Goal: Transaction & Acquisition: Subscribe to service/newsletter

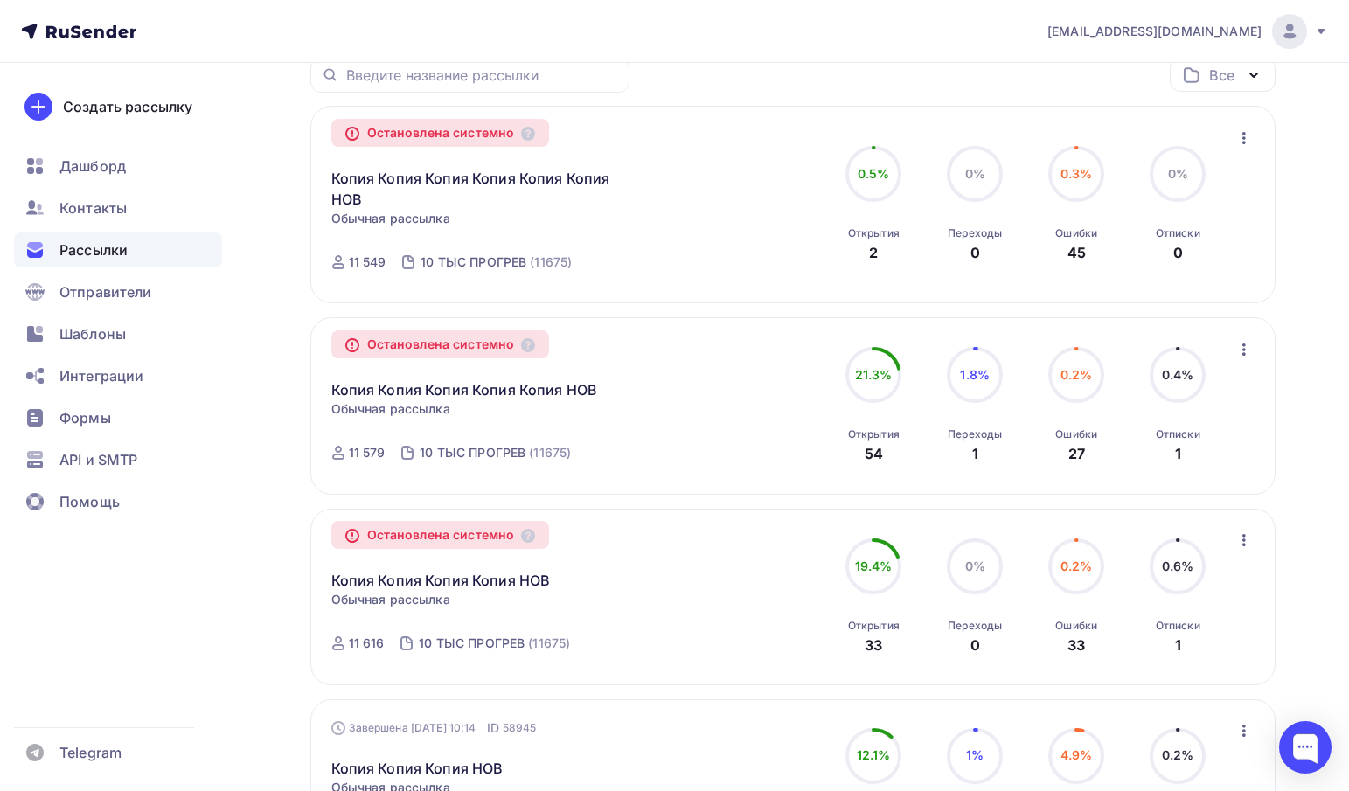
scroll to position [87, 0]
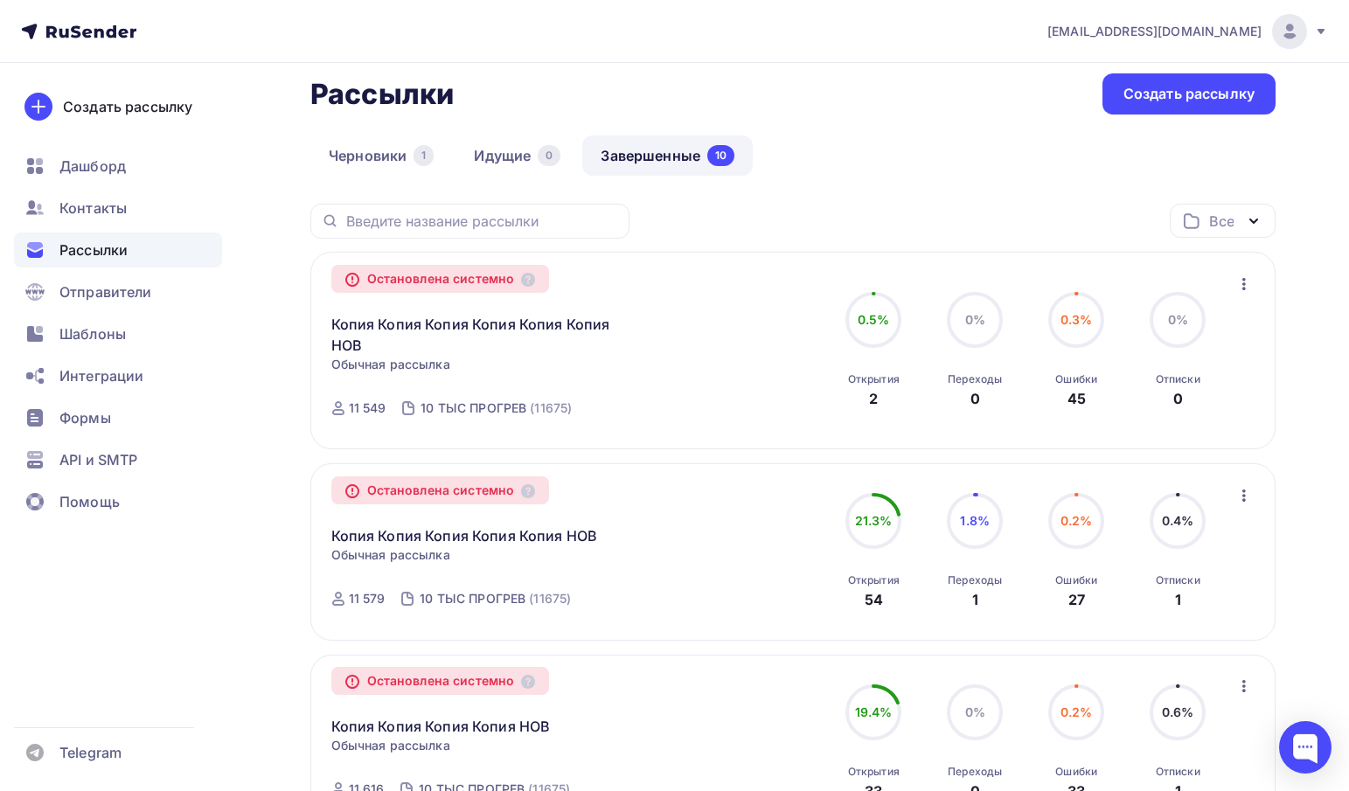
click at [1092, 329] on div "0.3%" at bounding box center [1076, 319] width 32 height 17
click at [379, 332] on link "Копия Копия Копия Копия Копия Копия НОВ" at bounding box center [481, 335] width 300 height 42
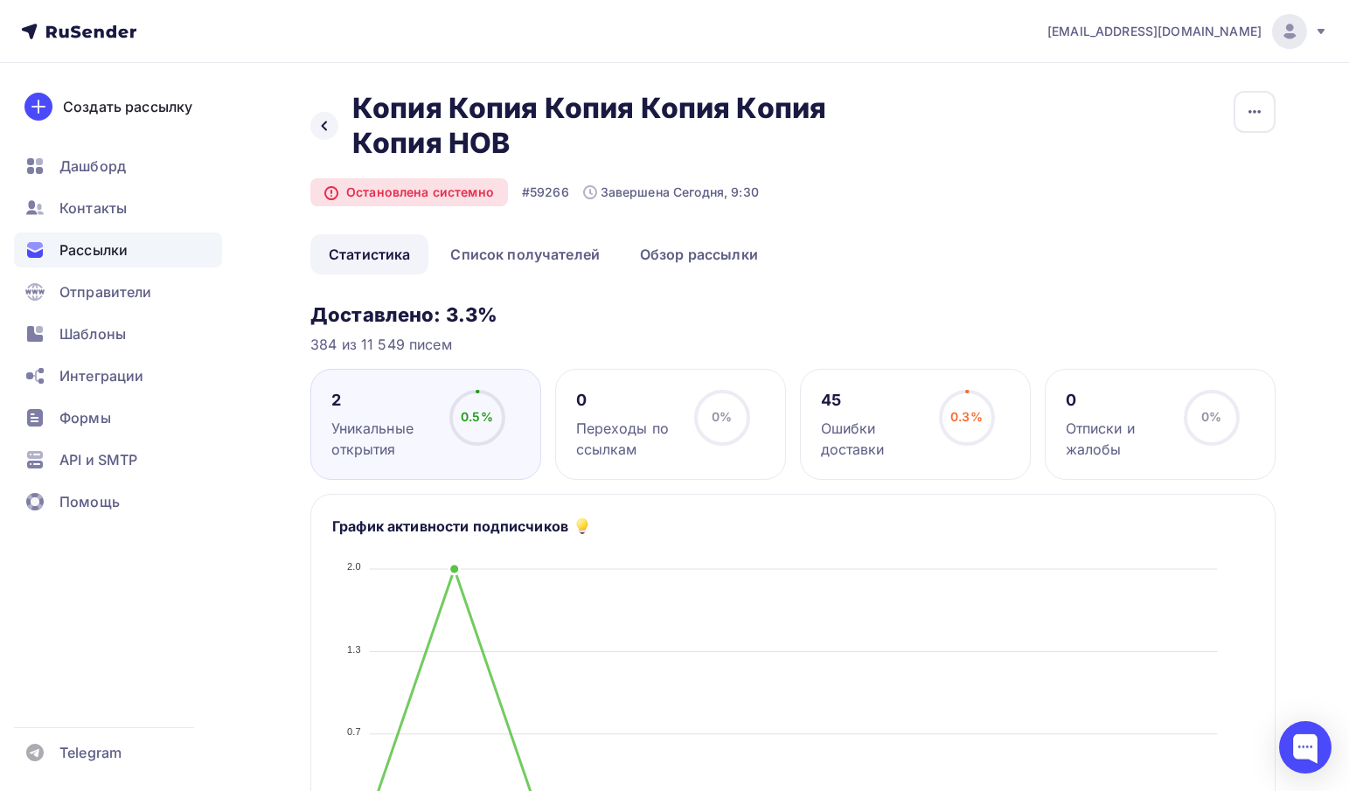
click at [836, 436] on div "Ошибки доставки" at bounding box center [872, 439] width 102 height 42
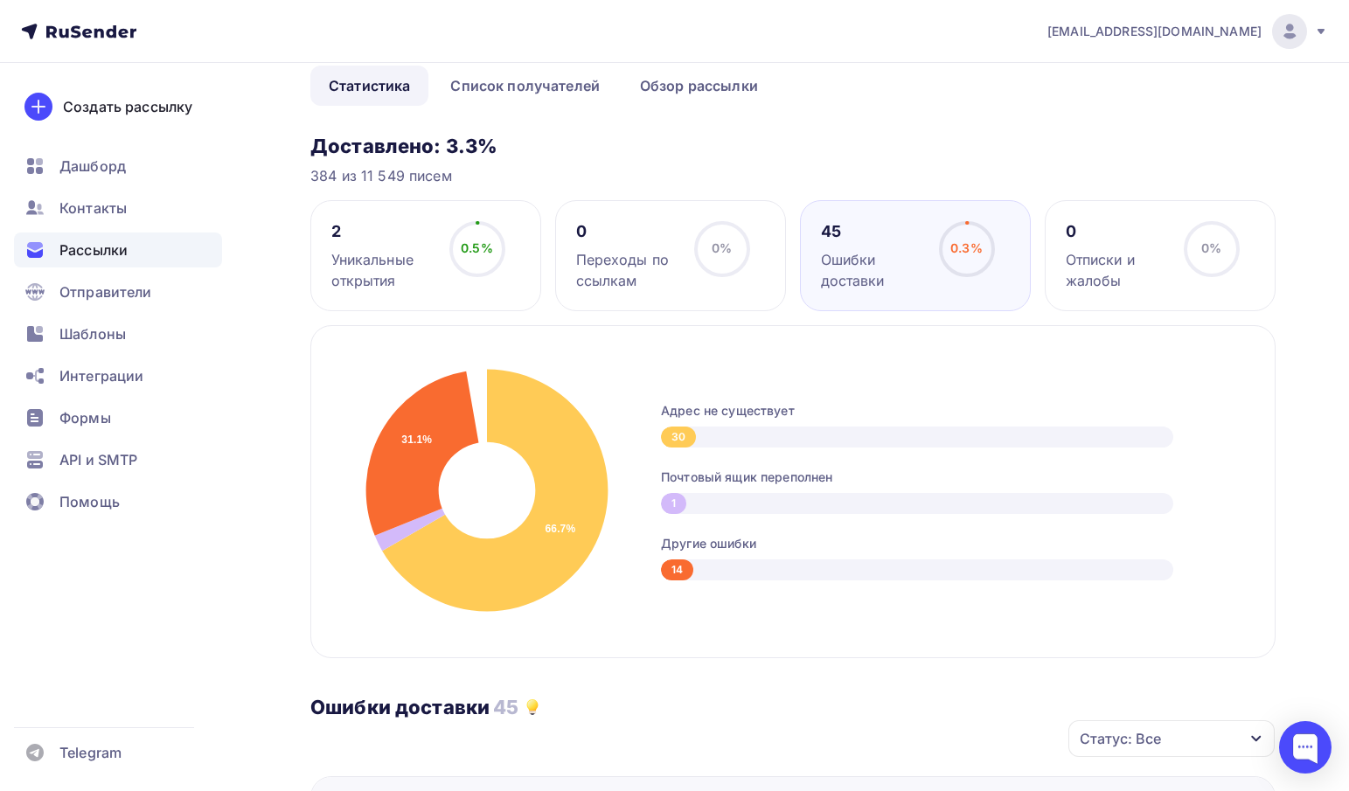
scroll to position [175, 0]
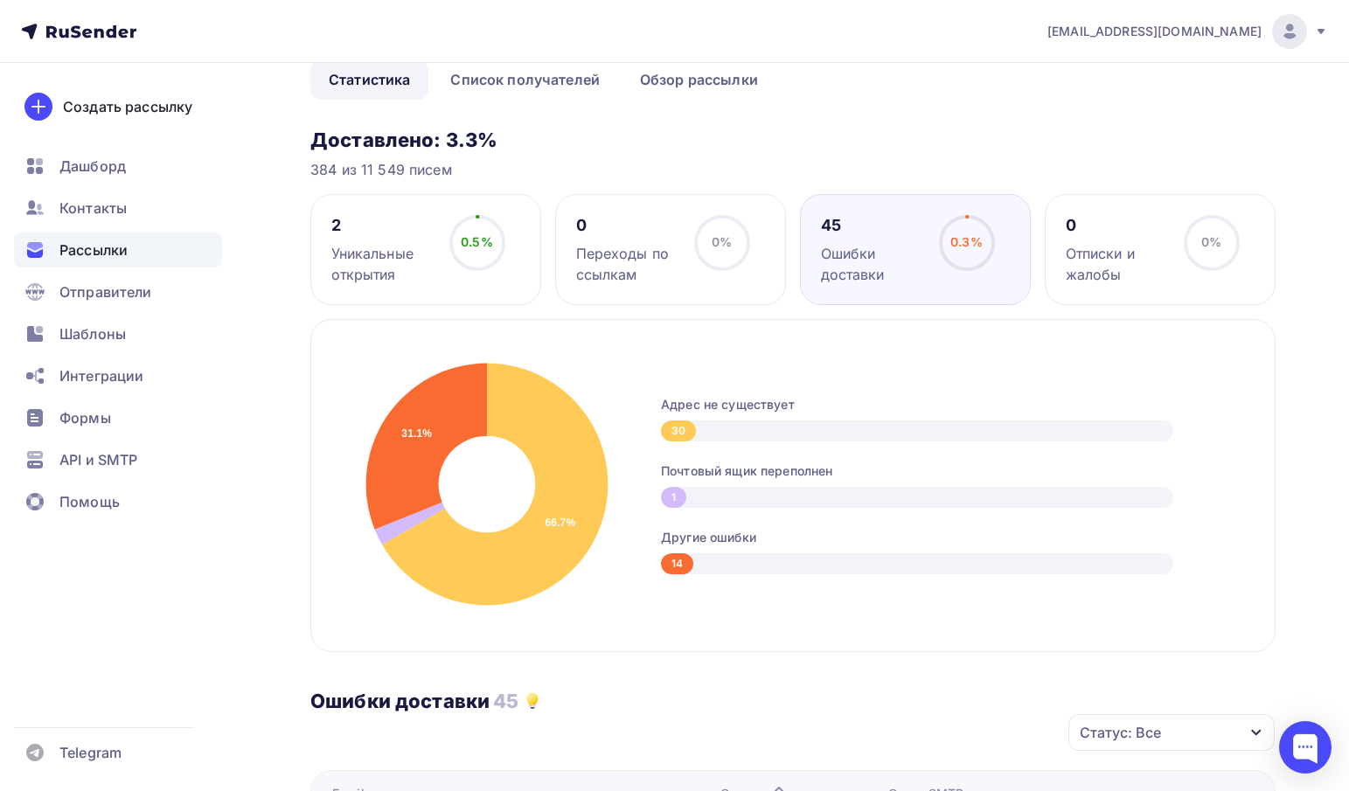
click at [834, 431] on div "30" at bounding box center [917, 430] width 512 height 21
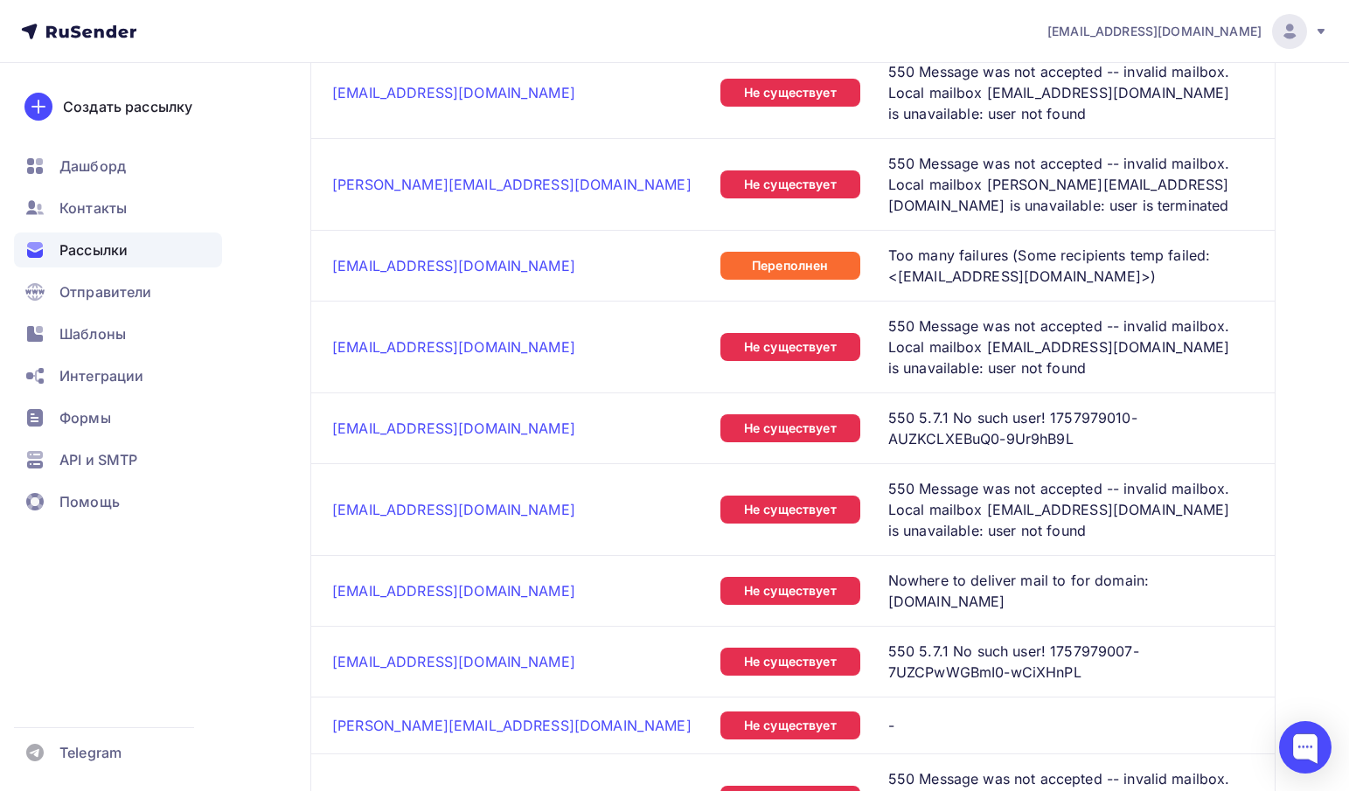
scroll to position [3800, 0]
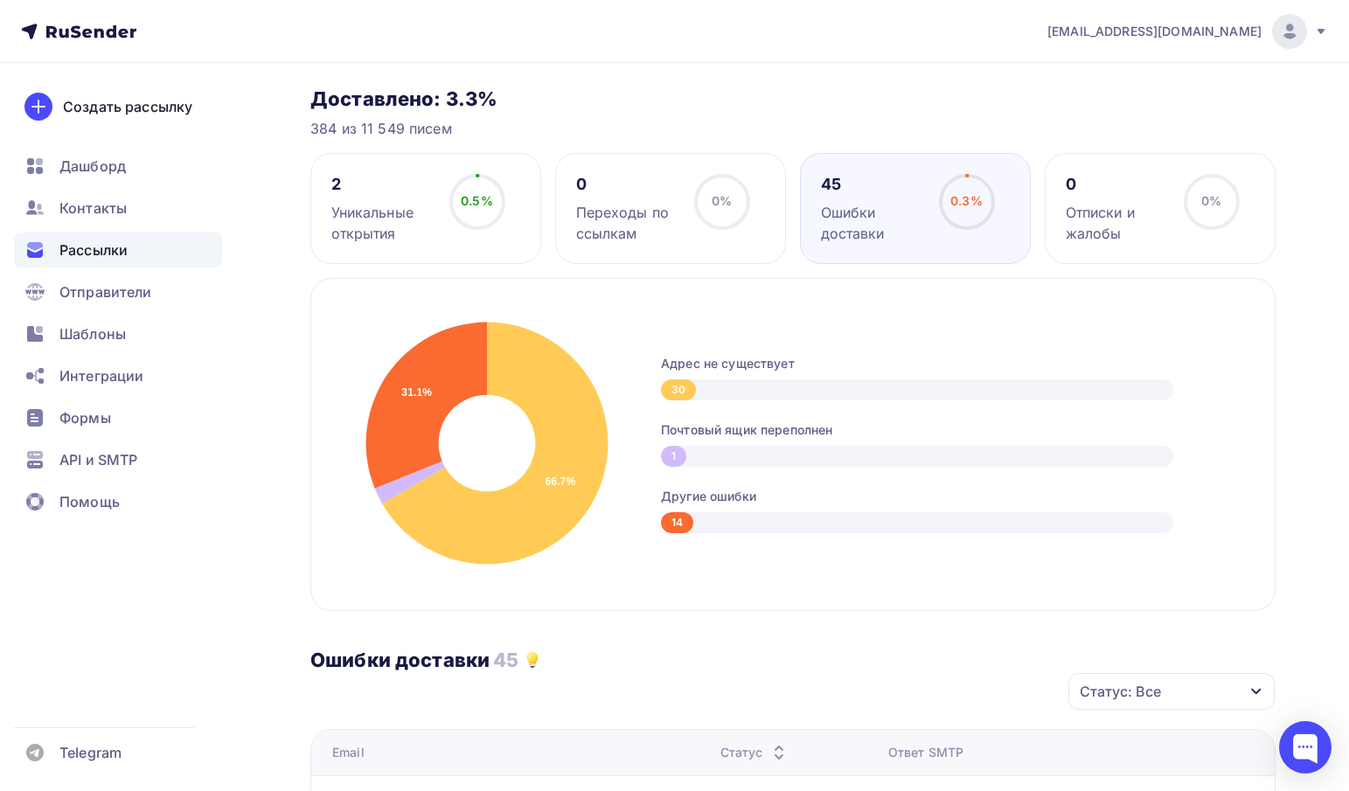
click at [658, 233] on div "Переходы по ссылкам" at bounding box center [627, 223] width 102 height 42
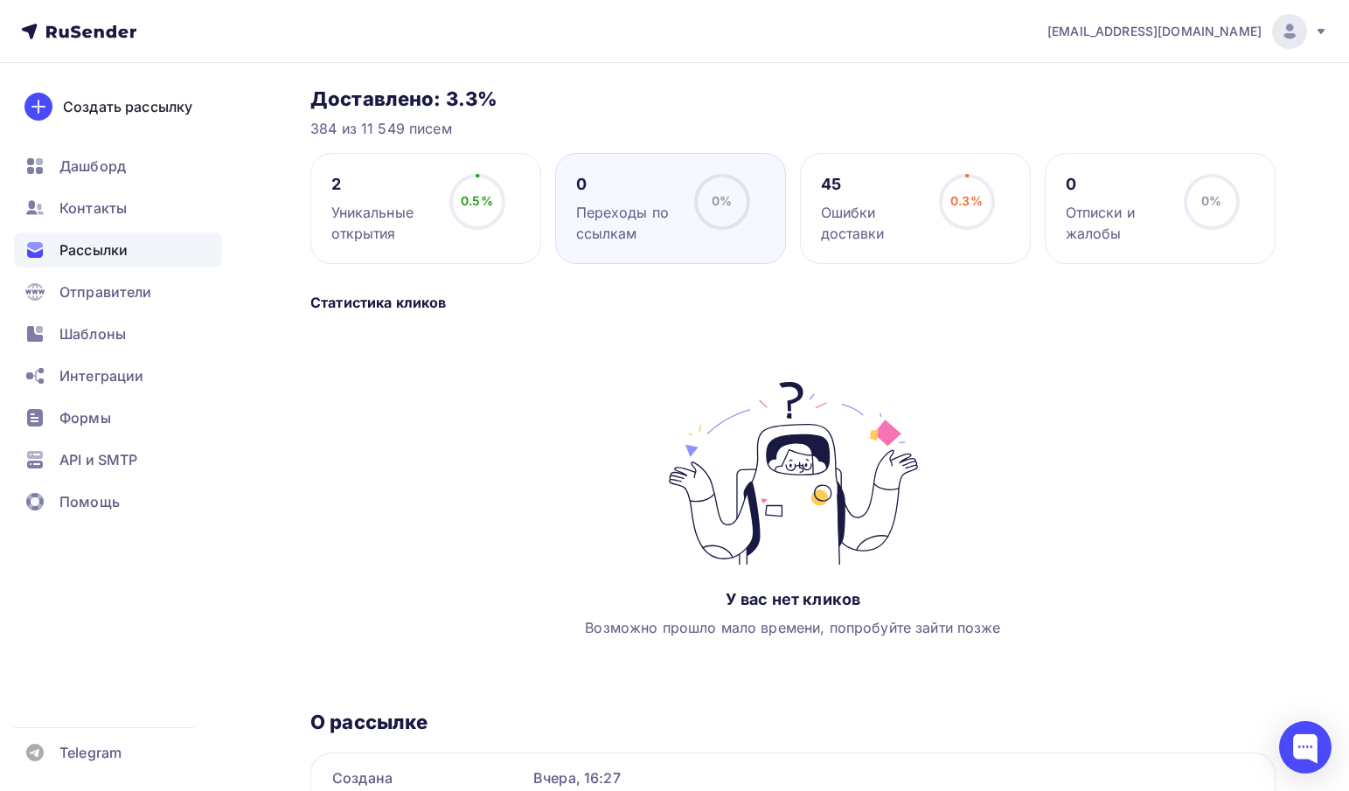
scroll to position [216, 0]
click at [361, 195] on div "2 Уникальные открытия" at bounding box center [382, 209] width 102 height 70
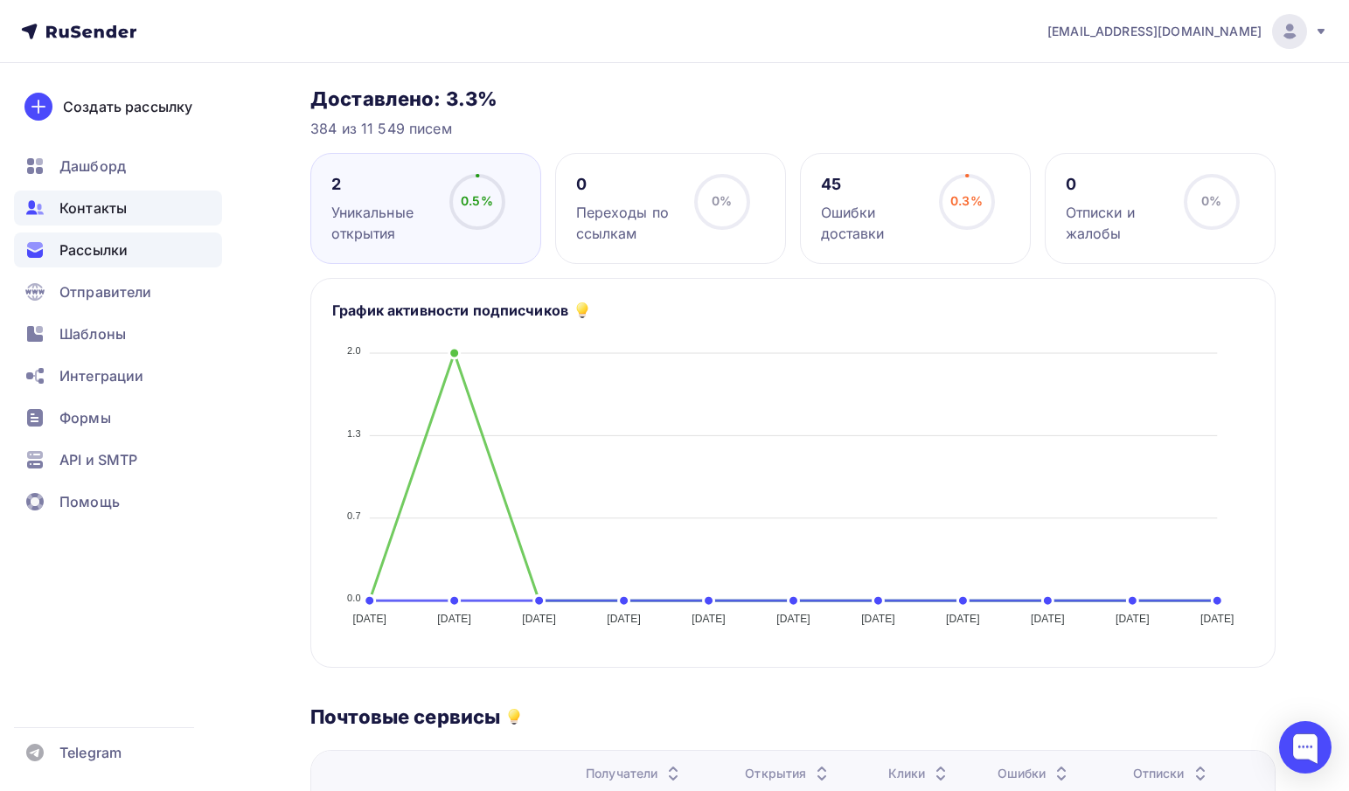
click at [100, 215] on span "Контакты" at bounding box center [92, 208] width 67 height 21
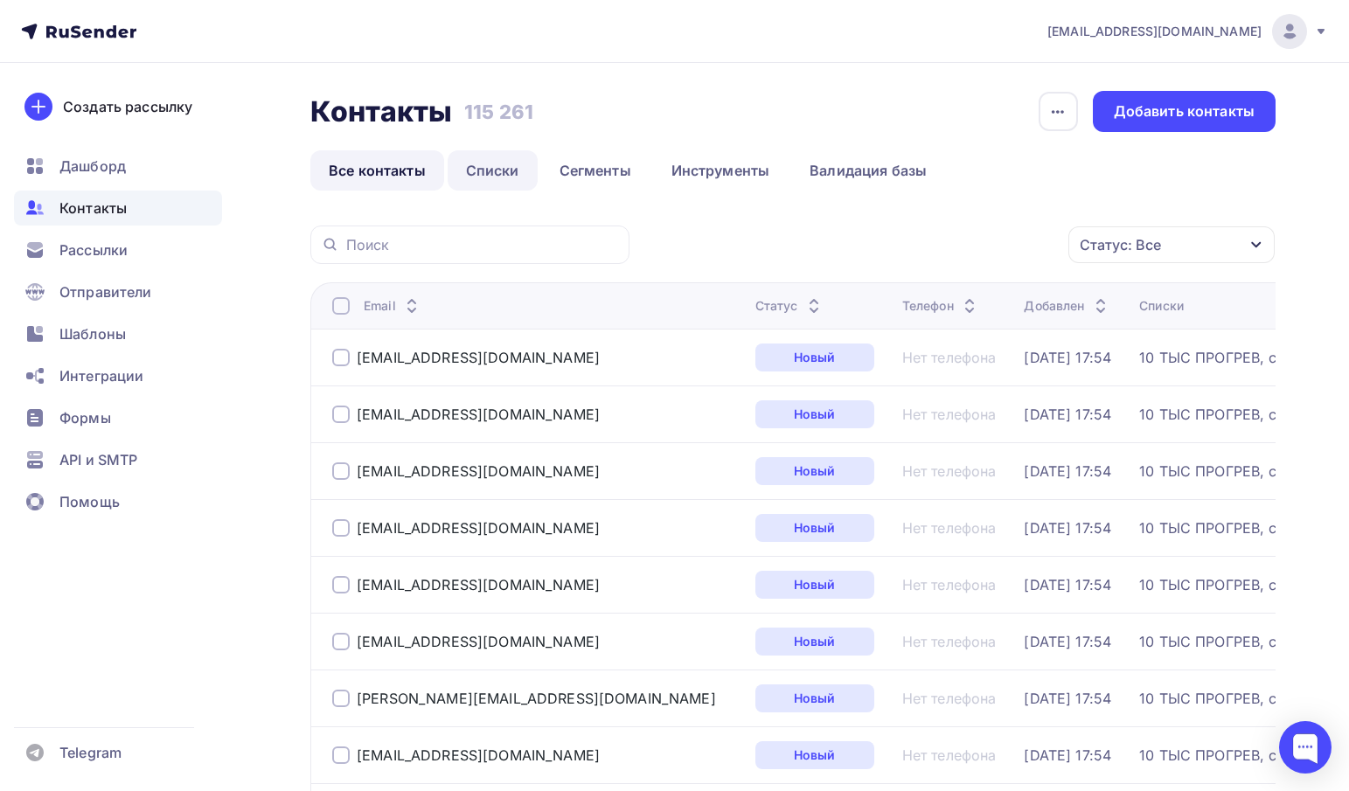
click at [478, 167] on link "Списки" at bounding box center [493, 170] width 90 height 40
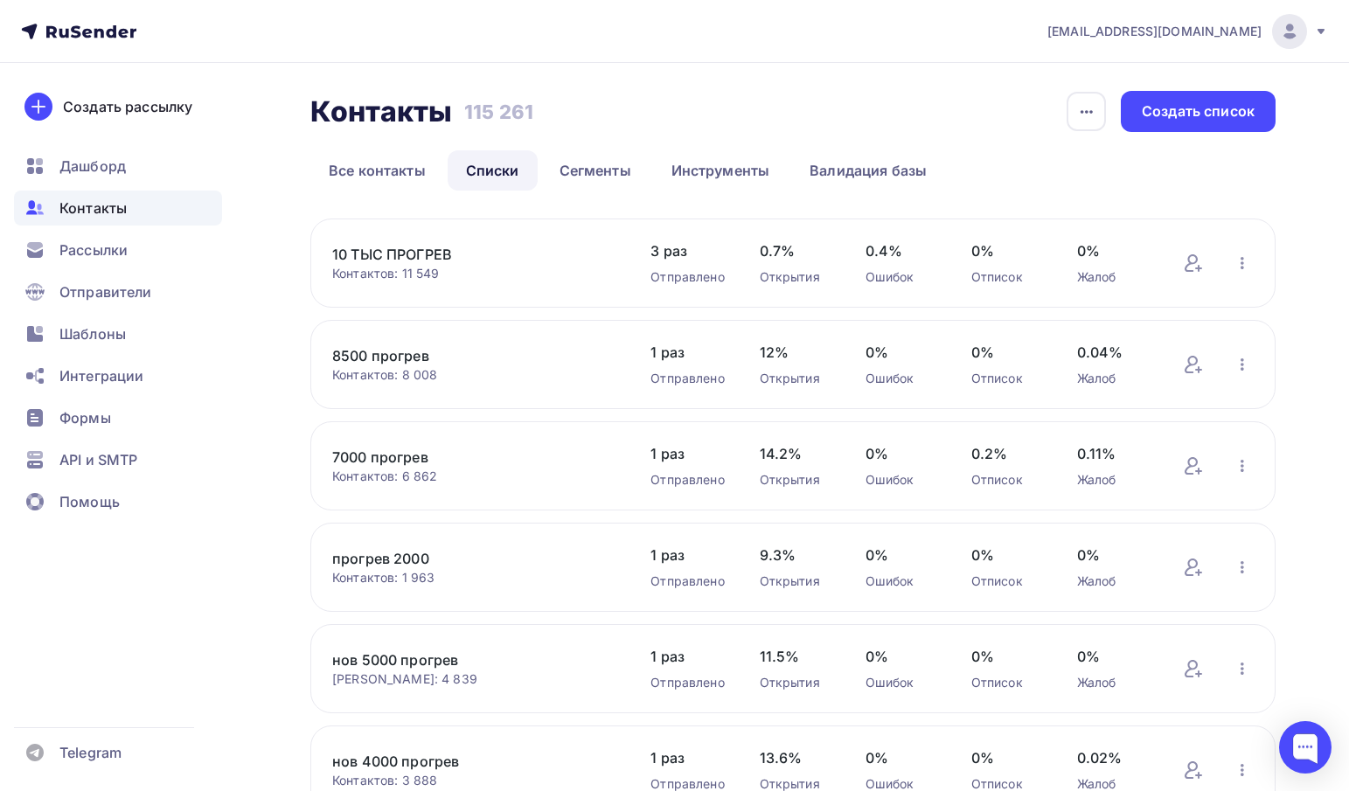
click at [422, 253] on link "10 ТЫС ПРОГРЕВ" at bounding box center [473, 254] width 283 height 21
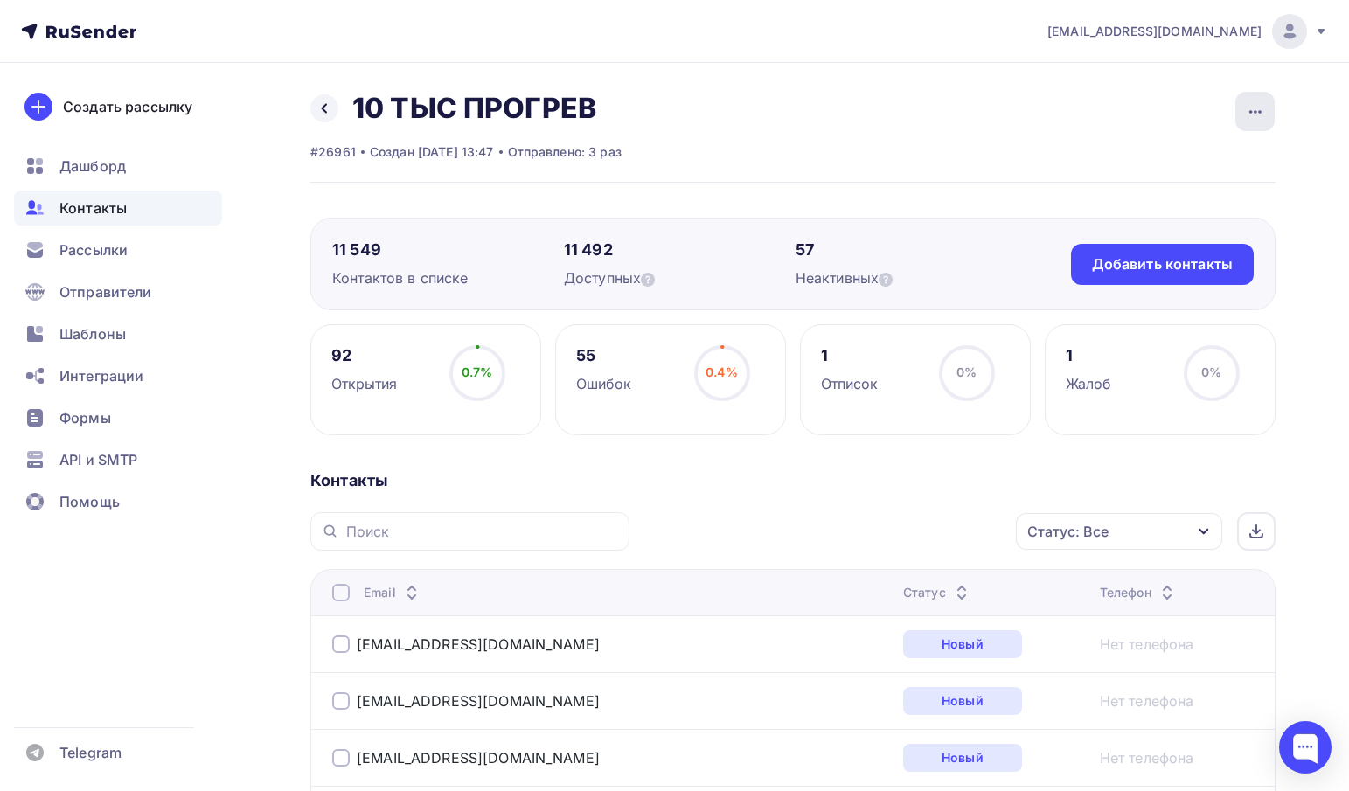
click at [1253, 113] on icon "button" at bounding box center [1255, 111] width 21 height 21
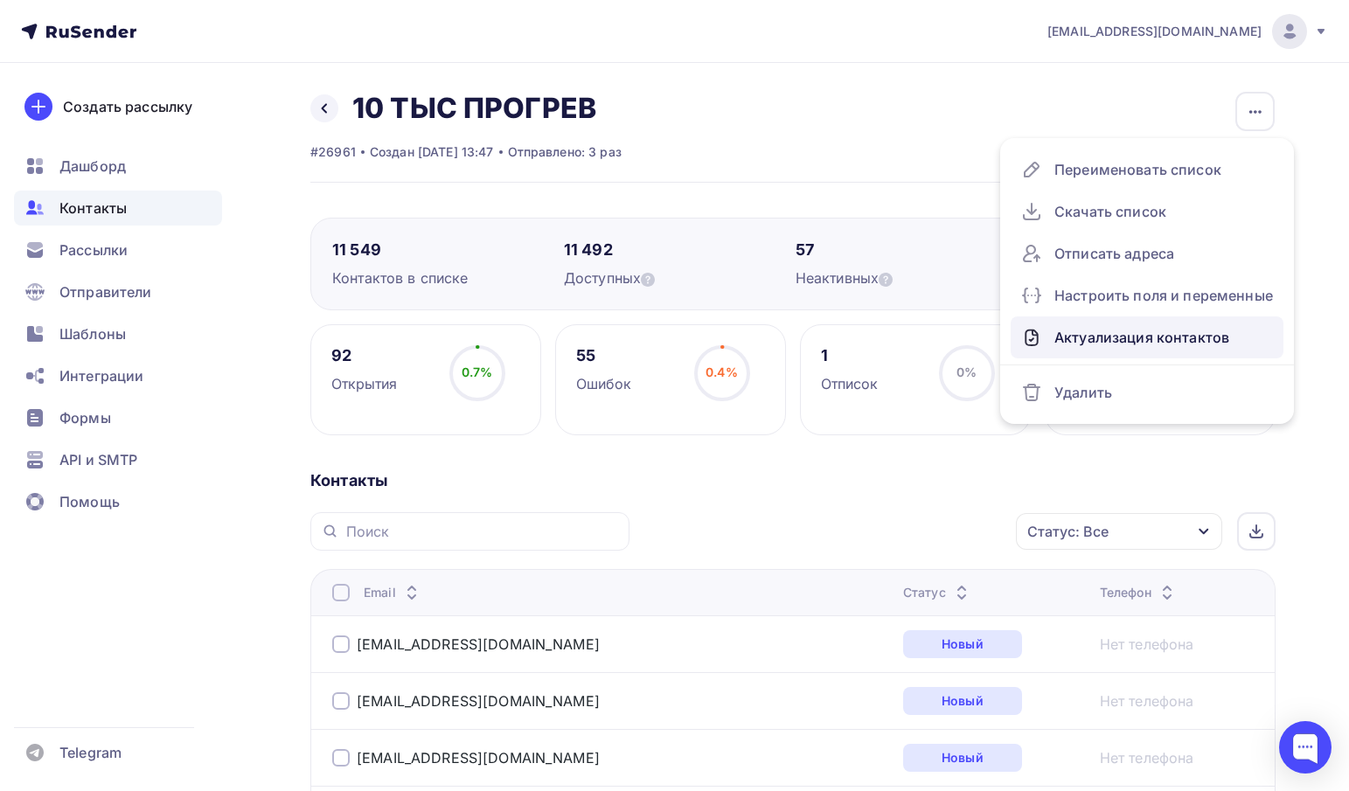
click at [1160, 334] on div "Актуализация контактов" at bounding box center [1147, 337] width 252 height 28
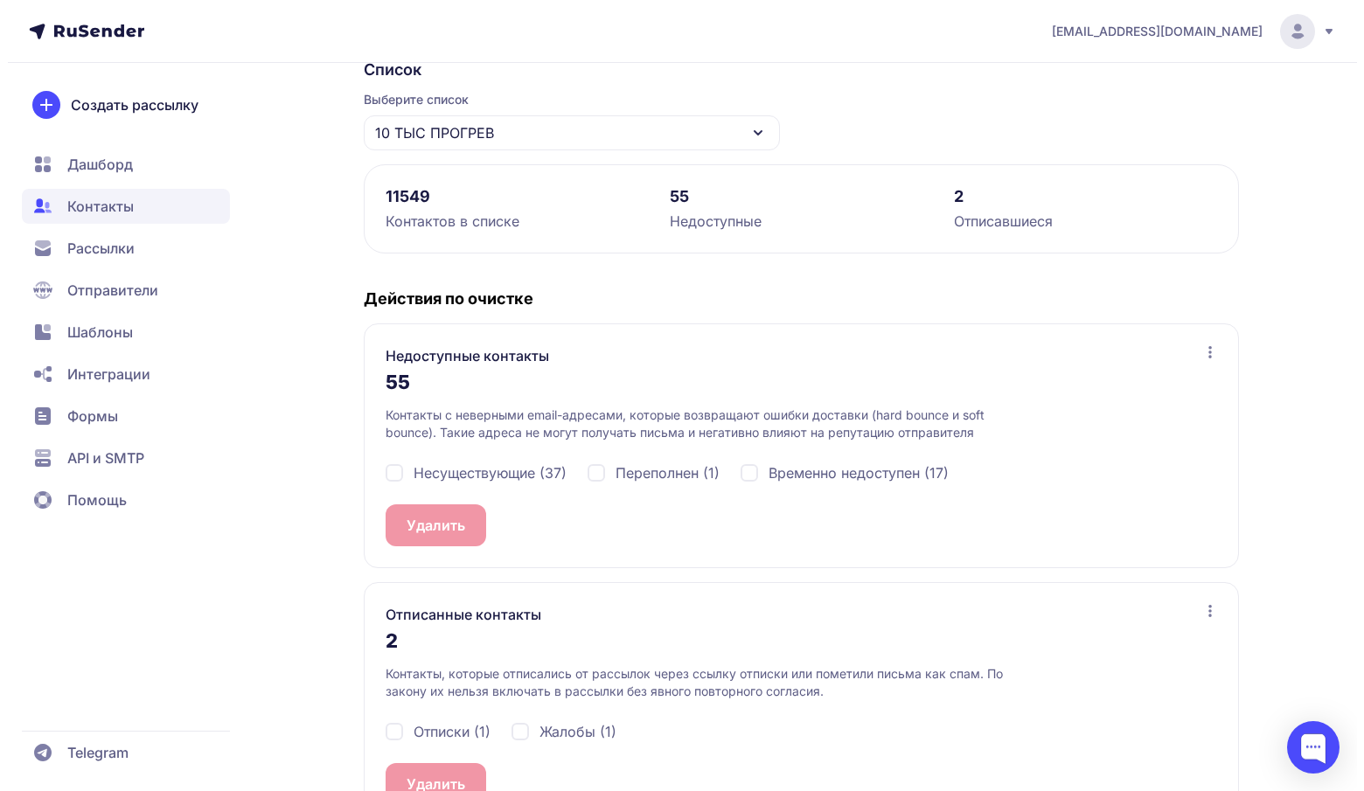
scroll to position [207, 0]
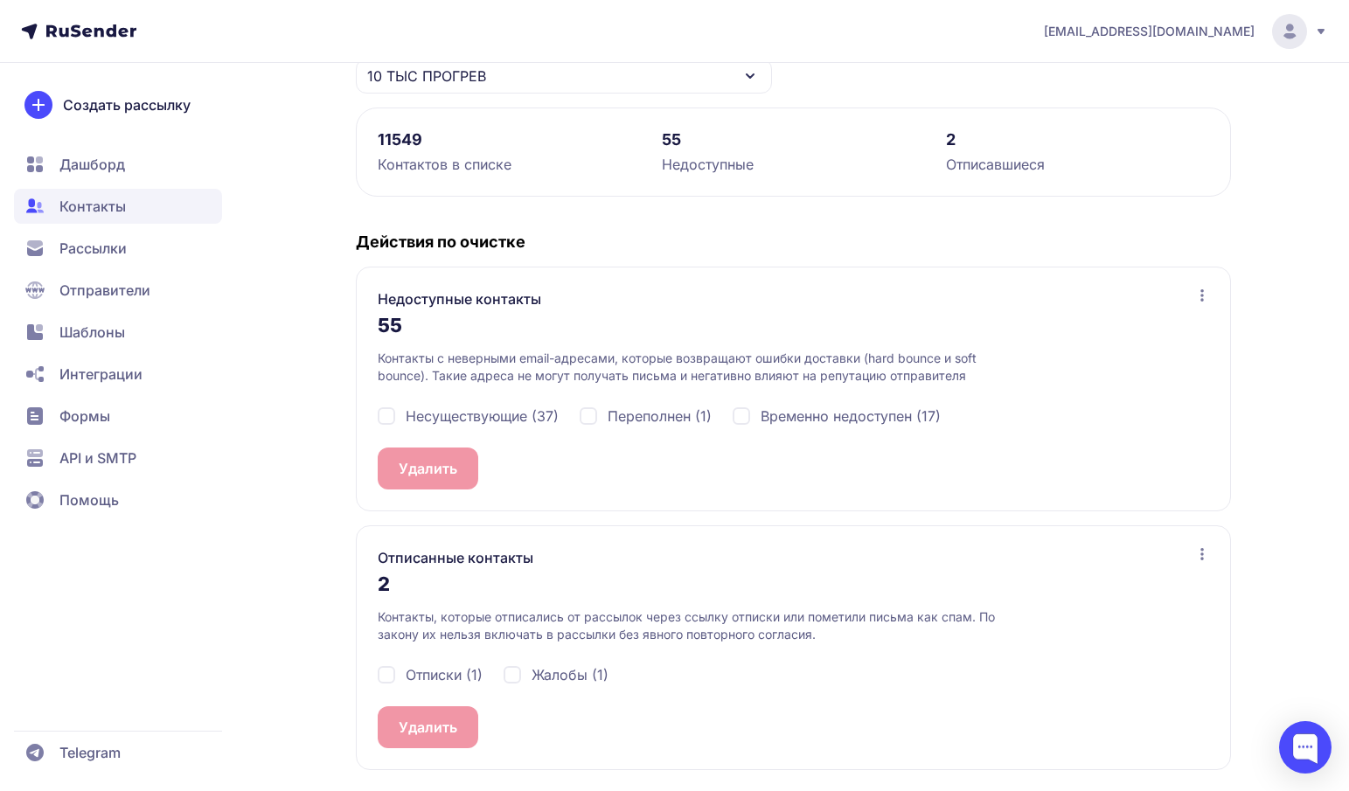
click at [432, 411] on span "Несуществующие (37)" at bounding box center [482, 416] width 153 height 21
checkbox input "true"
click at [663, 417] on span "Переполнен (1)" at bounding box center [660, 416] width 104 height 21
checkbox input "true"
click at [805, 412] on span "Временно недоступен (17)" at bounding box center [851, 416] width 180 height 21
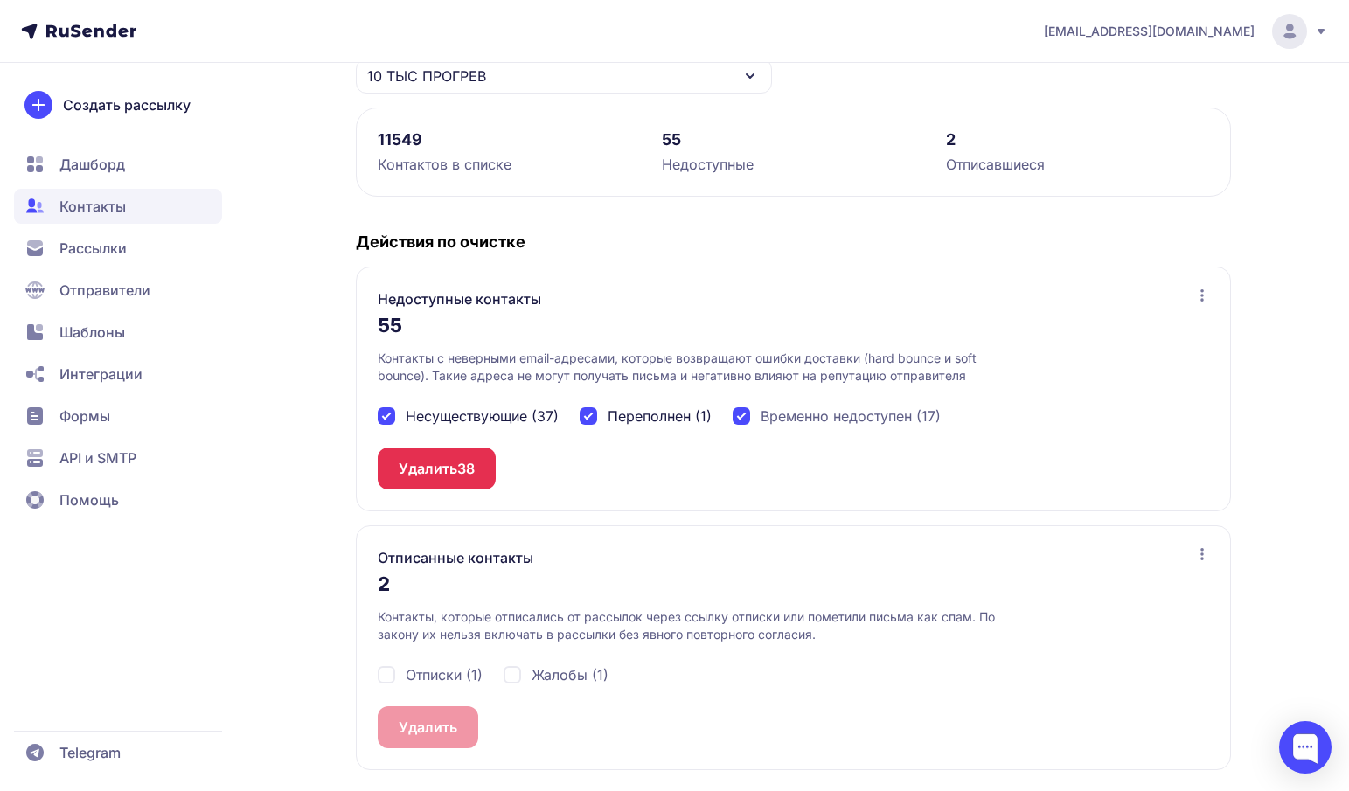
checkbox input "true"
click at [400, 669] on div "Отписки (1)" at bounding box center [430, 674] width 105 height 21
checkbox input "true"
click at [545, 670] on span "Жалобы (1)" at bounding box center [569, 674] width 77 height 21
checkbox input "true"
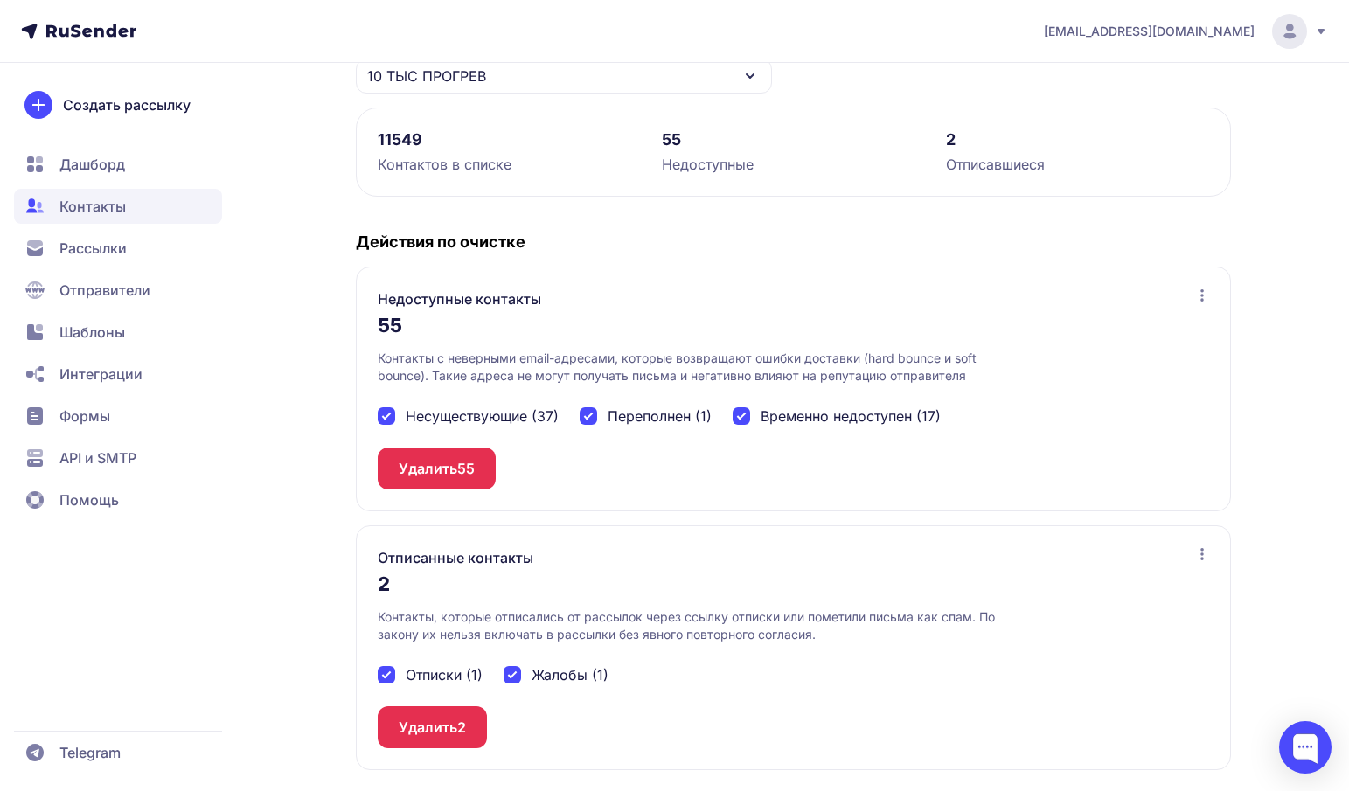
click at [433, 733] on button "Удалить 2" at bounding box center [432, 727] width 109 height 42
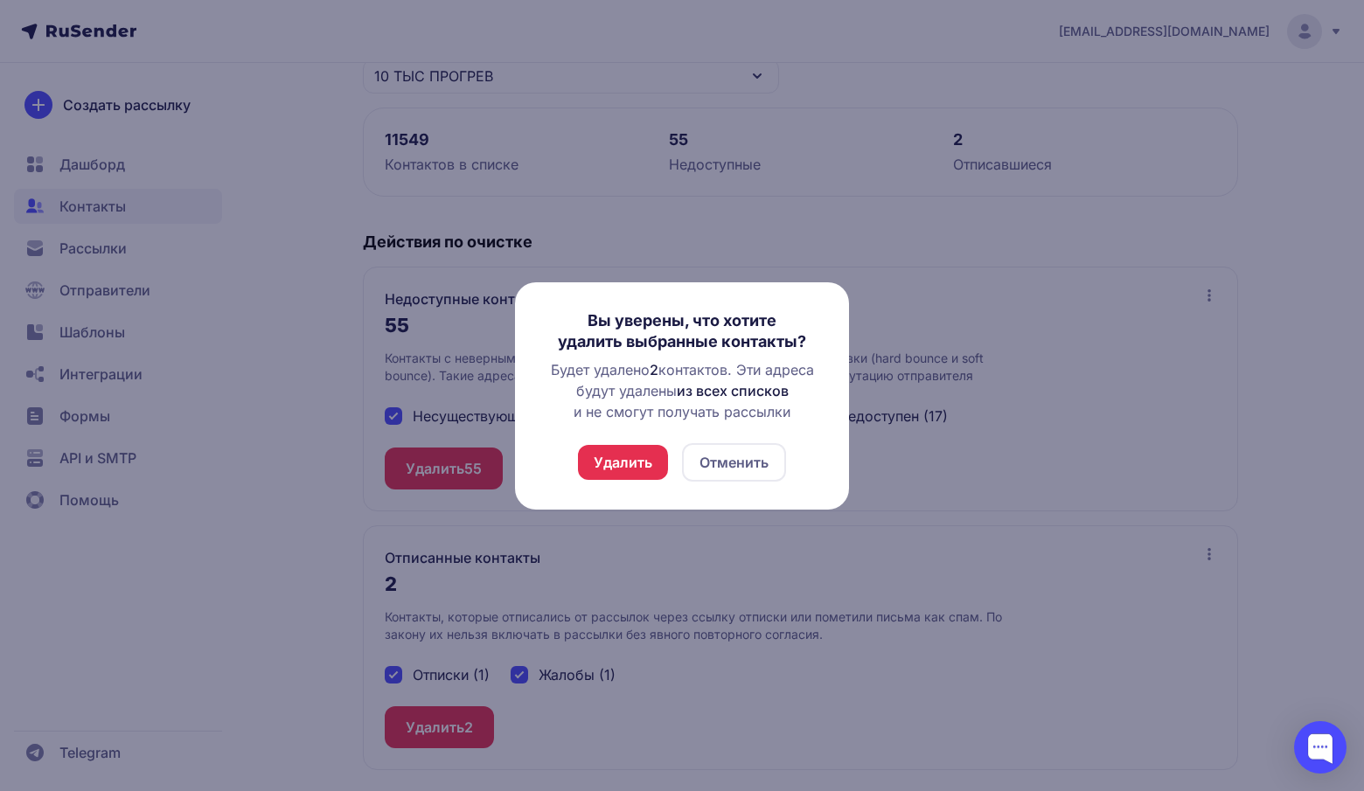
click at [638, 455] on button "Удалить" at bounding box center [623, 462] width 90 height 35
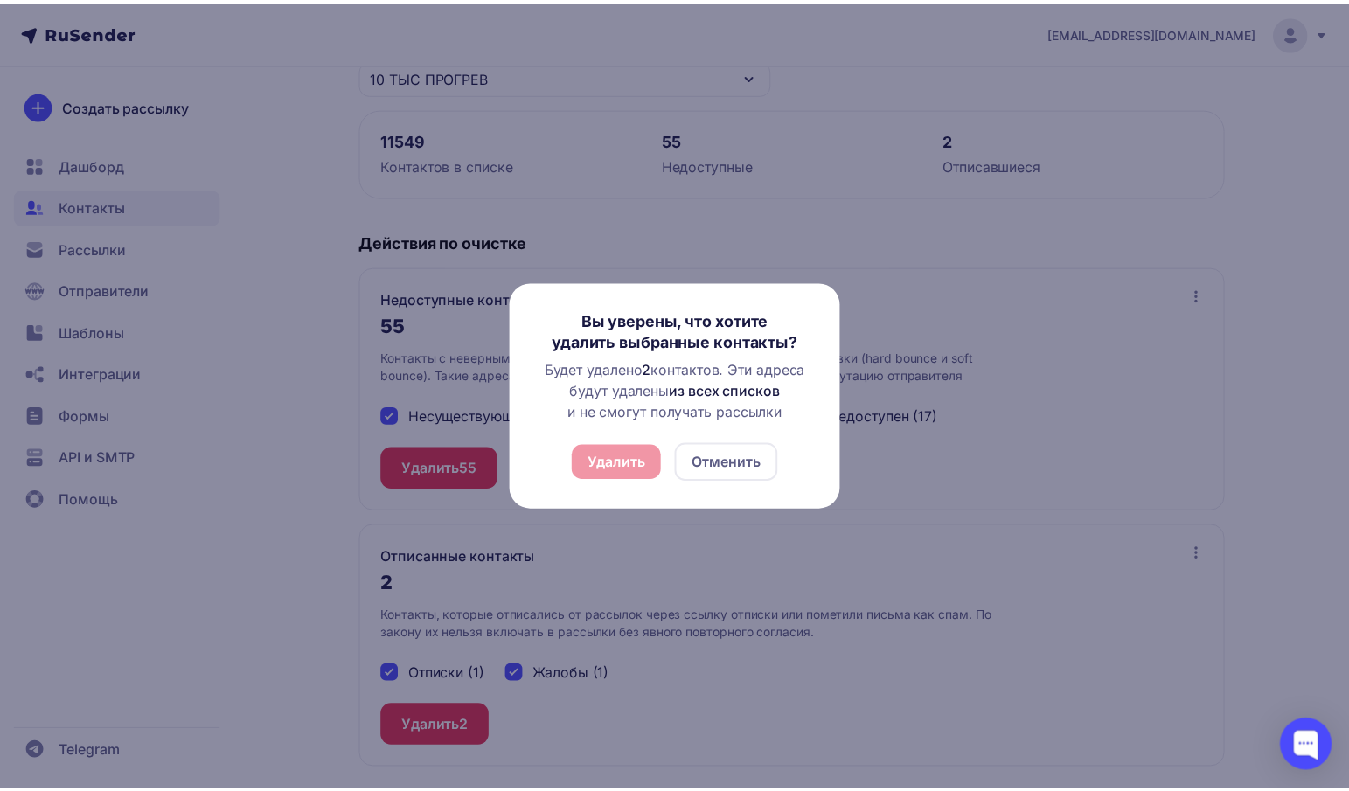
scroll to position [0, 0]
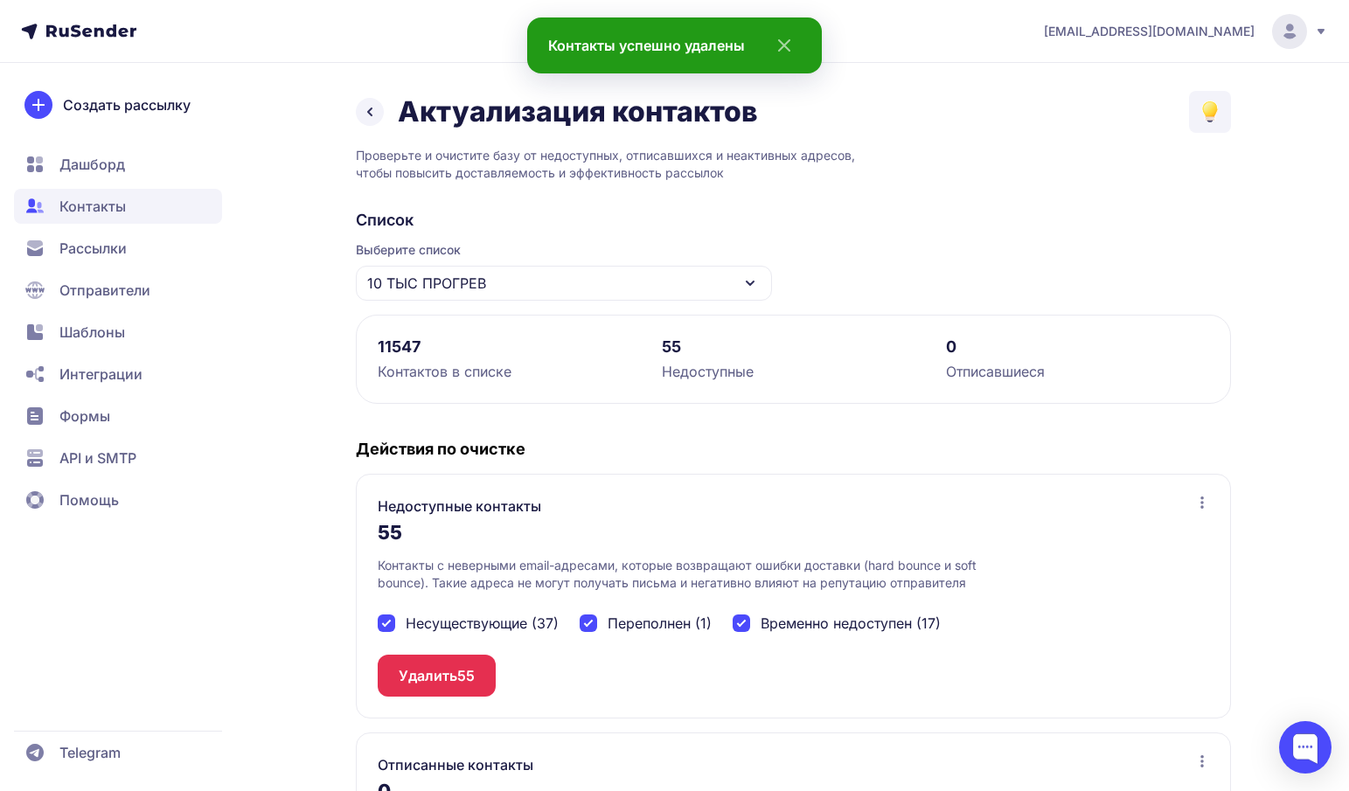
click at [440, 667] on button "Удалить 55" at bounding box center [437, 676] width 118 height 42
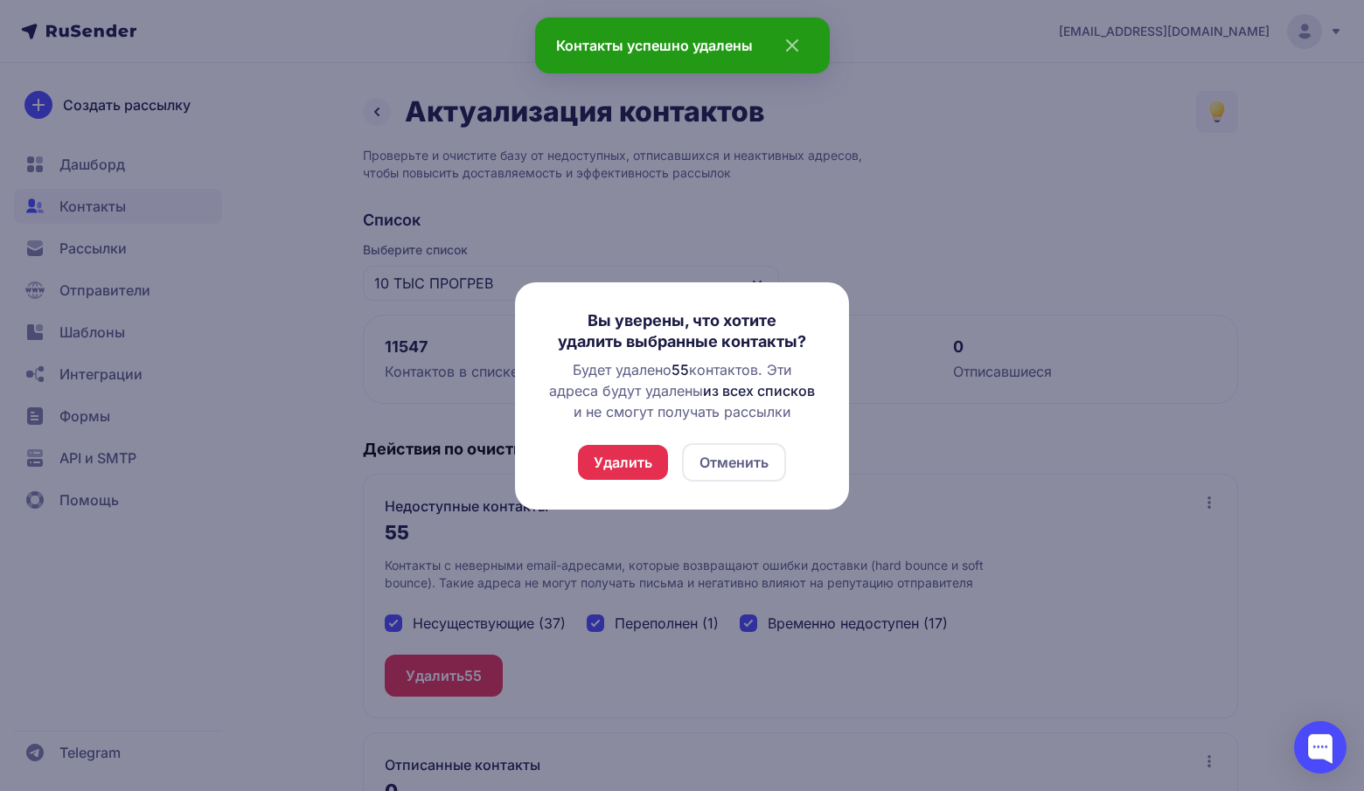
click at [621, 455] on button "Удалить" at bounding box center [623, 462] width 90 height 35
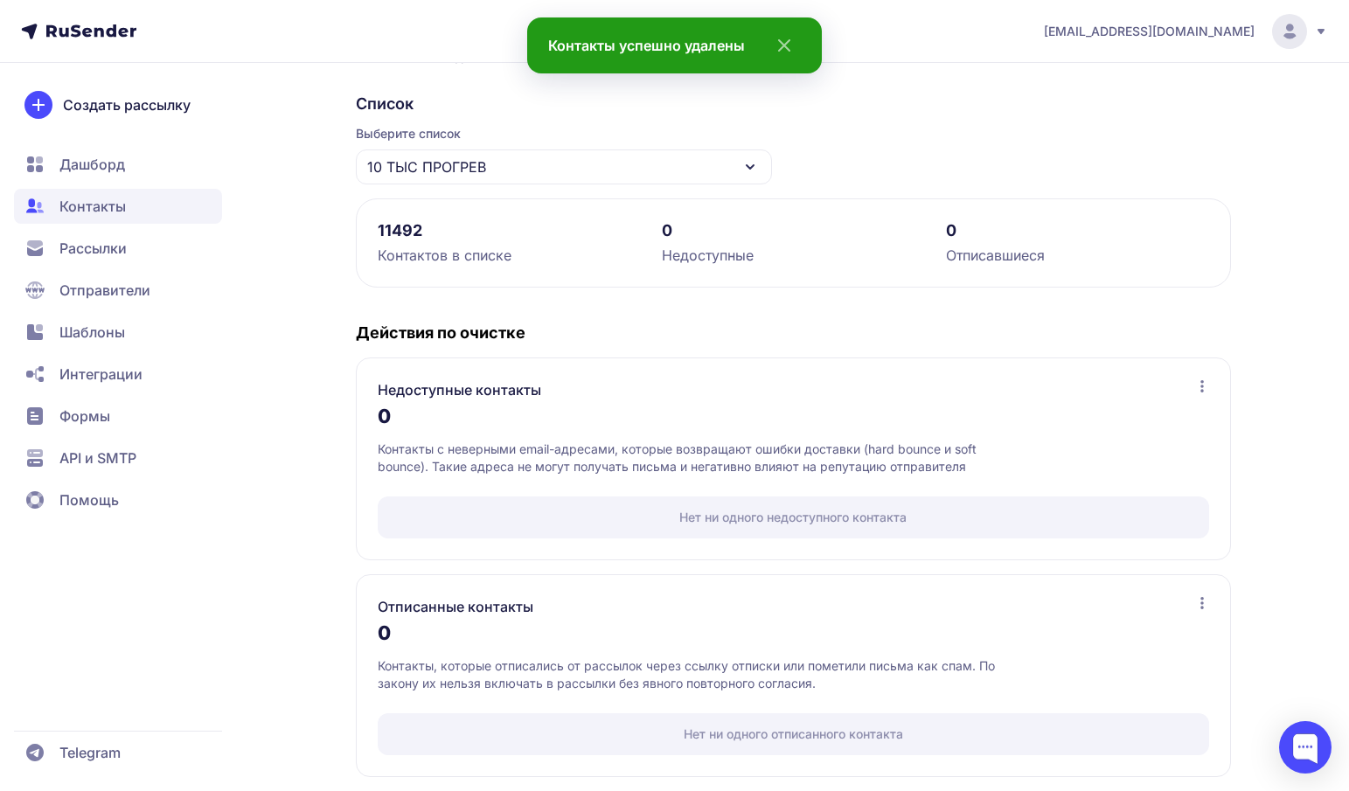
scroll to position [123, 0]
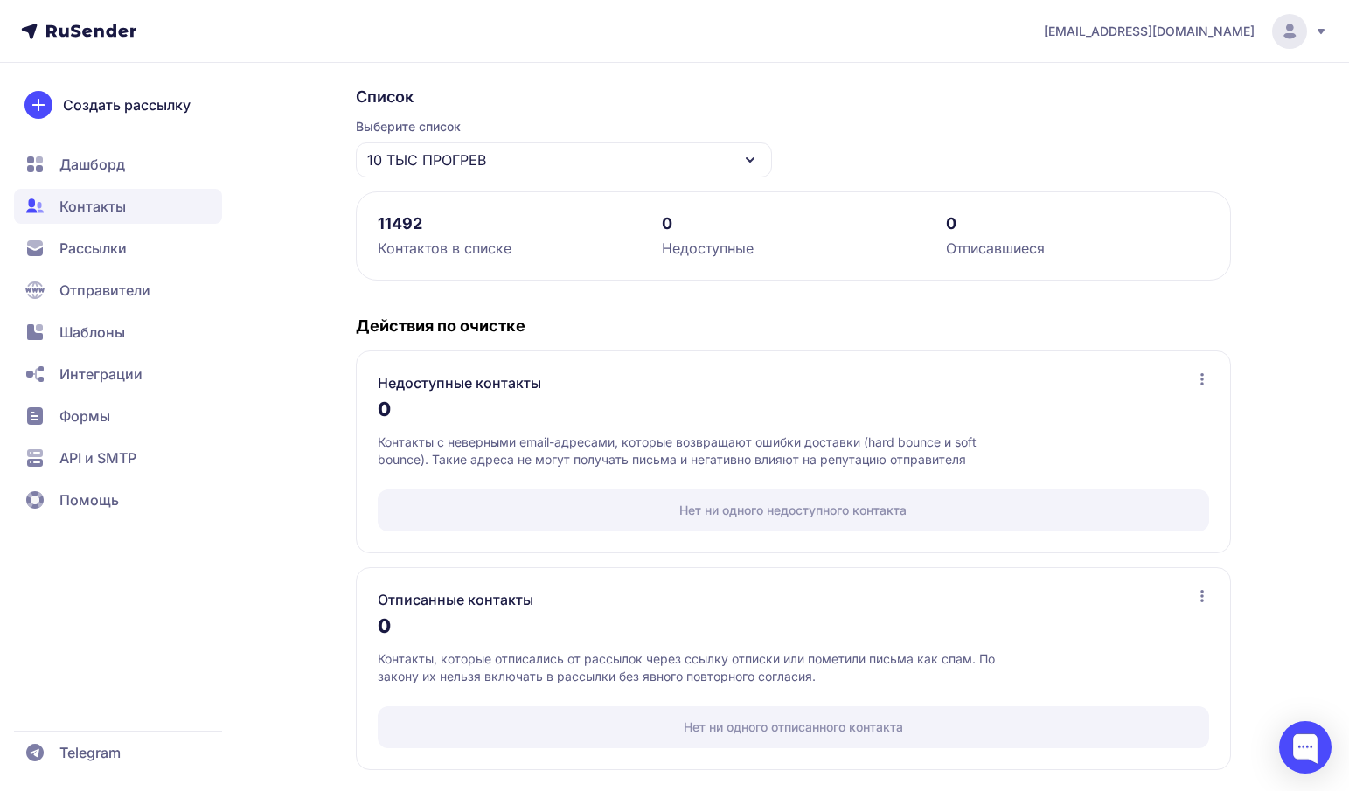
click at [536, 163] on div "10 ТЫС ПРОГРЕВ" at bounding box center [564, 159] width 416 height 35
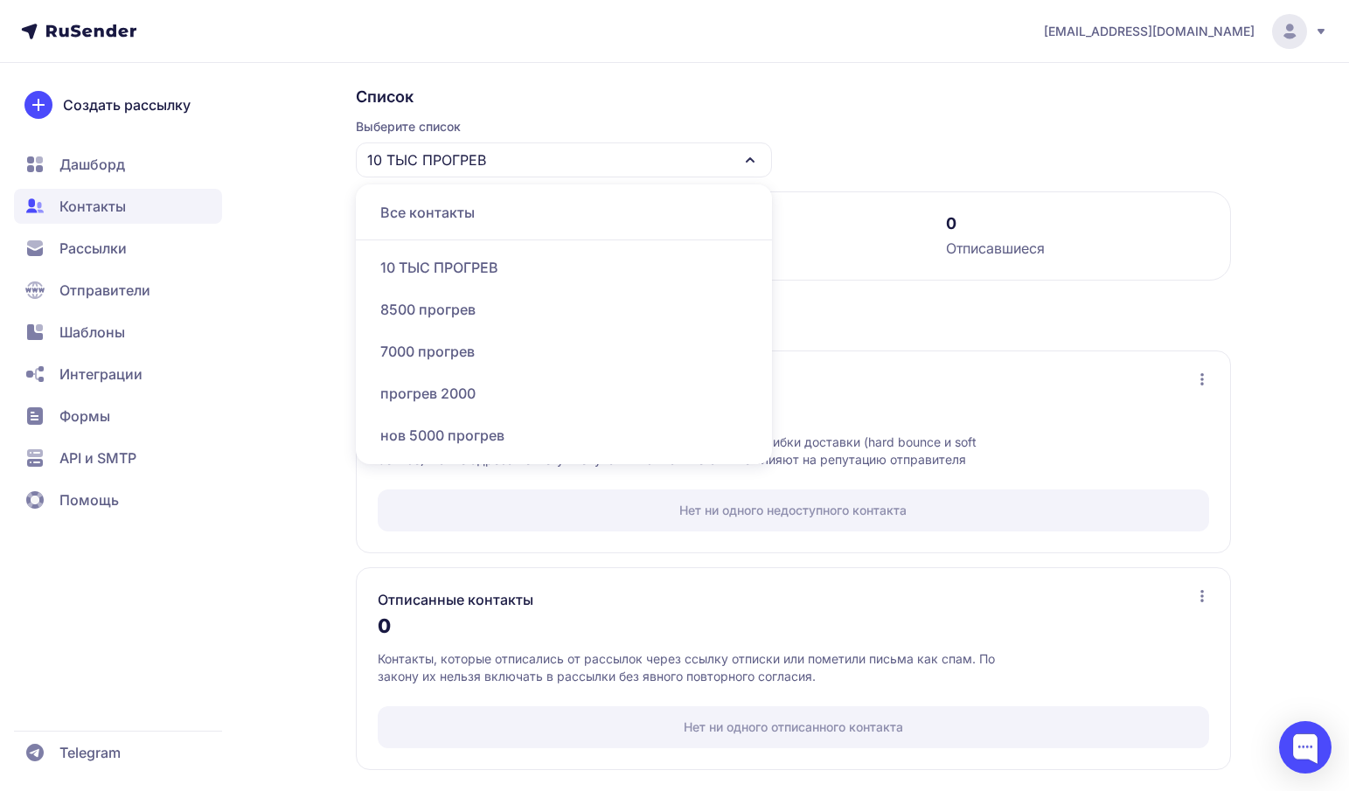
click at [536, 163] on div "10 ТЫС ПРОГРЕВ" at bounding box center [564, 159] width 416 height 35
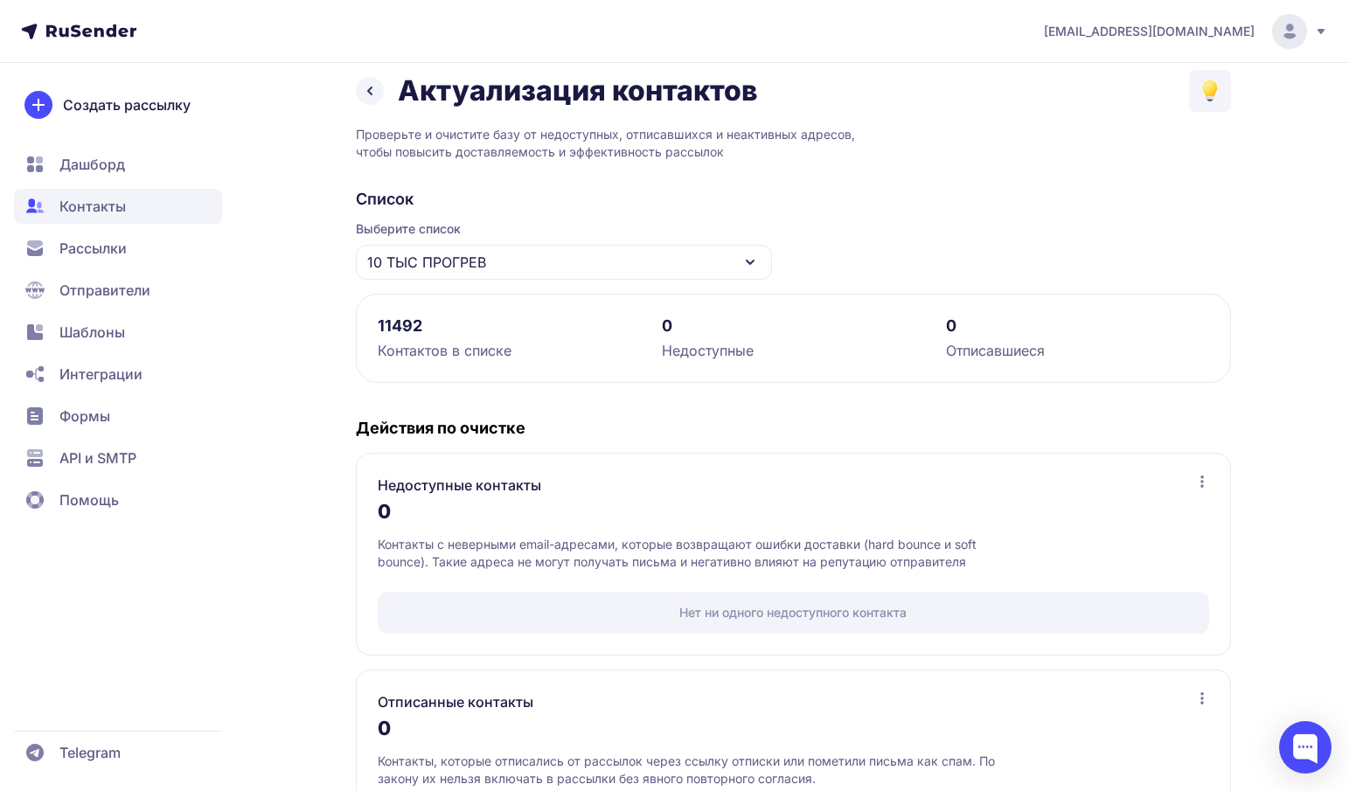
scroll to position [0, 0]
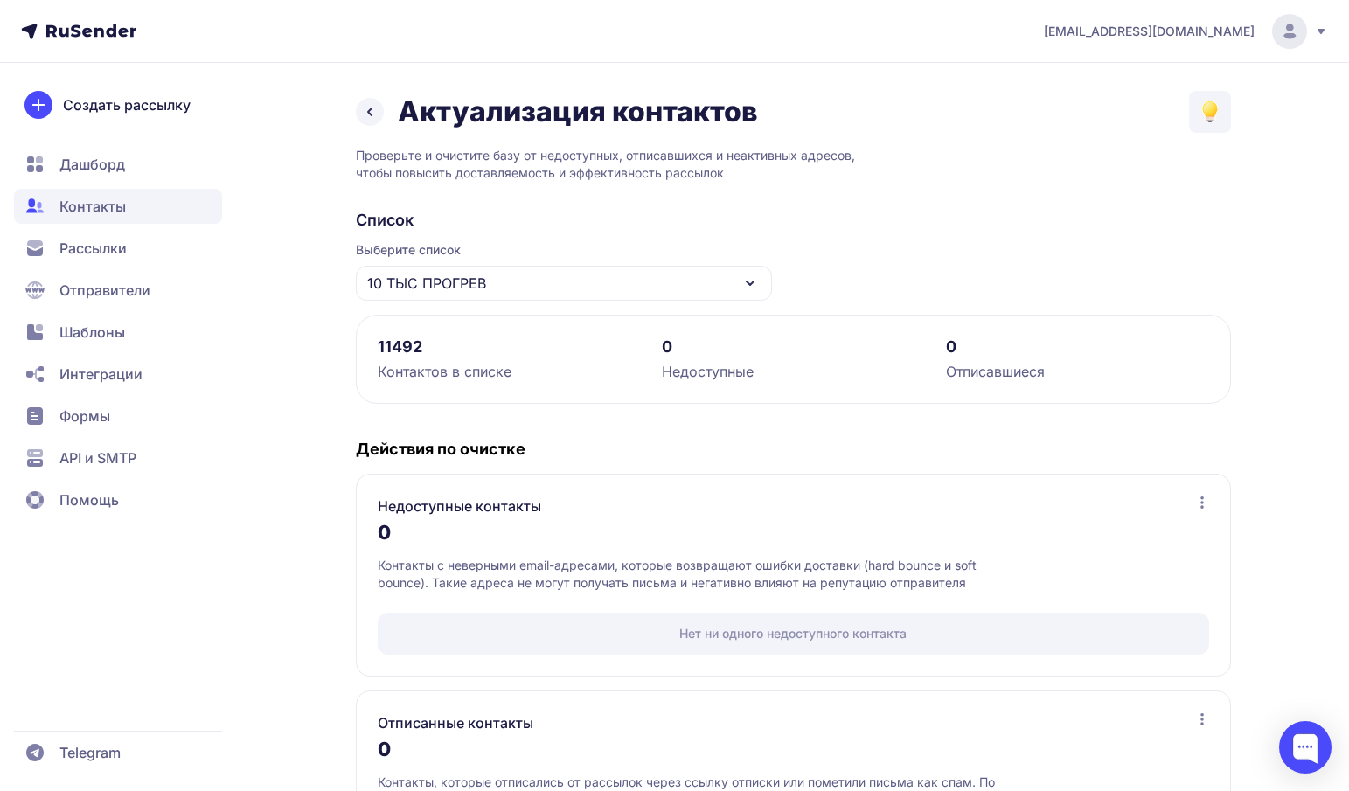
click at [367, 103] on icon at bounding box center [369, 111] width 21 height 21
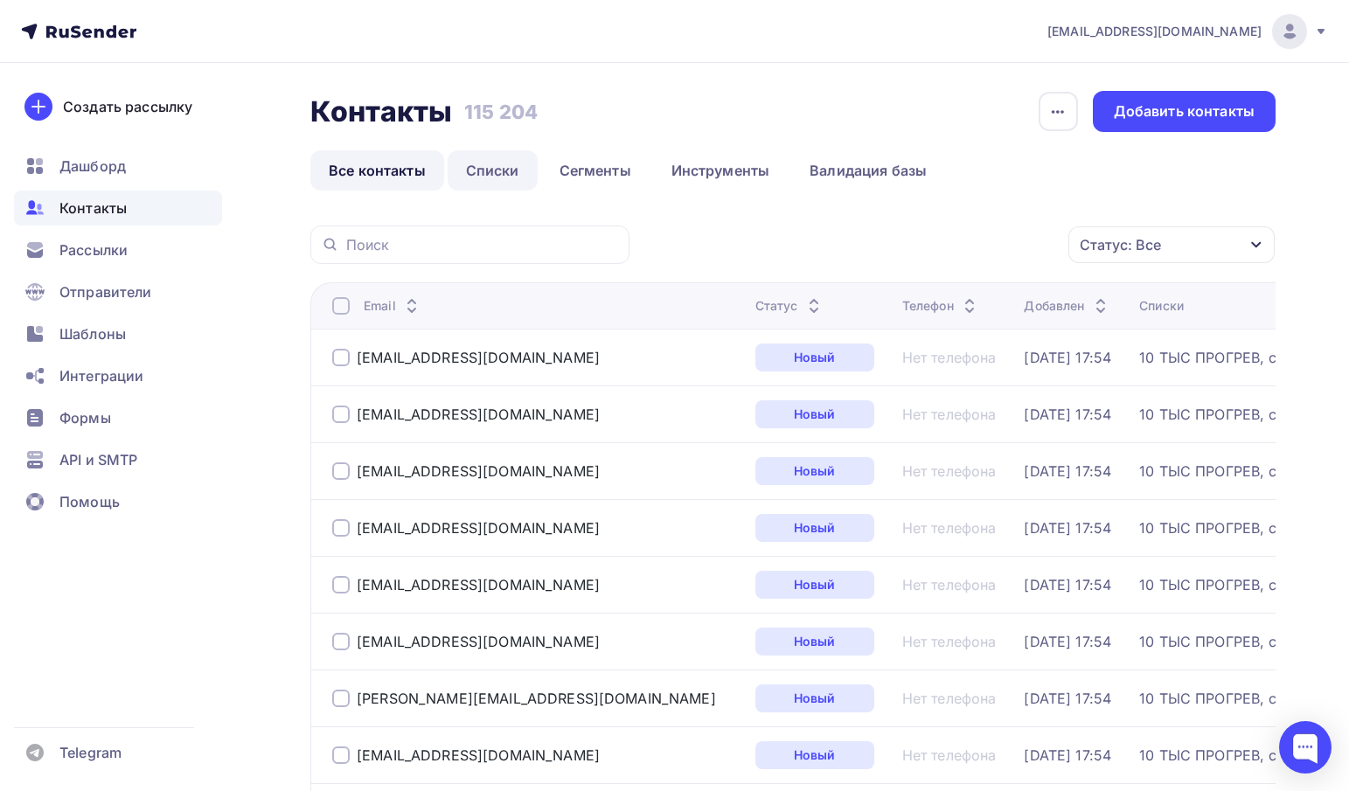
click at [511, 162] on link "Списки" at bounding box center [493, 170] width 90 height 40
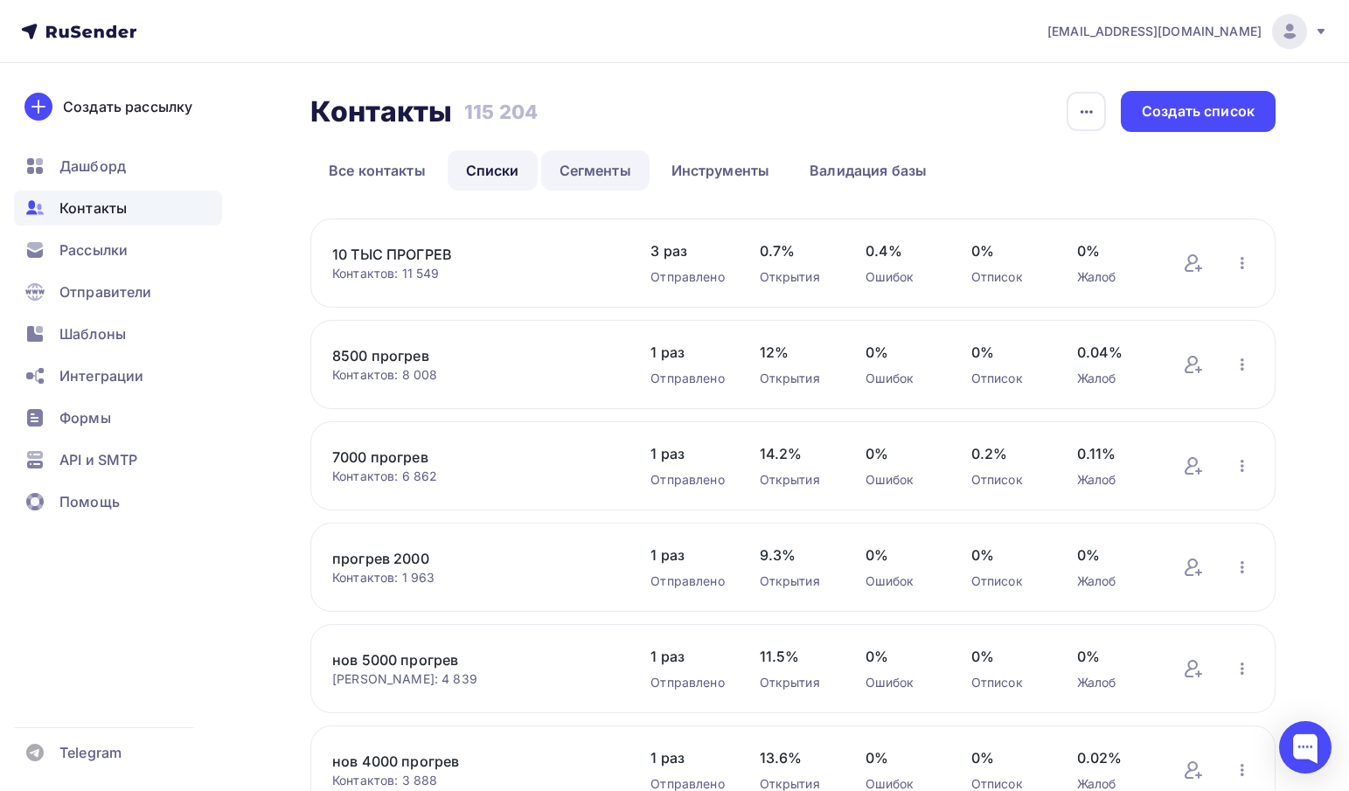
click at [589, 159] on link "Сегменты" at bounding box center [595, 170] width 108 height 40
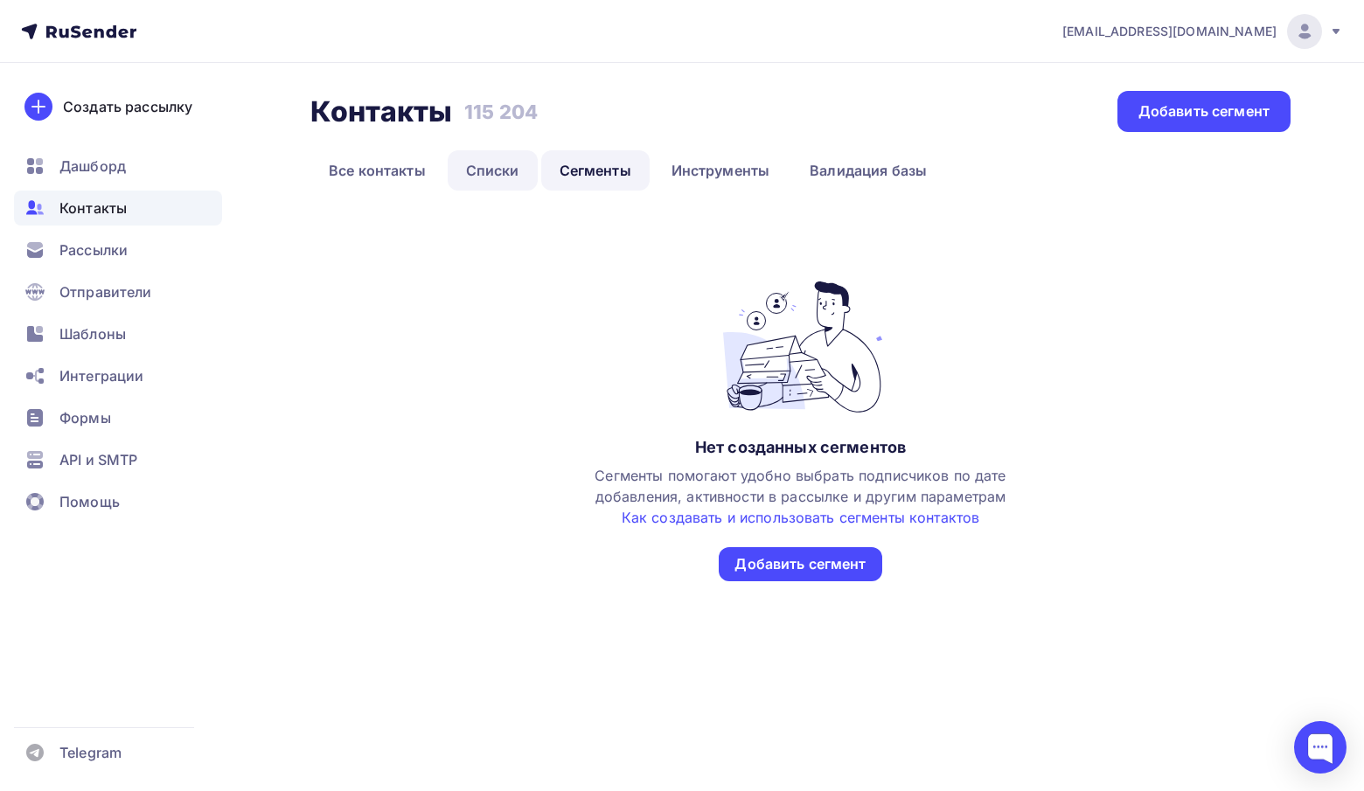
click at [494, 166] on link "Списки" at bounding box center [493, 170] width 90 height 40
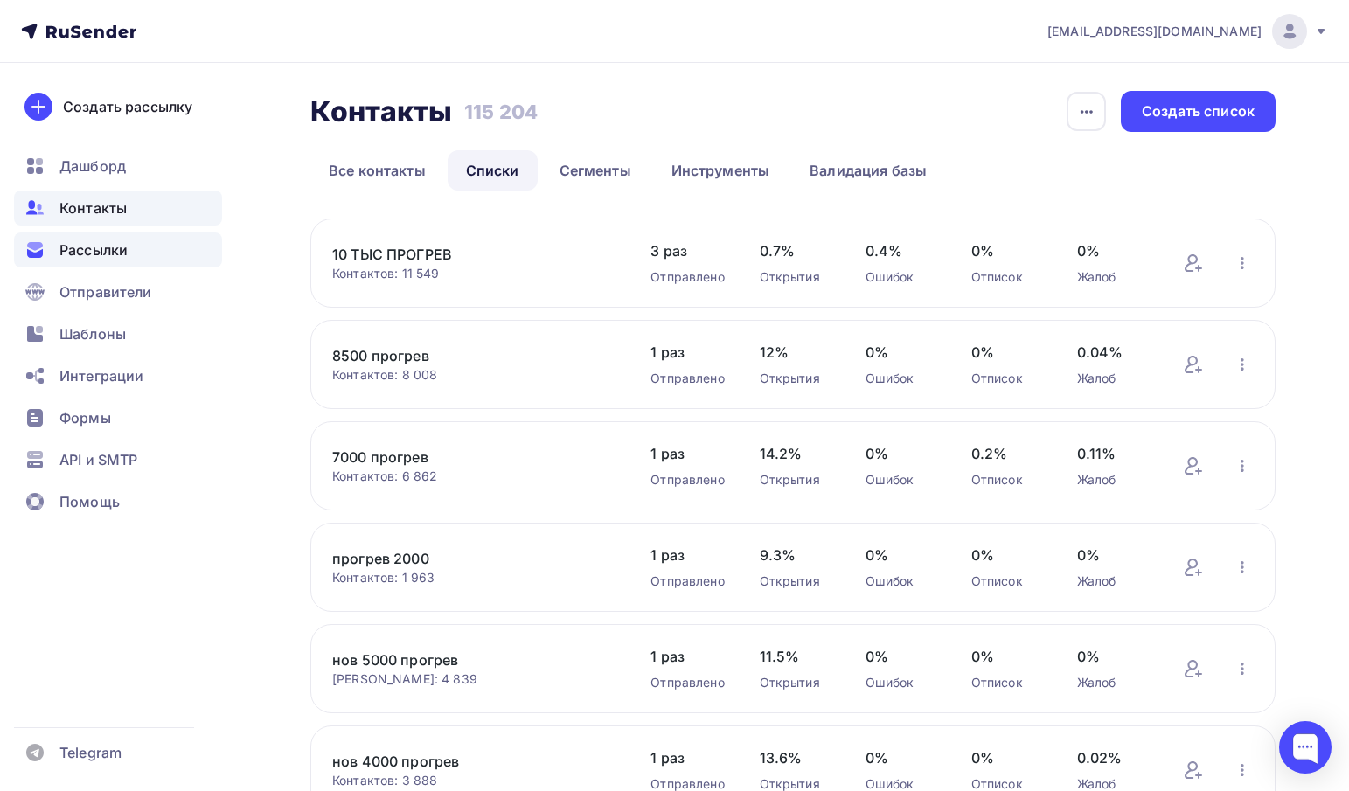
click at [117, 251] on span "Рассылки" at bounding box center [93, 250] width 68 height 21
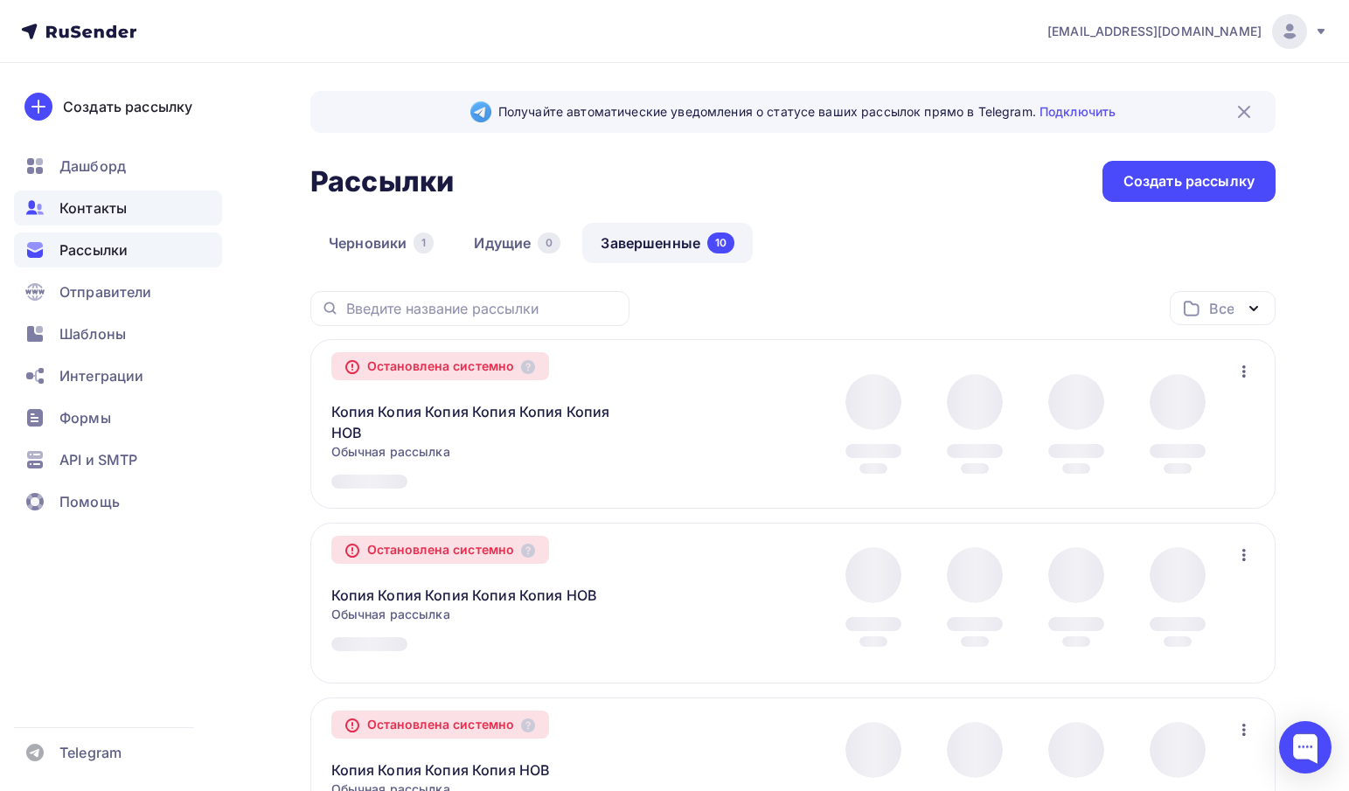
click at [118, 214] on span "Контакты" at bounding box center [92, 208] width 67 height 21
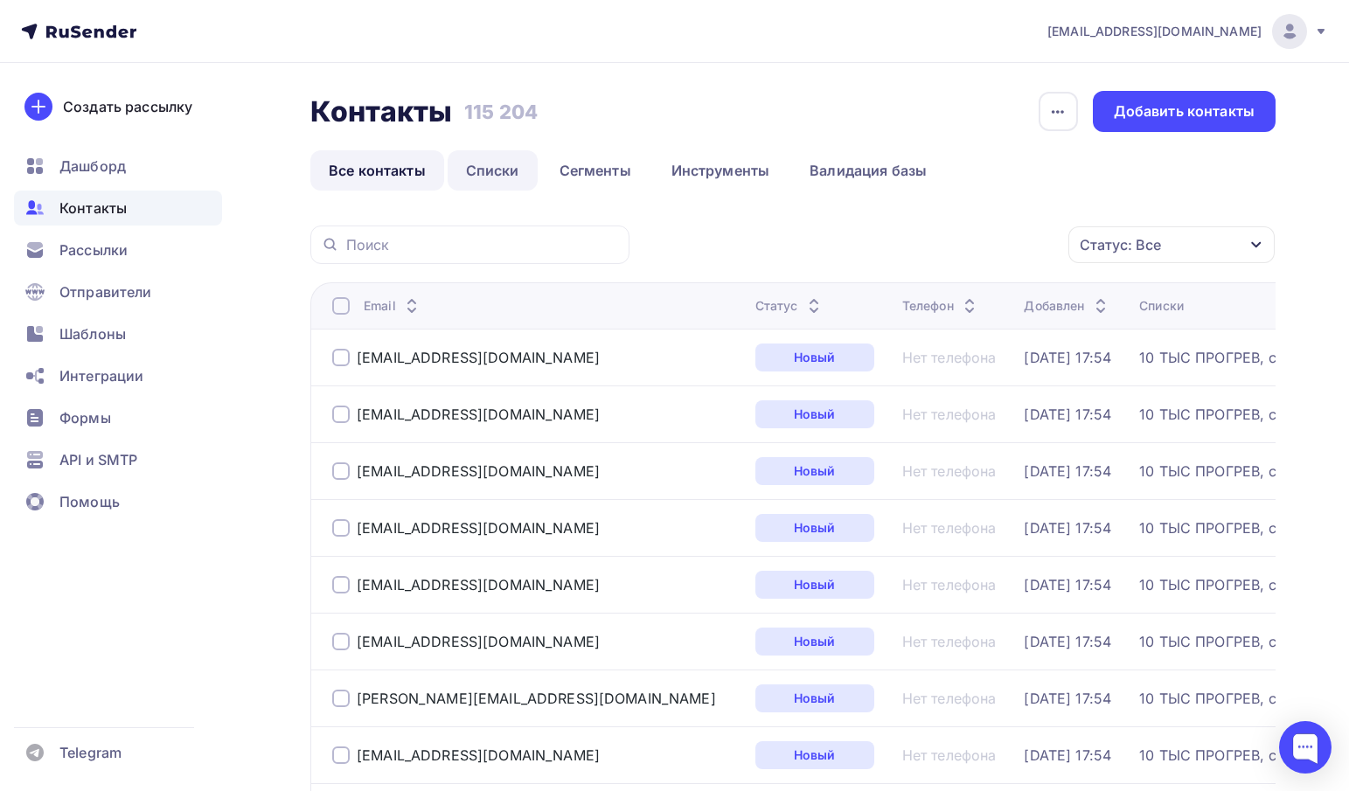
click at [511, 172] on link "Списки" at bounding box center [493, 170] width 90 height 40
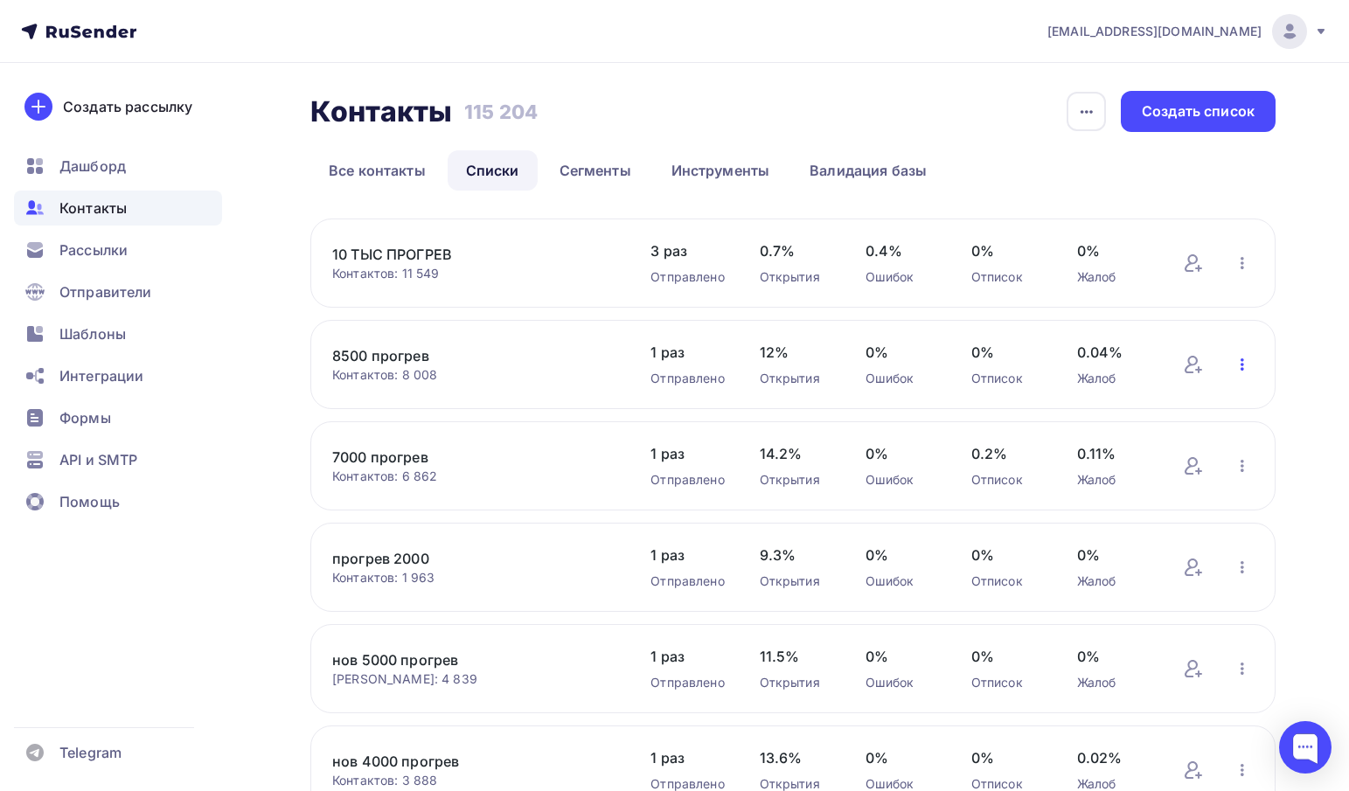
click at [1248, 365] on icon "button" at bounding box center [1242, 364] width 21 height 21
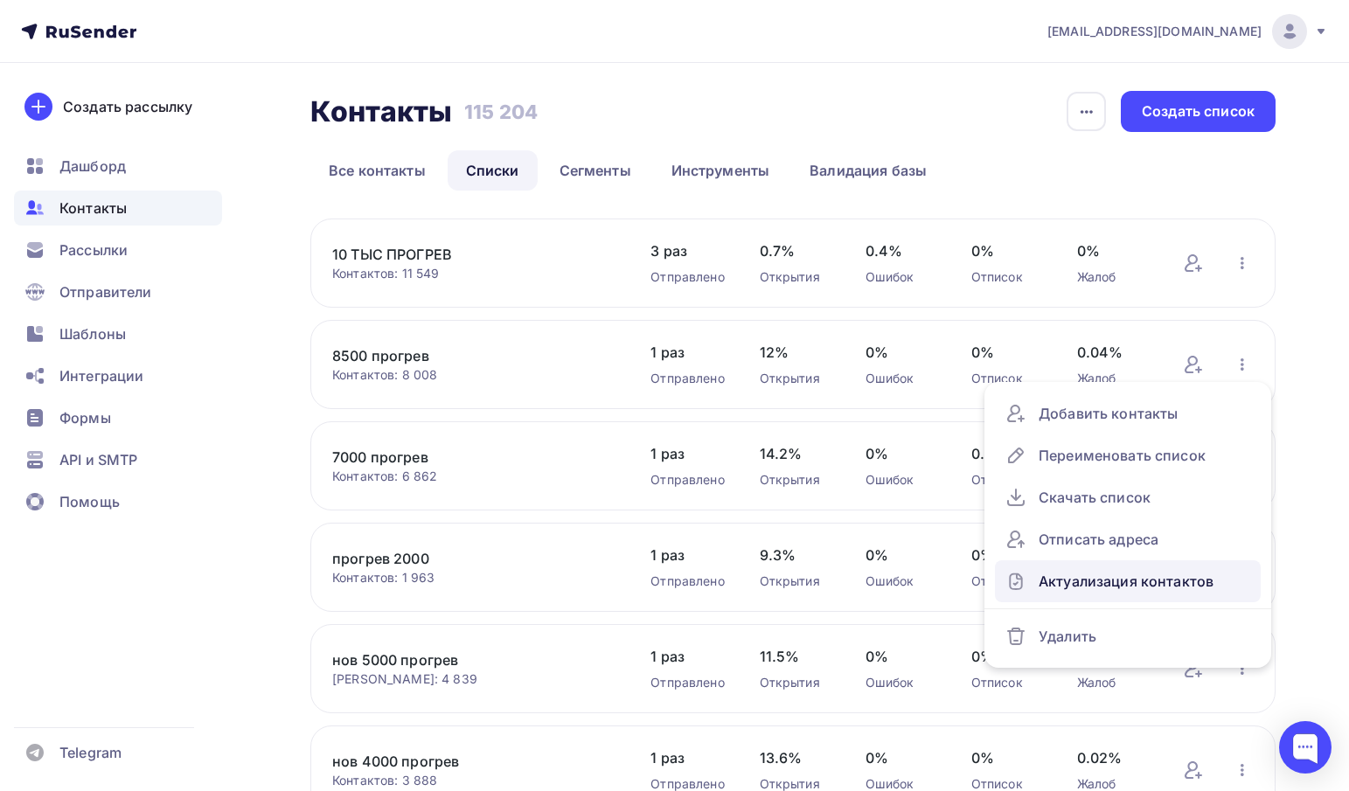
click at [1082, 583] on div "Актуализация контактов" at bounding box center [1127, 581] width 245 height 28
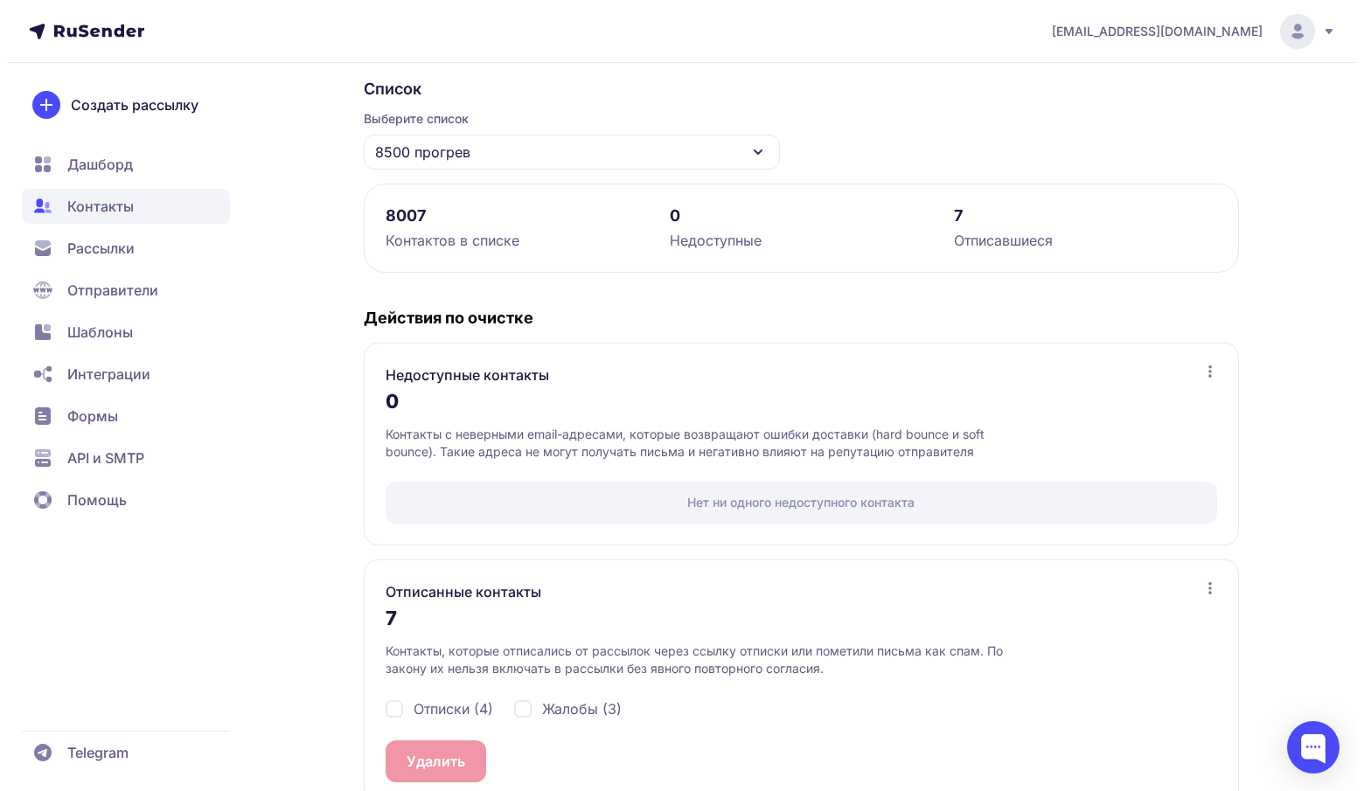
scroll to position [165, 0]
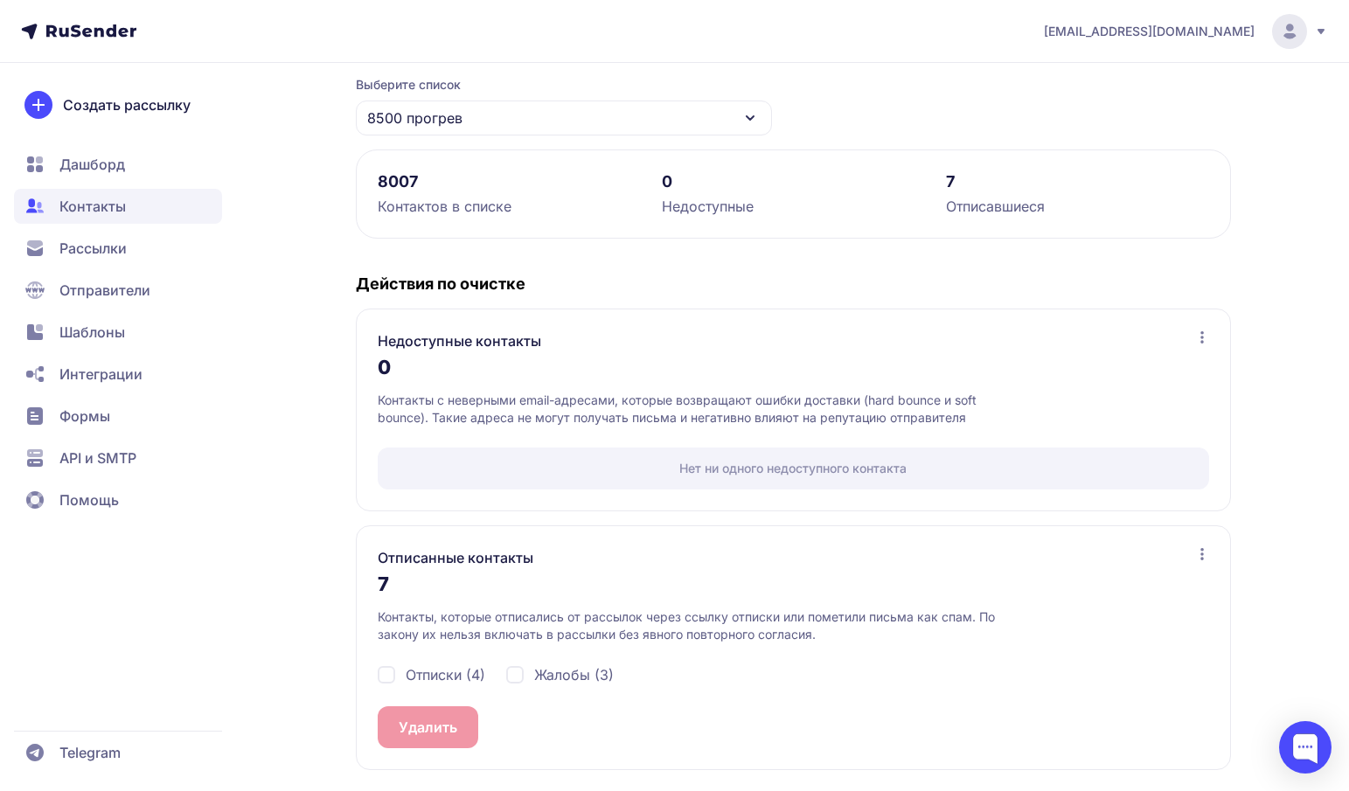
click at [469, 669] on span "Отписки (4)" at bounding box center [446, 674] width 80 height 21
checkbox input "true"
click at [546, 668] on span "Жалобы (3)" at bounding box center [574, 674] width 80 height 21
checkbox input "true"
click at [425, 726] on button "Удалить 7" at bounding box center [432, 727] width 108 height 42
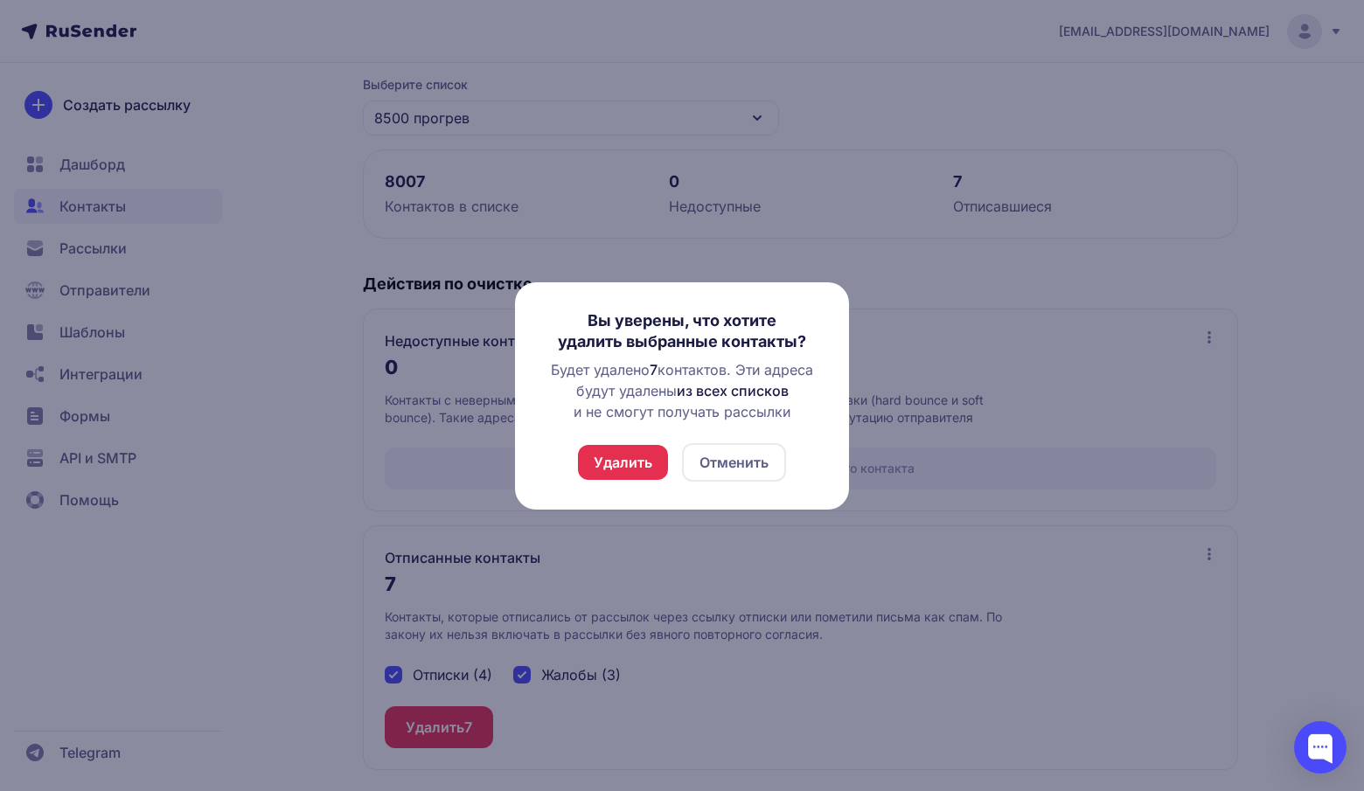
click at [613, 454] on button "Удалить" at bounding box center [623, 462] width 90 height 35
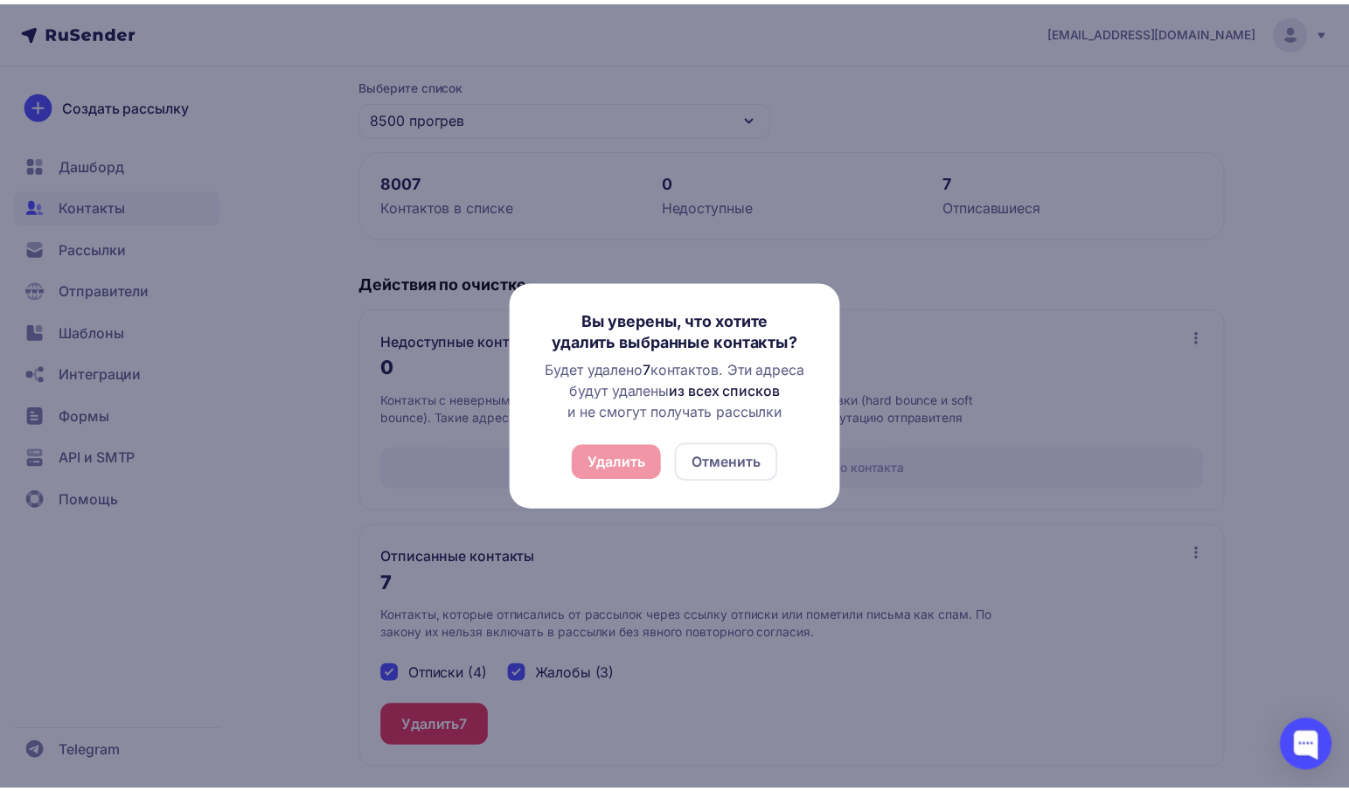
scroll to position [0, 0]
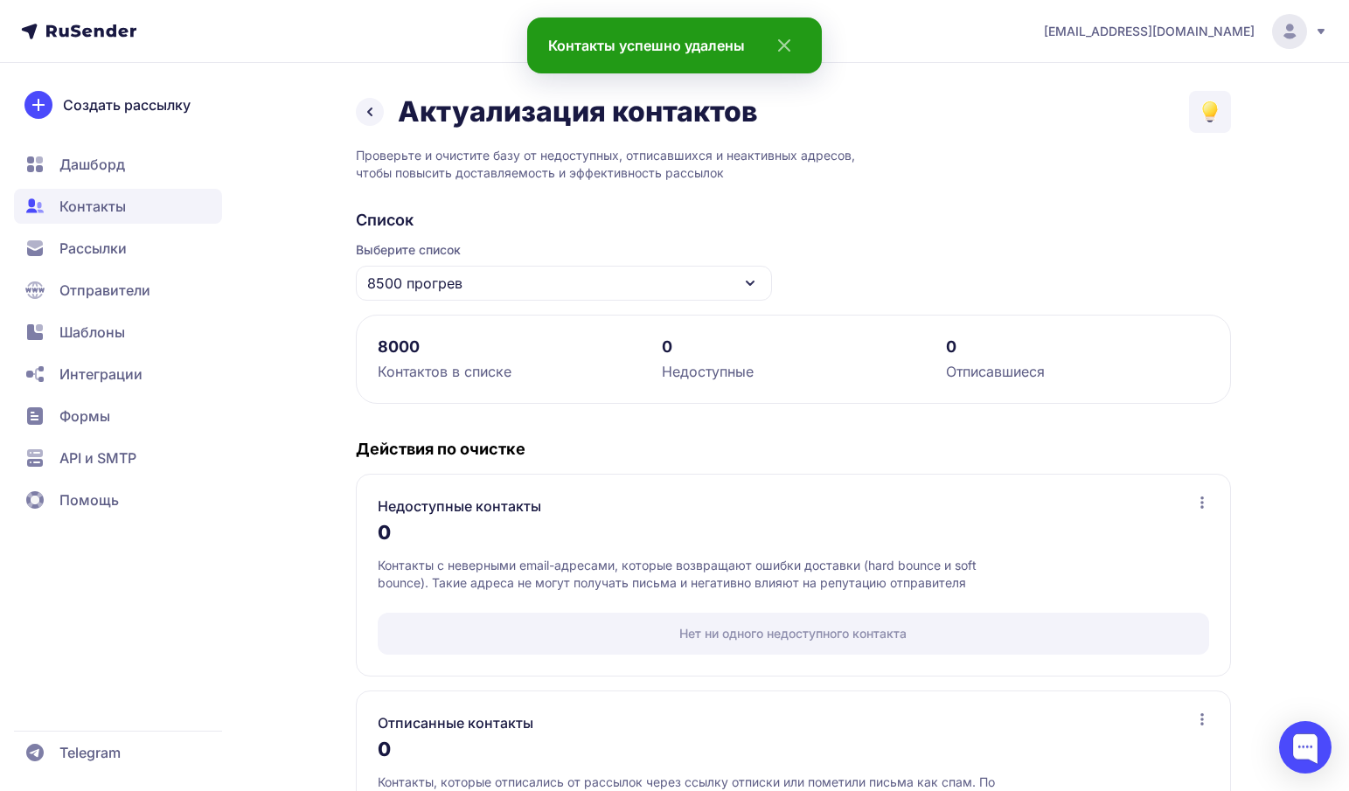
click at [368, 113] on icon at bounding box center [369, 111] width 3 height 7
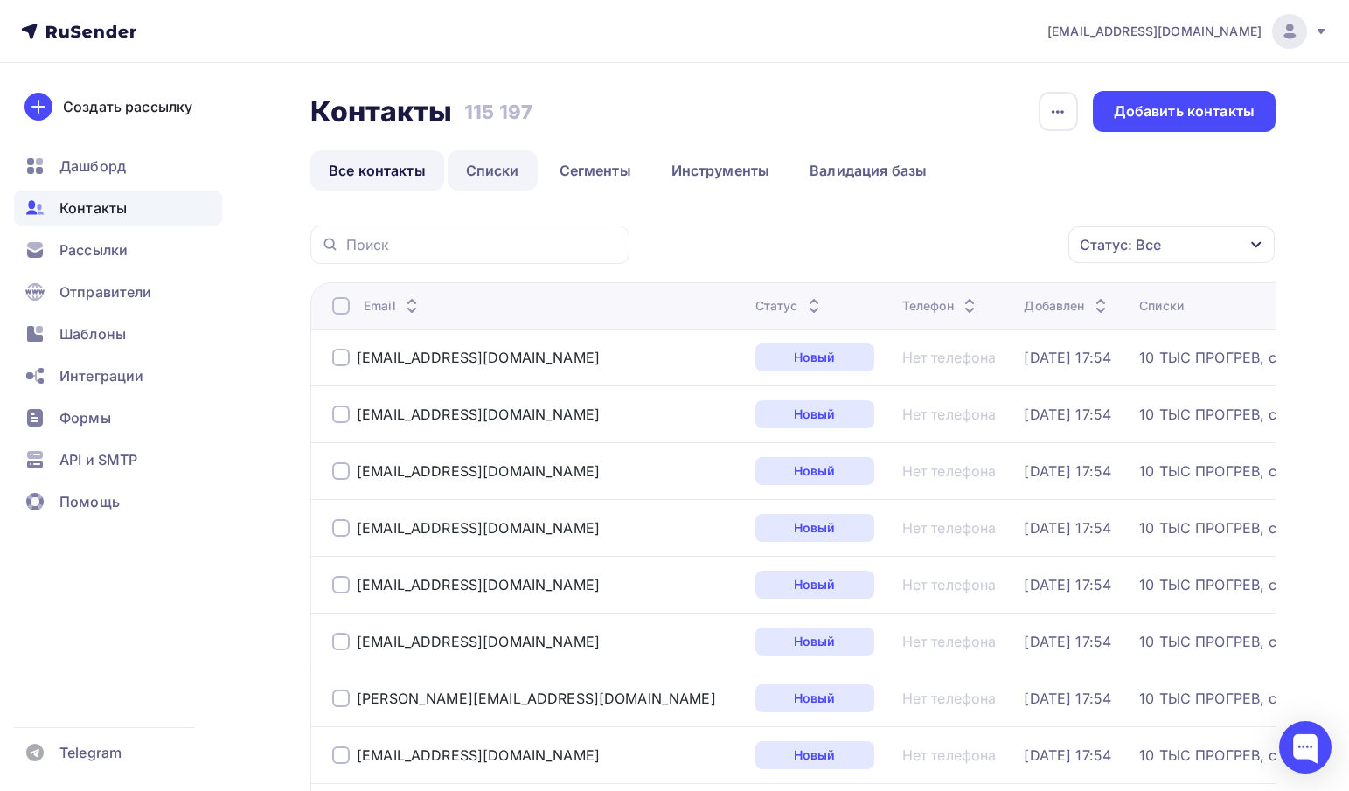
click at [495, 164] on link "Списки" at bounding box center [493, 170] width 90 height 40
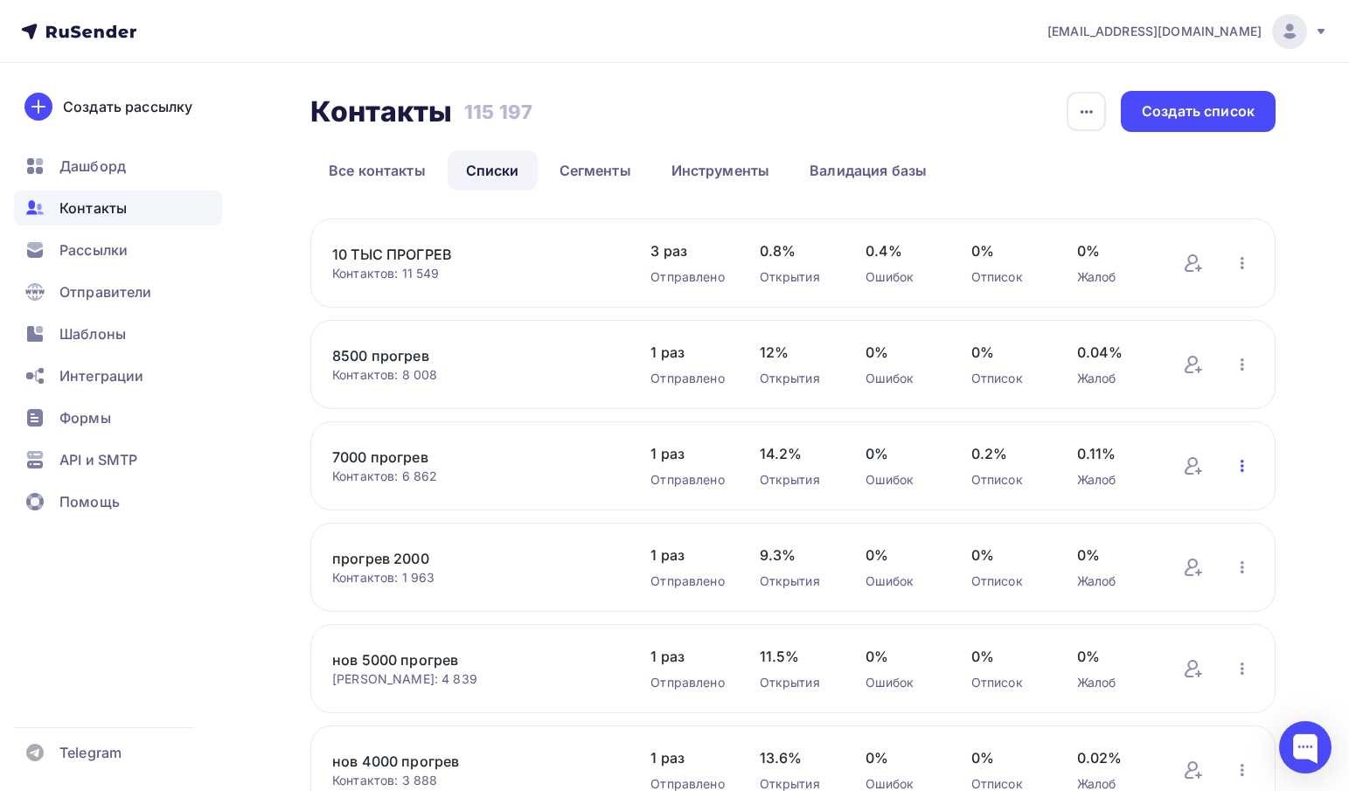
click at [1240, 467] on icon "button" at bounding box center [1242, 465] width 21 height 21
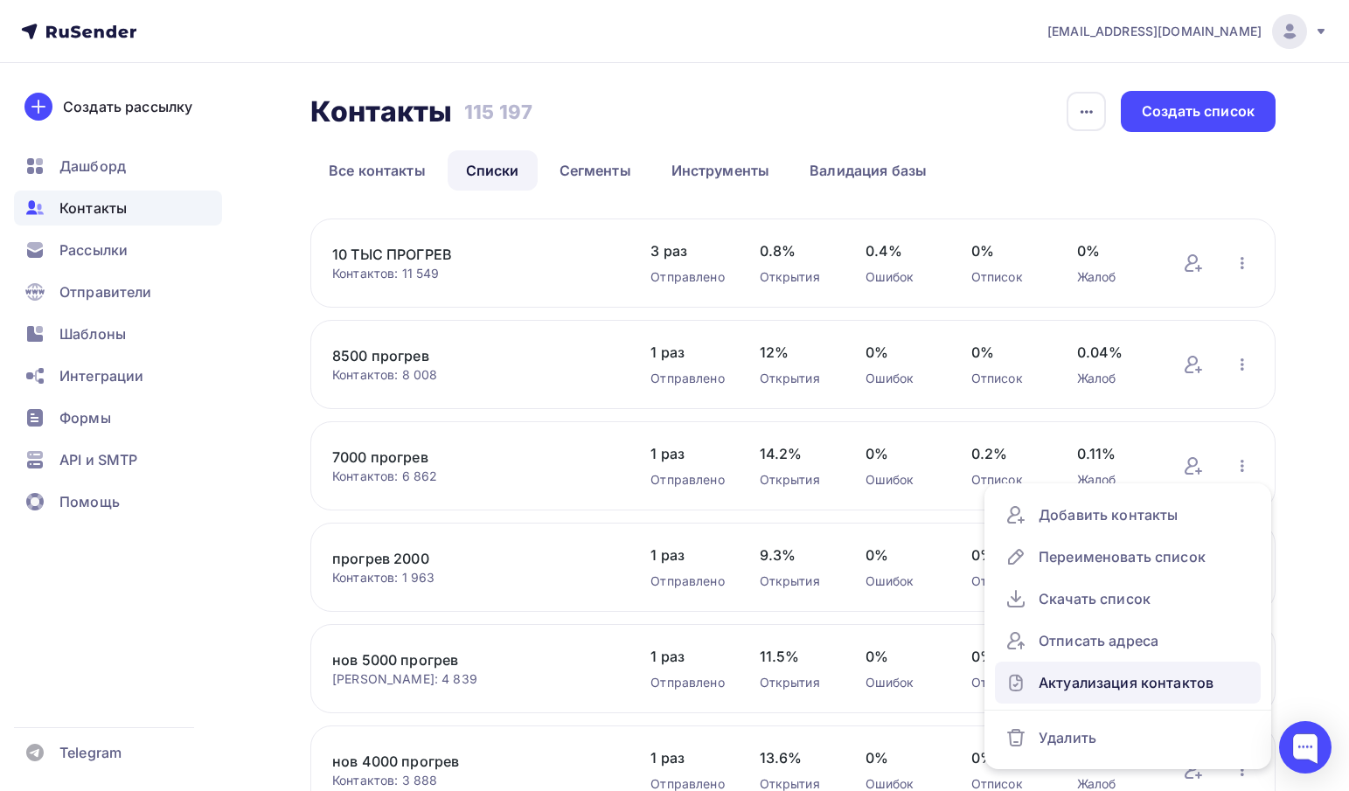
click at [1098, 681] on div "Актуализация контактов" at bounding box center [1127, 683] width 245 height 28
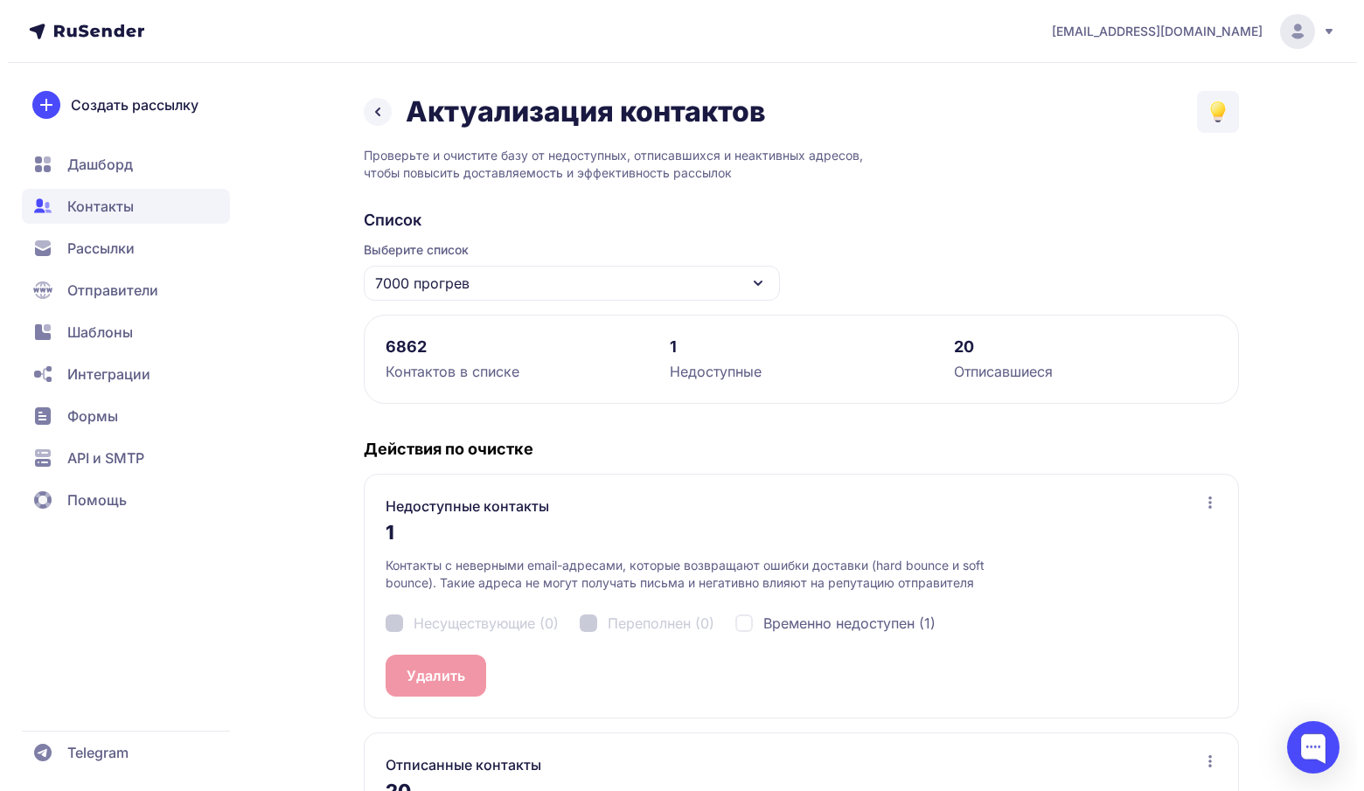
scroll to position [207, 0]
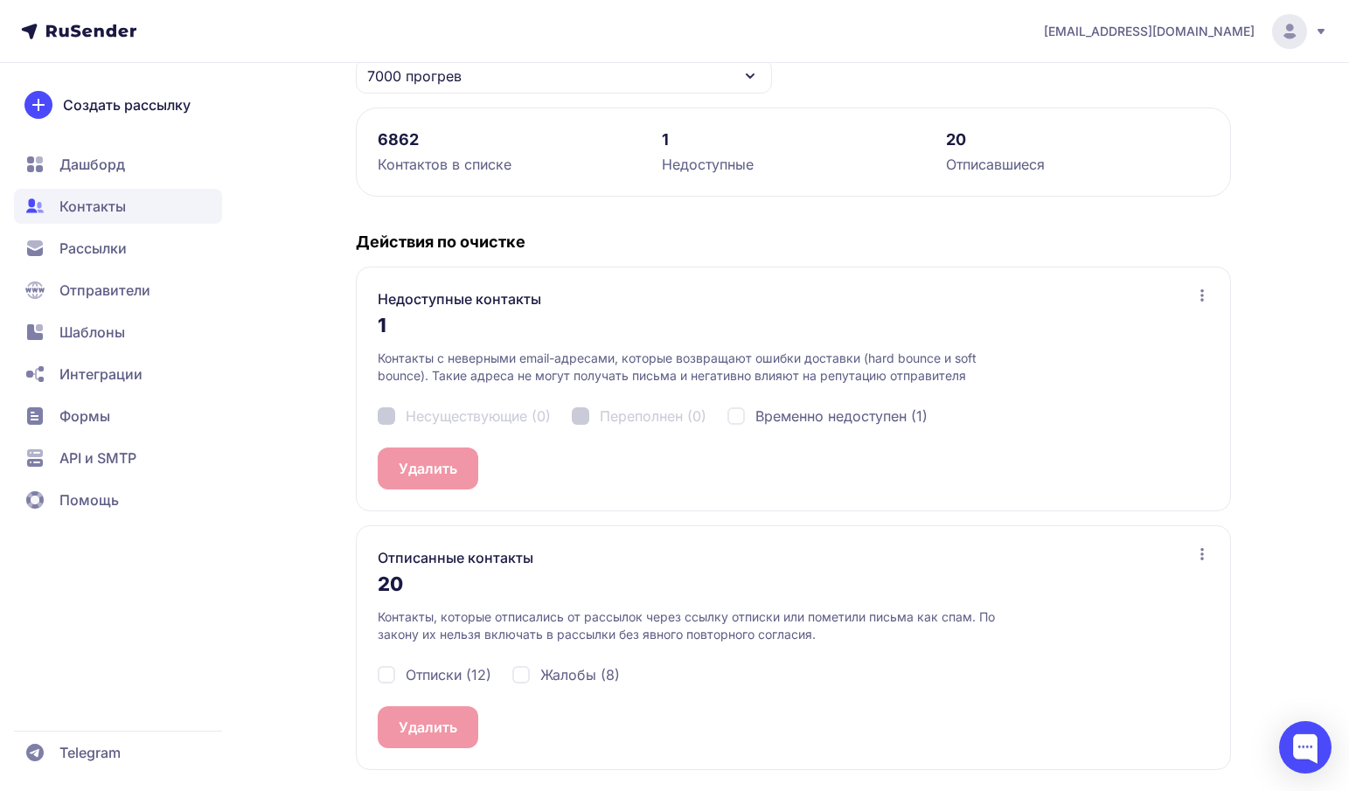
drag, startPoint x: 837, startPoint y: 409, endPoint x: 822, endPoint y: 426, distance: 22.3
click at [837, 410] on span "Временно недоступен (1)" at bounding box center [841, 416] width 172 height 21
checkbox input "true"
click at [545, 677] on span "Жалобы (8)" at bounding box center [580, 674] width 80 height 21
checkbox input "true"
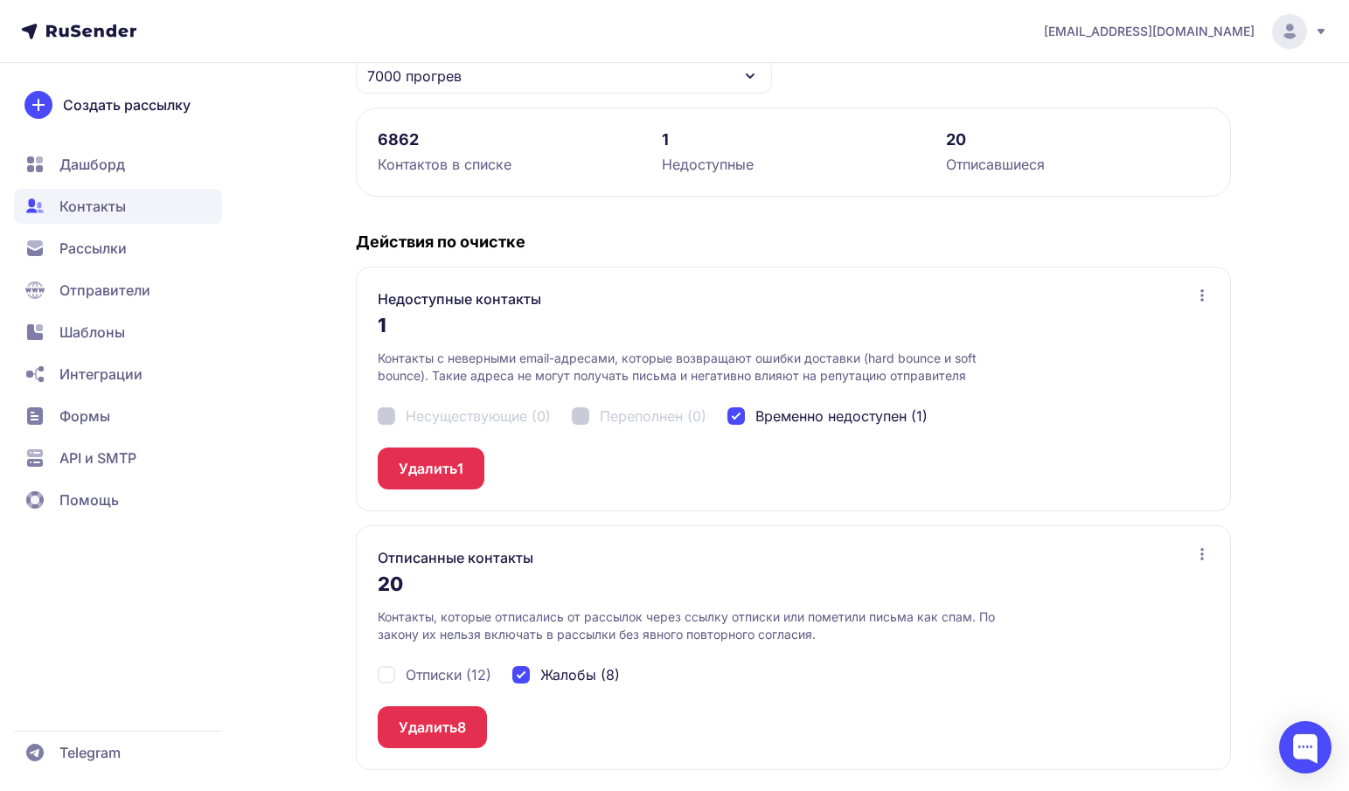
click at [427, 733] on button "Удалить 8" at bounding box center [432, 727] width 109 height 42
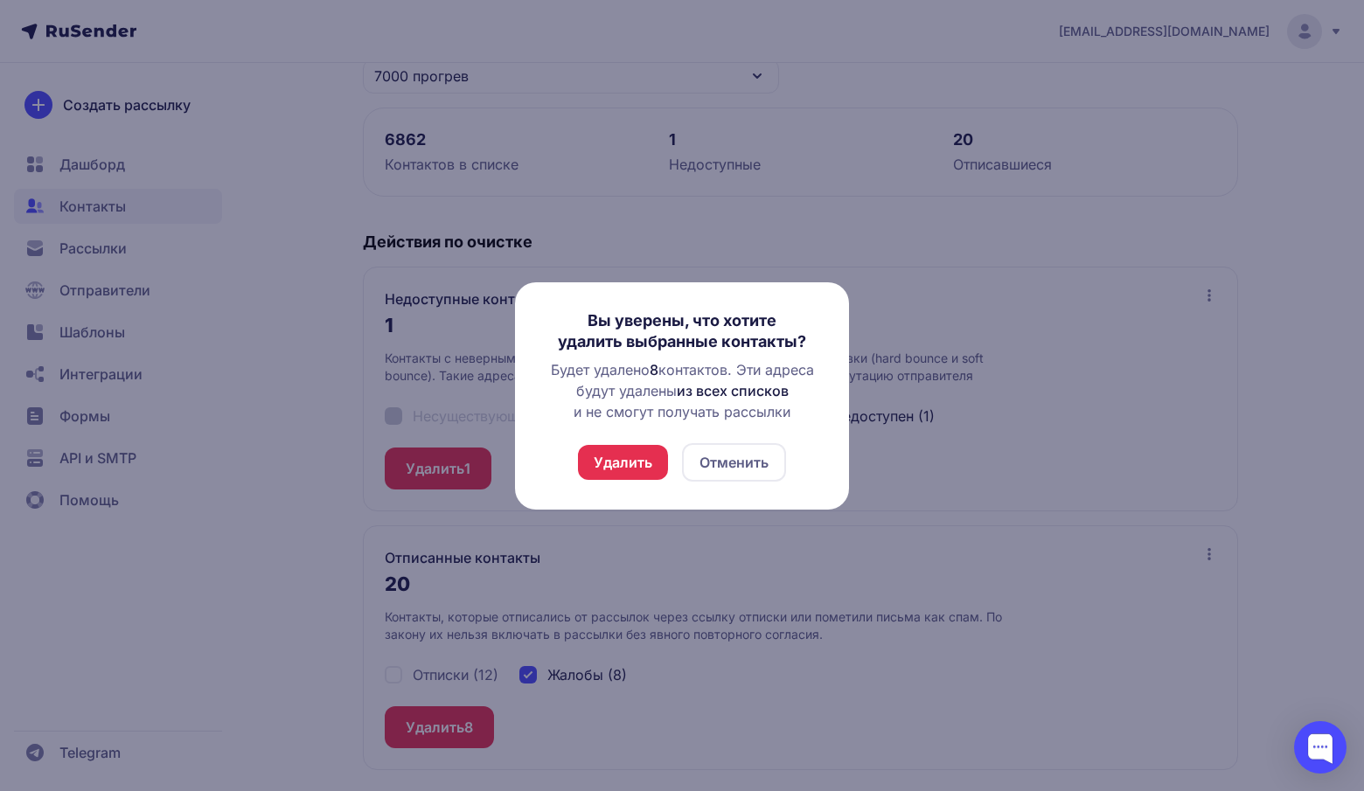
click at [625, 461] on button "Удалить" at bounding box center [623, 462] width 90 height 35
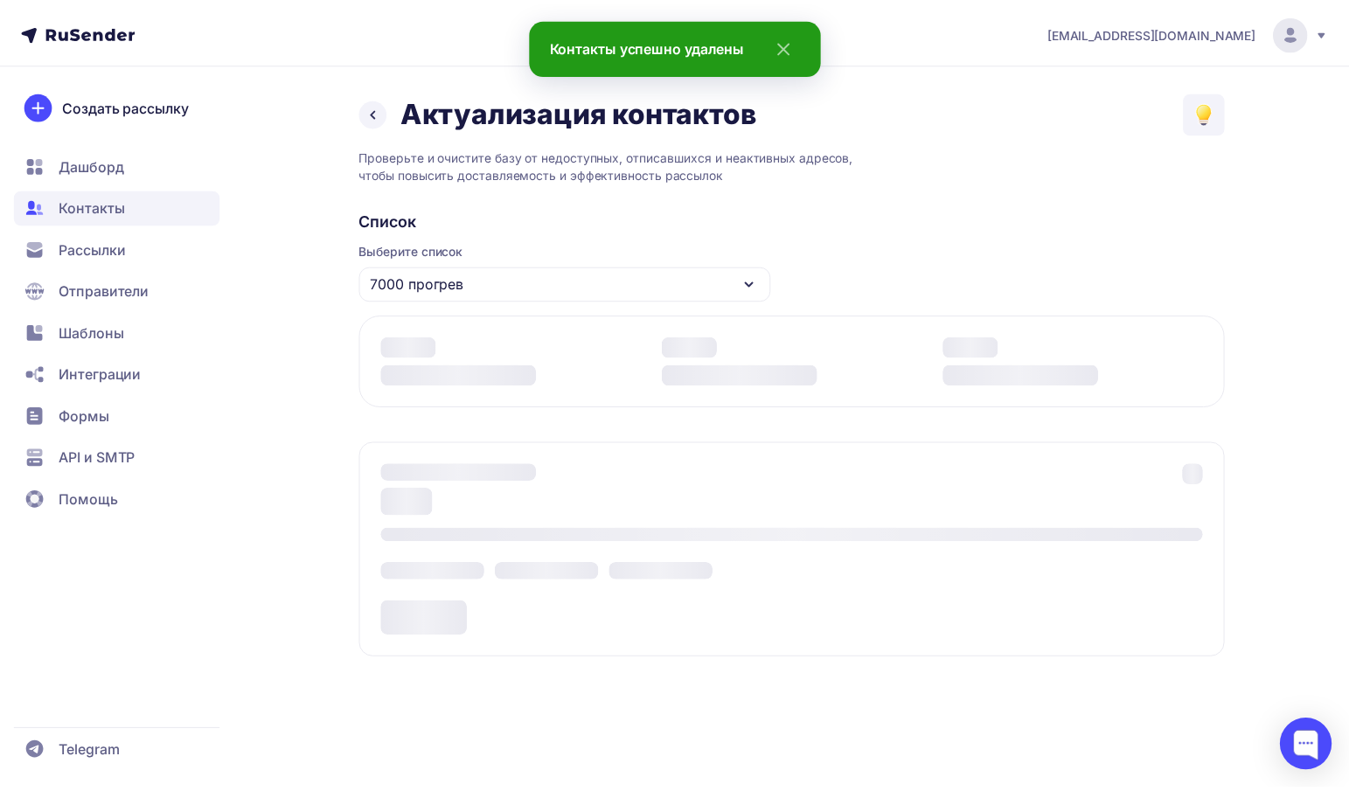
scroll to position [0, 0]
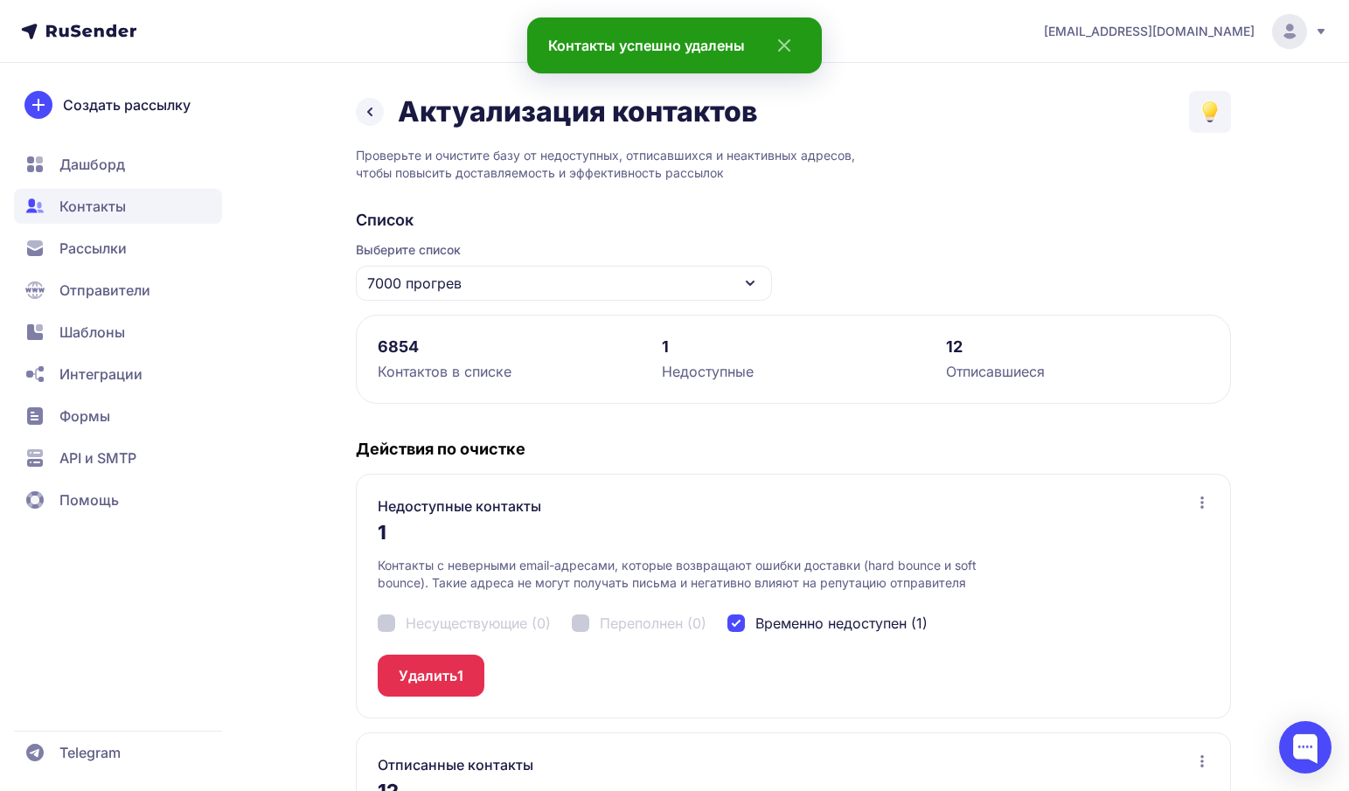
click at [441, 674] on button "Удалить 1" at bounding box center [431, 676] width 107 height 42
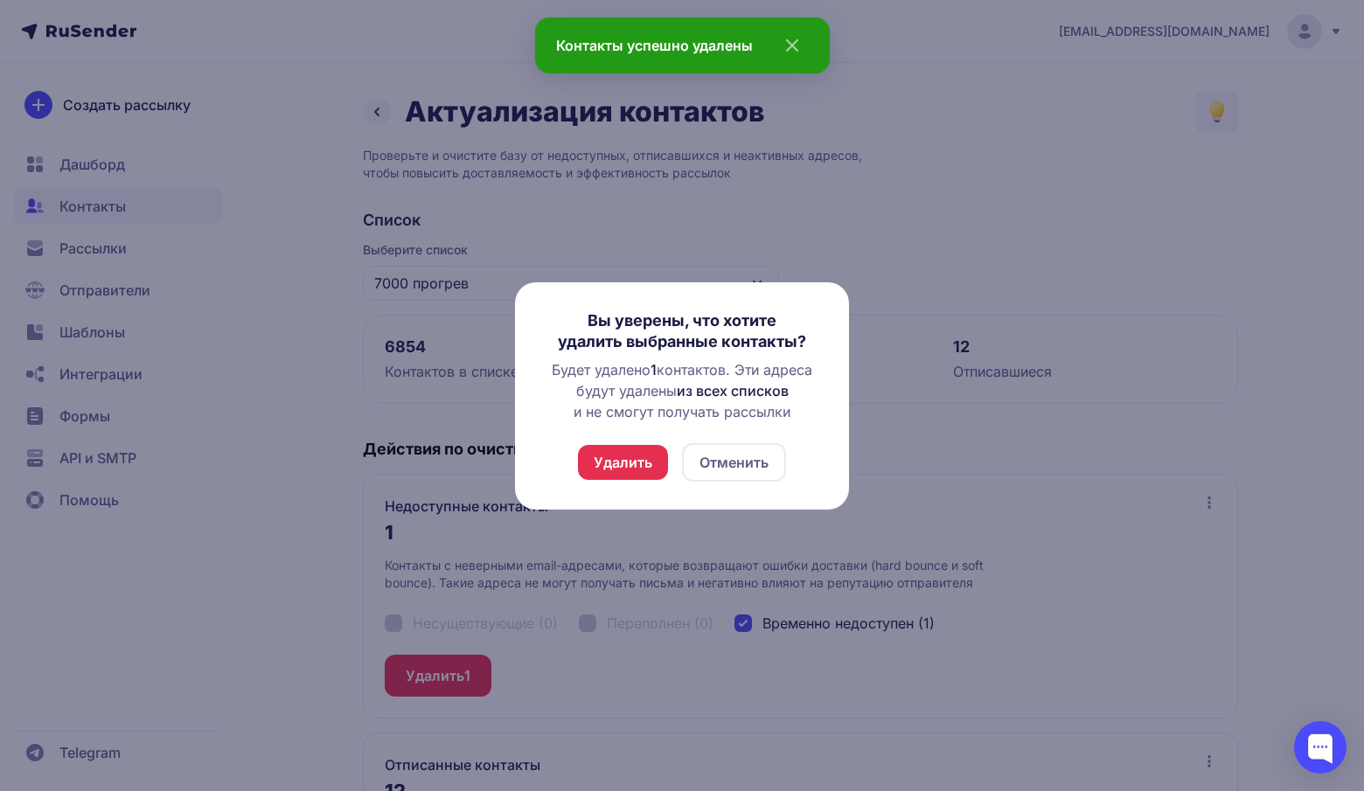
click at [615, 465] on button "Удалить" at bounding box center [623, 462] width 90 height 35
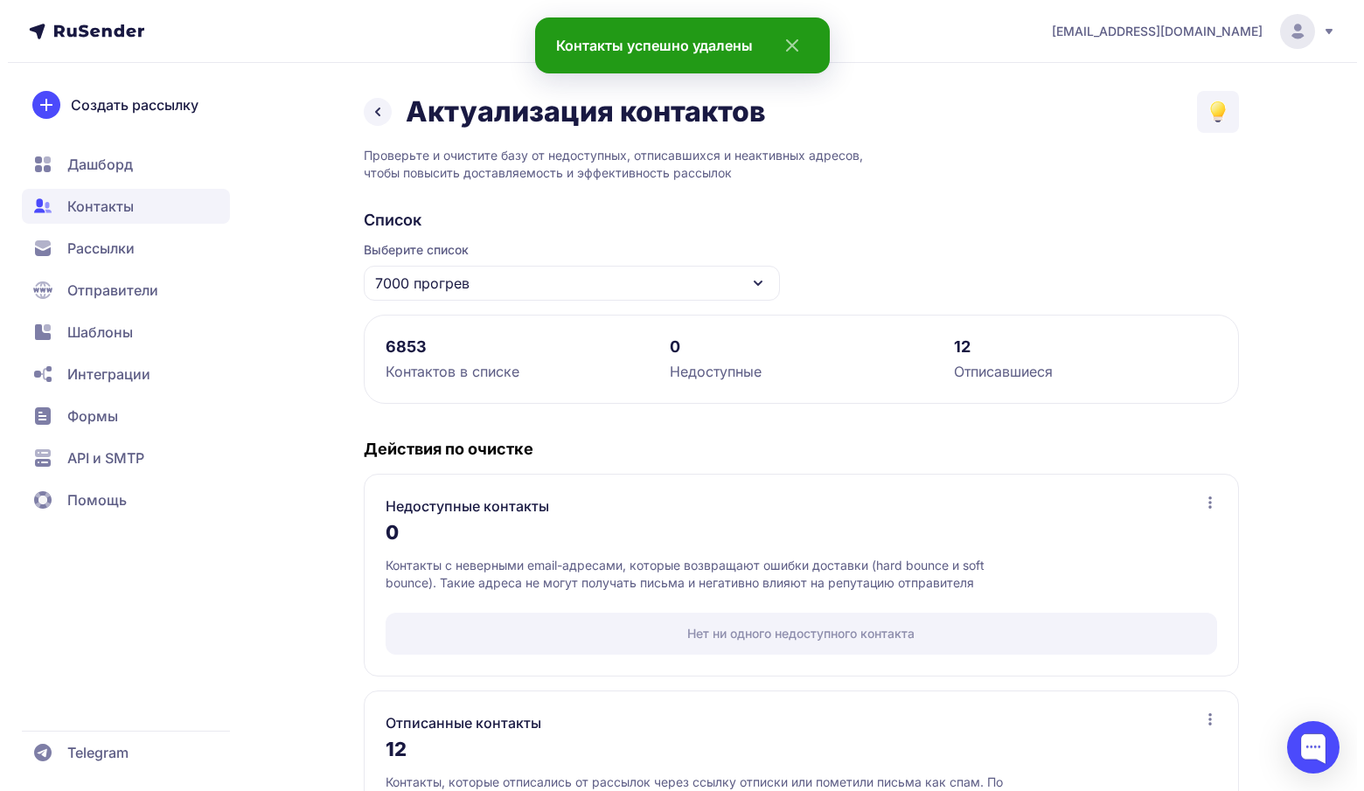
scroll to position [165, 0]
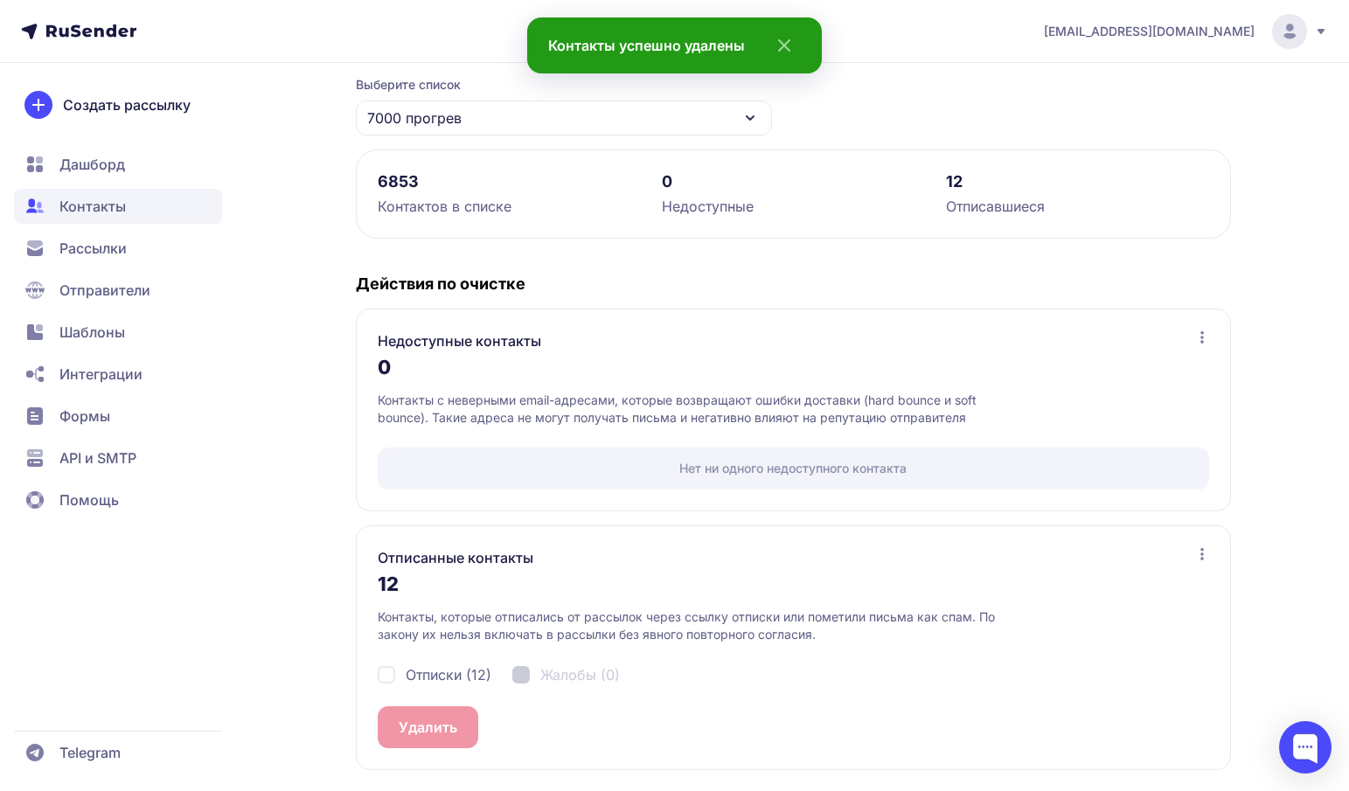
click at [433, 681] on span "Отписки (12)" at bounding box center [449, 674] width 86 height 21
checkbox input "true"
click at [433, 719] on button "Удалить 12" at bounding box center [435, 727] width 115 height 42
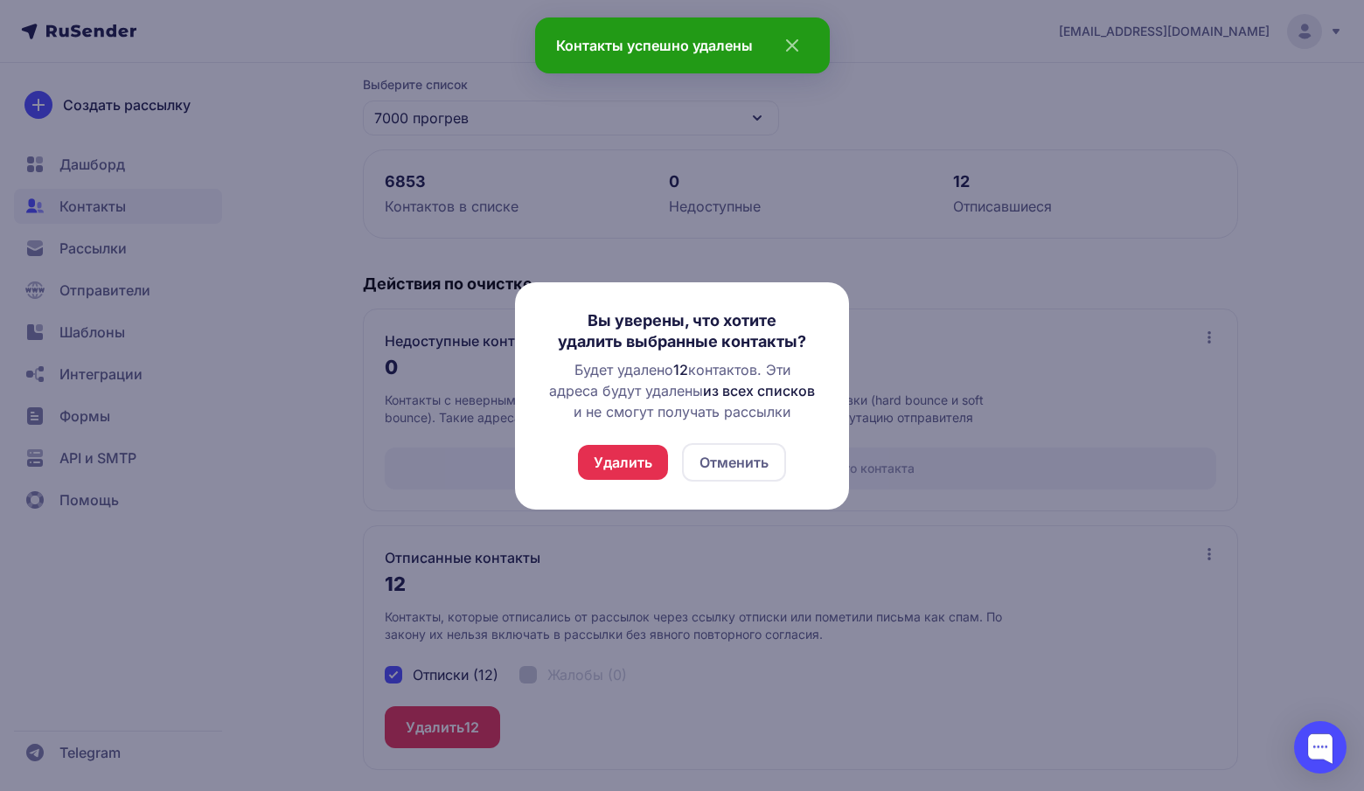
click at [614, 462] on button "Удалить" at bounding box center [623, 462] width 90 height 35
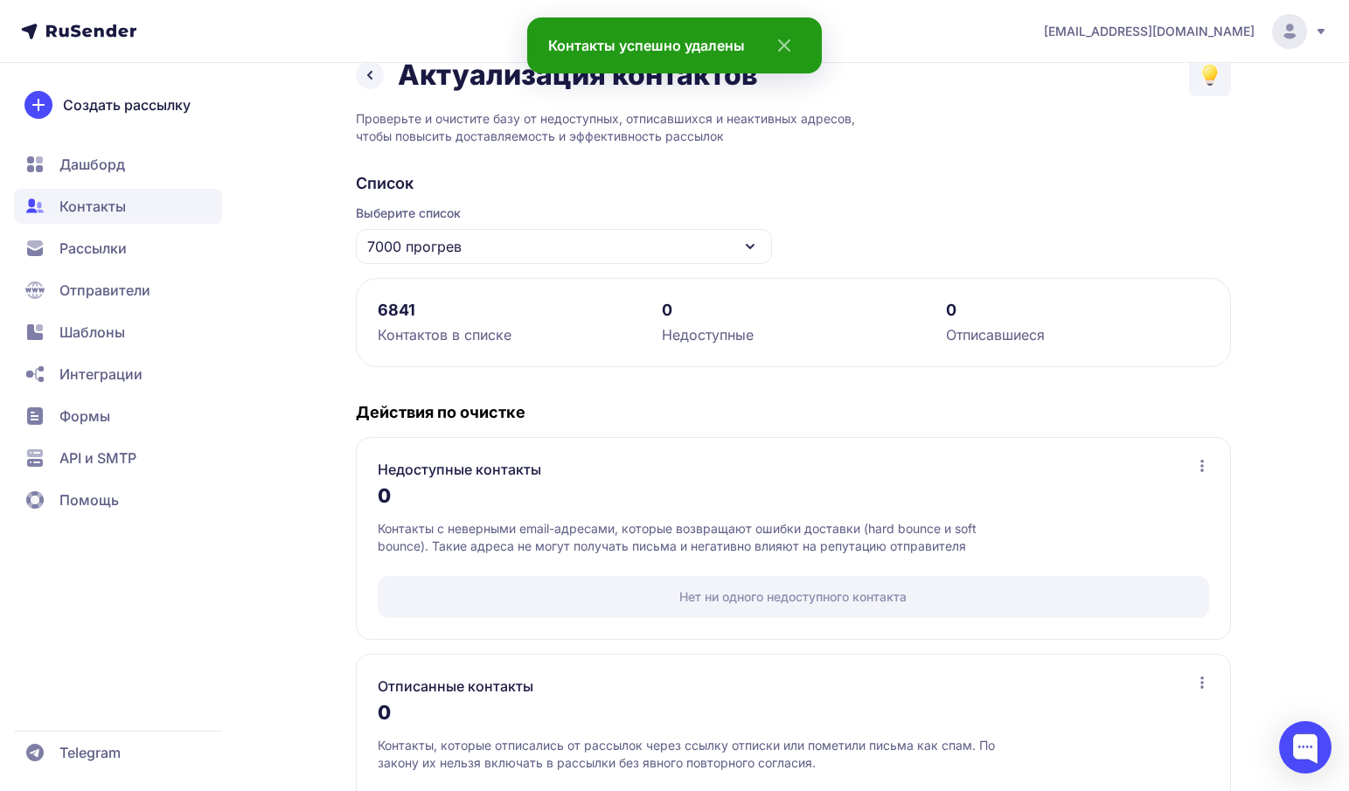
scroll to position [0, 0]
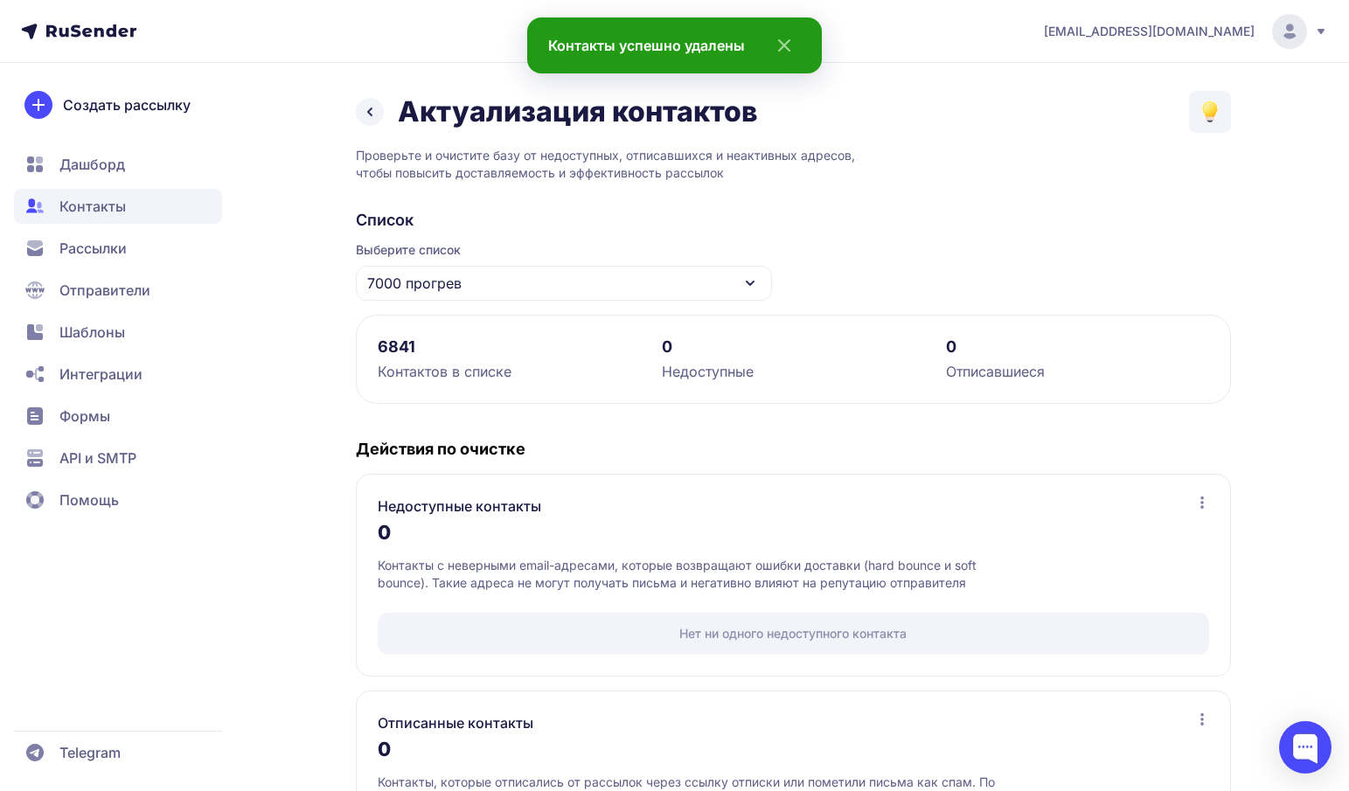
click at [365, 117] on icon at bounding box center [369, 111] width 21 height 21
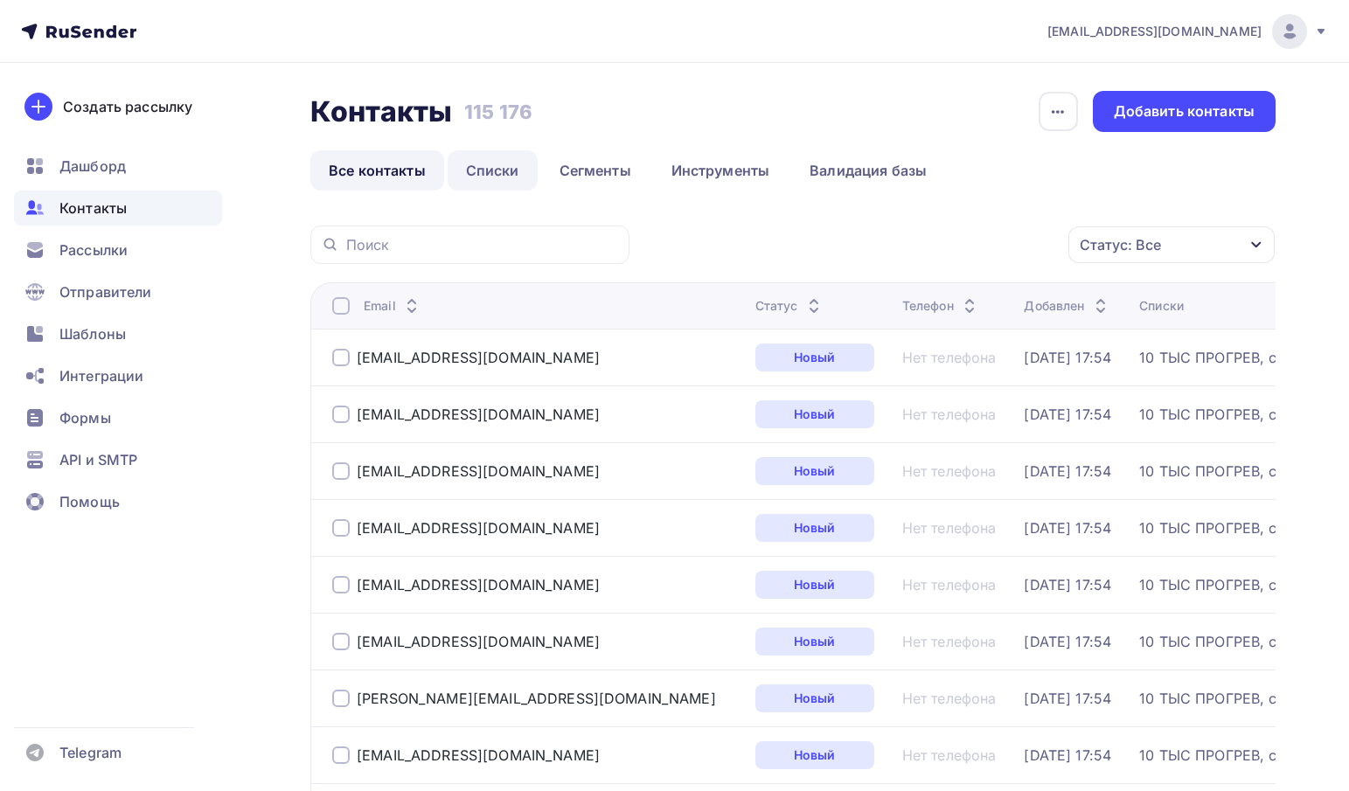
click at [495, 177] on link "Списки" at bounding box center [493, 170] width 90 height 40
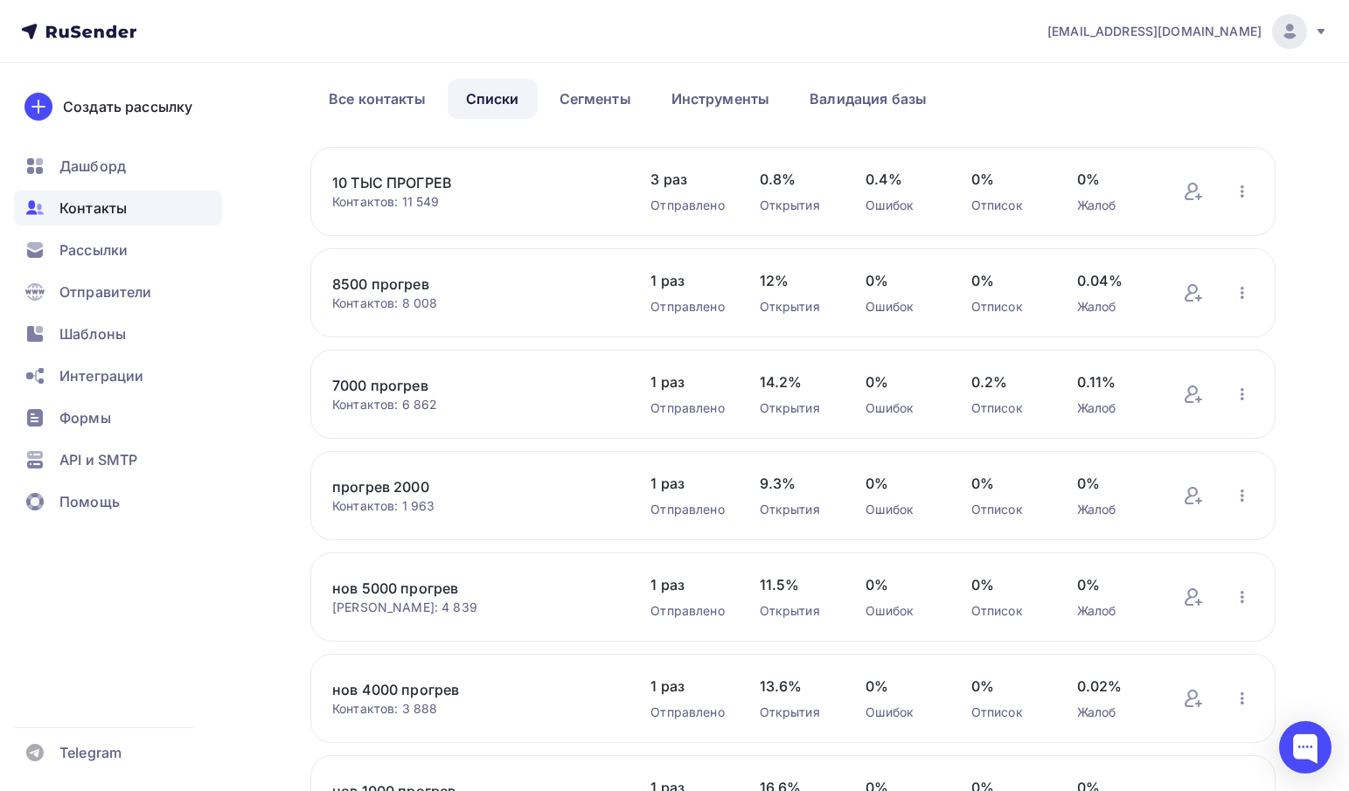
scroll to position [175, 0]
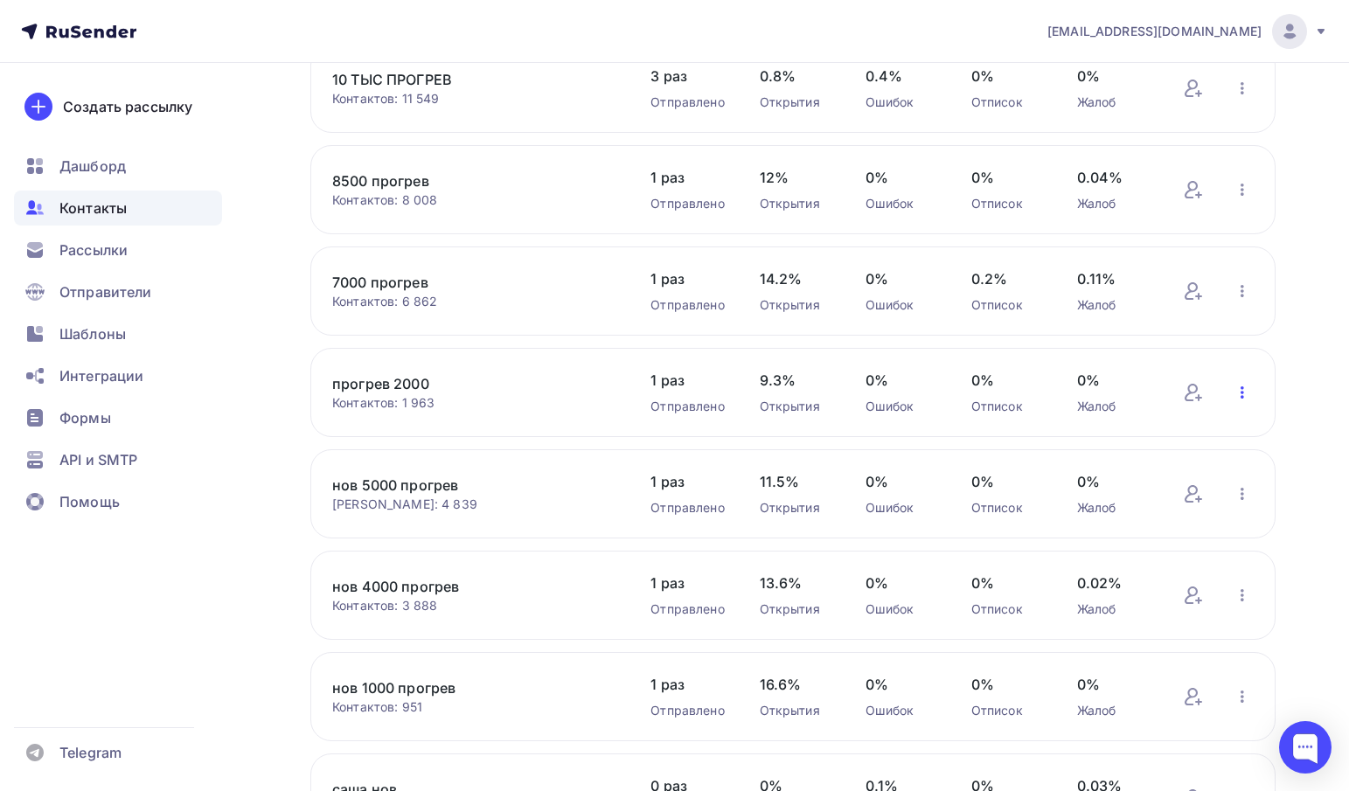
click at [1242, 397] on icon "button" at bounding box center [1242, 392] width 21 height 21
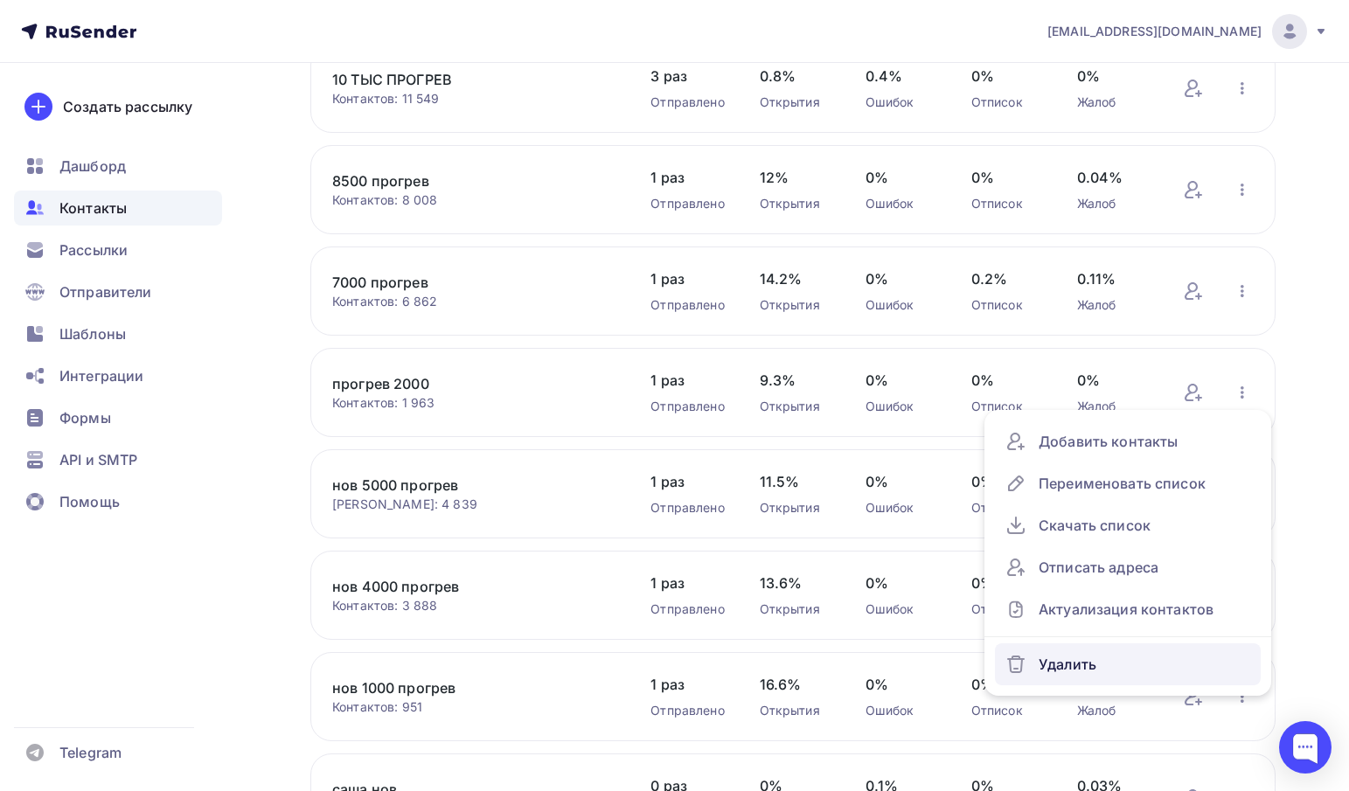
click at [1072, 654] on div "Удалить" at bounding box center [1127, 664] width 245 height 28
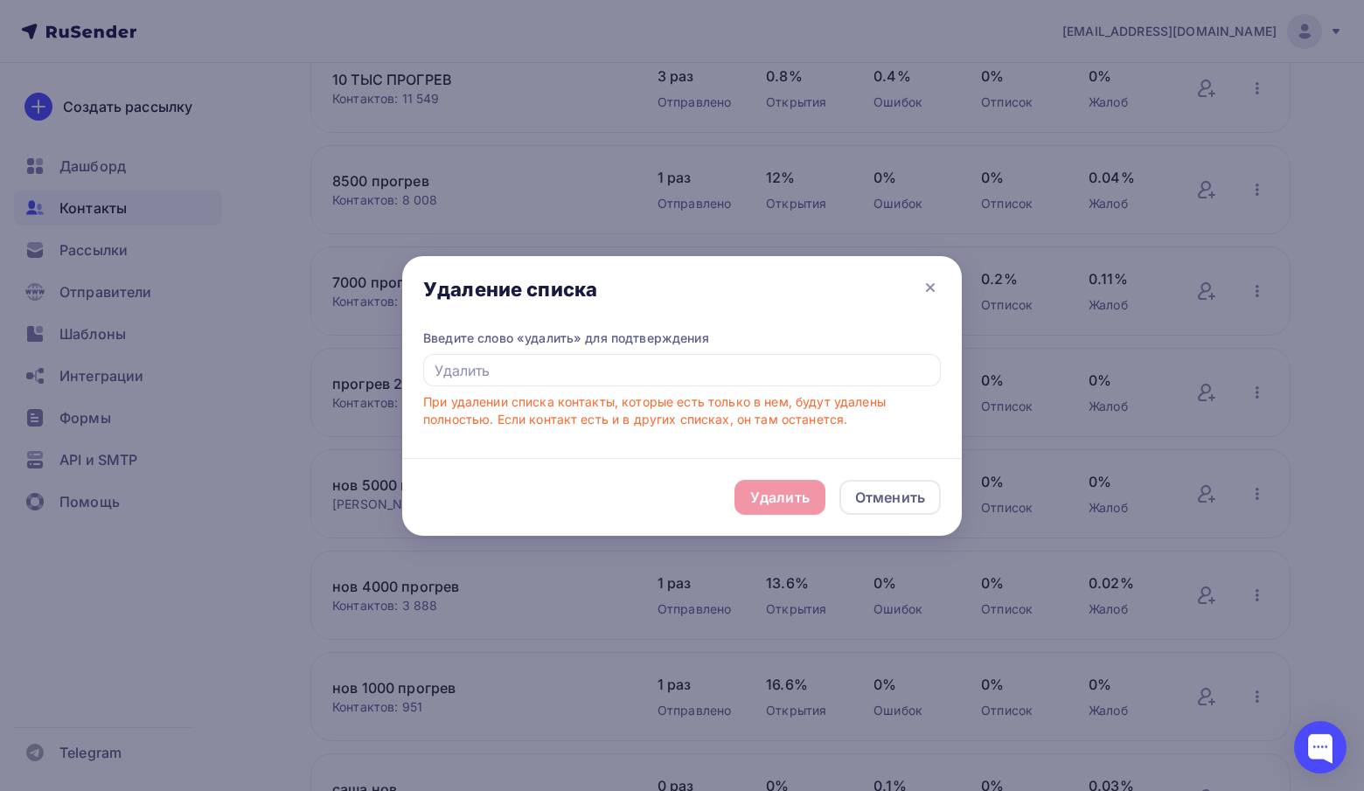
click at [918, 290] on div "Удаление списка" at bounding box center [681, 292] width 559 height 73
click at [934, 284] on icon at bounding box center [930, 287] width 7 height 7
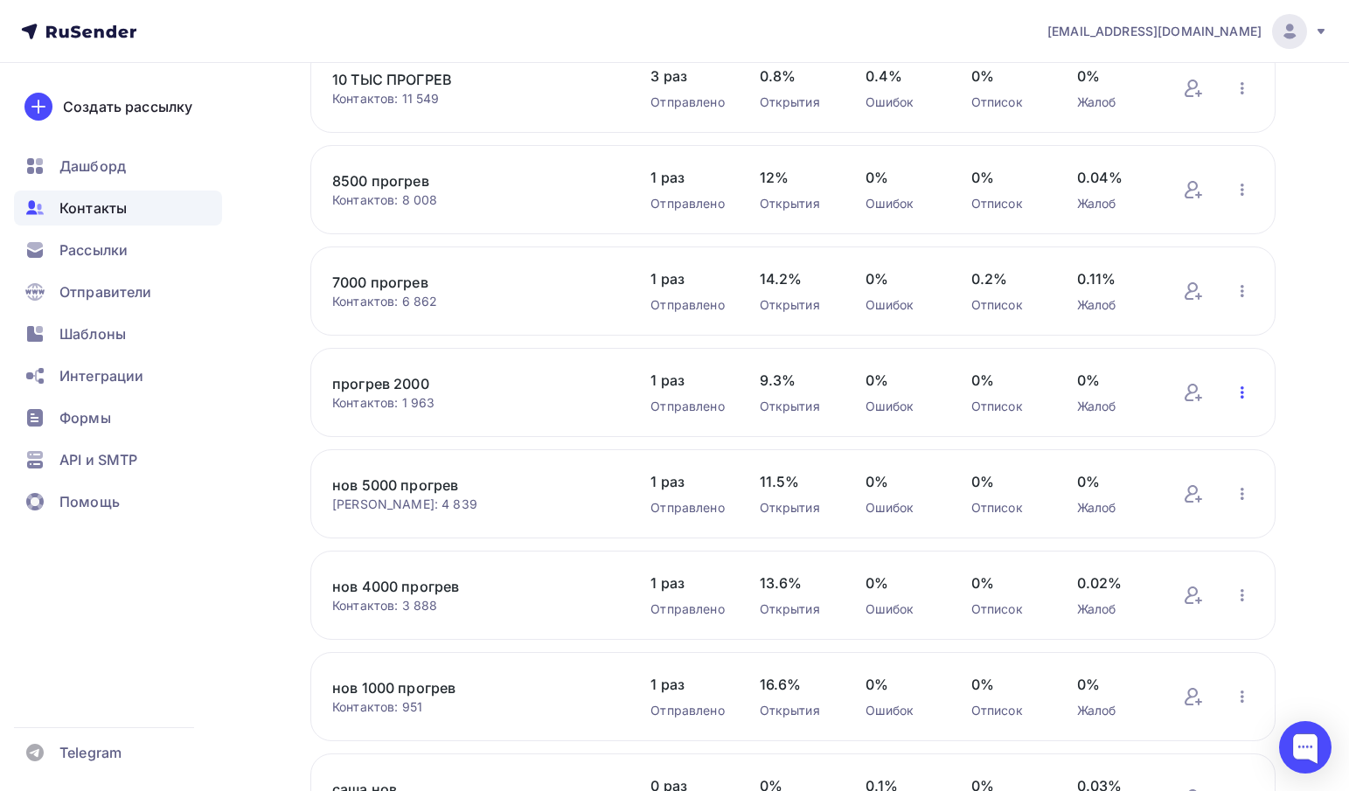
click at [1245, 389] on icon "button" at bounding box center [1242, 392] width 21 height 21
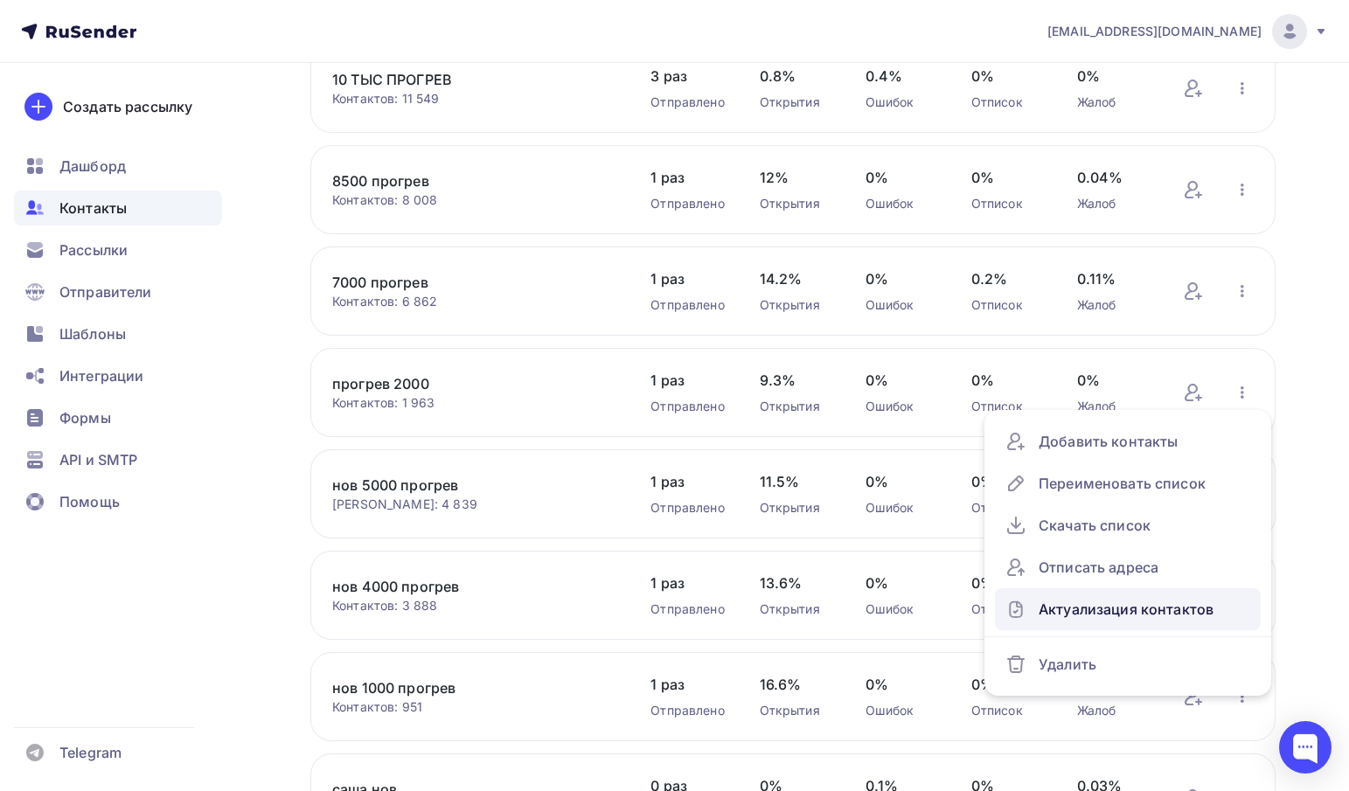
click at [1065, 604] on div "Актуализация контактов" at bounding box center [1127, 609] width 245 height 28
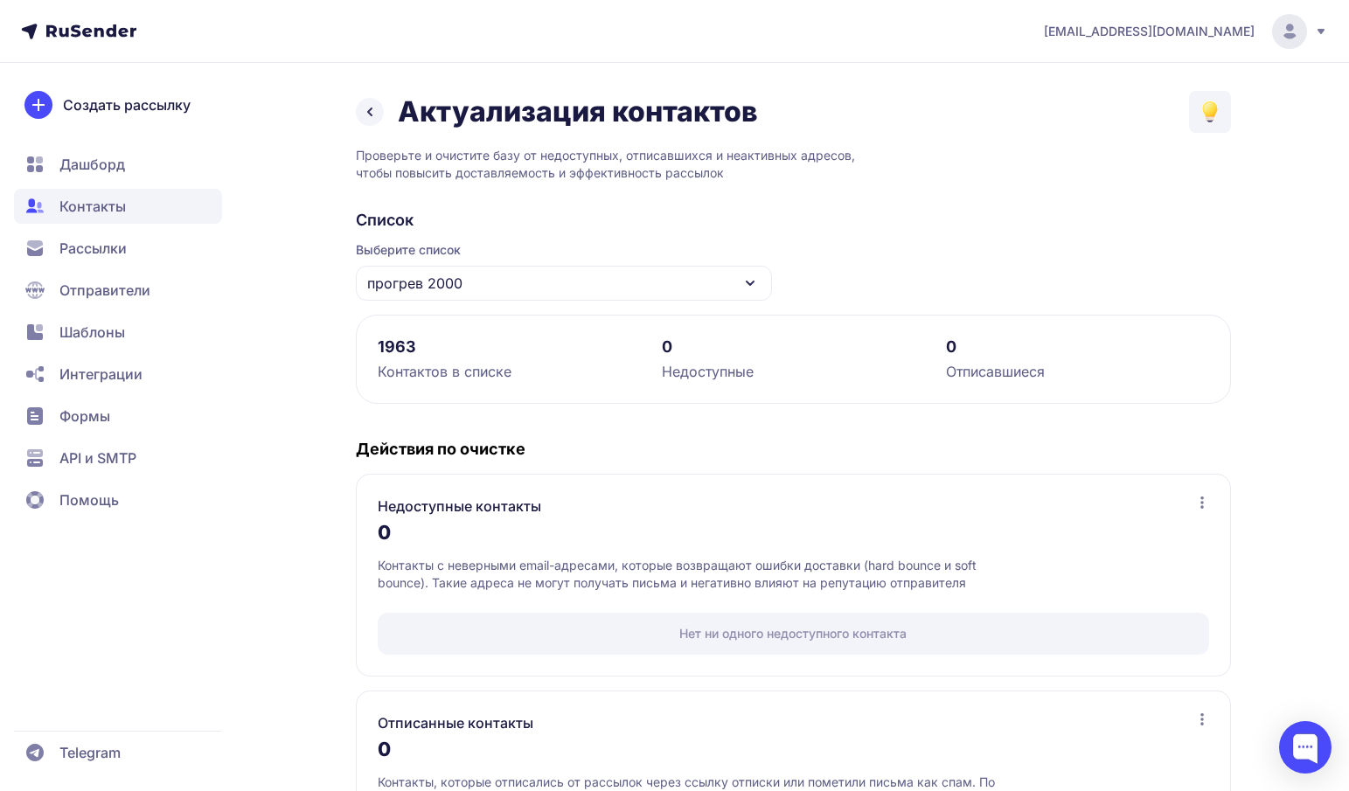
click at [379, 114] on icon at bounding box center [369, 111] width 21 height 21
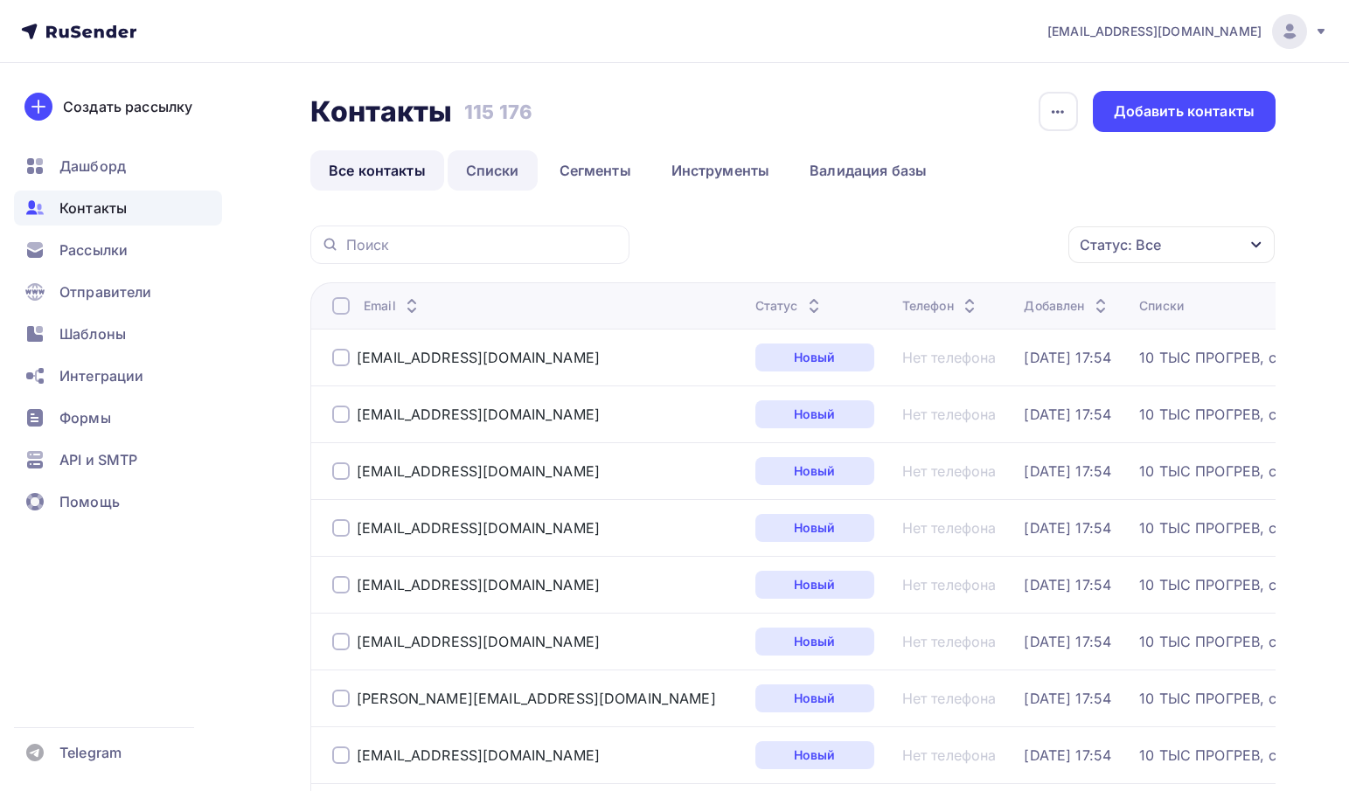
click at [489, 158] on link "Списки" at bounding box center [493, 170] width 90 height 40
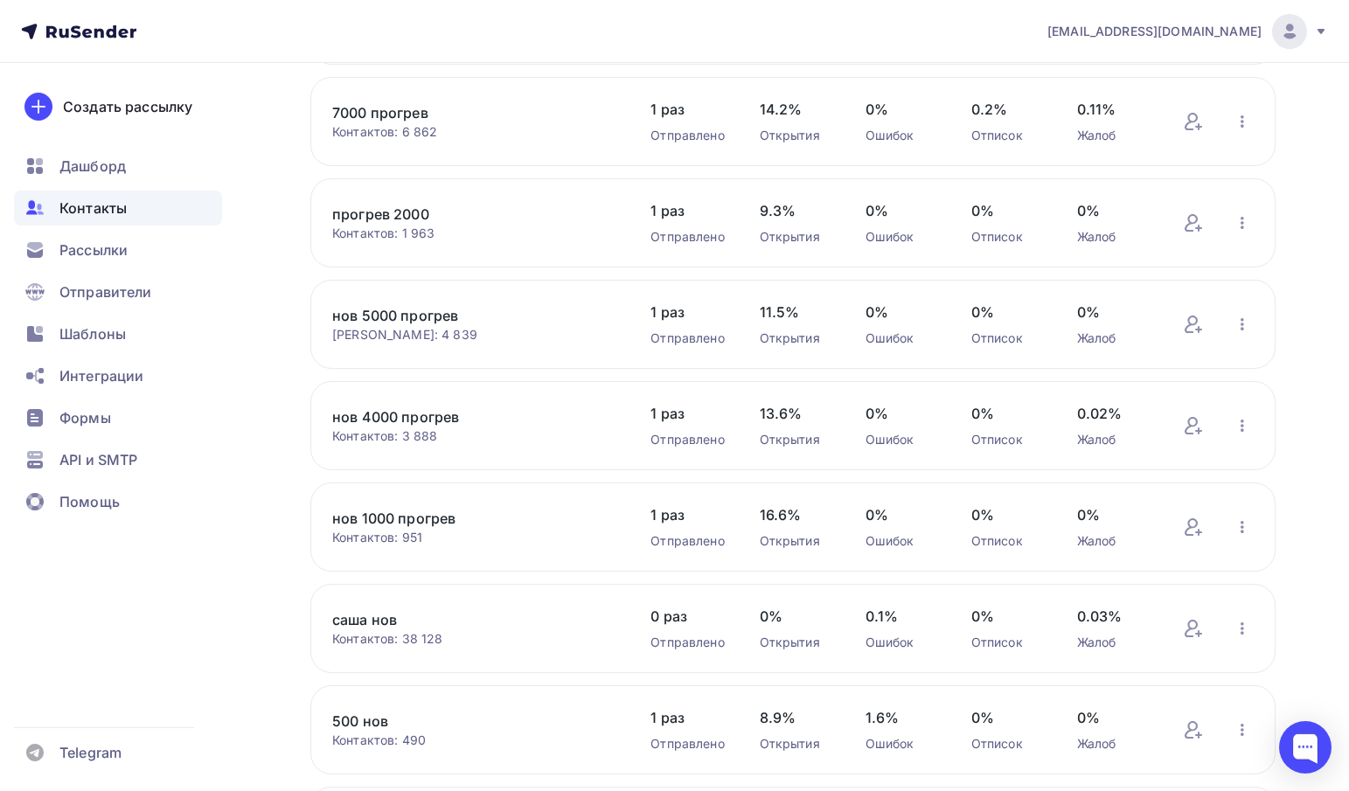
scroll to position [350, 0]
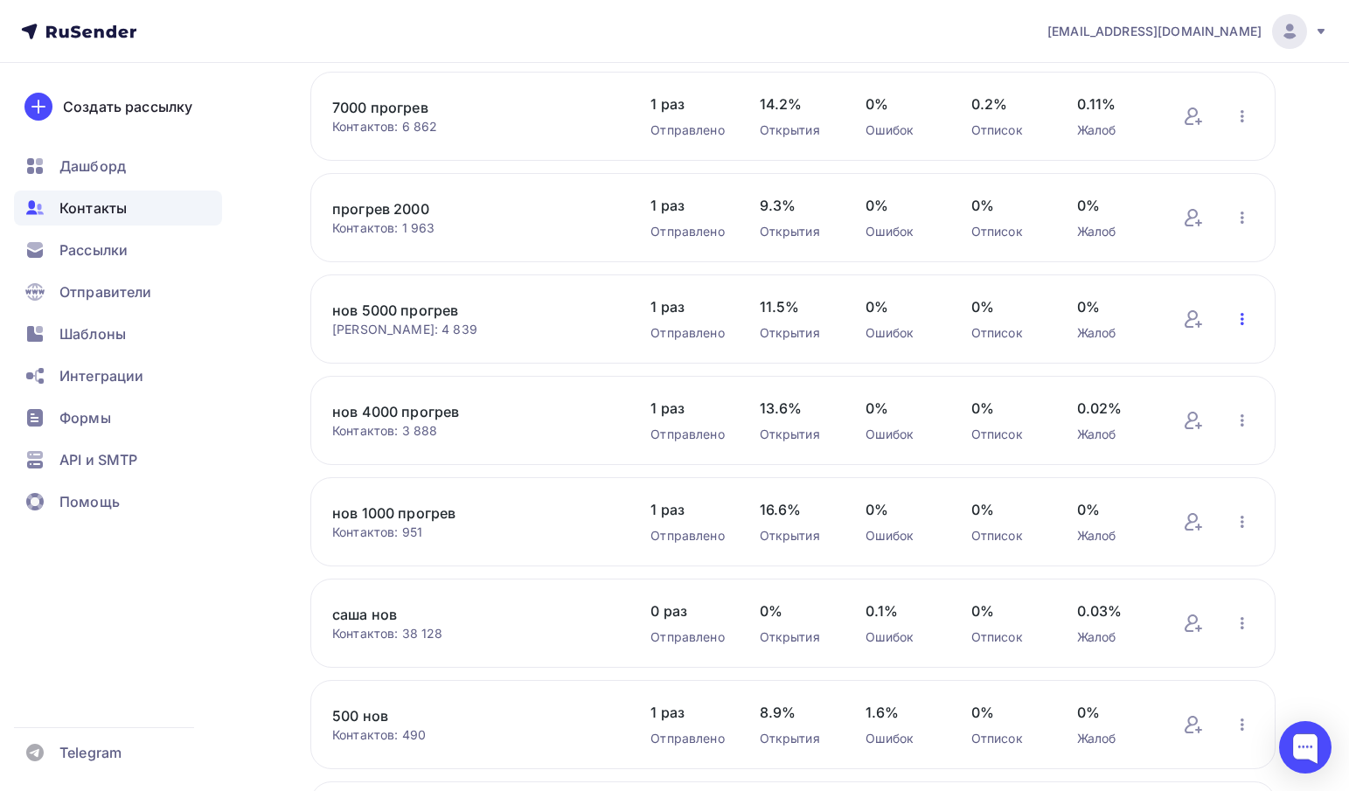
click at [1249, 323] on icon "button" at bounding box center [1242, 319] width 21 height 21
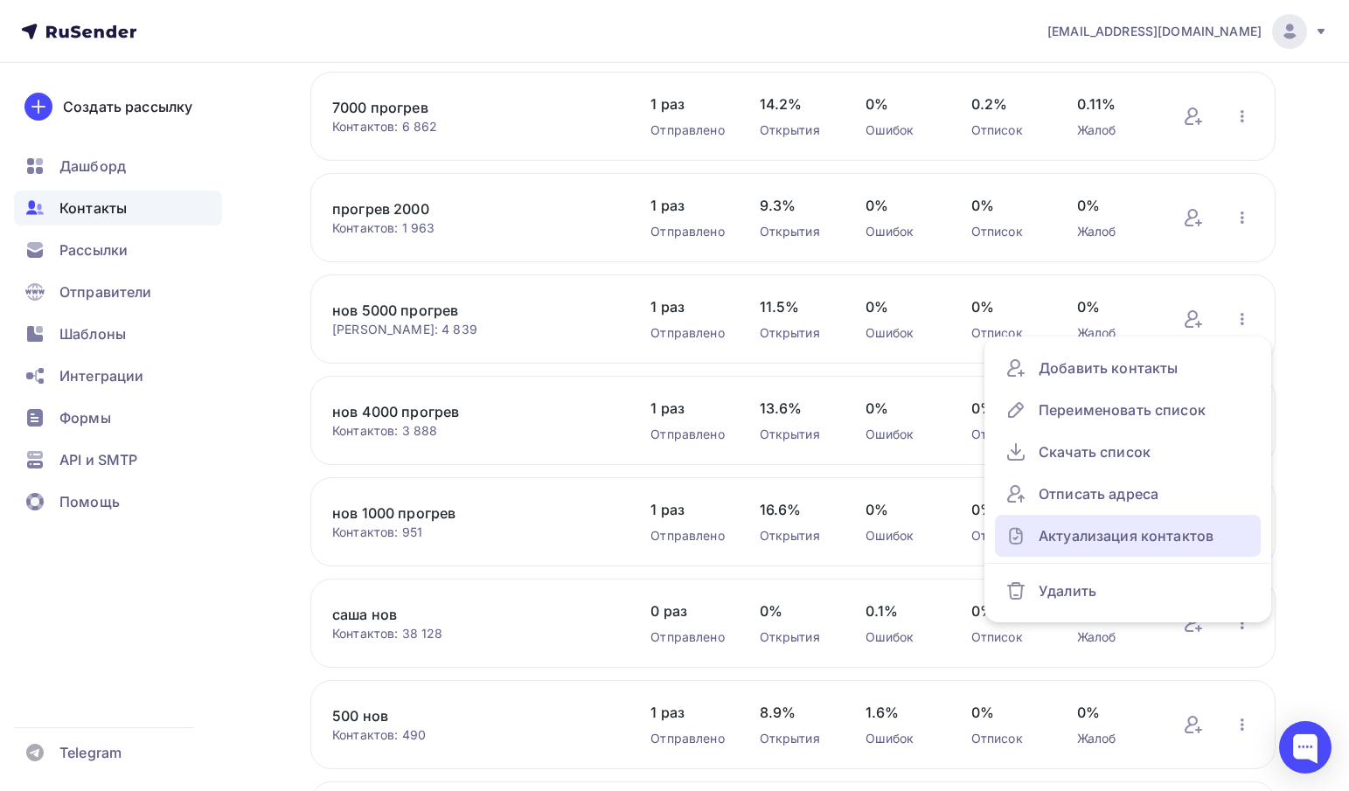
click at [1146, 533] on div "Актуализация контактов" at bounding box center [1127, 536] width 245 height 28
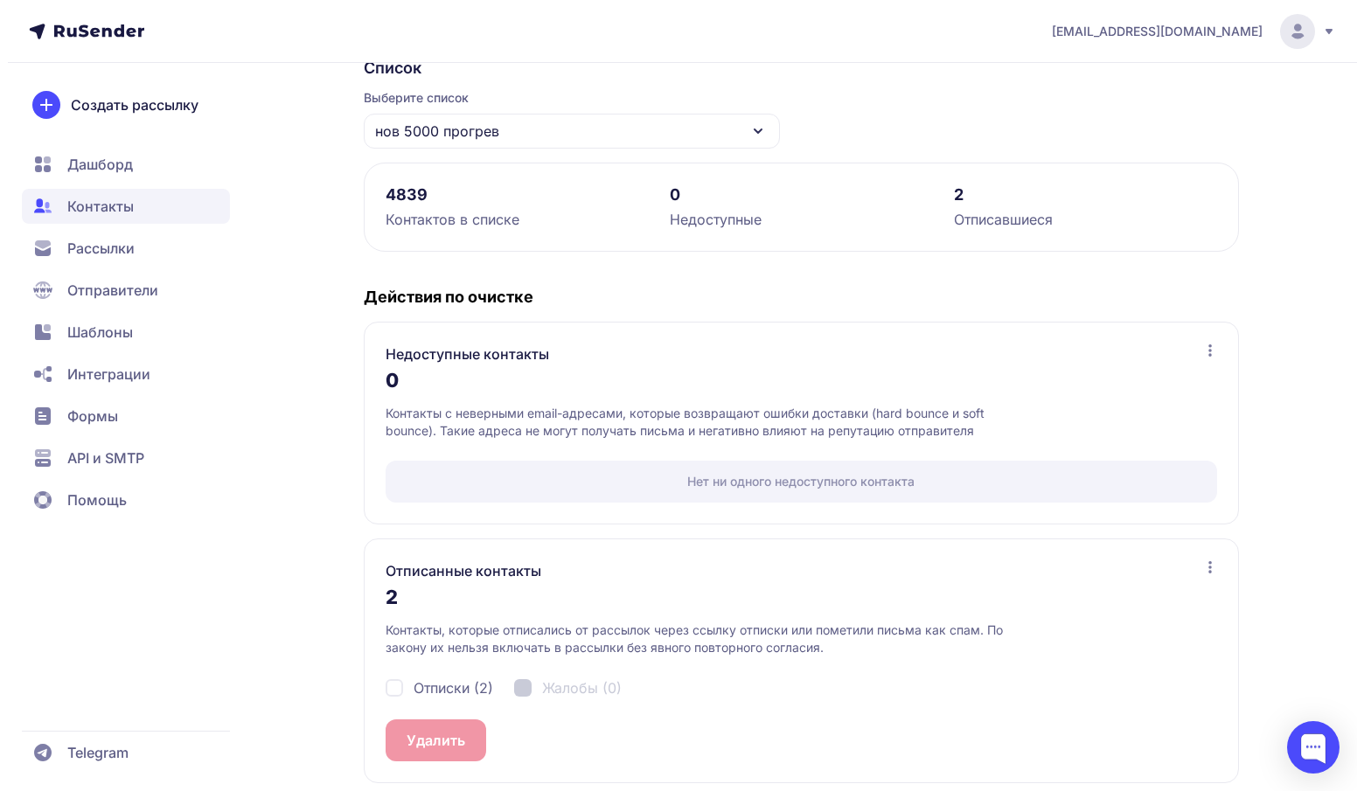
scroll to position [165, 0]
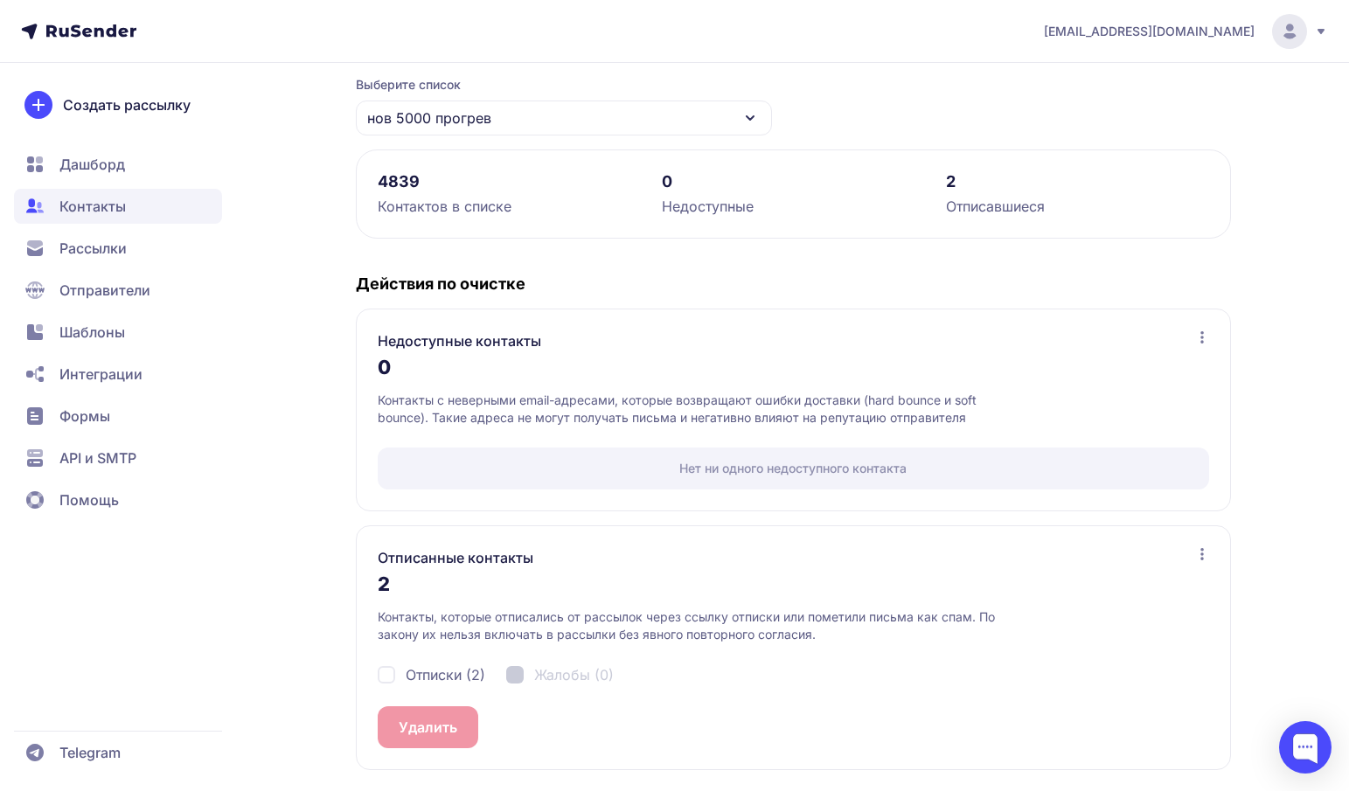
click at [411, 651] on div "Отписки (2) Жалобы (0)" at bounding box center [793, 674] width 831 height 63
click at [417, 668] on span "Отписки (2)" at bounding box center [446, 674] width 80 height 21
checkbox input "true"
click at [424, 704] on div "Отписки (2) Жалобы (0)" at bounding box center [793, 674] width 831 height 63
click at [429, 724] on button "Удалить 2" at bounding box center [432, 727] width 109 height 42
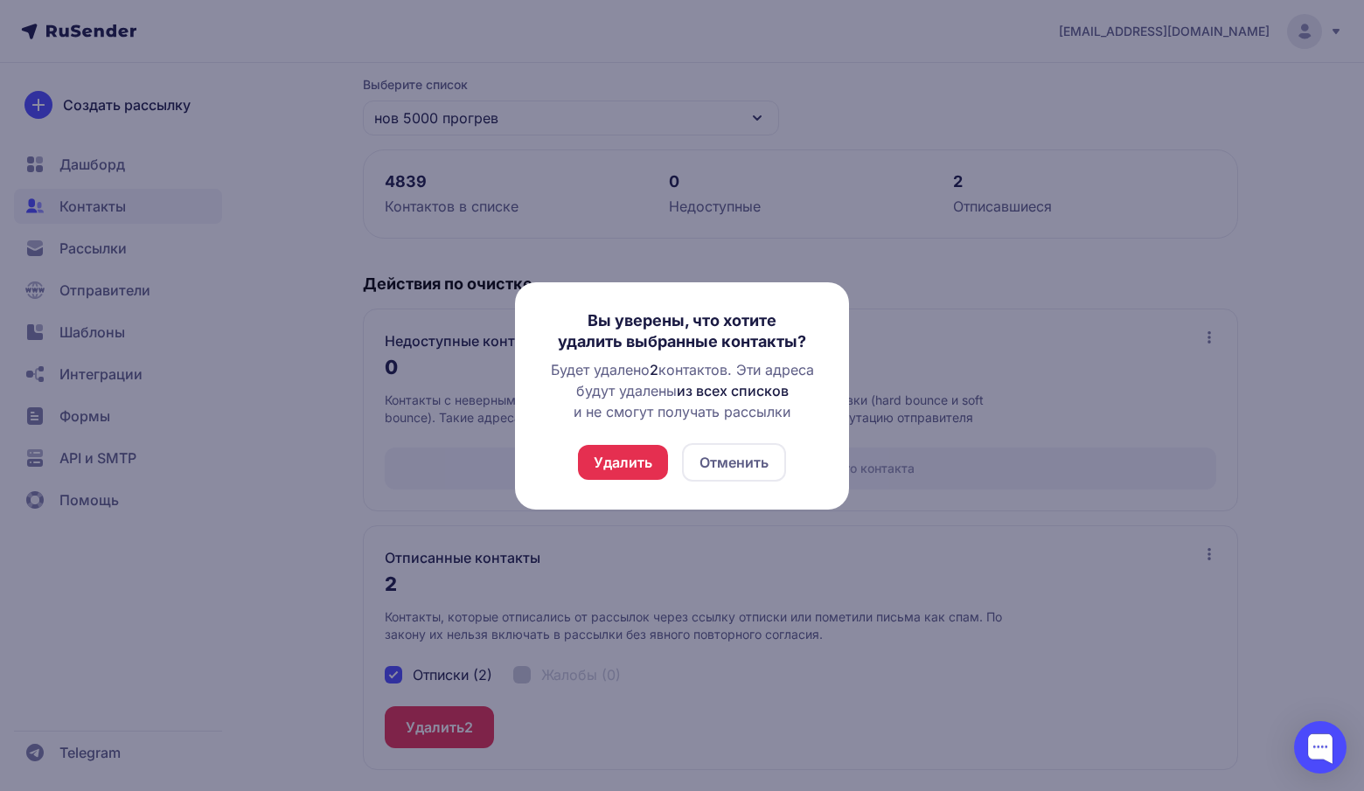
click at [629, 458] on button "Удалить" at bounding box center [623, 462] width 90 height 35
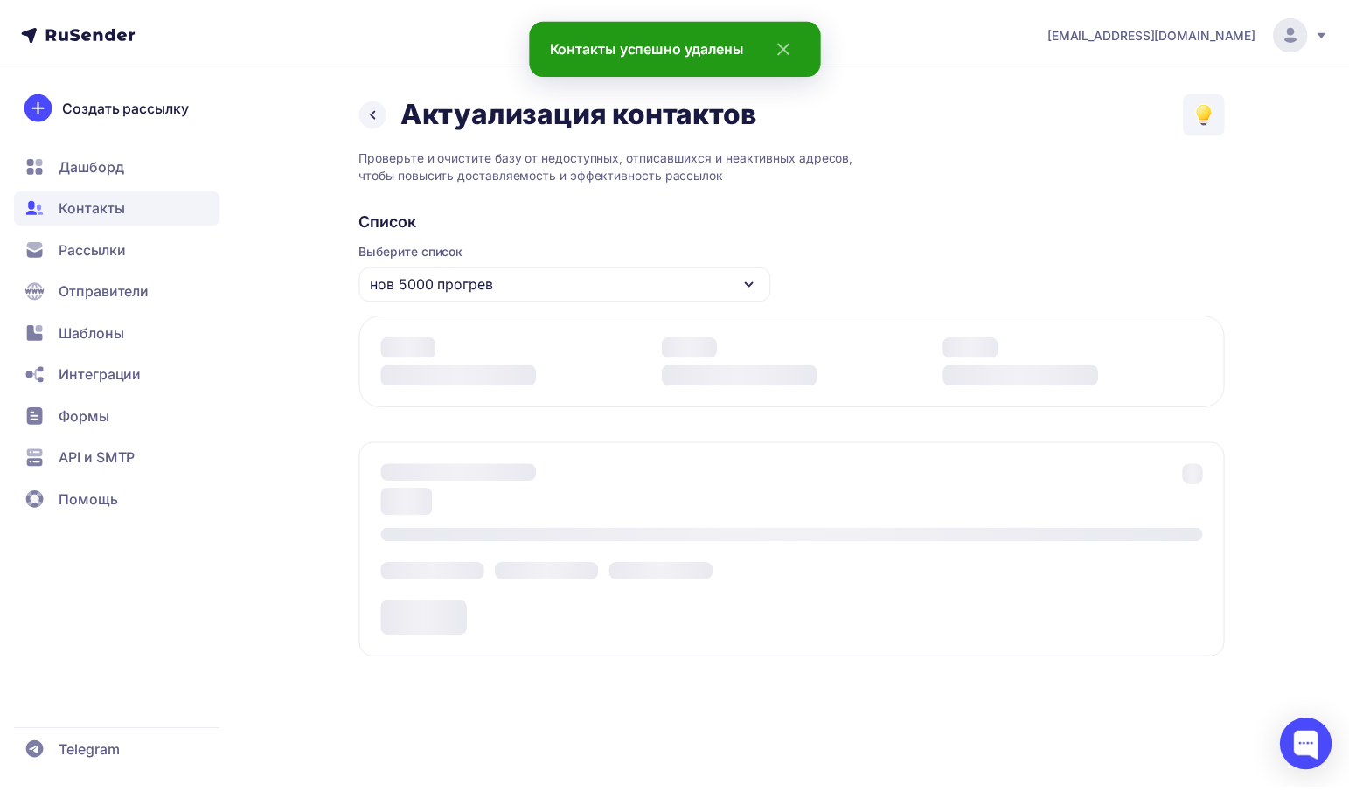
scroll to position [0, 0]
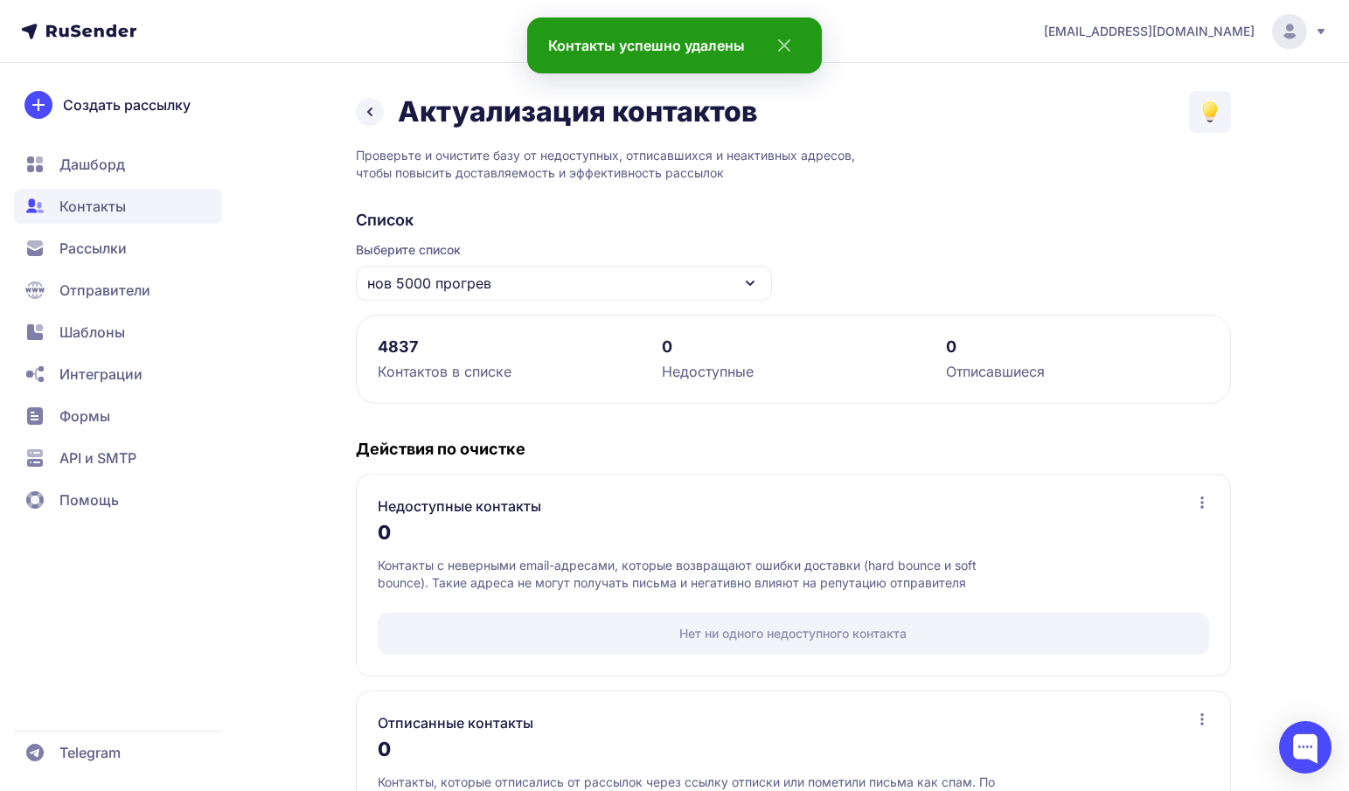
click at [371, 112] on icon at bounding box center [369, 111] width 21 height 21
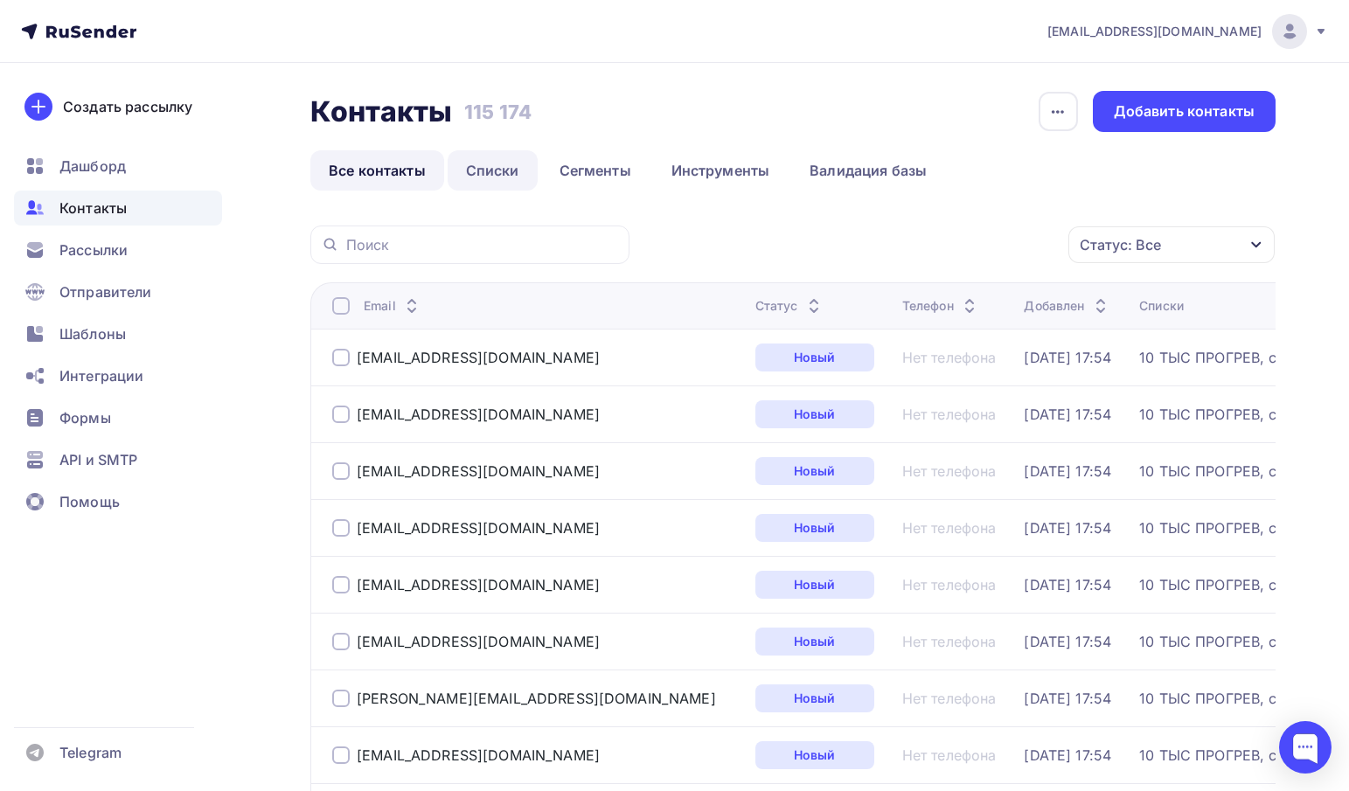
click at [490, 173] on link "Списки" at bounding box center [493, 170] width 90 height 40
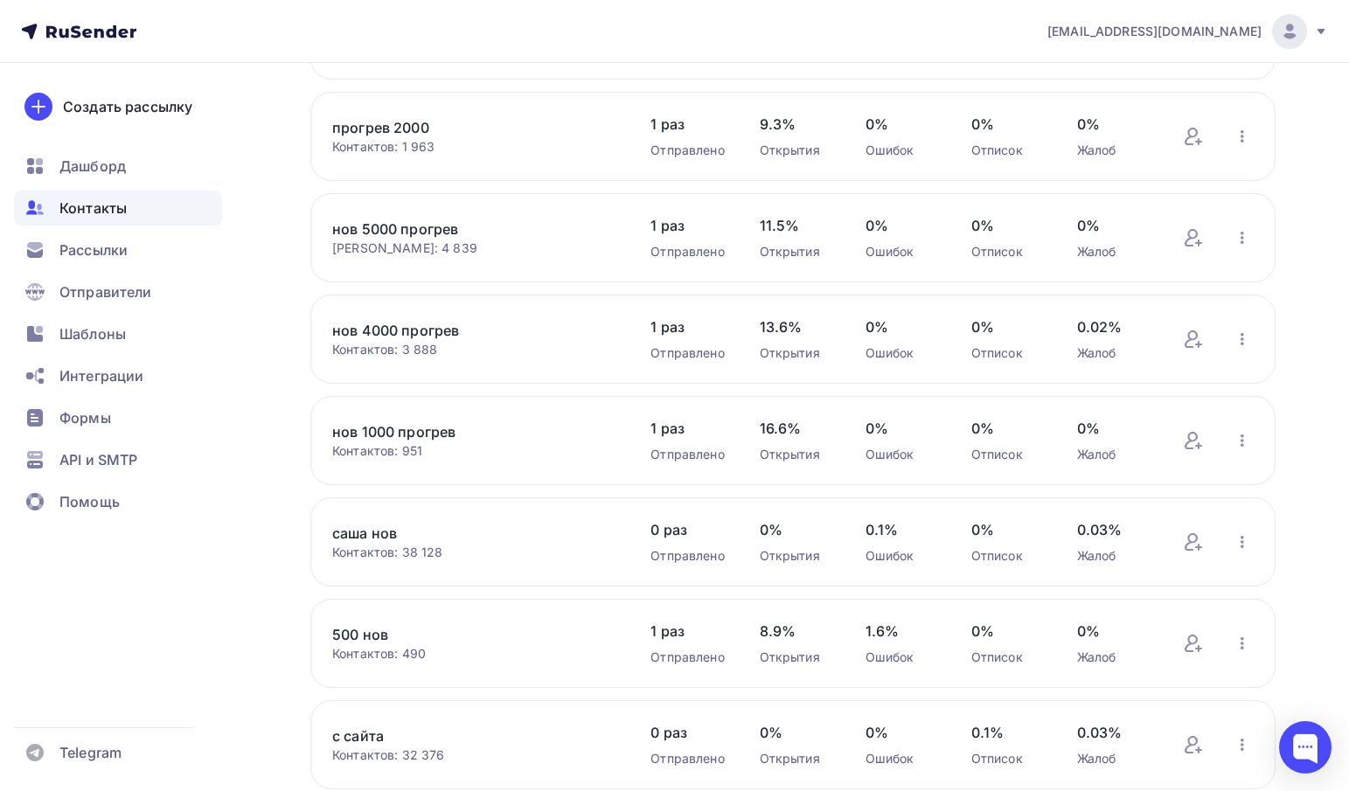
scroll to position [437, 0]
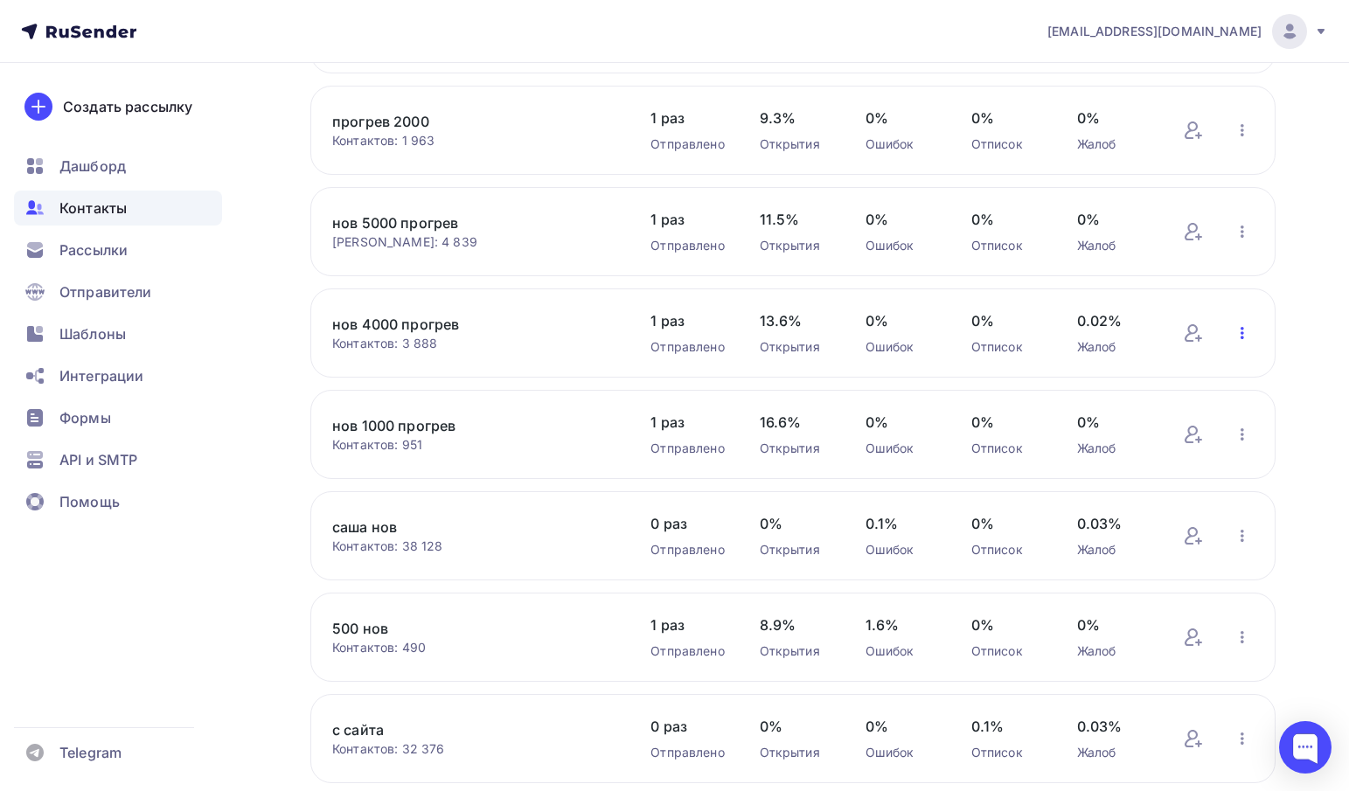
click at [1244, 338] on icon "button" at bounding box center [1242, 333] width 21 height 21
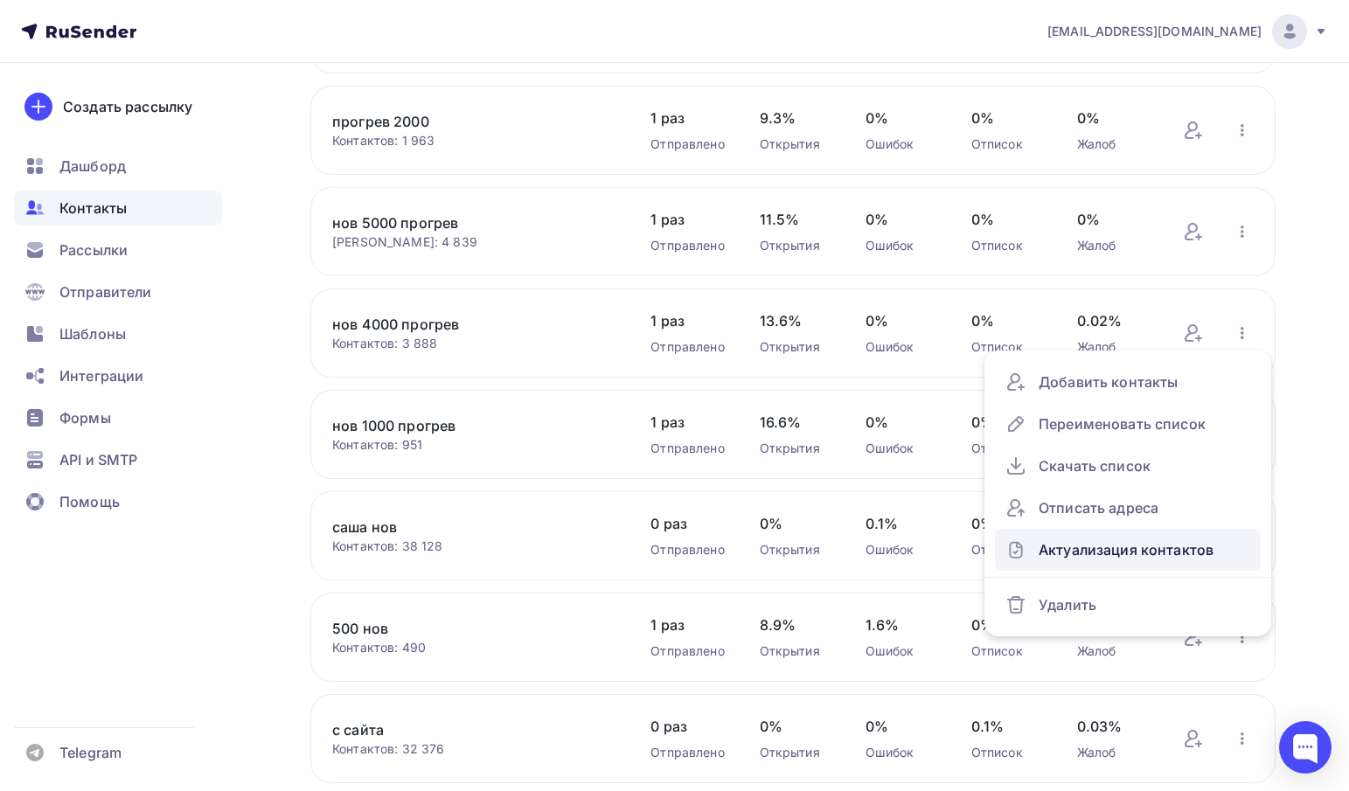
click at [1041, 559] on div "Актуализация контактов" at bounding box center [1127, 550] width 245 height 28
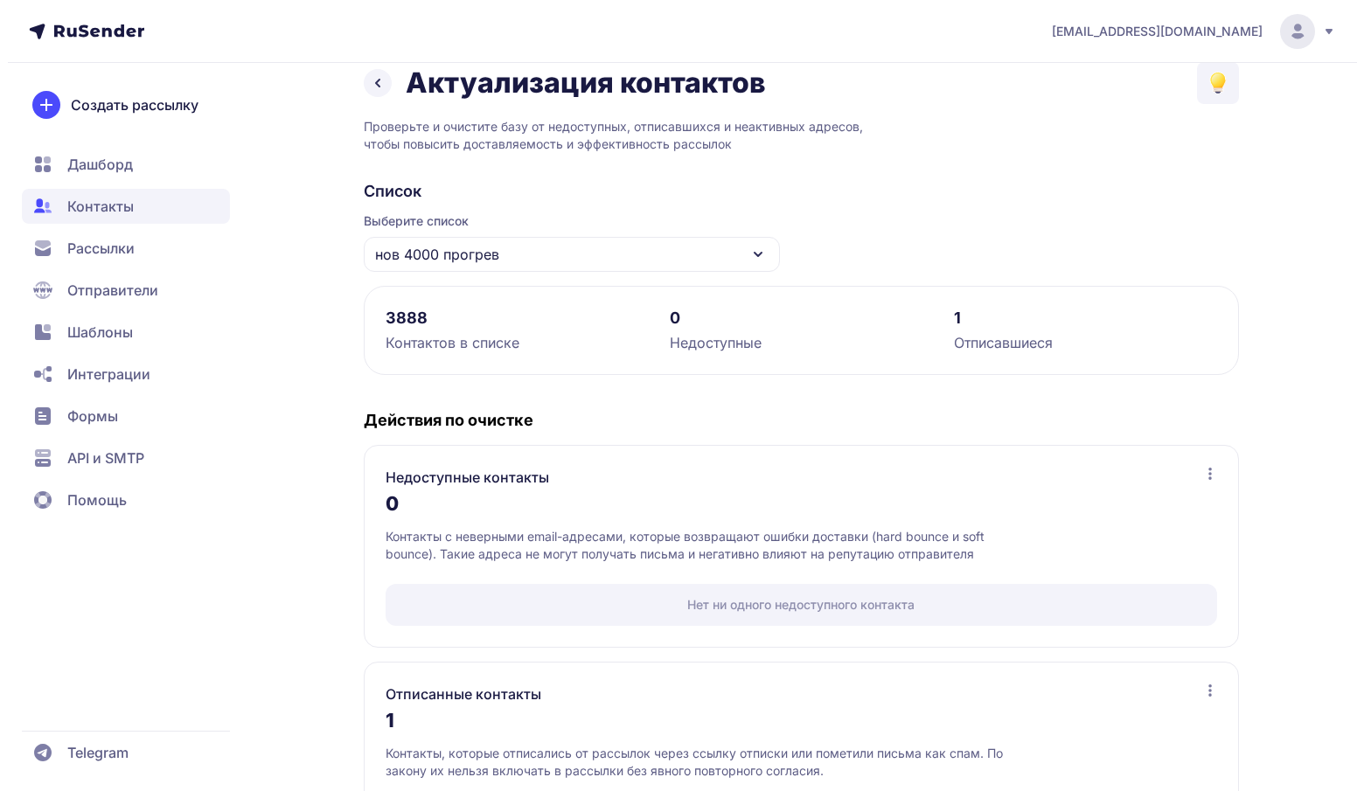
scroll to position [165, 0]
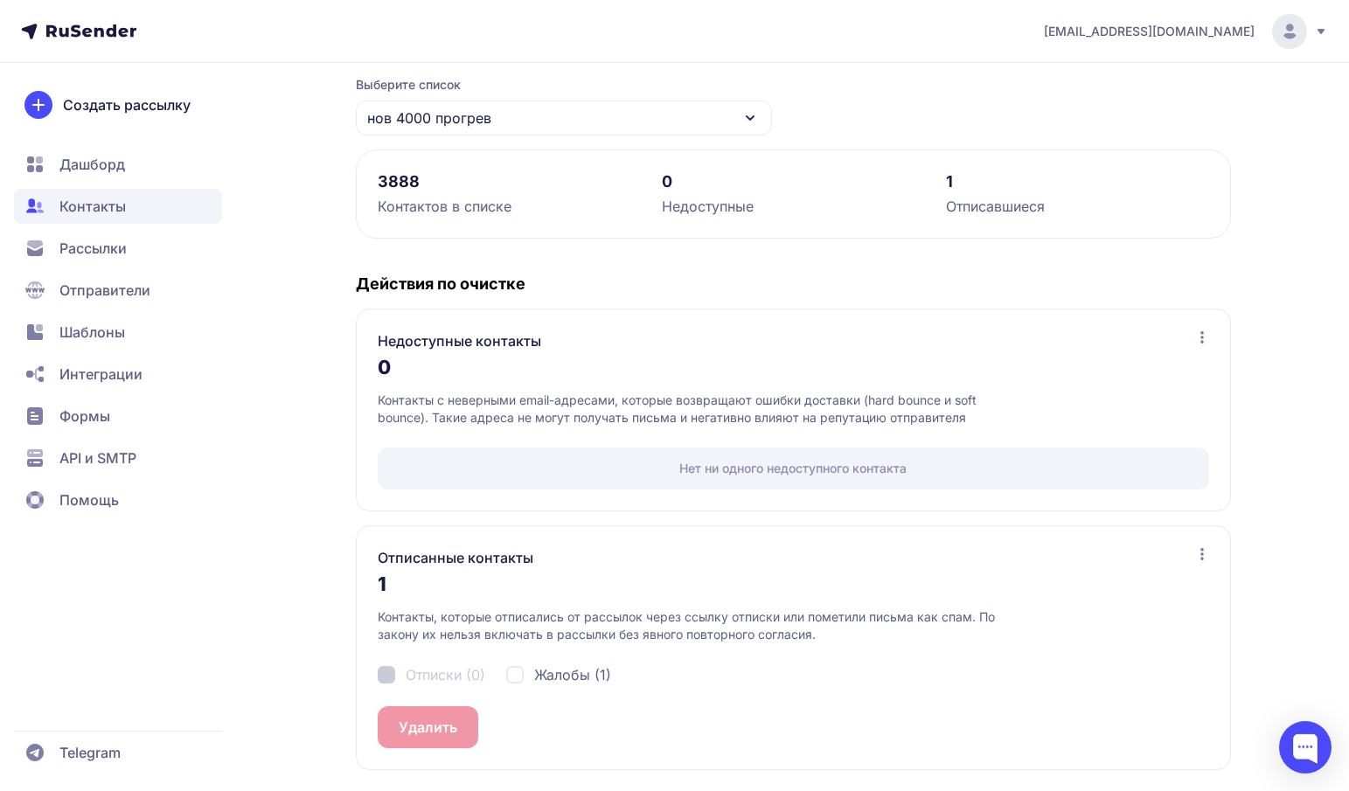
click at [548, 674] on span "Жалобы (1)" at bounding box center [572, 674] width 77 height 21
checkbox input "true"
click at [455, 724] on button "Удалить 1" at bounding box center [431, 727] width 107 height 42
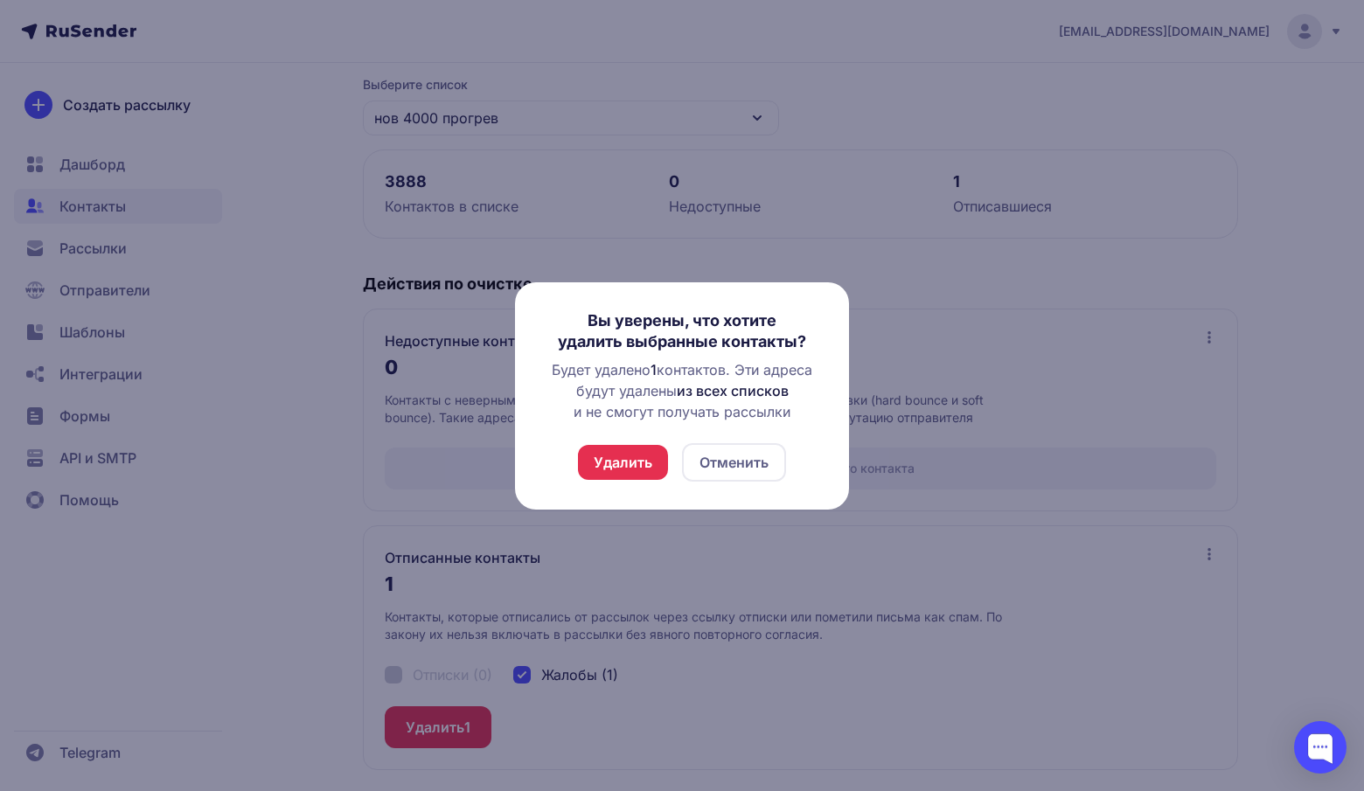
click at [618, 453] on button "Удалить" at bounding box center [623, 462] width 90 height 35
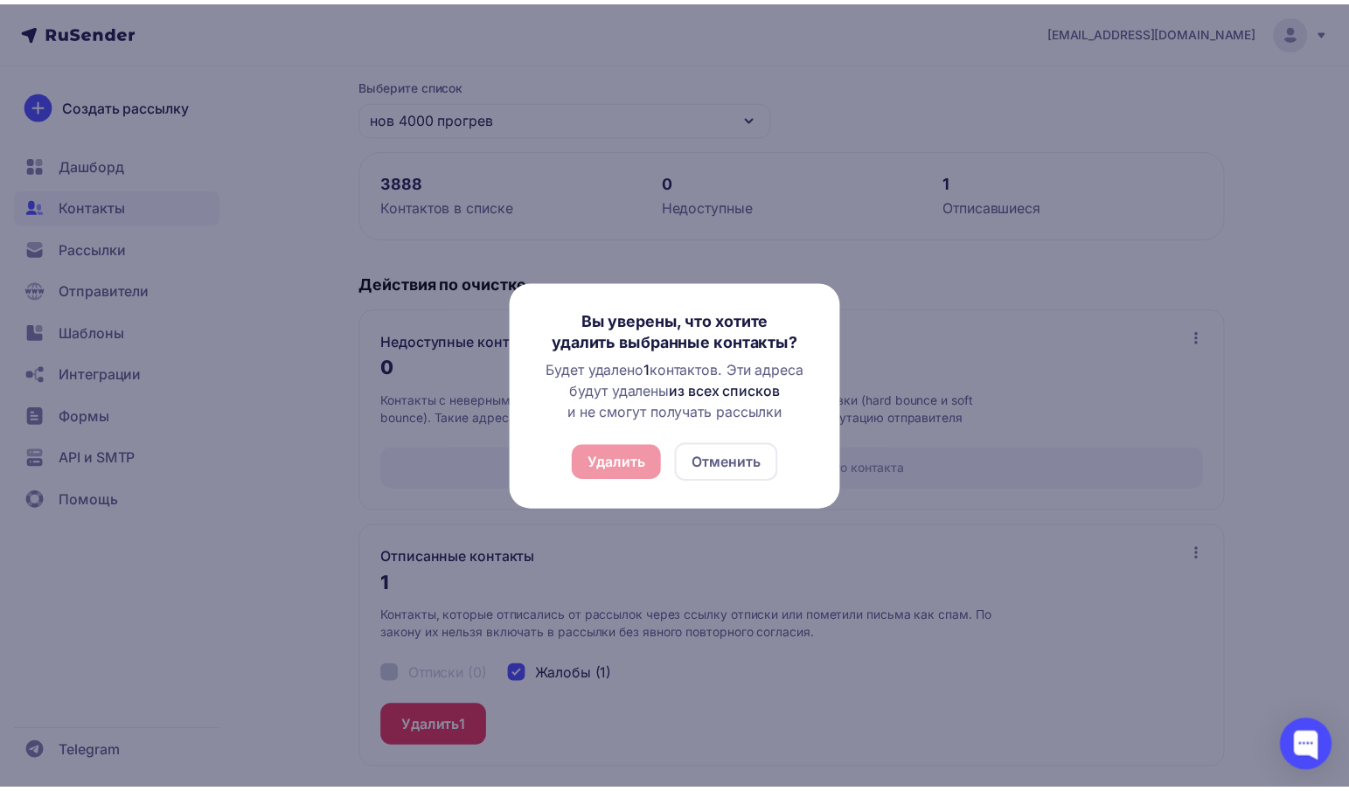
scroll to position [0, 0]
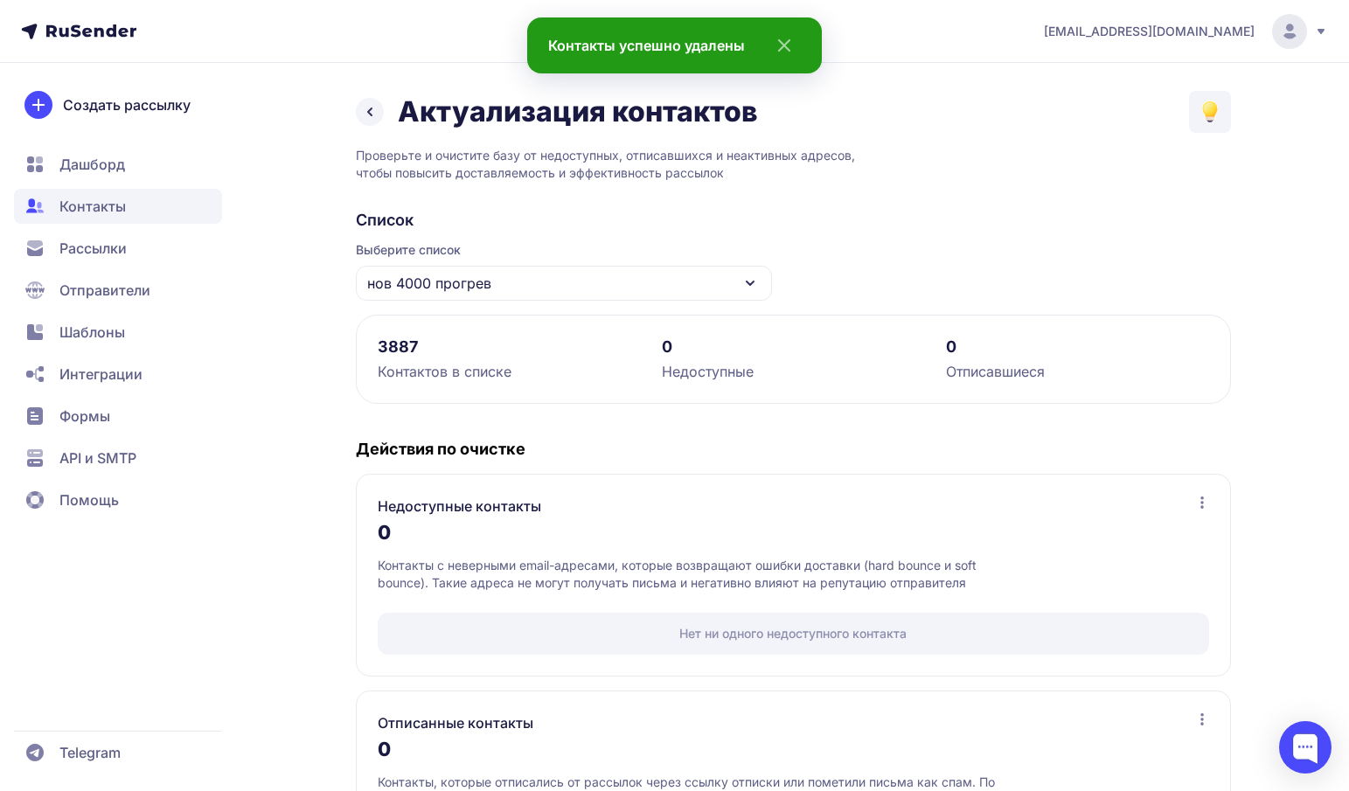
click at [365, 116] on icon at bounding box center [369, 111] width 21 height 21
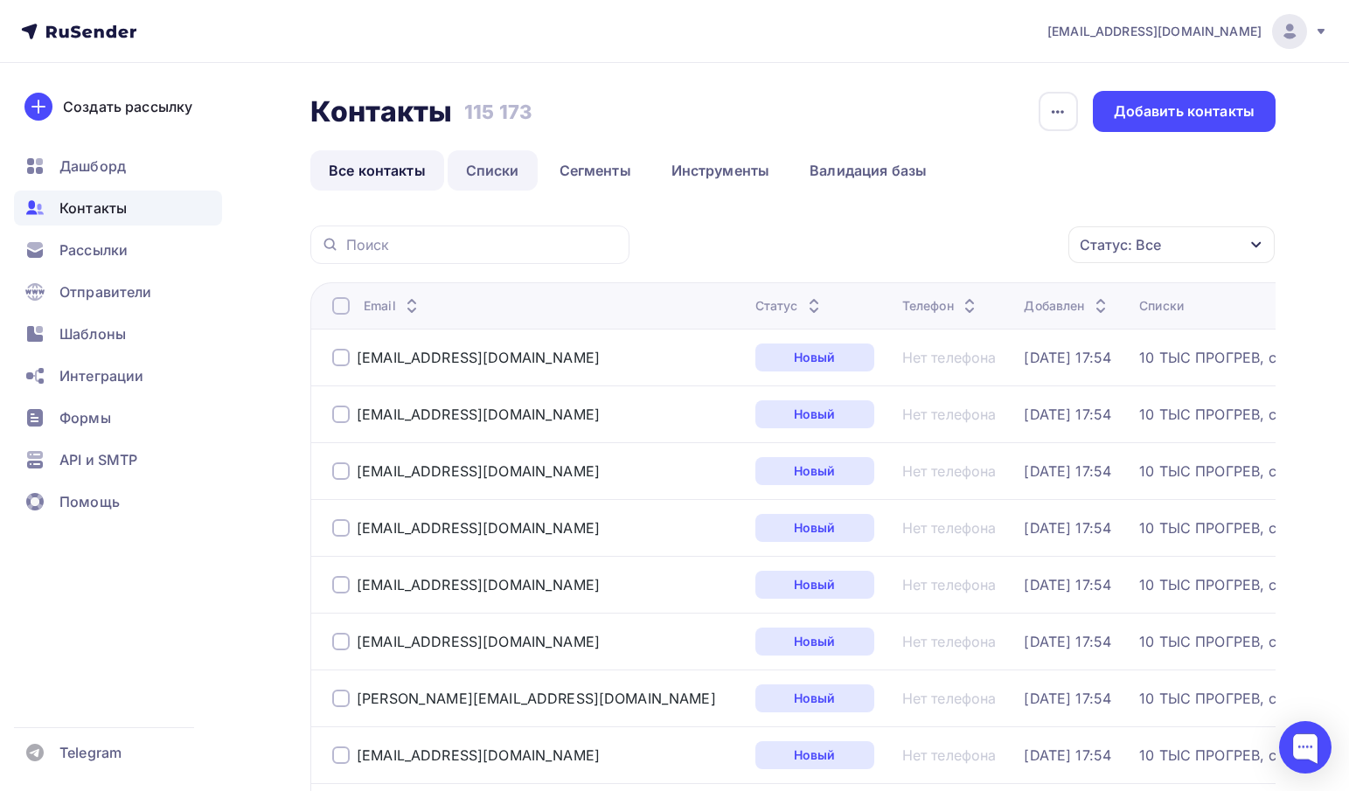
click at [494, 162] on link "Списки" at bounding box center [493, 170] width 90 height 40
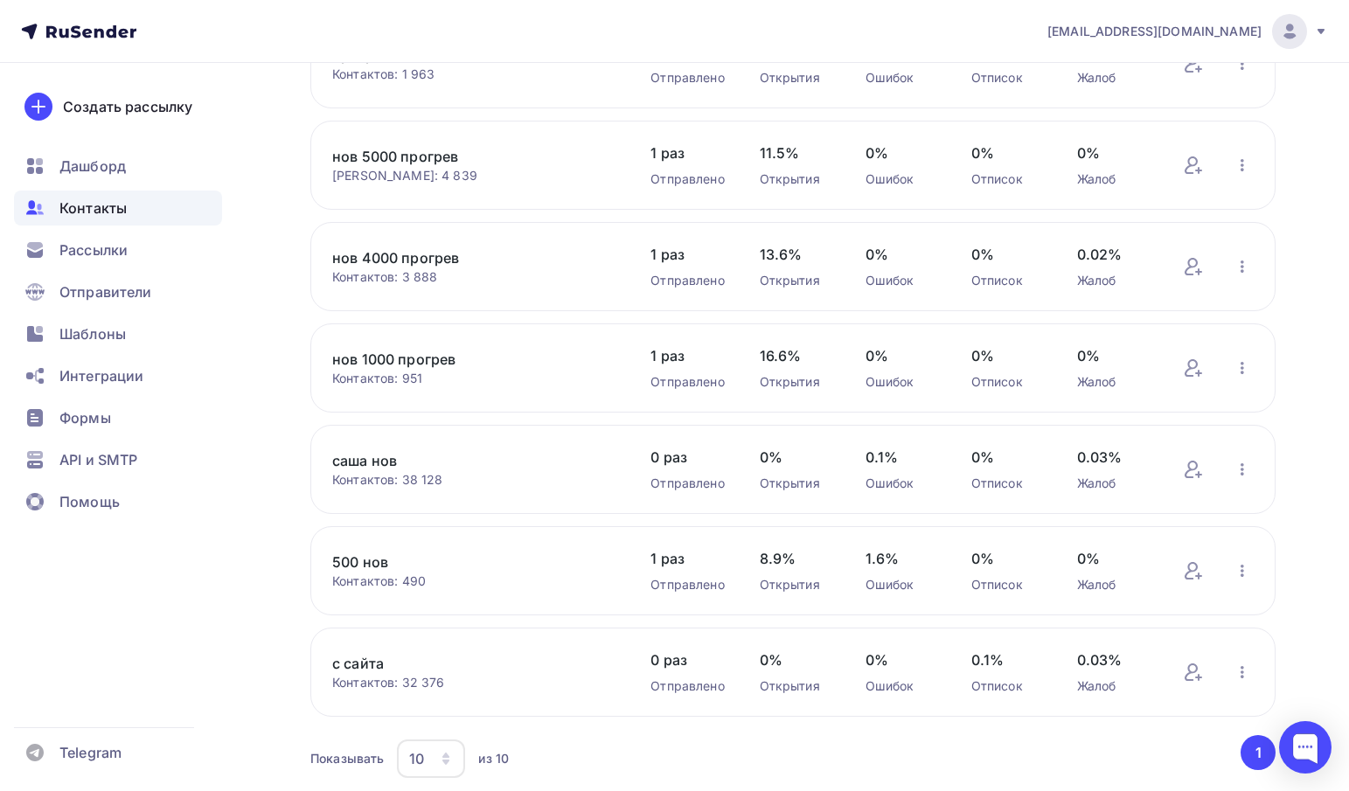
scroll to position [524, 0]
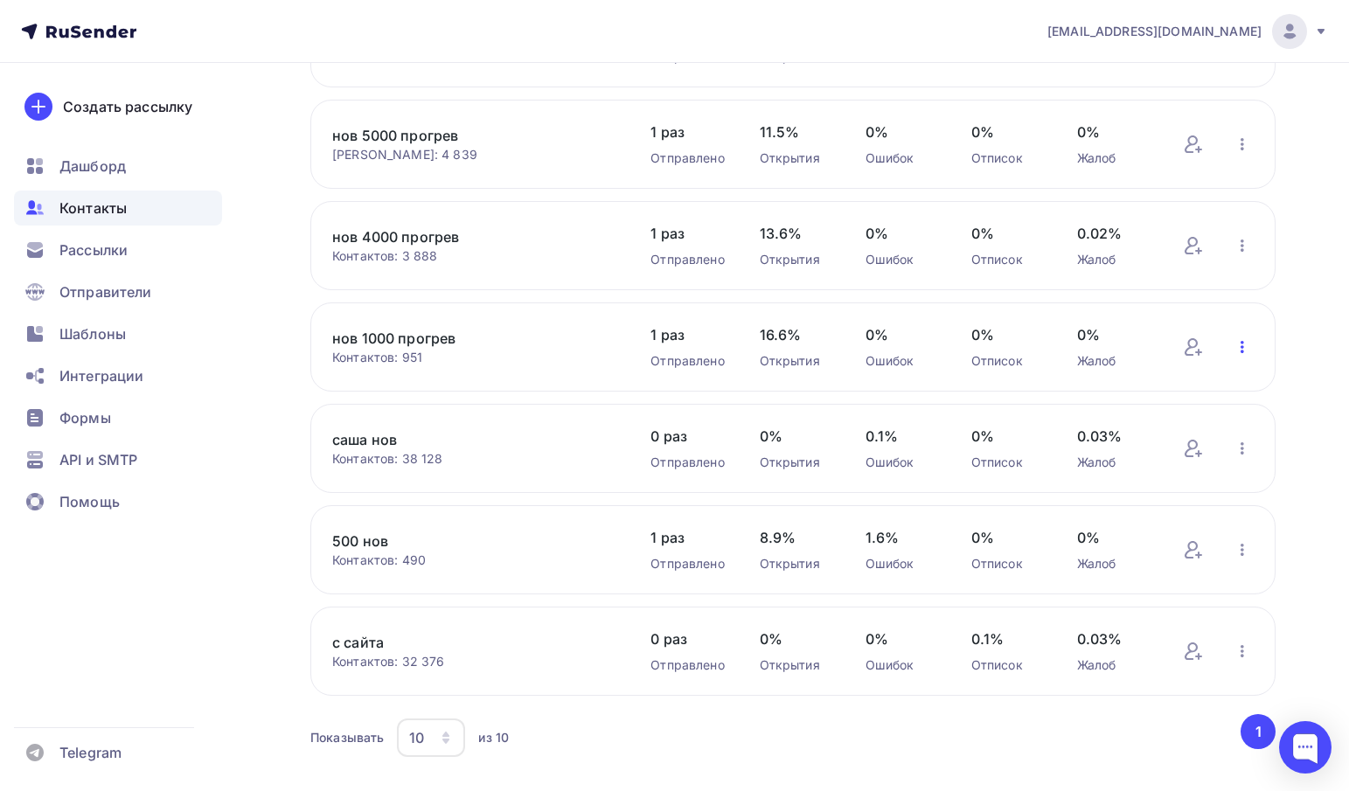
click at [1250, 355] on icon "button" at bounding box center [1242, 347] width 21 height 21
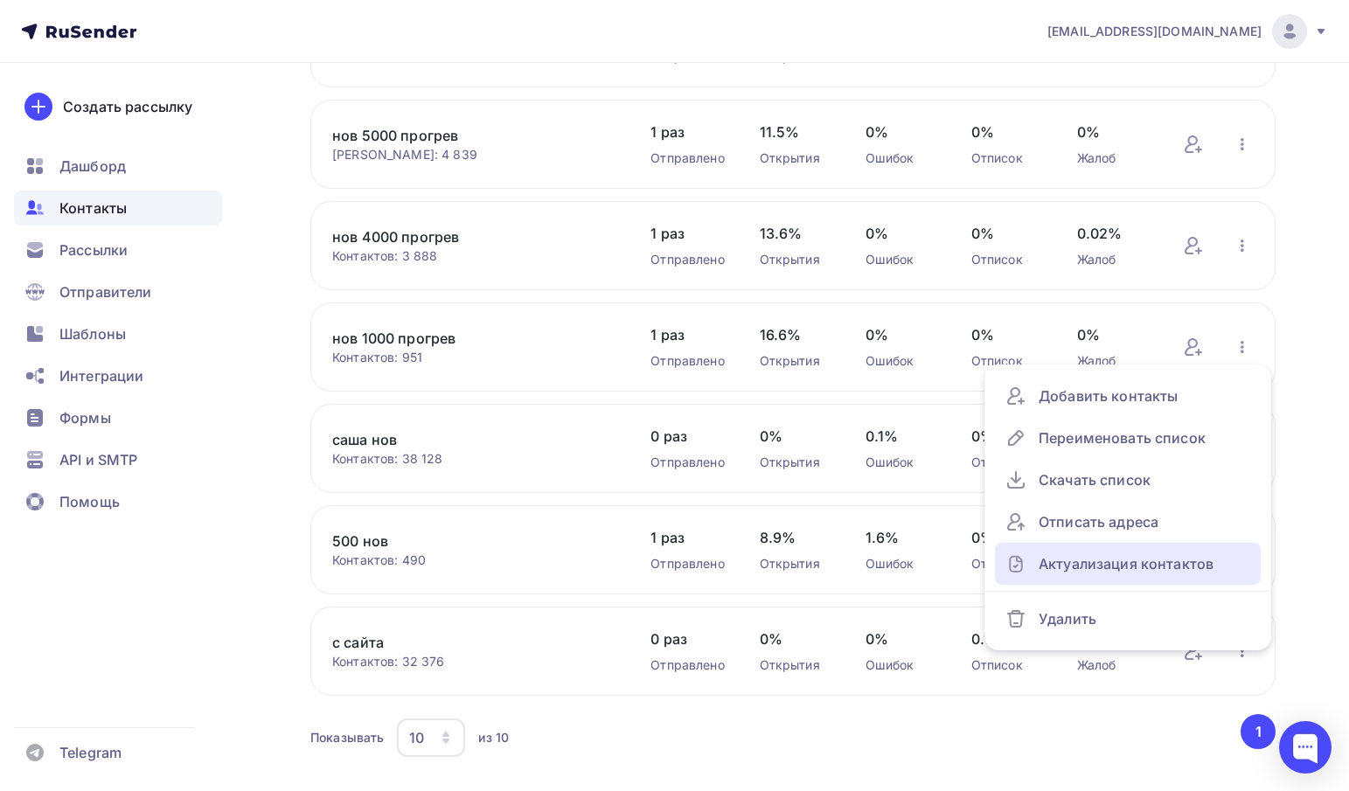
click at [1104, 570] on div "Актуализация контактов" at bounding box center [1127, 564] width 245 height 28
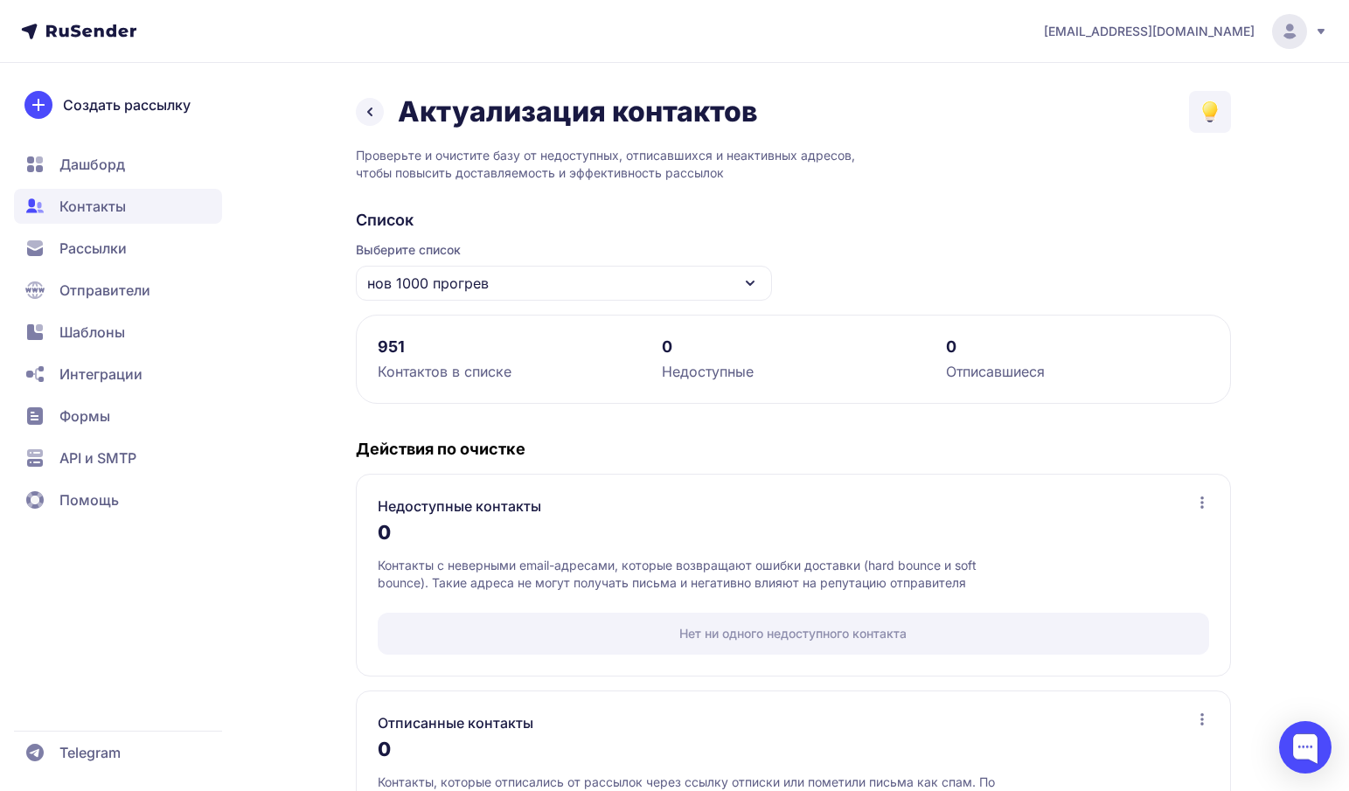
click at [366, 109] on icon at bounding box center [369, 111] width 21 height 21
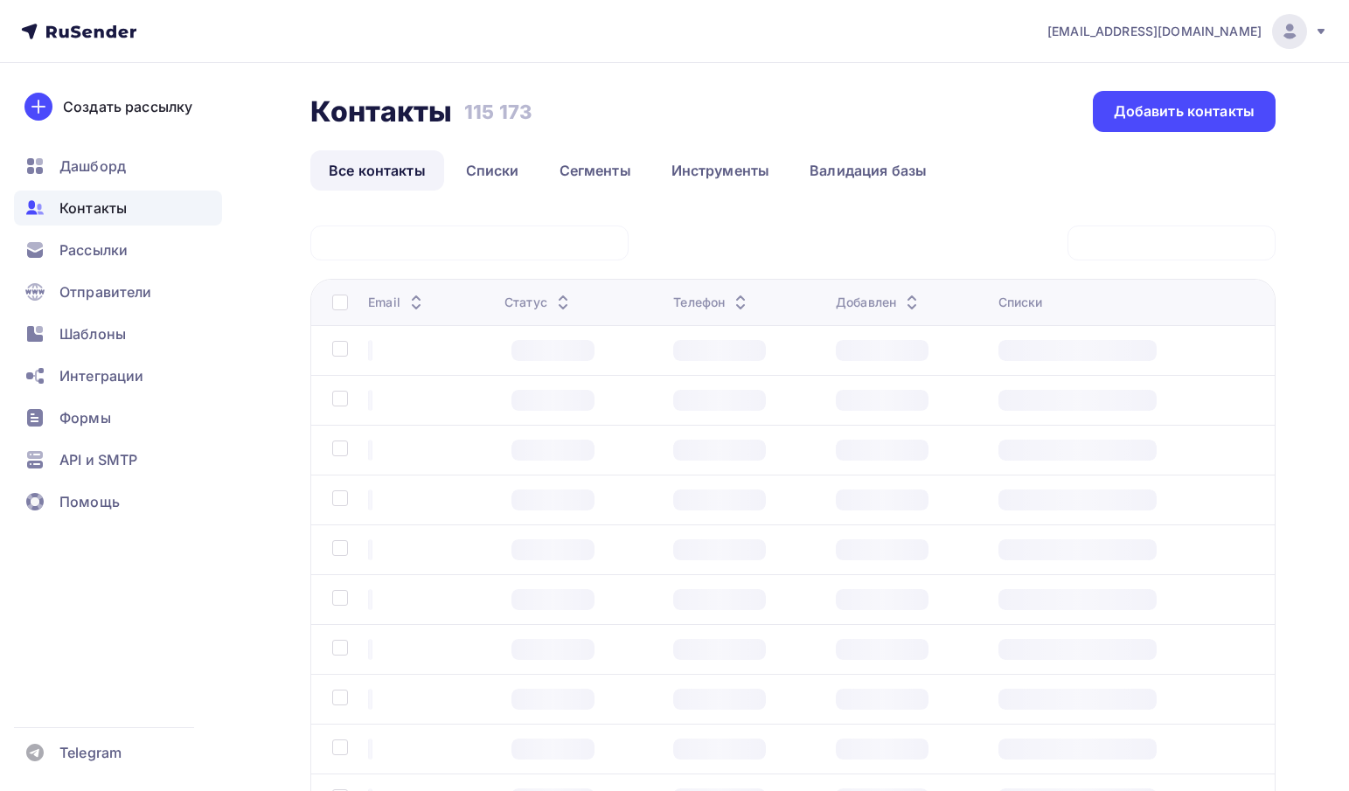
click at [95, 243] on span "Рассылки" at bounding box center [93, 250] width 68 height 21
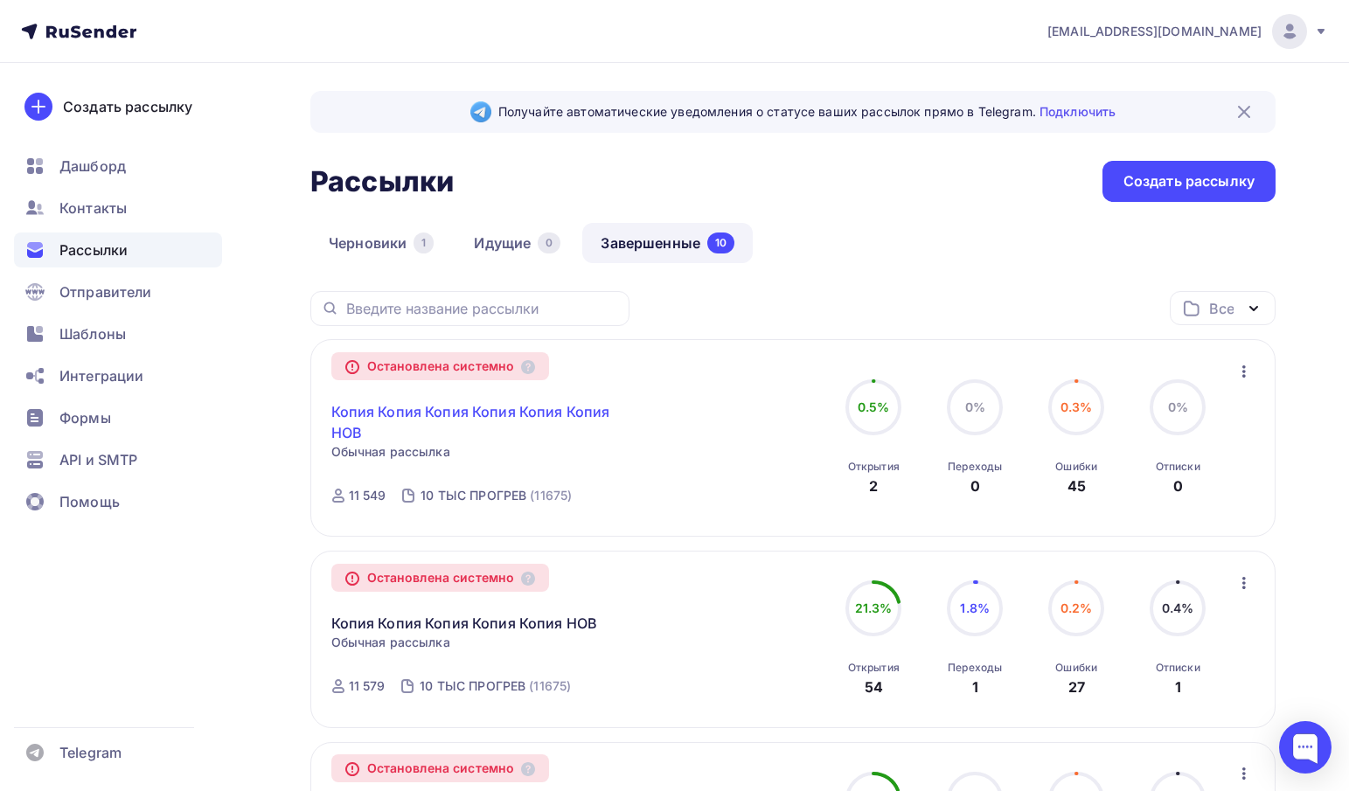
click at [394, 413] on link "Копия Копия Копия Копия Копия Копия НОВ" at bounding box center [481, 422] width 300 height 42
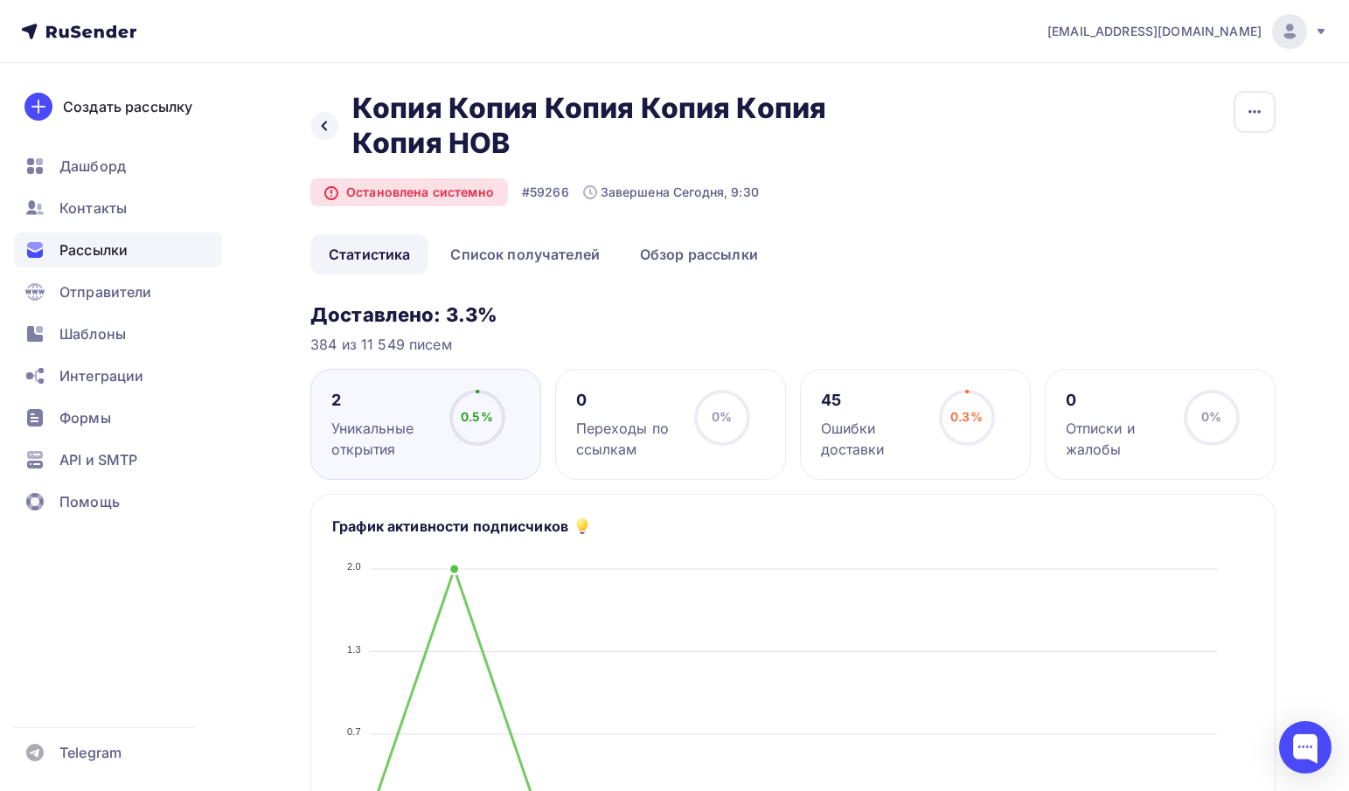
drag, startPoint x: 302, startPoint y: 351, endPoint x: 523, endPoint y: 349, distance: 221.2
click at [673, 346] on div "384 из 11 549 писем" at bounding box center [792, 344] width 965 height 21
click at [331, 127] on div at bounding box center [324, 126] width 28 height 28
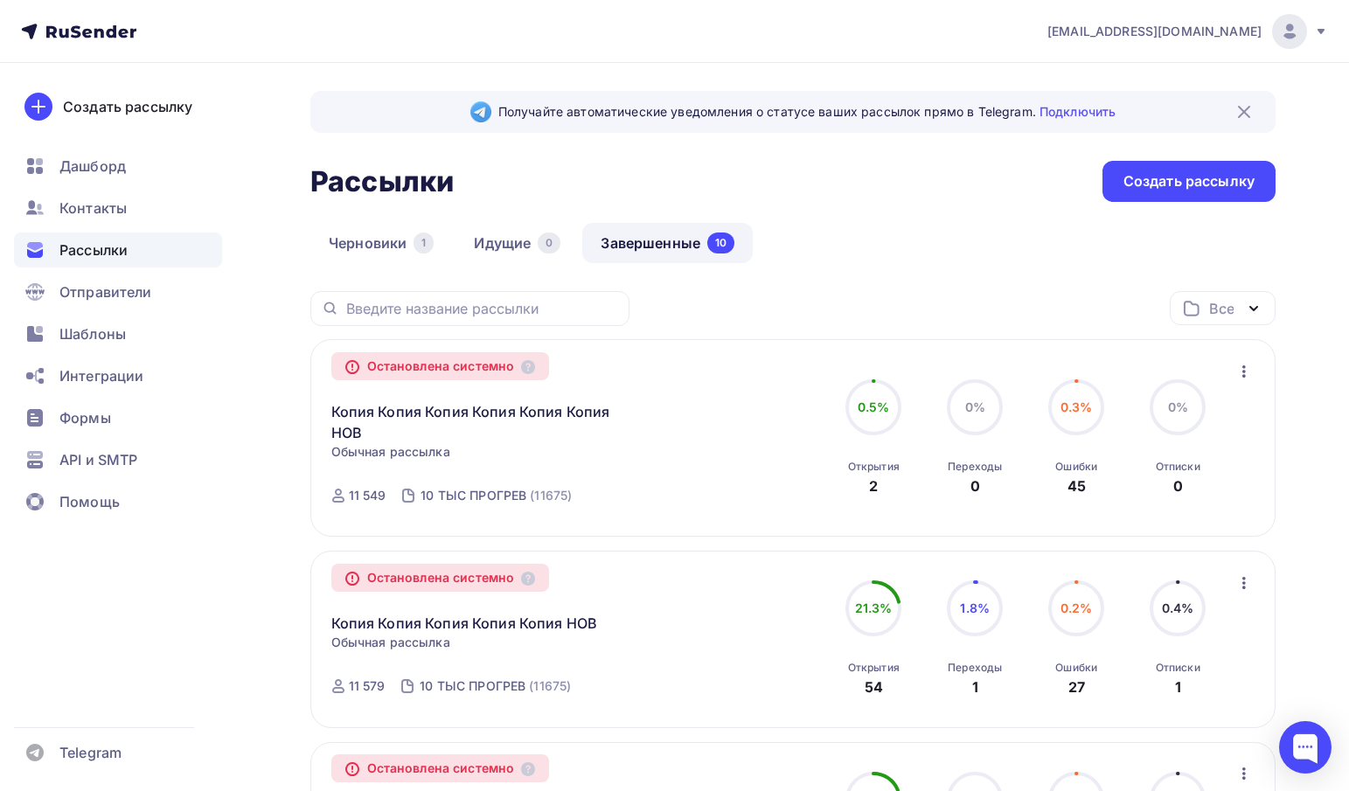
click at [1247, 369] on icon "button" at bounding box center [1243, 371] width 21 height 21
click at [1177, 422] on div "Копировать в новую" at bounding box center [1163, 416] width 179 height 21
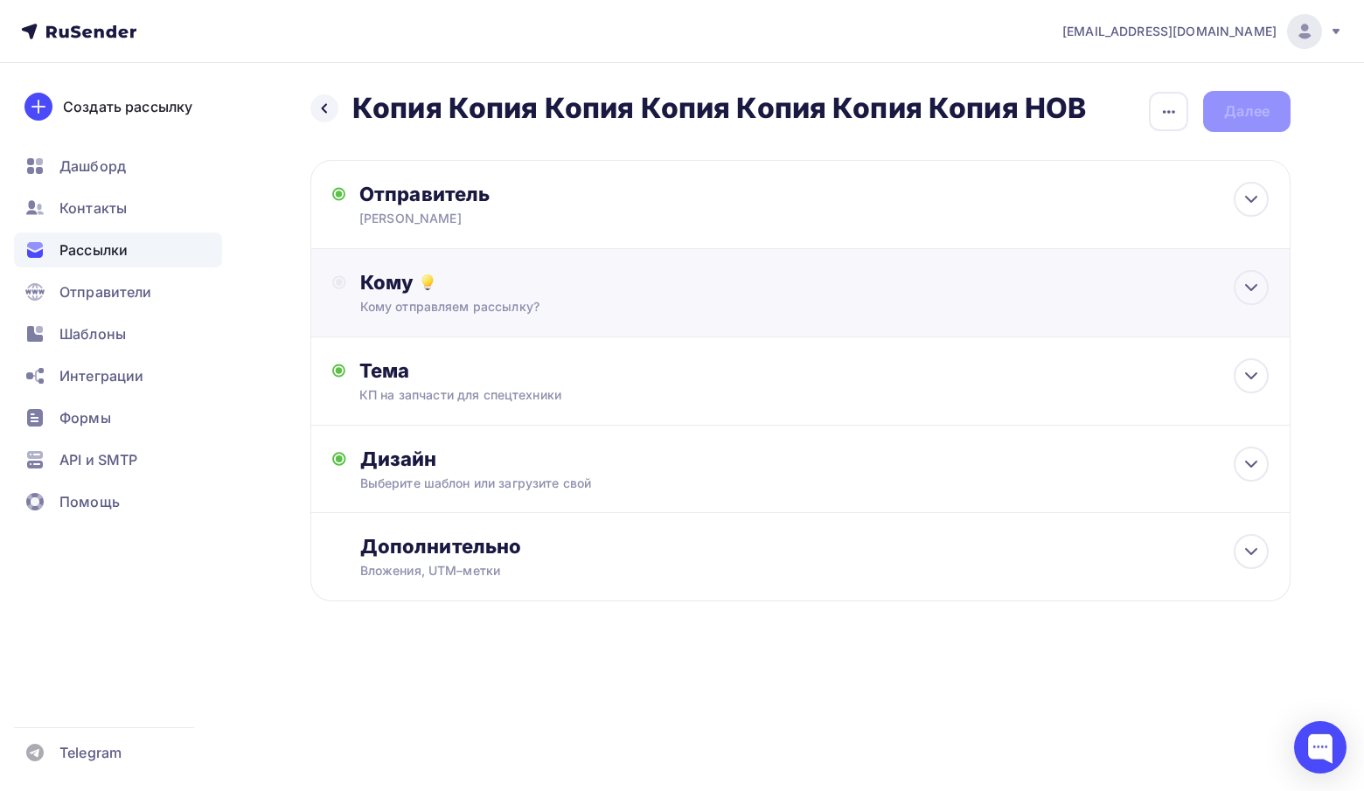
click at [512, 317] on div "Кому Кому отправляем рассылку? Списки получателей Выберите список Все списки id…" at bounding box center [800, 293] width 980 height 88
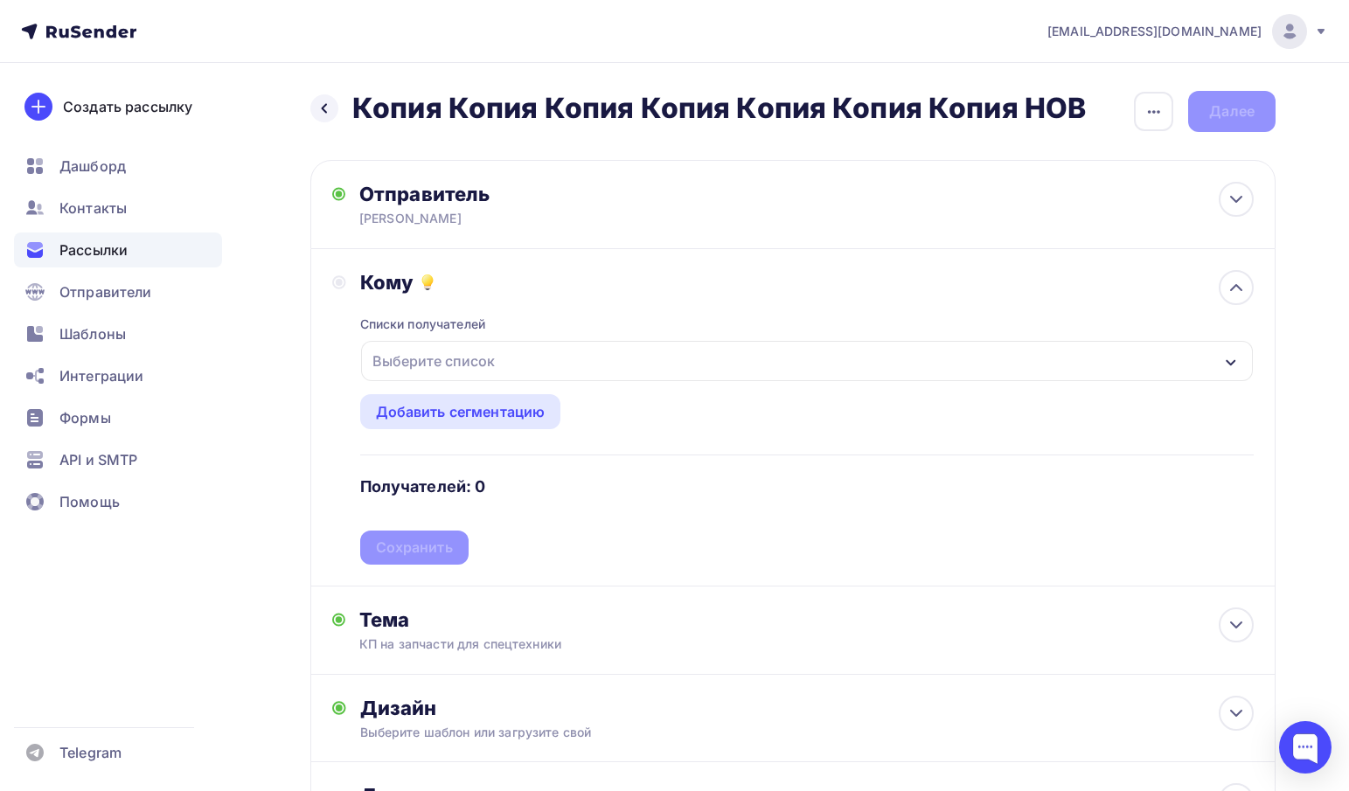
click at [486, 370] on div "Выберите список" at bounding box center [433, 360] width 136 height 31
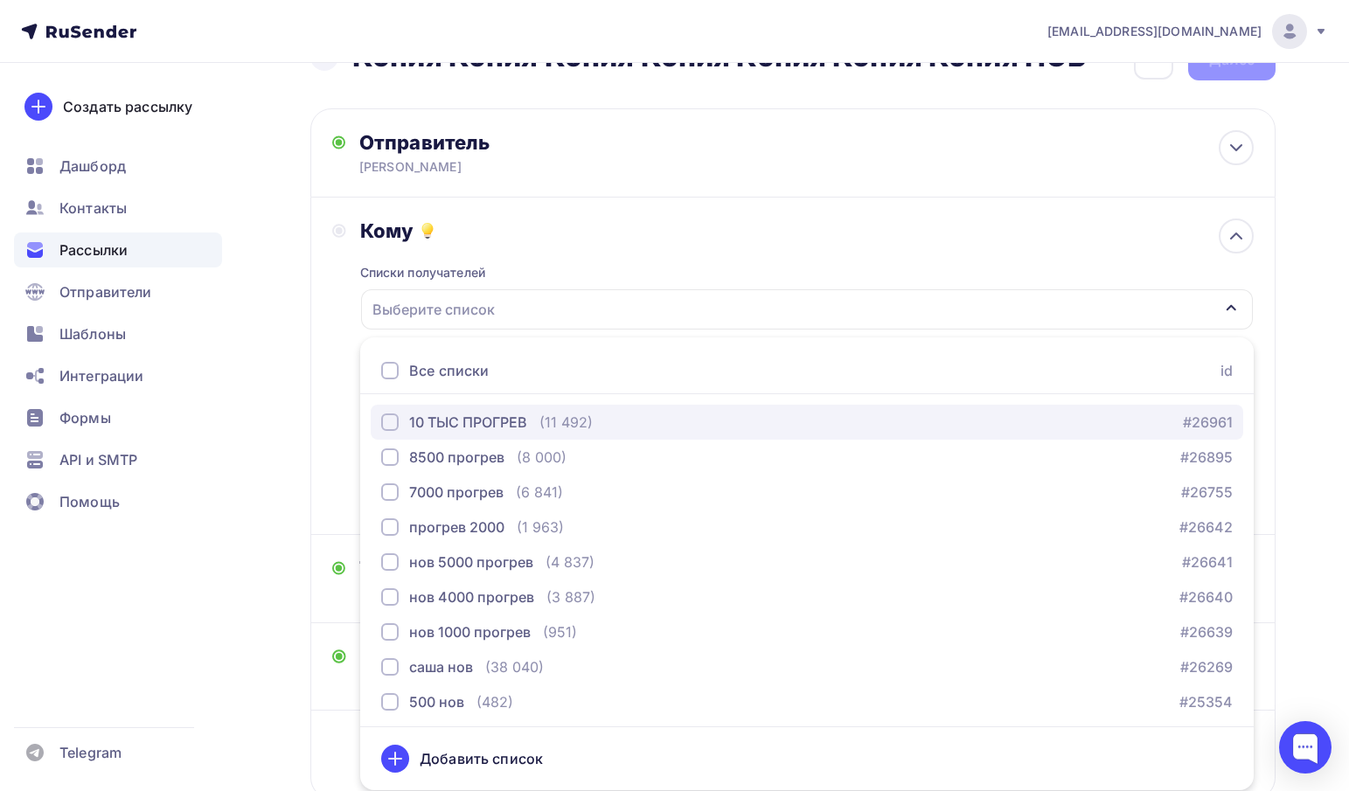
click at [468, 421] on div "10 ТЫС ПРОГРЕВ" at bounding box center [468, 422] width 118 height 21
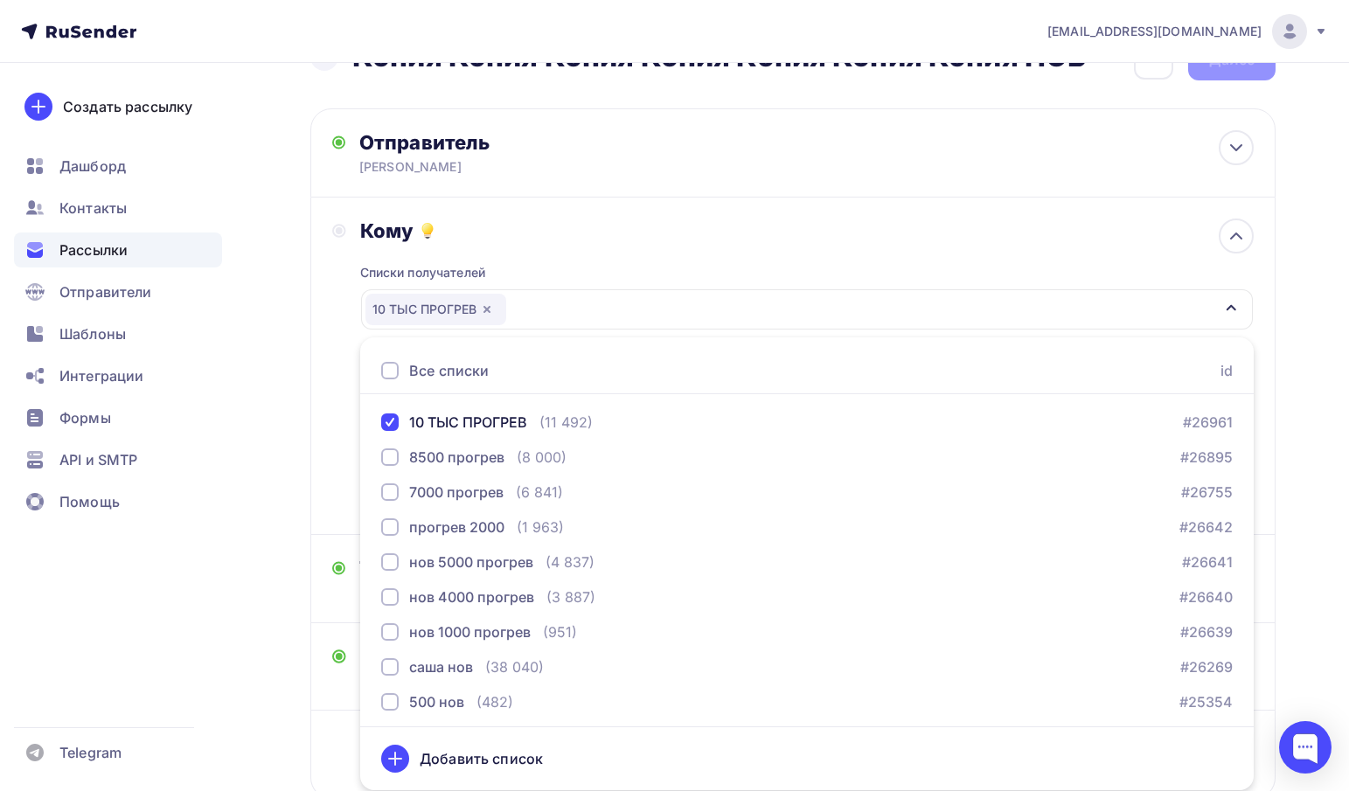
click at [691, 238] on div "Кому" at bounding box center [806, 231] width 893 height 24
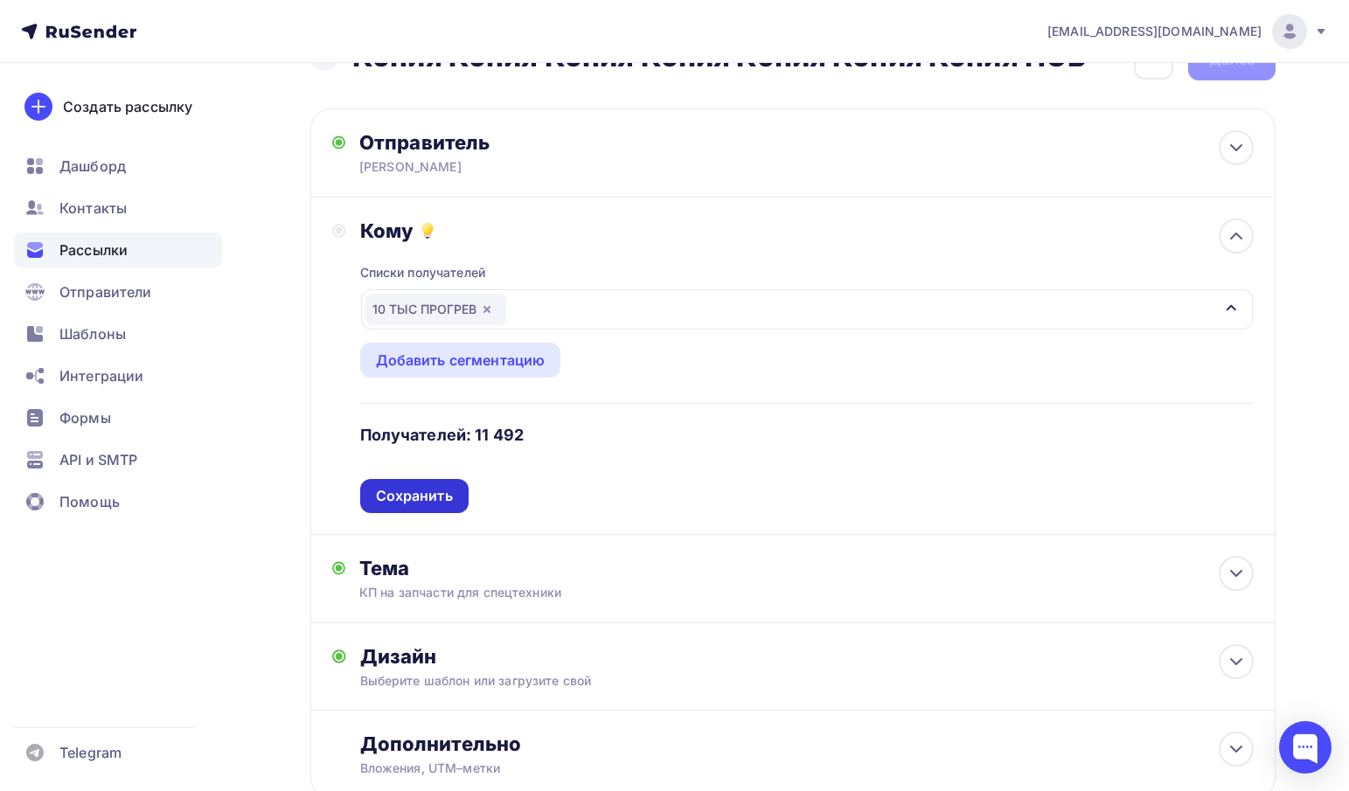
click at [385, 498] on div "Сохранить" at bounding box center [414, 496] width 77 height 20
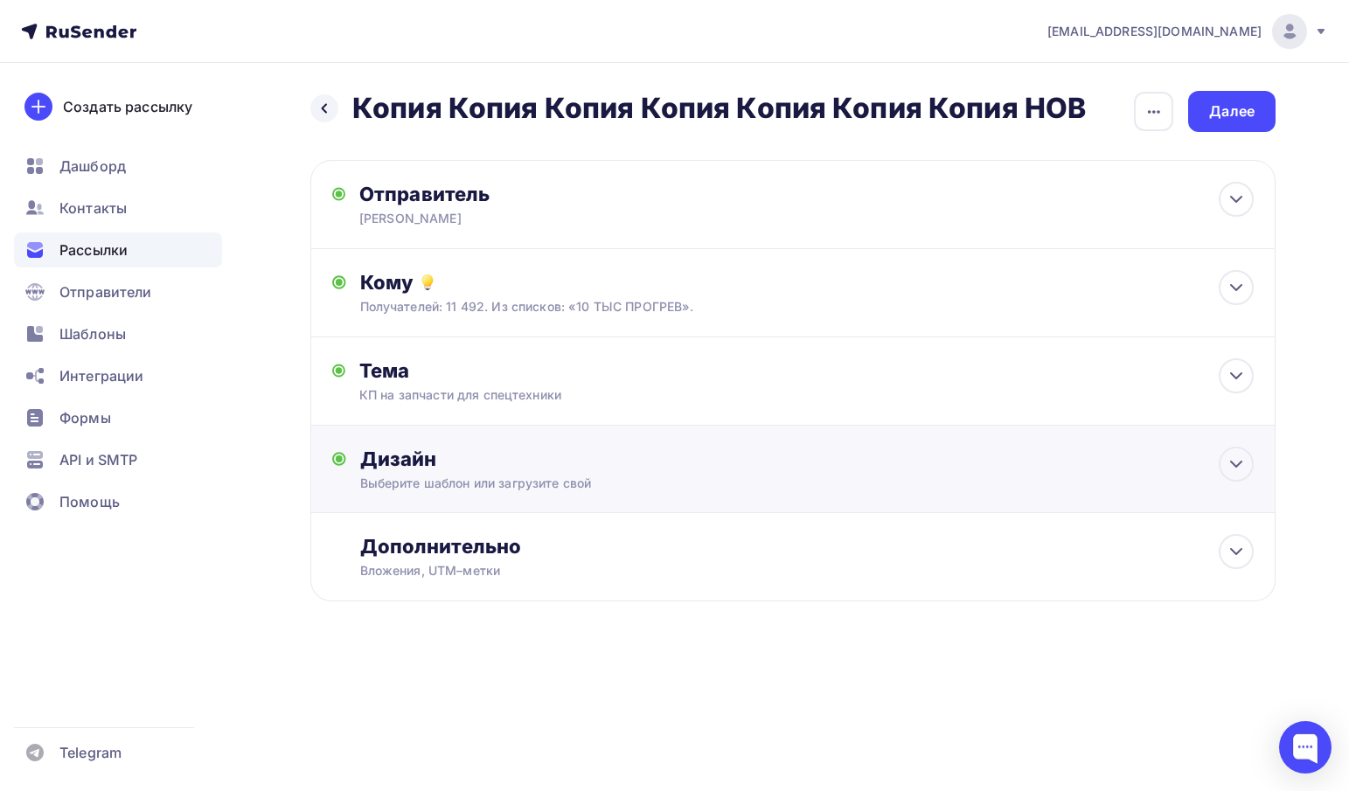
scroll to position [0, 0]
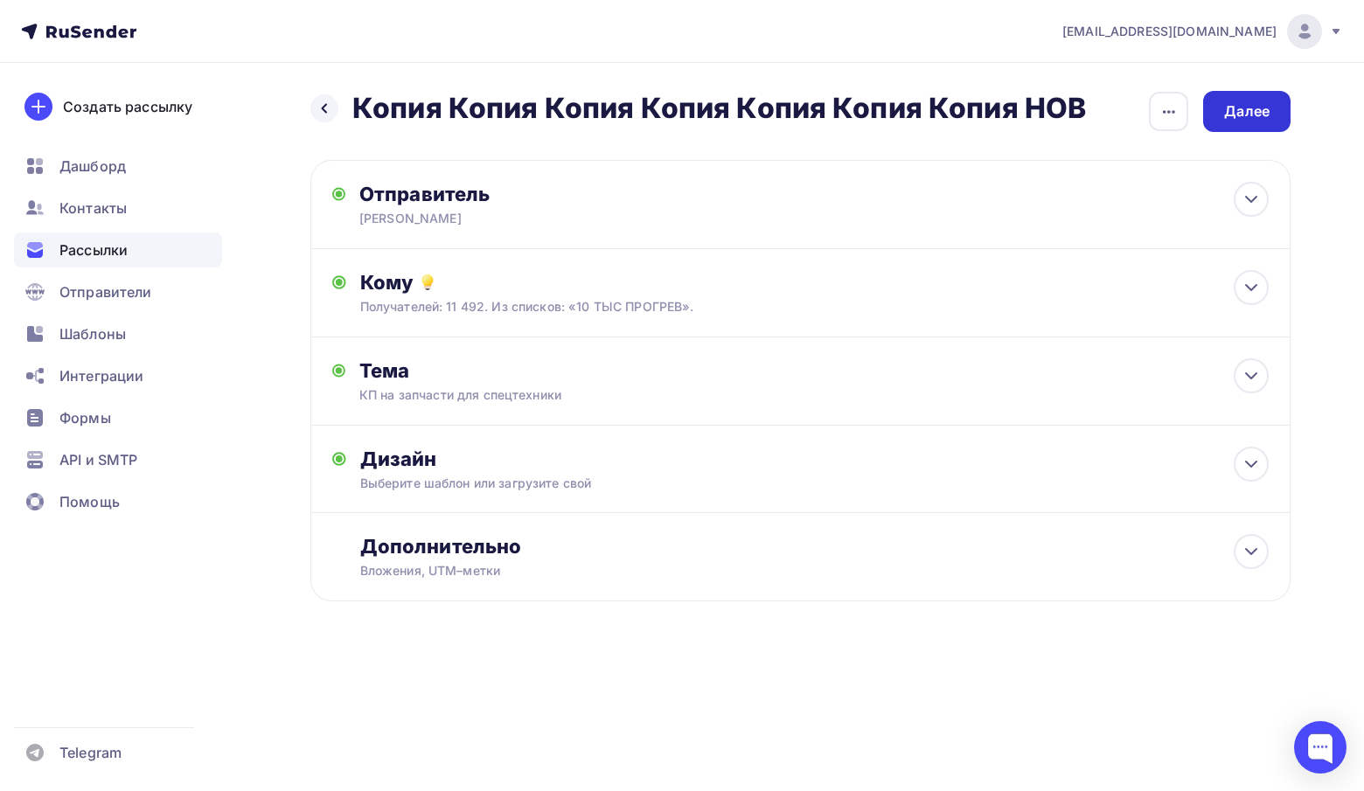
click at [1246, 111] on div "Далее" at bounding box center [1246, 111] width 45 height 20
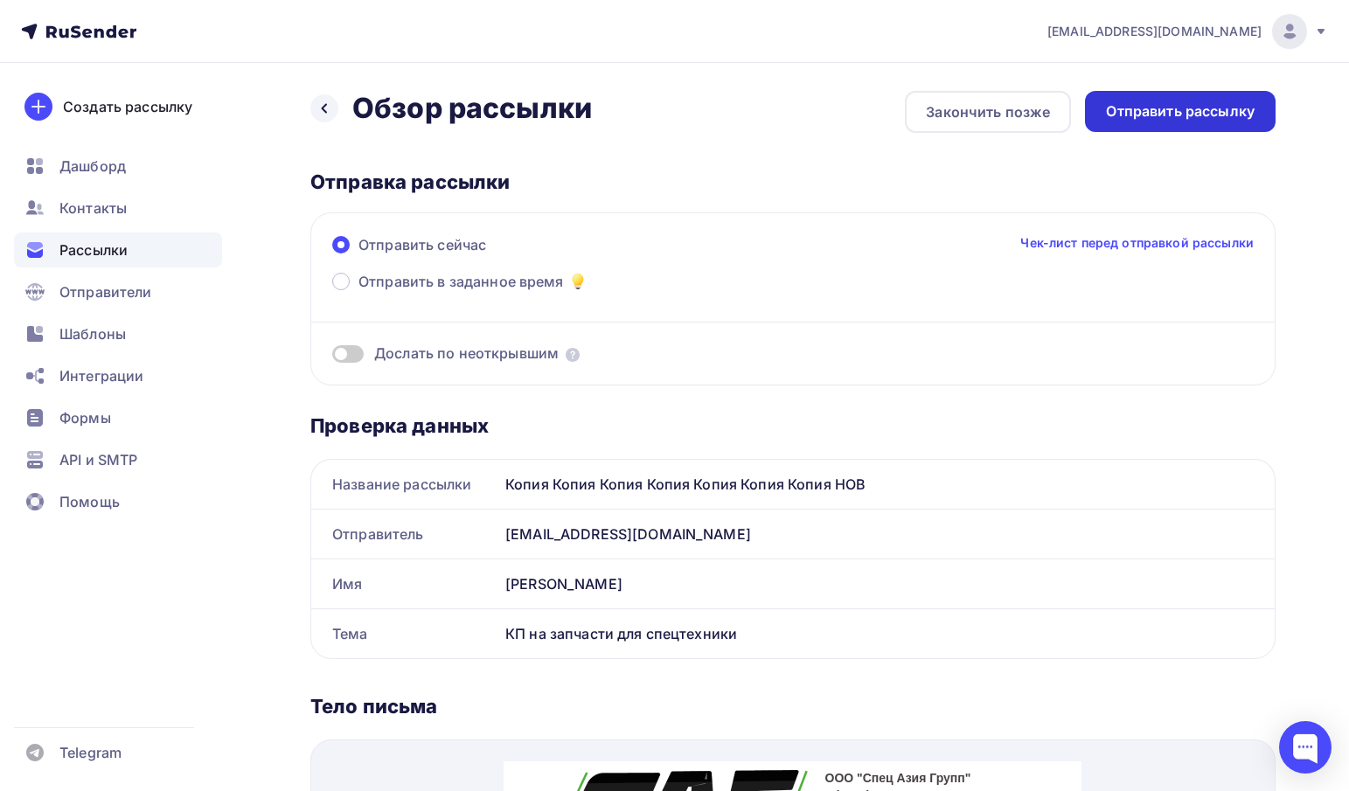
click at [1242, 116] on div "Отправить рассылку" at bounding box center [1180, 111] width 149 height 20
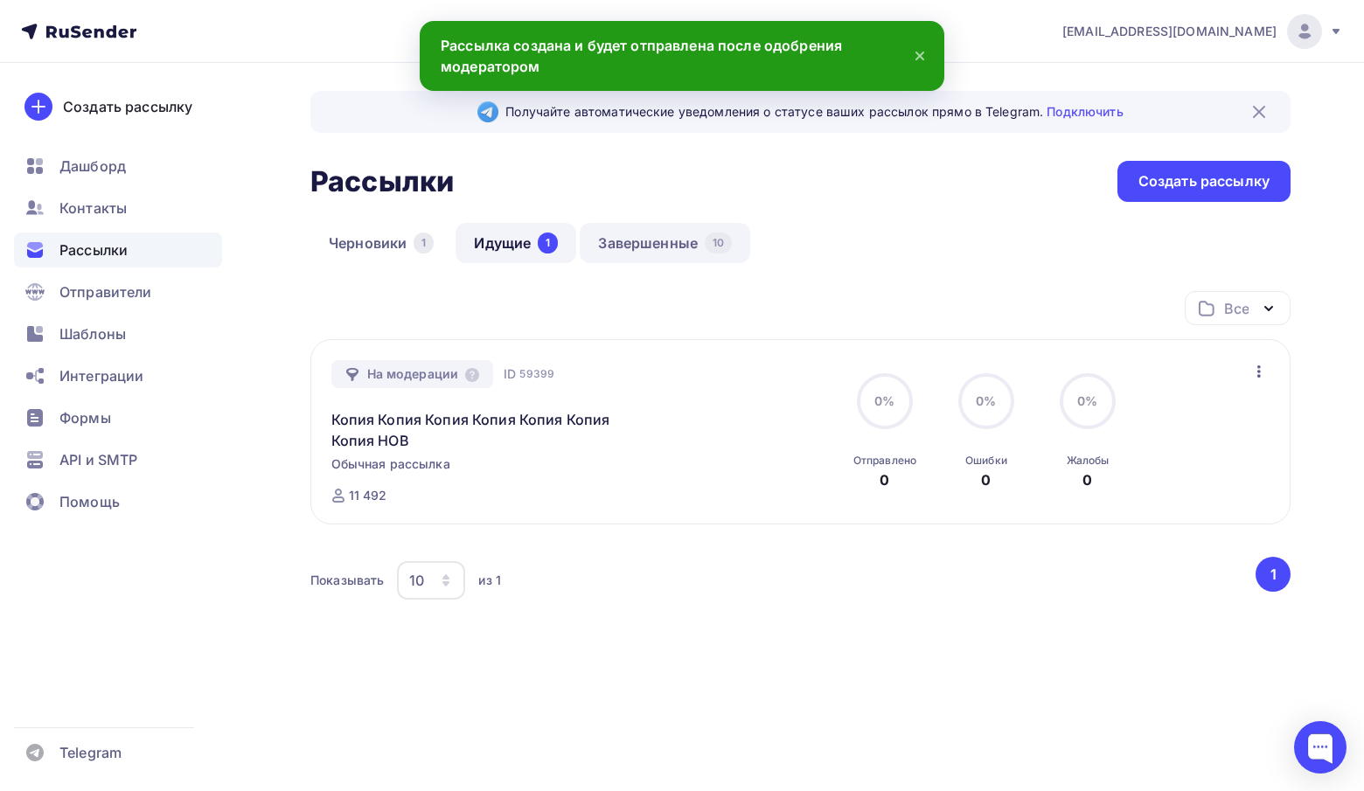
click at [682, 251] on link "Завершенные 10" at bounding box center [665, 243] width 170 height 40
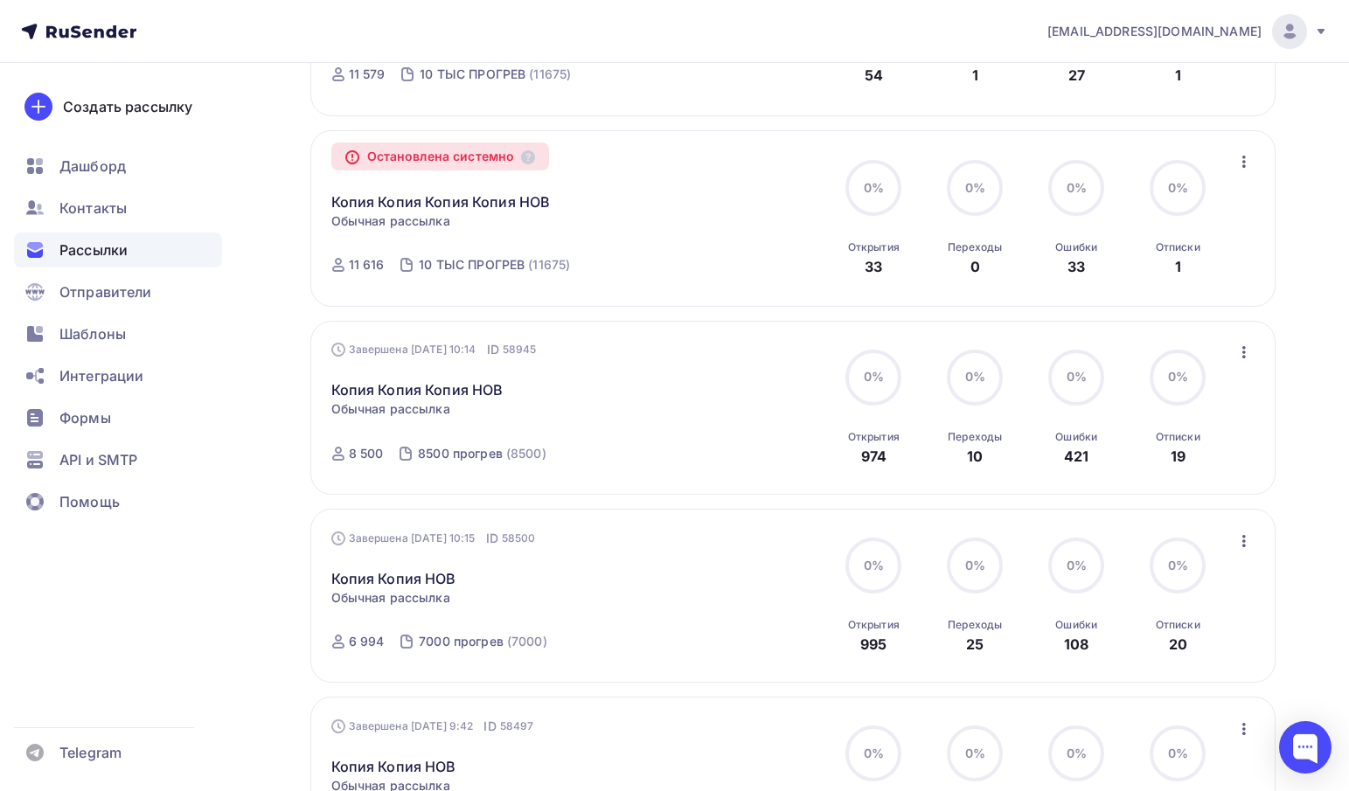
scroll to position [640, 0]
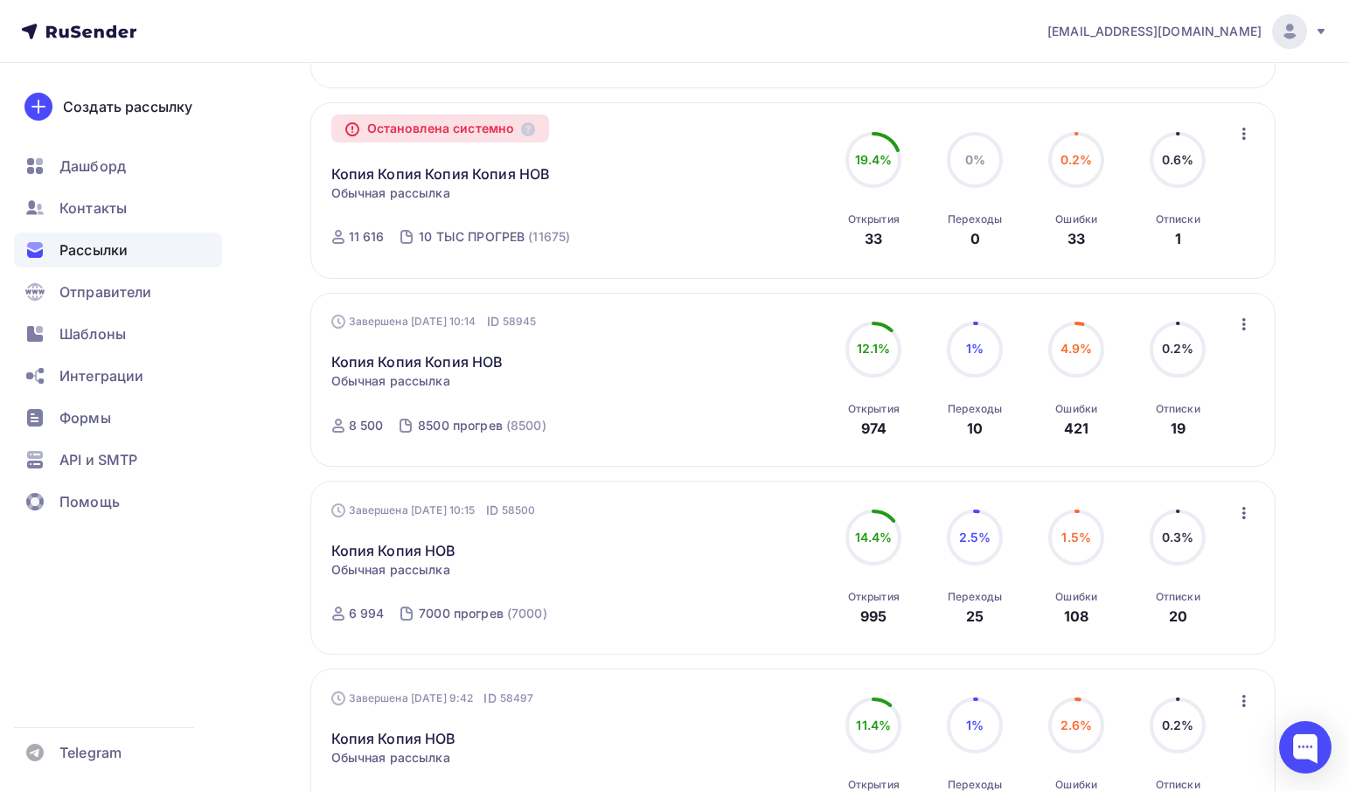
click at [1248, 329] on icon "button" at bounding box center [1243, 324] width 21 height 21
click at [1202, 441] on div "Копировать в новую" at bounding box center [1163, 439] width 179 height 21
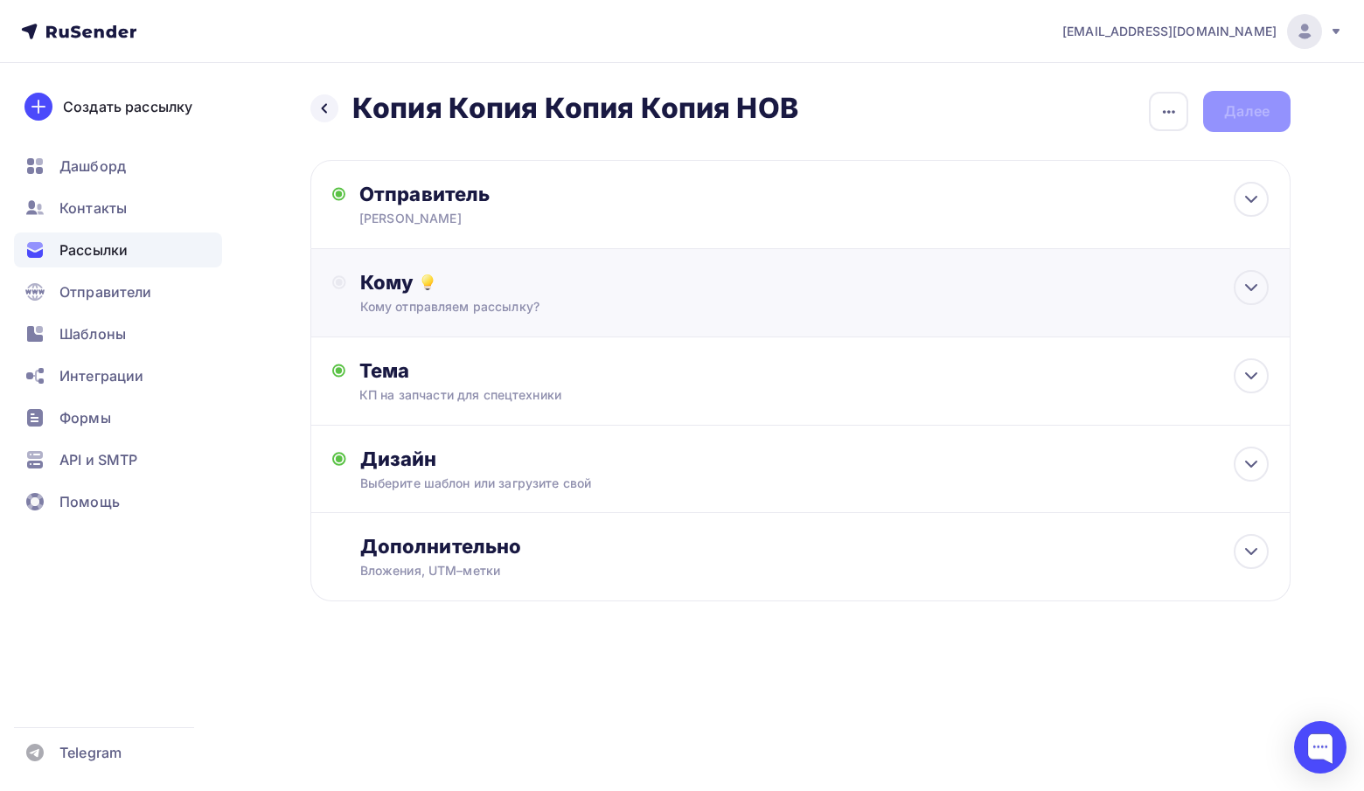
click at [438, 263] on div "Кому Кому отправляем рассылку? Списки получателей Выберите список Все списки id…" at bounding box center [800, 293] width 980 height 88
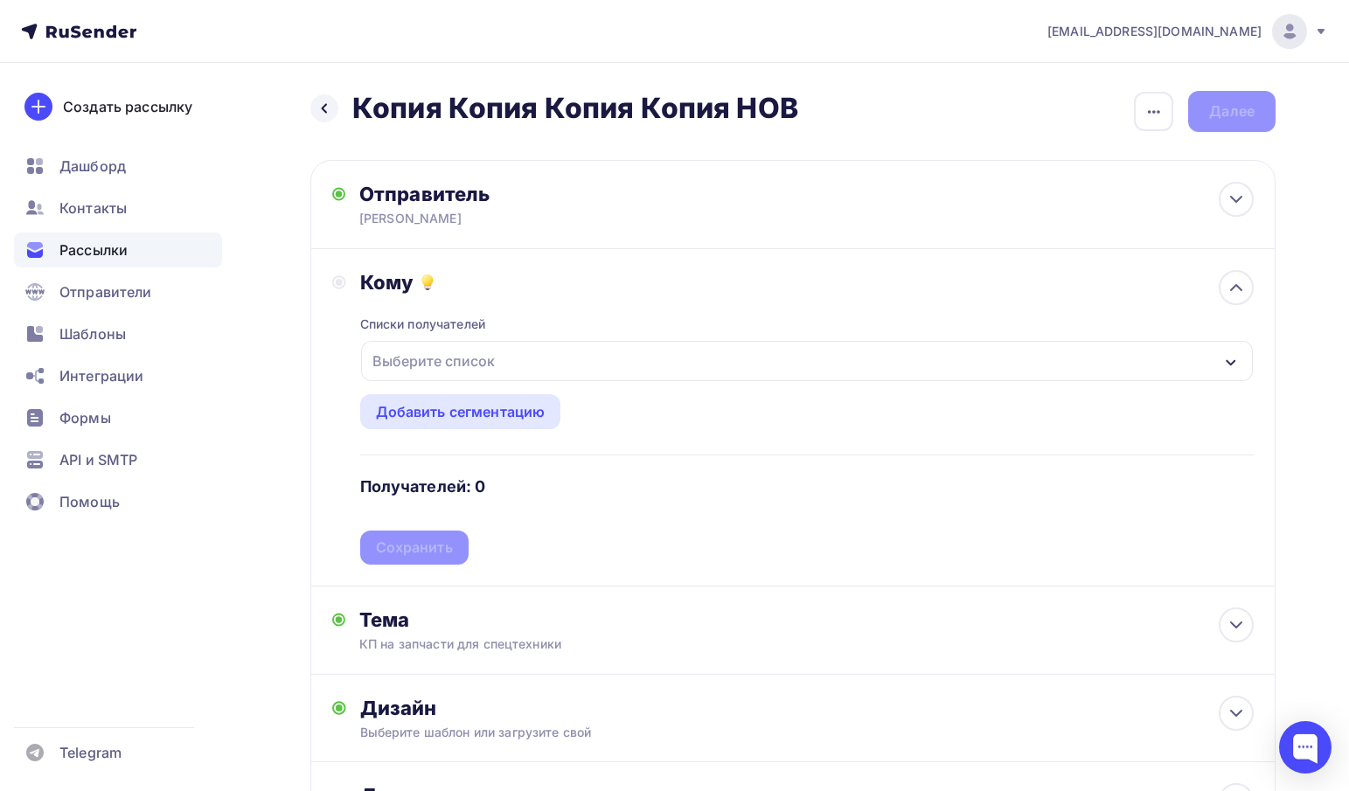
click at [471, 365] on div "Выберите список" at bounding box center [433, 360] width 136 height 31
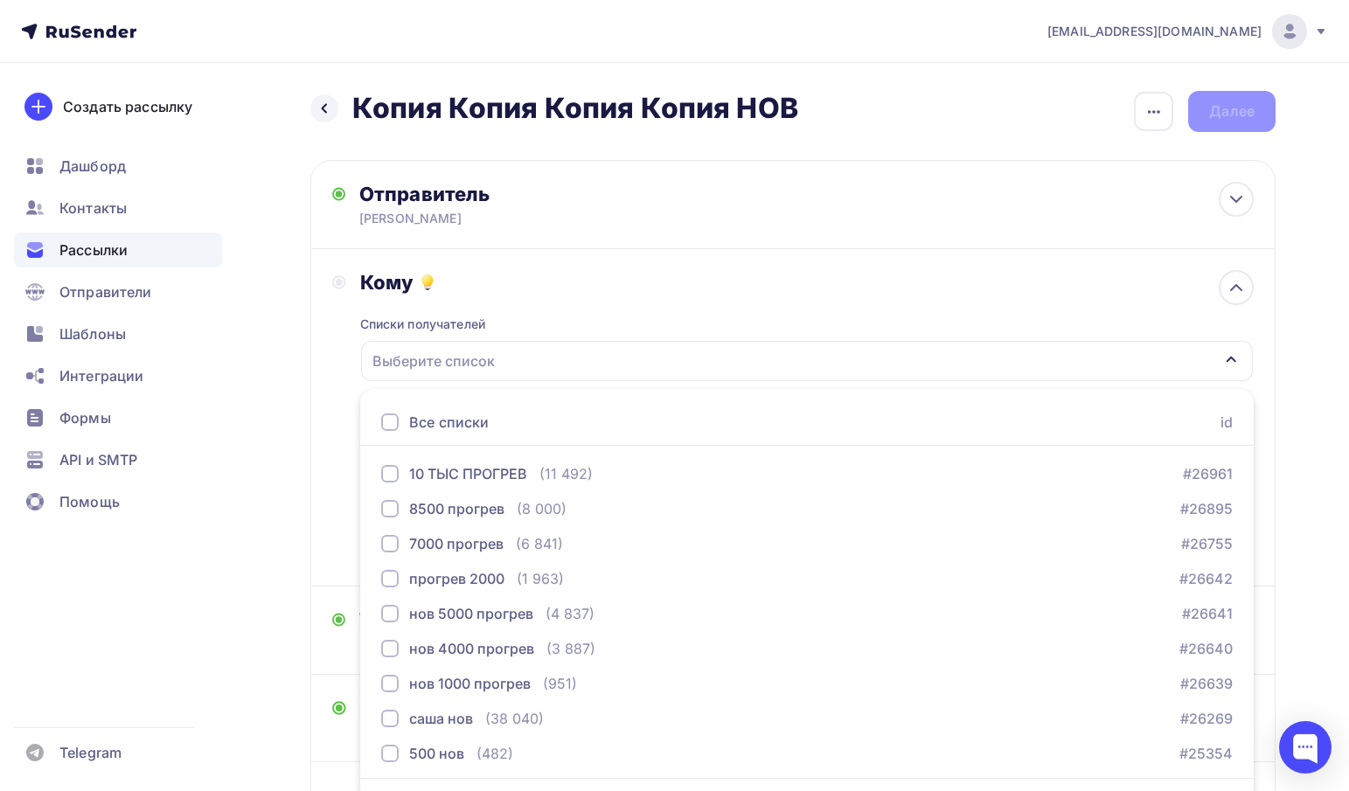
scroll to position [52, 0]
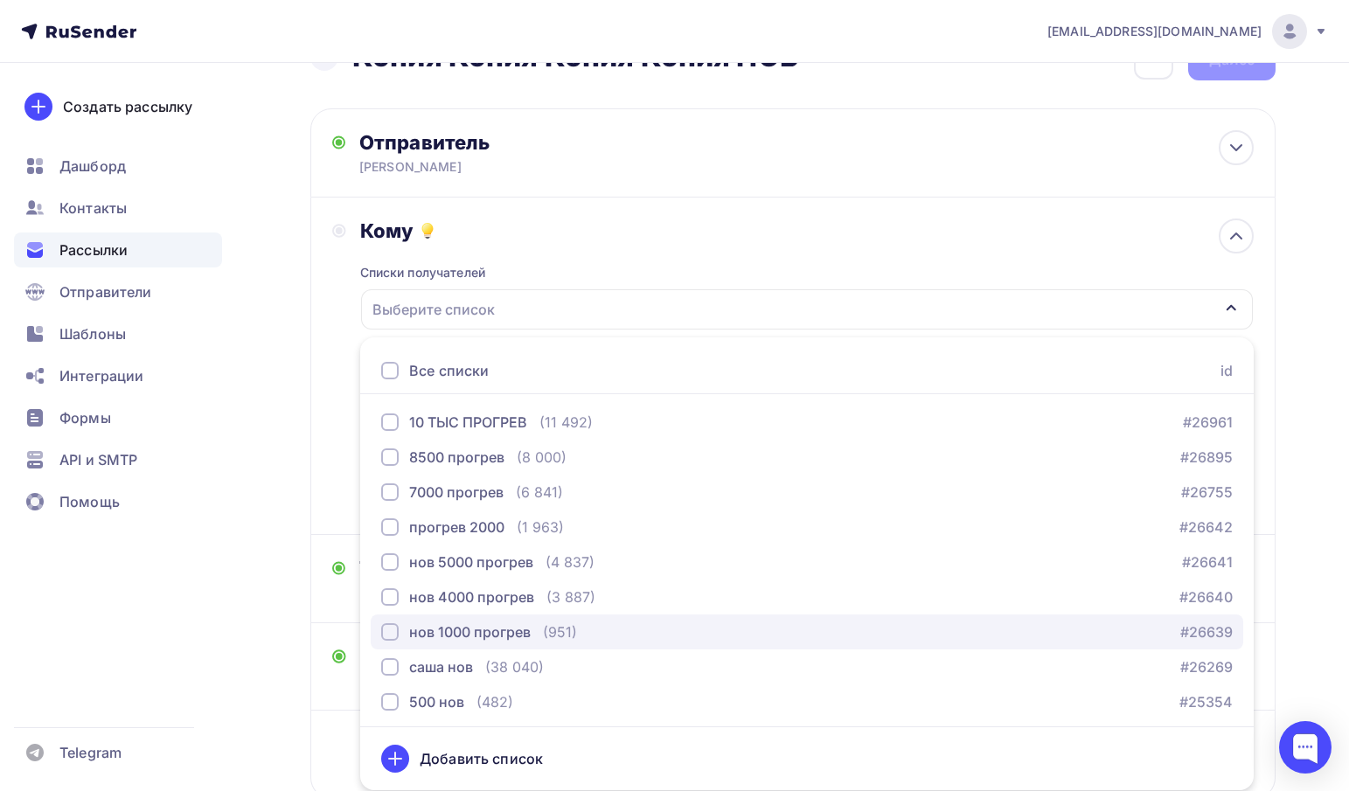
click at [386, 632] on div "button" at bounding box center [389, 631] width 17 height 17
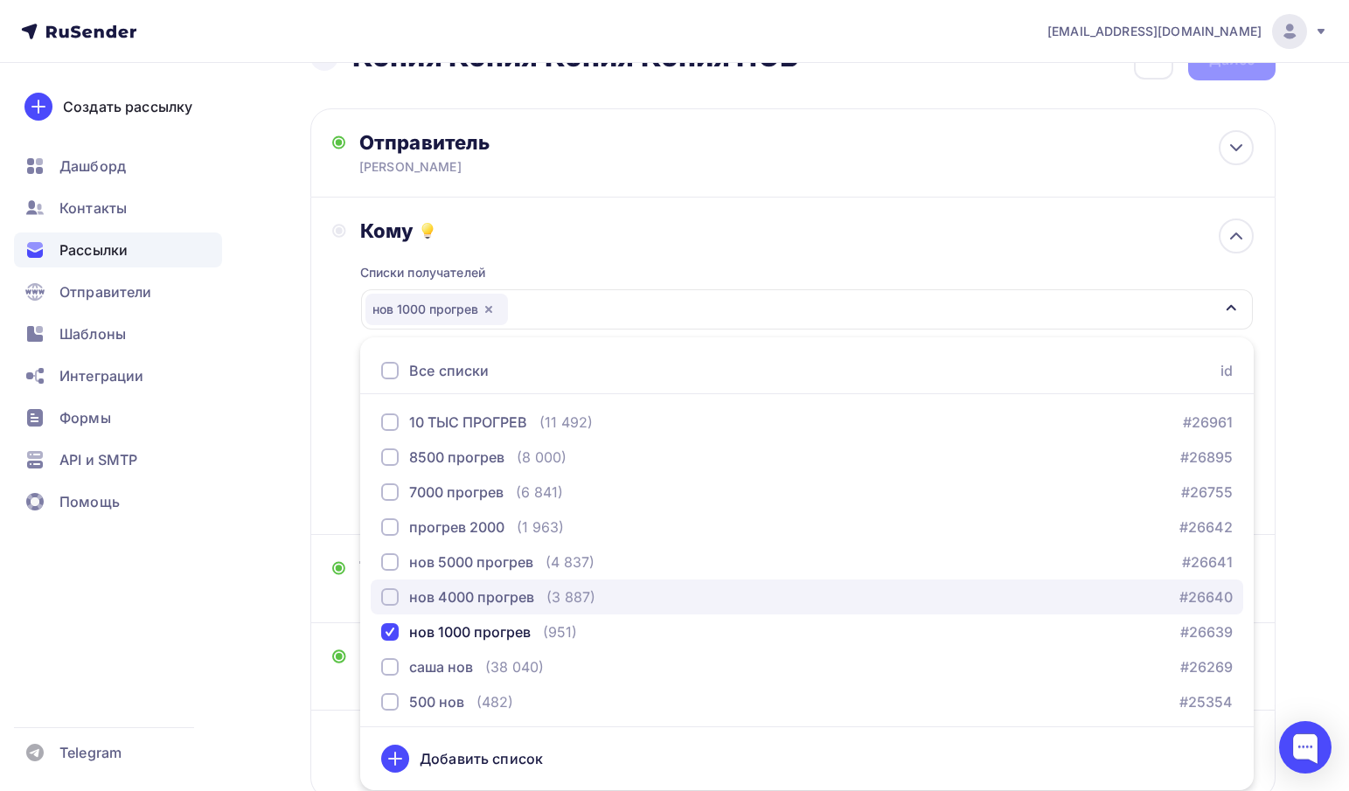
click at [385, 605] on div "button" at bounding box center [389, 596] width 17 height 17
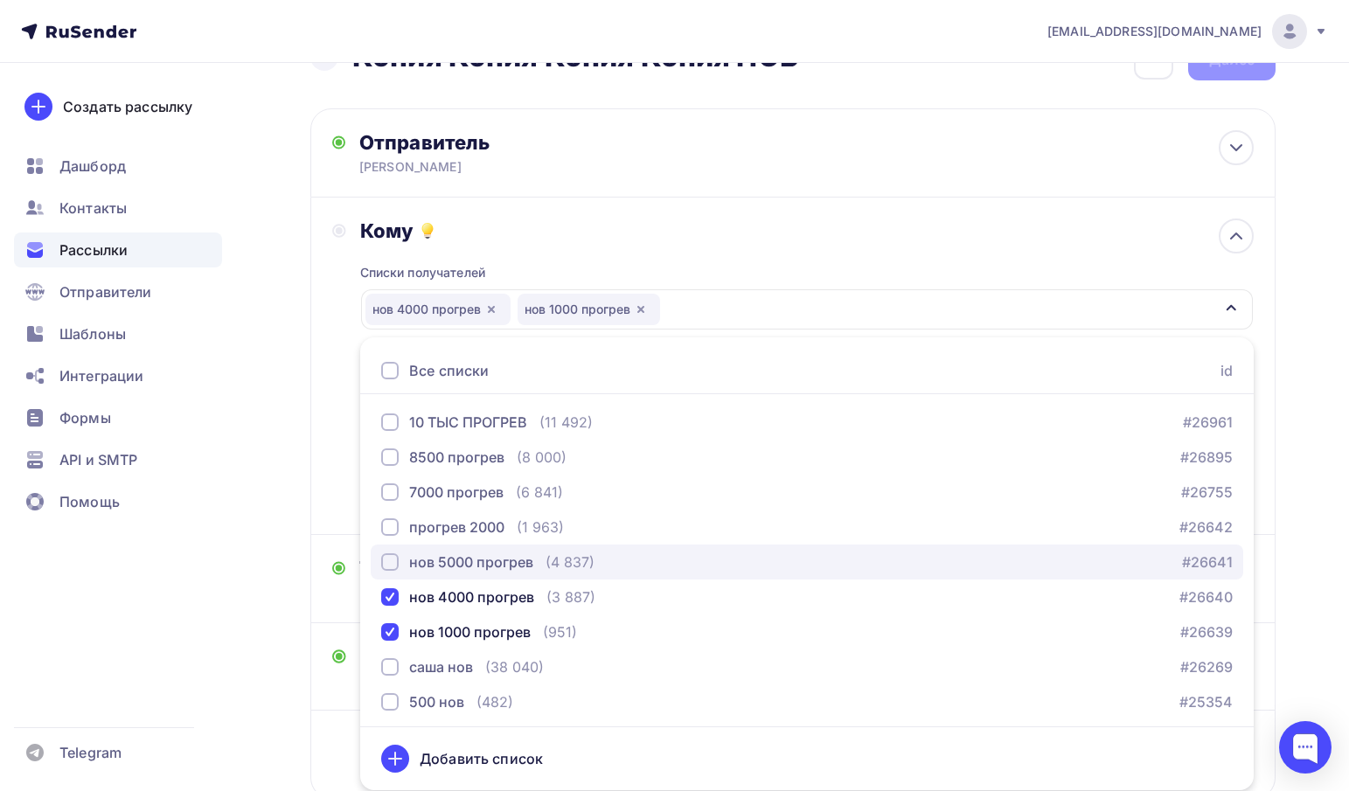
click at [390, 563] on div "button" at bounding box center [389, 561] width 17 height 17
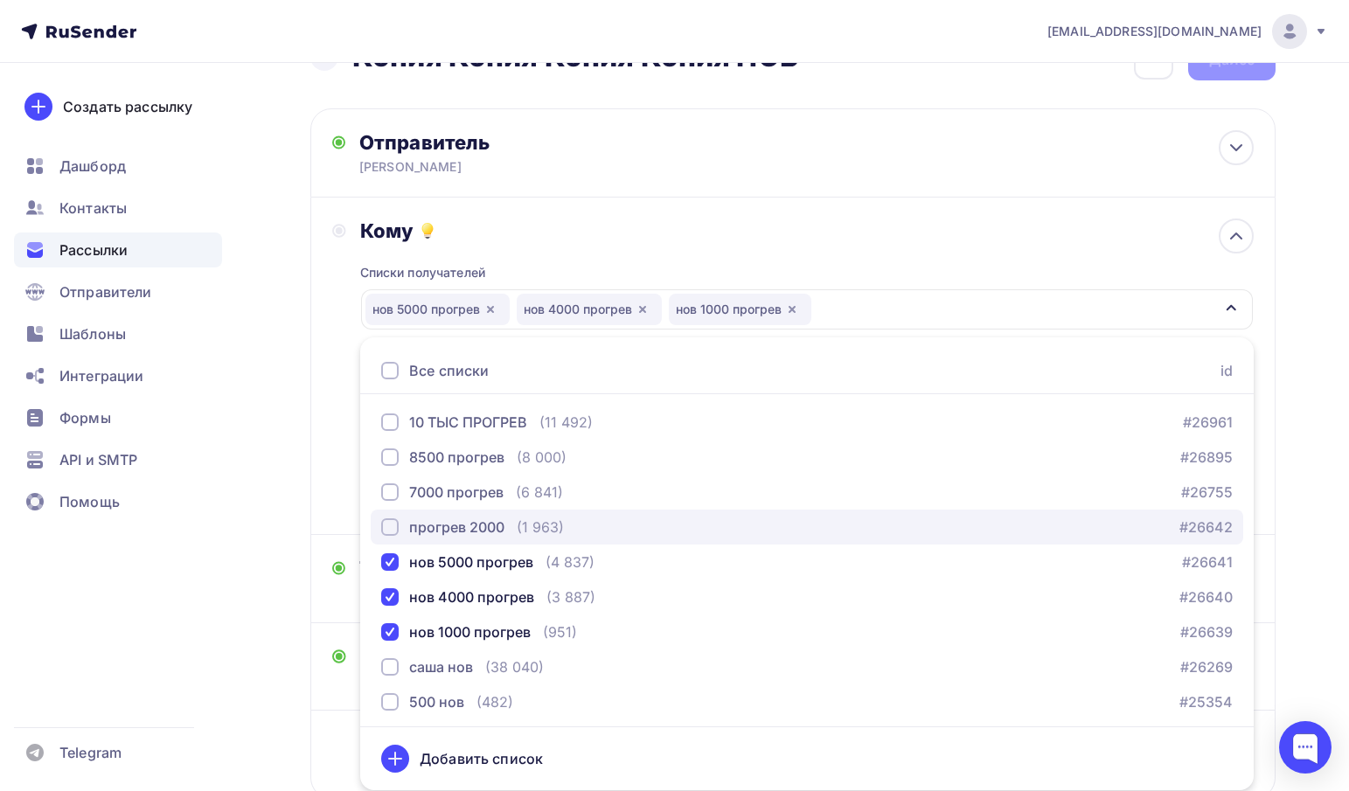
click at [390, 531] on div "button" at bounding box center [389, 526] width 17 height 17
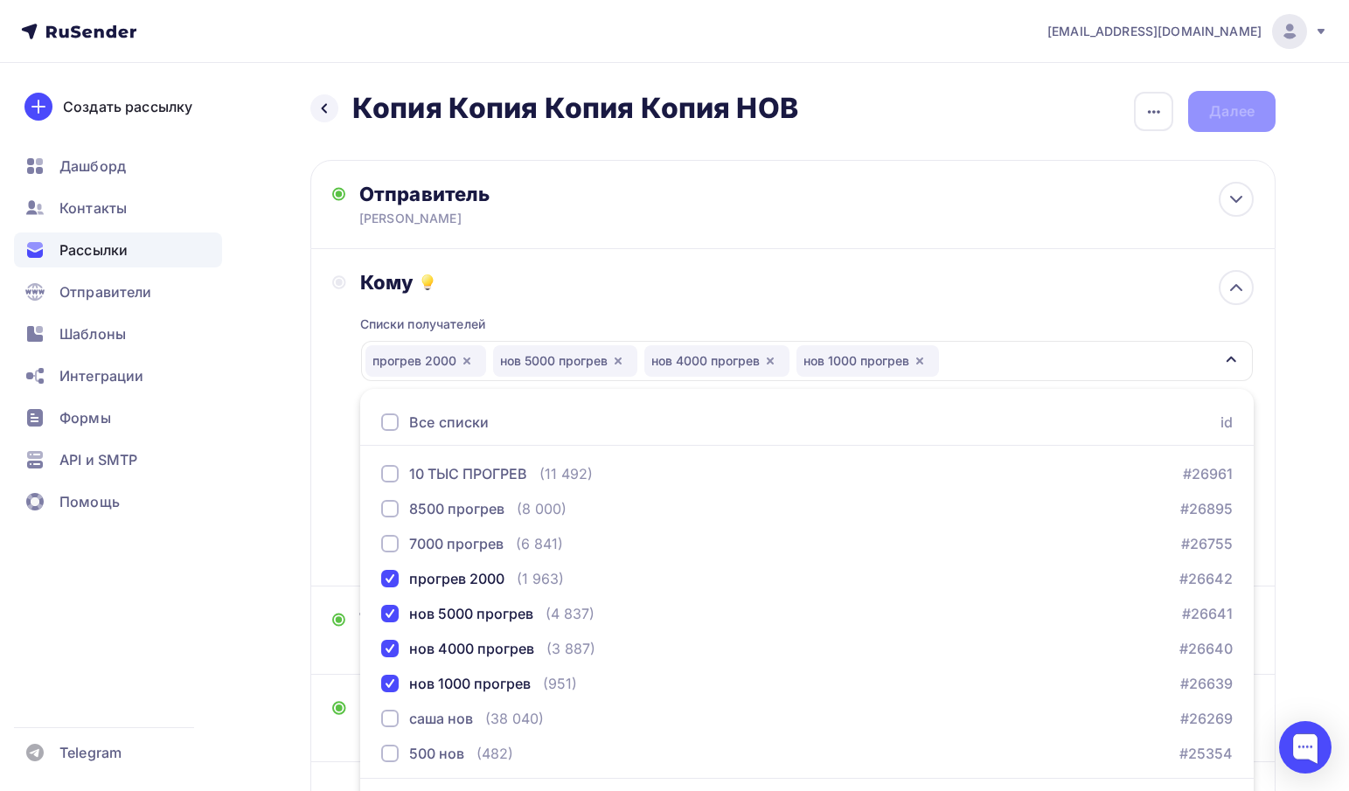
click at [669, 280] on div "Кому" at bounding box center [806, 282] width 893 height 24
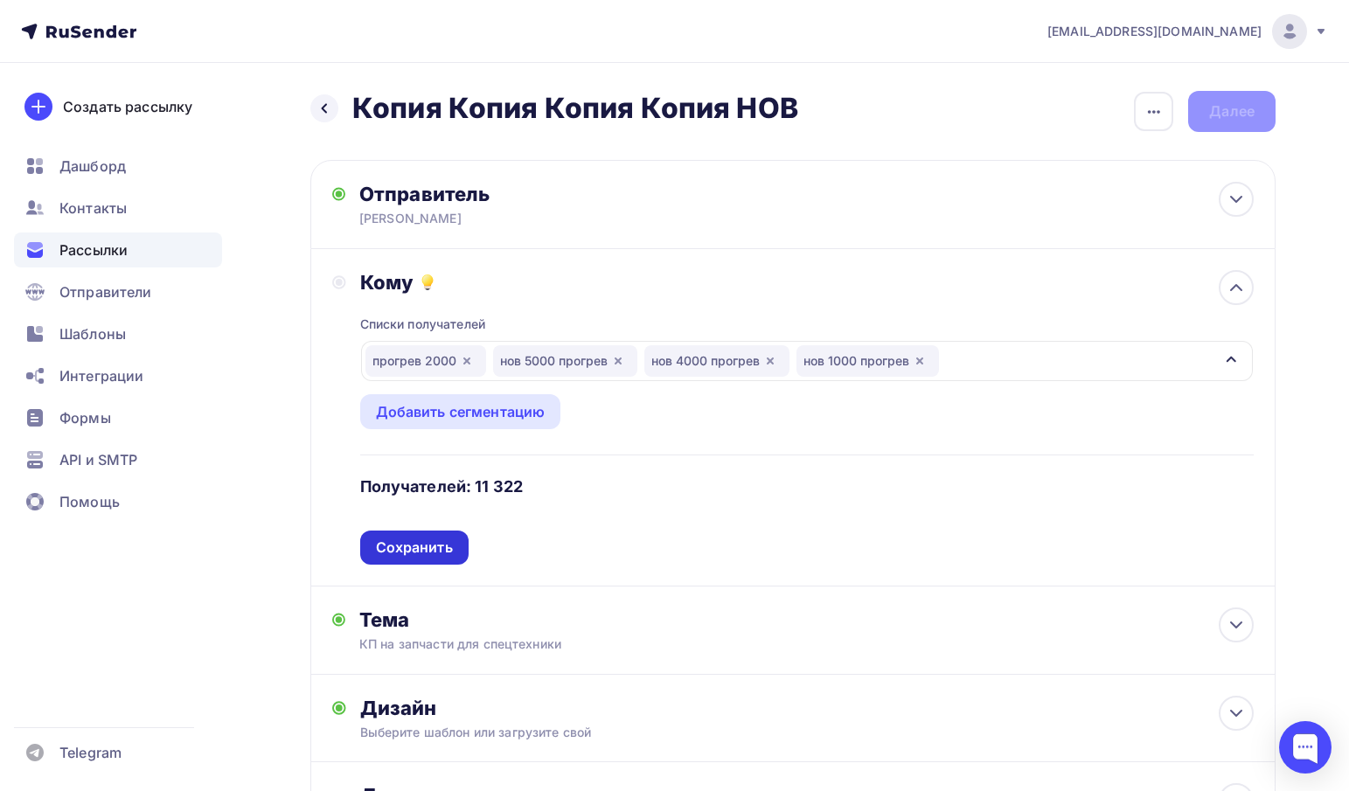
click at [427, 546] on div "Сохранить" at bounding box center [414, 548] width 77 height 20
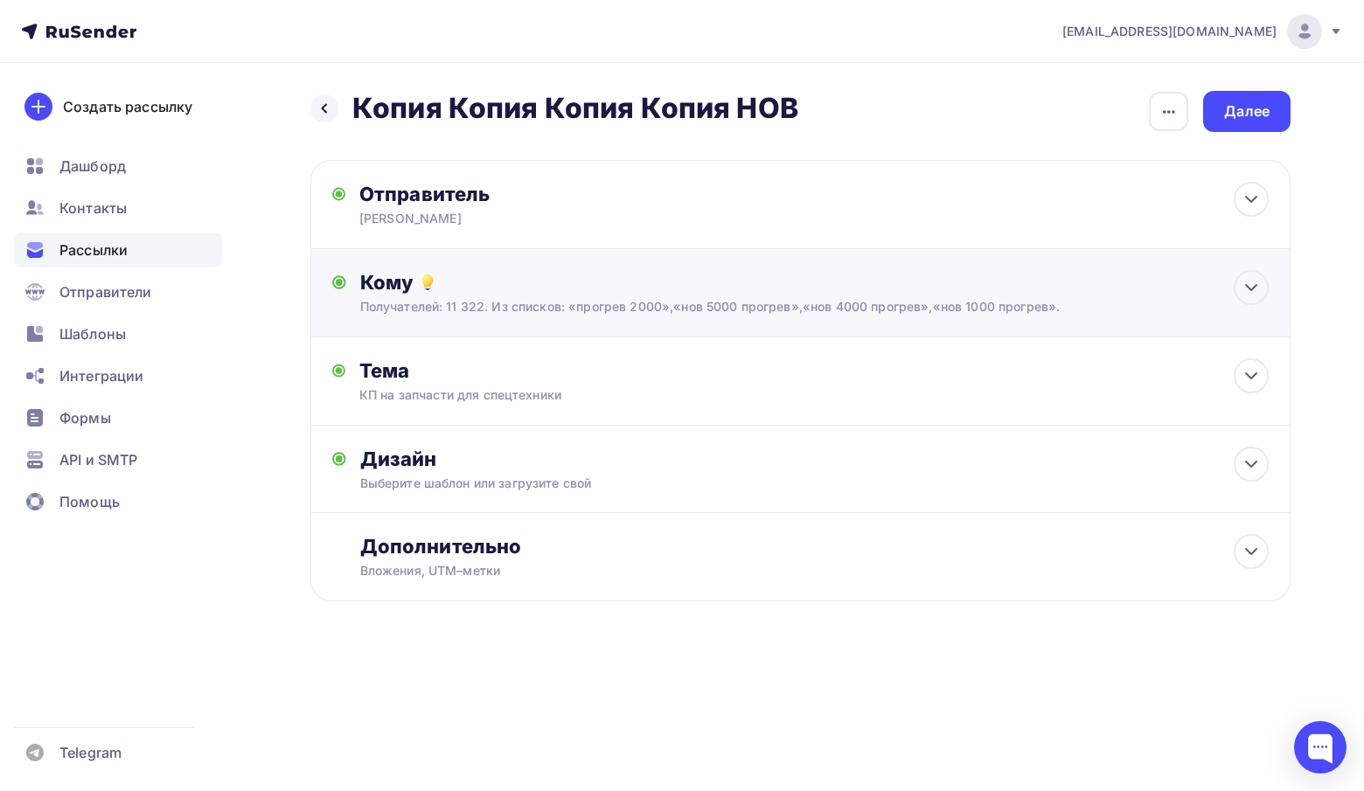
click at [476, 285] on div "Кому" at bounding box center [814, 282] width 908 height 24
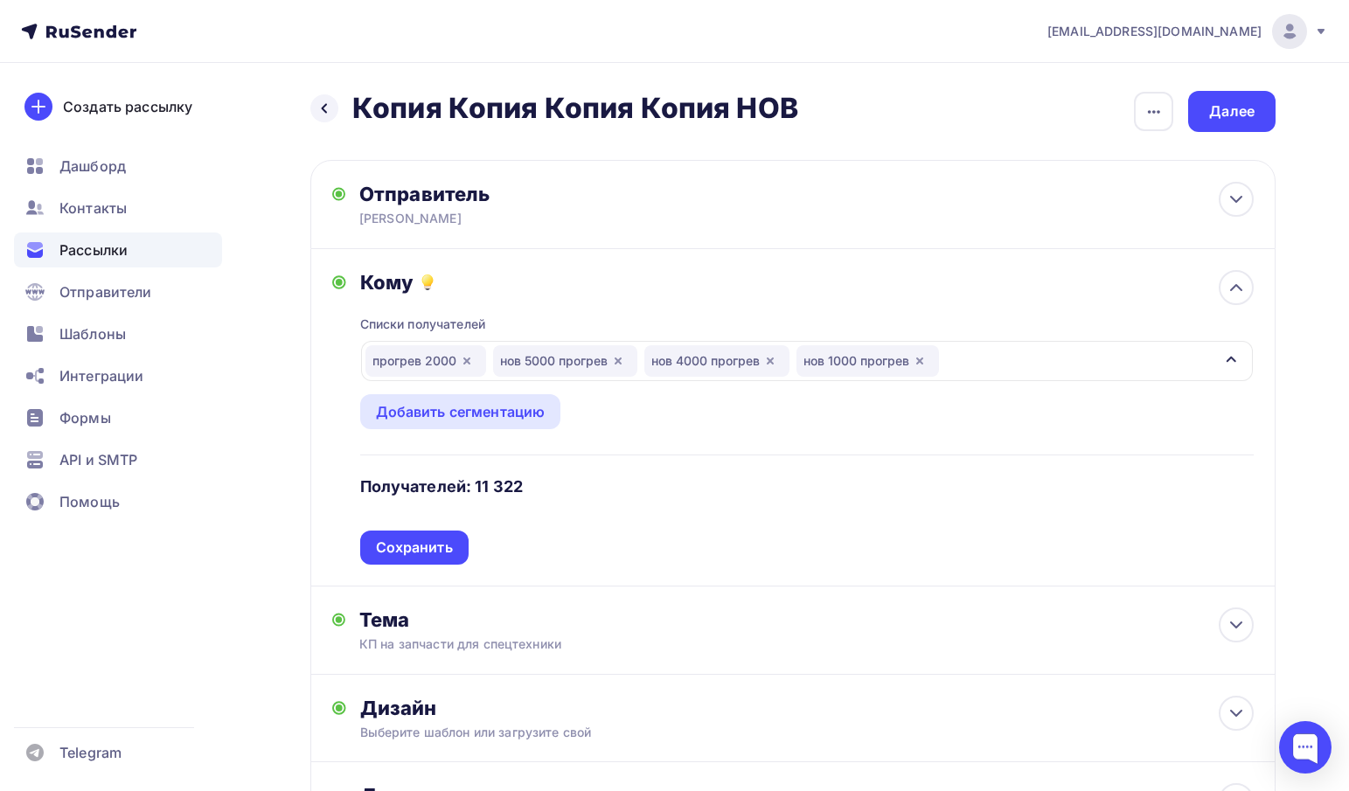
click at [565, 134] on div "Назад Копия Копия Копия Копия НОВ Копия Копия Копия Копия НОВ Закончить позже П…" at bounding box center [792, 492] width 965 height 802
click at [657, 188] on div "Отправитель" at bounding box center [548, 194] width 379 height 24
type input "Алексей САГ"
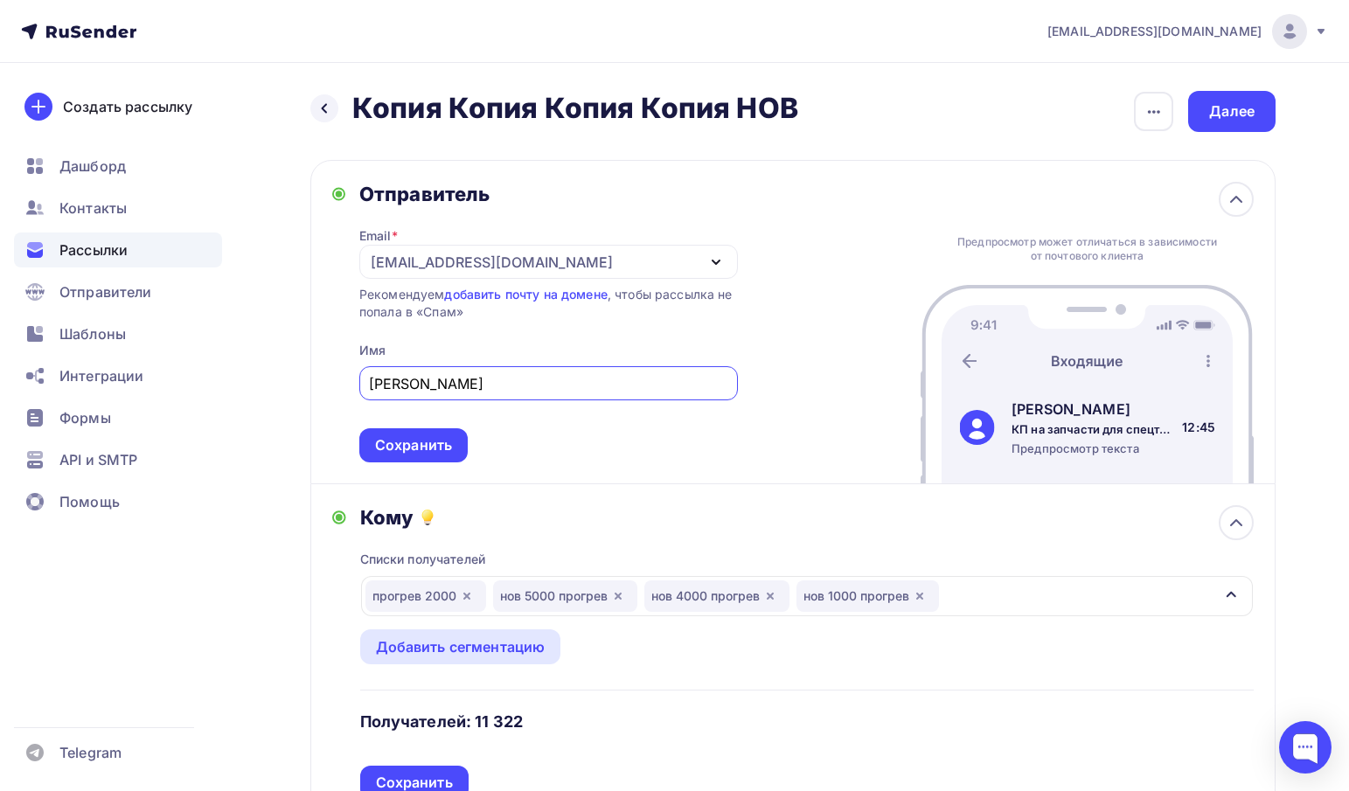
click at [657, 188] on div "Отправитель" at bounding box center [548, 194] width 379 height 24
click at [421, 458] on div "Сохранить" at bounding box center [413, 445] width 108 height 34
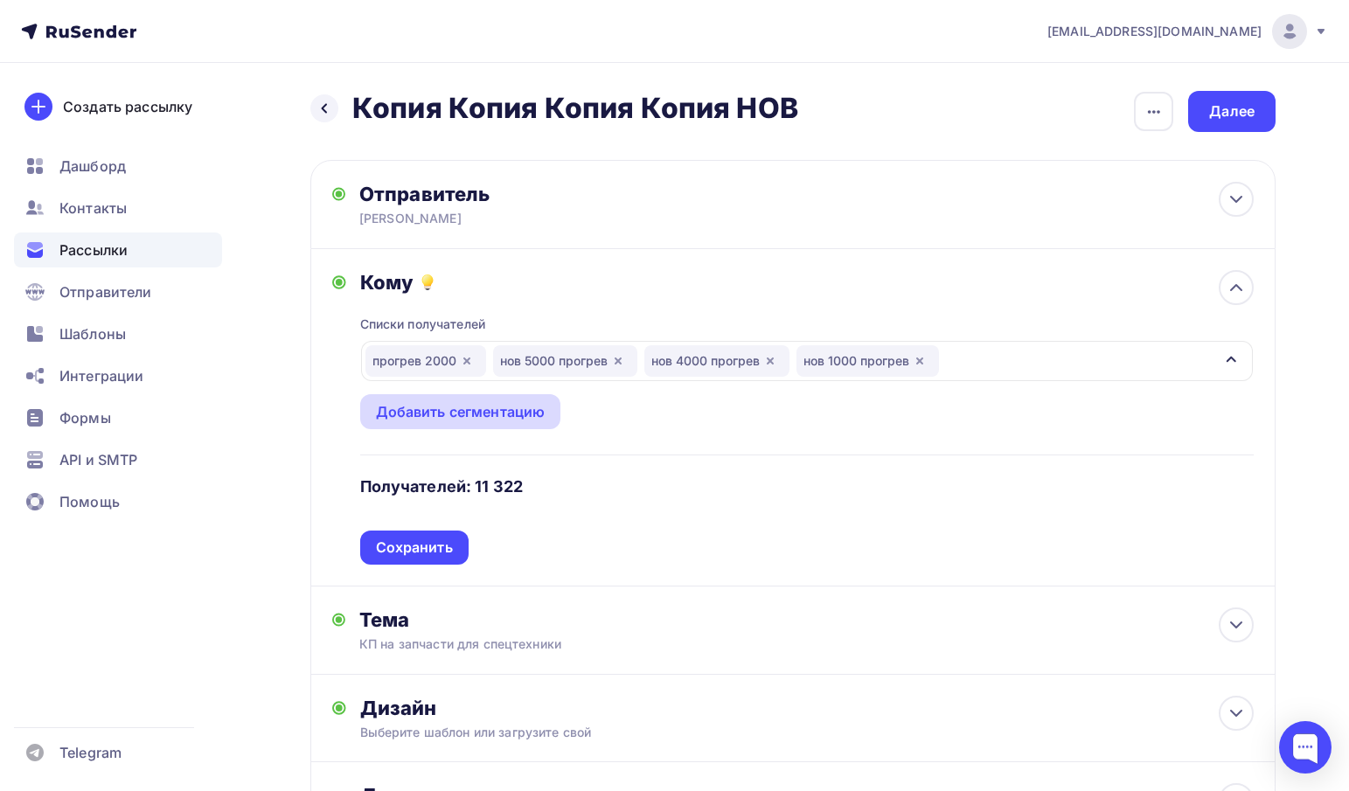
click at [432, 415] on div "Добавить сегментацию" at bounding box center [461, 411] width 170 height 21
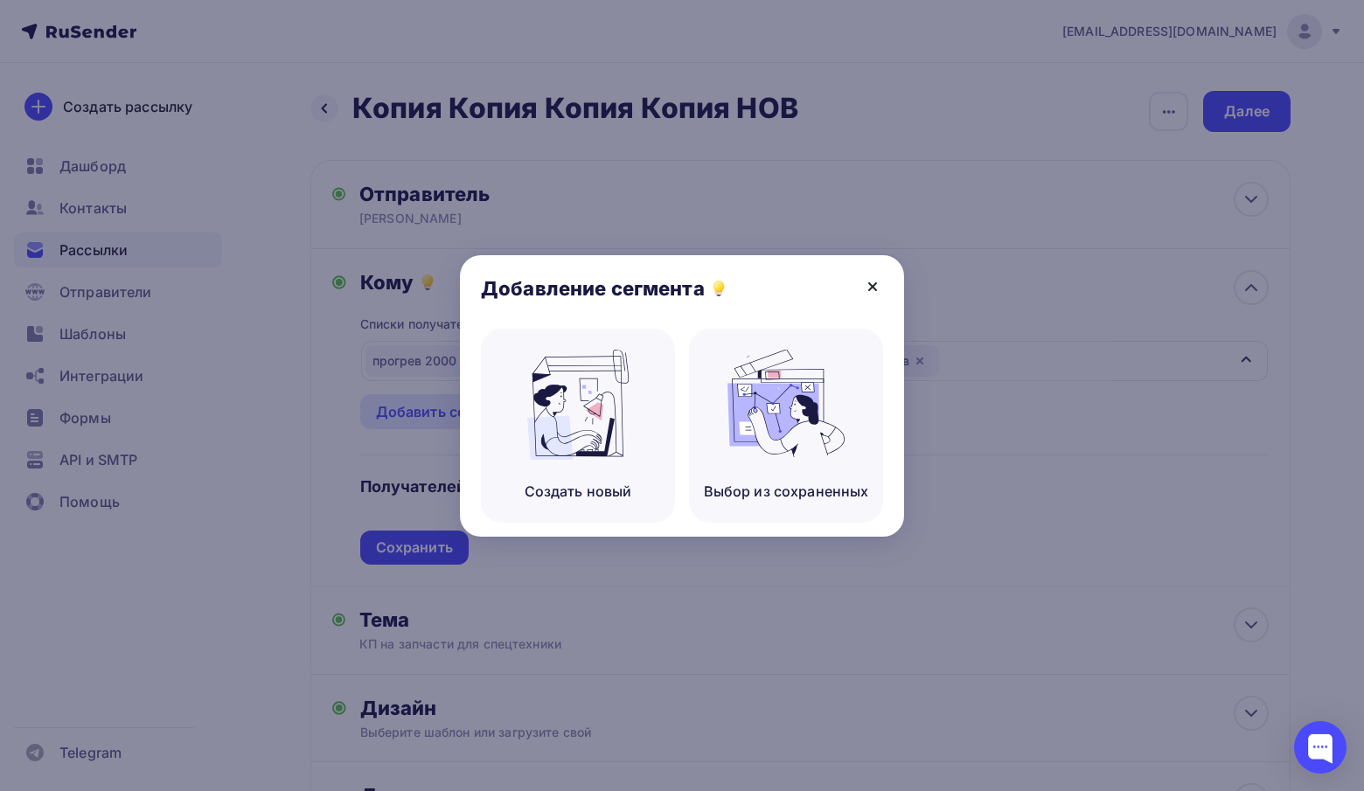
click at [872, 284] on icon at bounding box center [872, 286] width 21 height 21
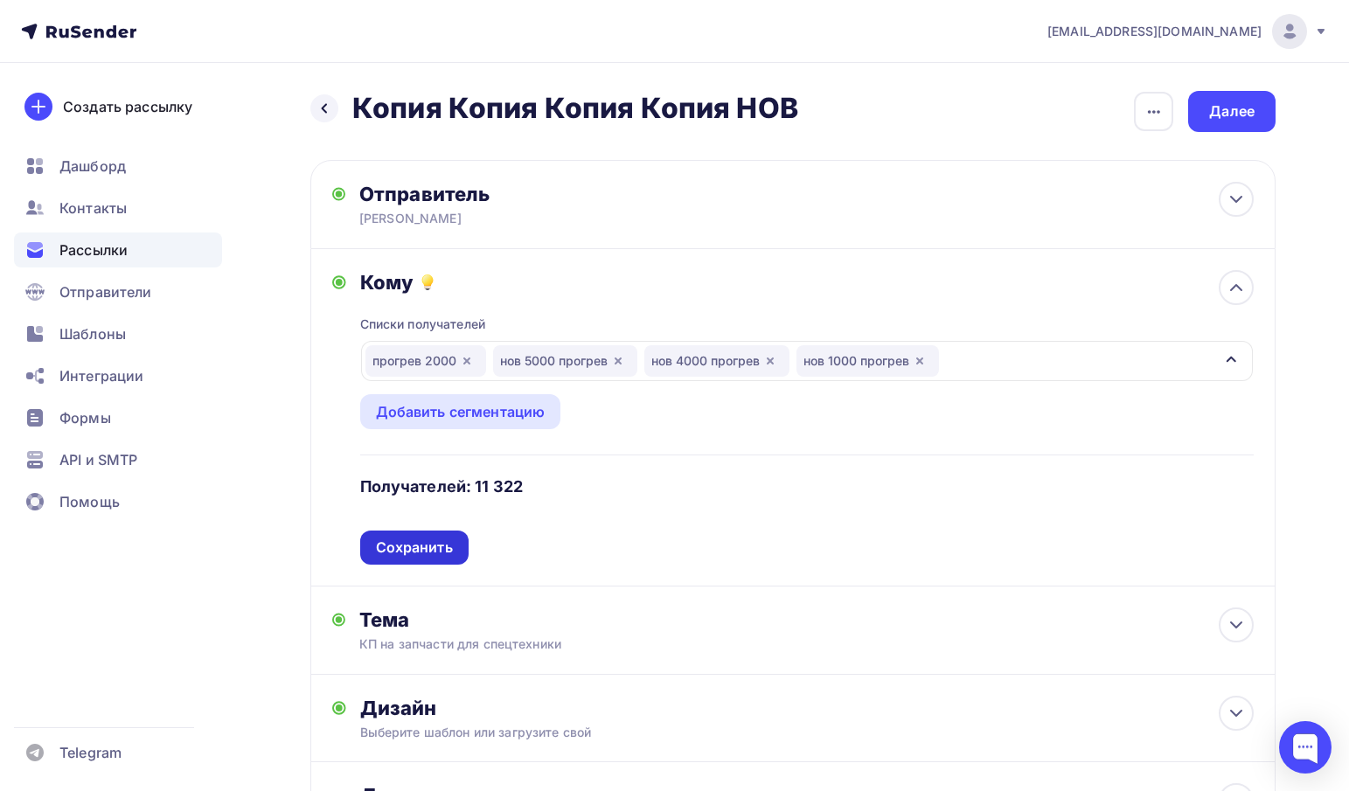
click at [448, 543] on div "Сохранить" at bounding box center [414, 548] width 77 height 20
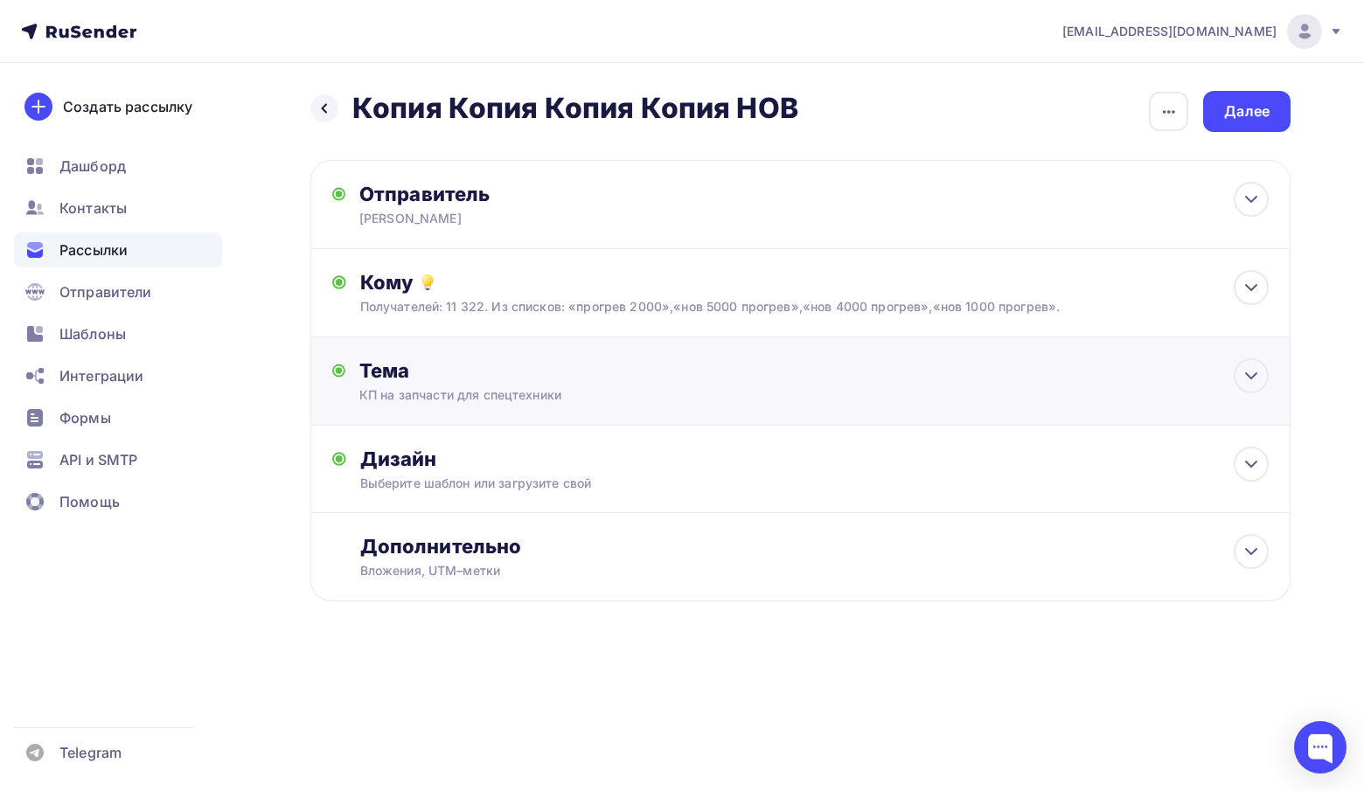
click at [488, 358] on div "Тема КП на запчасти для спецтехники Тема * КП на запчасти для спецтехники Реком…" at bounding box center [800, 381] width 980 height 88
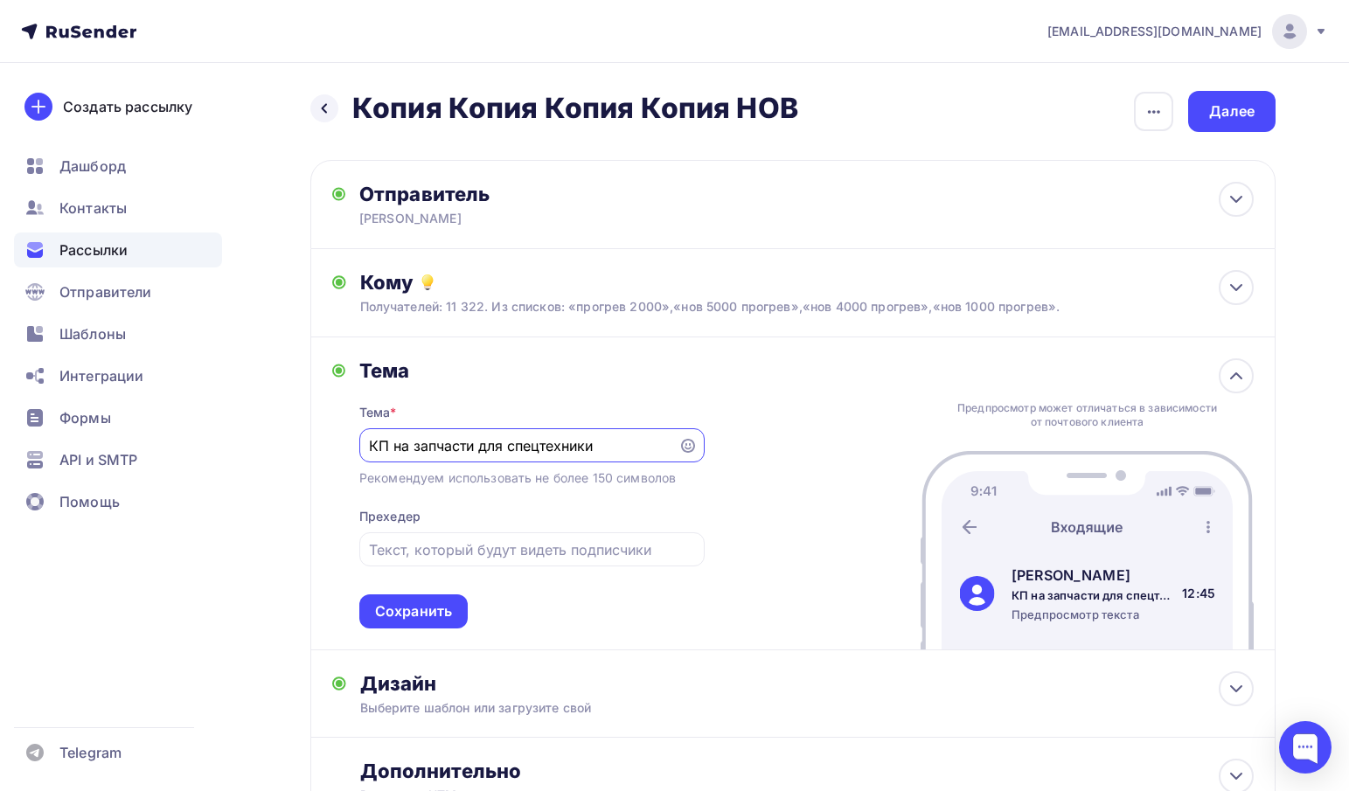
drag, startPoint x: 455, startPoint y: 441, endPoint x: 260, endPoint y: 438, distance: 195.0
click at [260, 438] on div "Назад Копия Копия Копия Копия НОВ Копия Копия Копия Копия НОВ Закончить позже П…" at bounding box center [674, 501] width 1349 height 876
click at [332, 445] on div "Тема Тема * КП на запчасти для спецтехники Рекомендуем использовать не более 15…" at bounding box center [518, 493] width 372 height 270
click at [420, 449] on input "КП на запчасти для спецтехники" at bounding box center [518, 445] width 299 height 21
click at [566, 448] on input "Запчасти для спецтехники" at bounding box center [518, 445] width 299 height 21
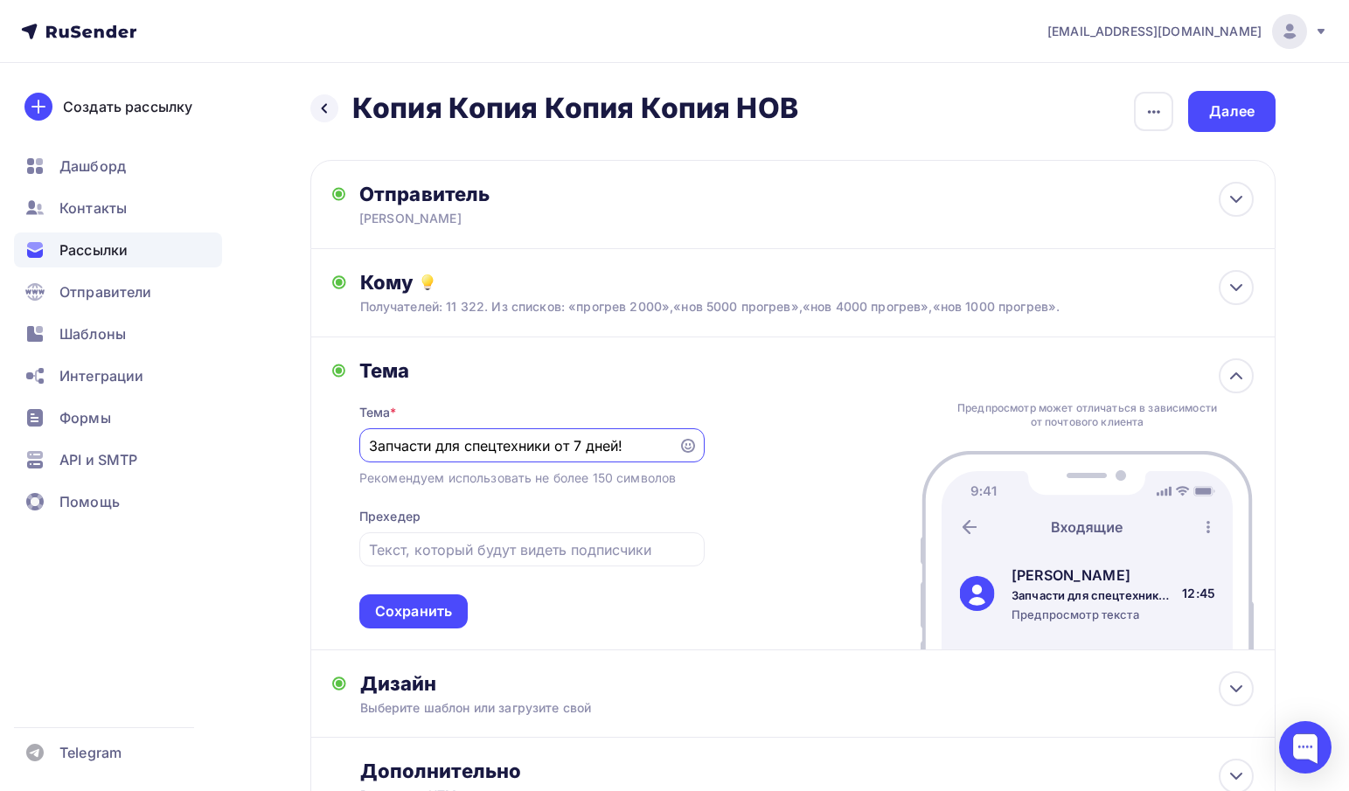
type input "Запчасти для спецтехники от 7 дней!"
click at [296, 509] on div "Назад Копия Копия Копия Копия НОВ Копия Копия Копия Копия НОВ Закончить позже П…" at bounding box center [674, 501] width 1349 height 876
click at [428, 618] on div "Сохранить" at bounding box center [413, 611] width 77 height 20
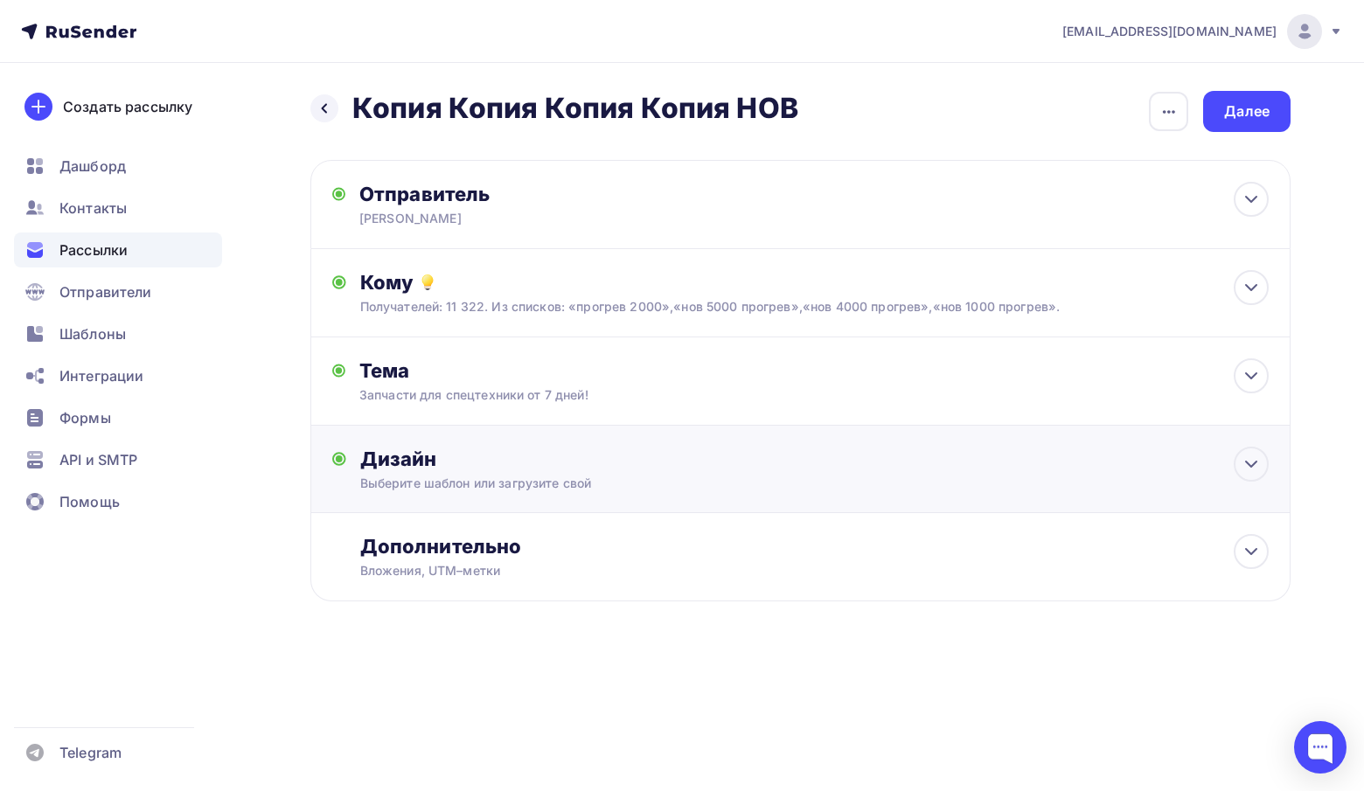
click at [447, 451] on div "Дизайн" at bounding box center [814, 459] width 908 height 24
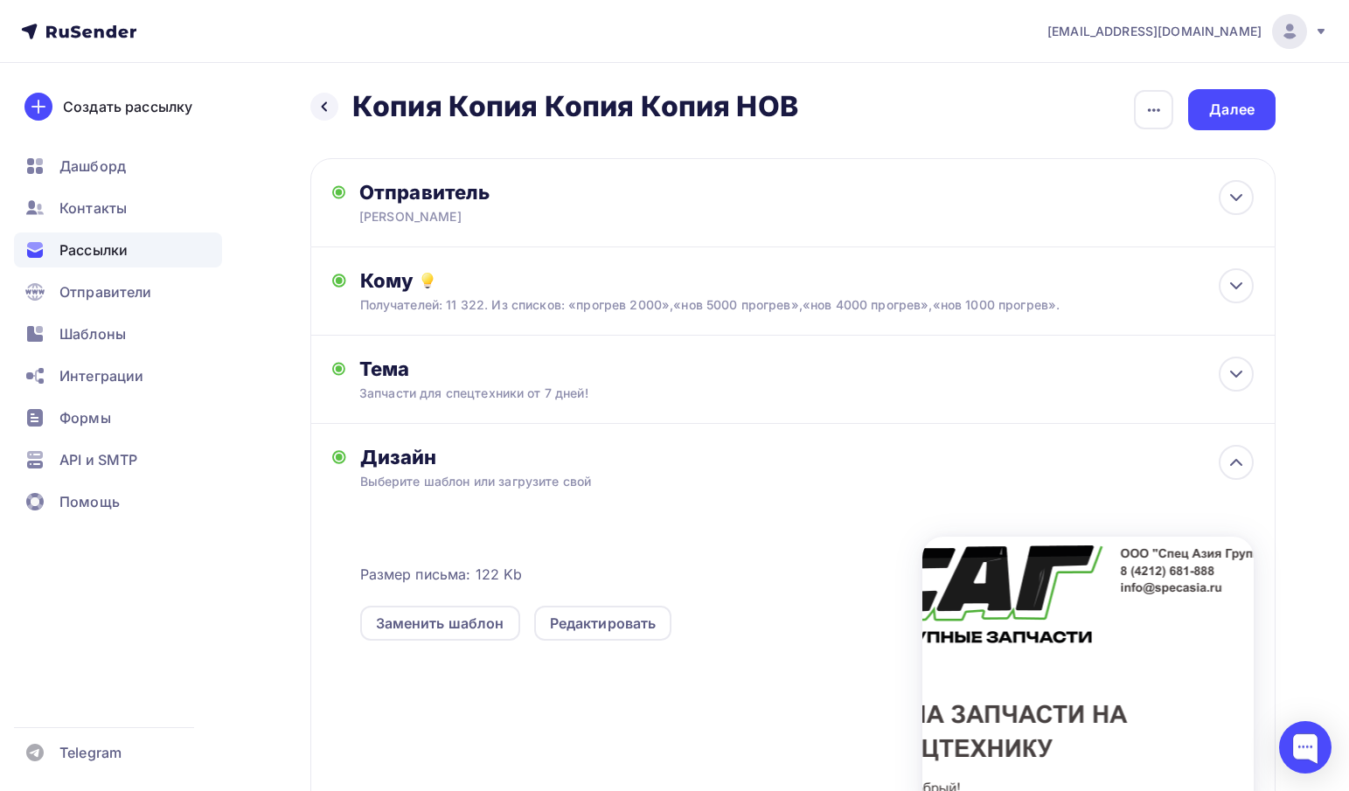
scroll to position [87, 0]
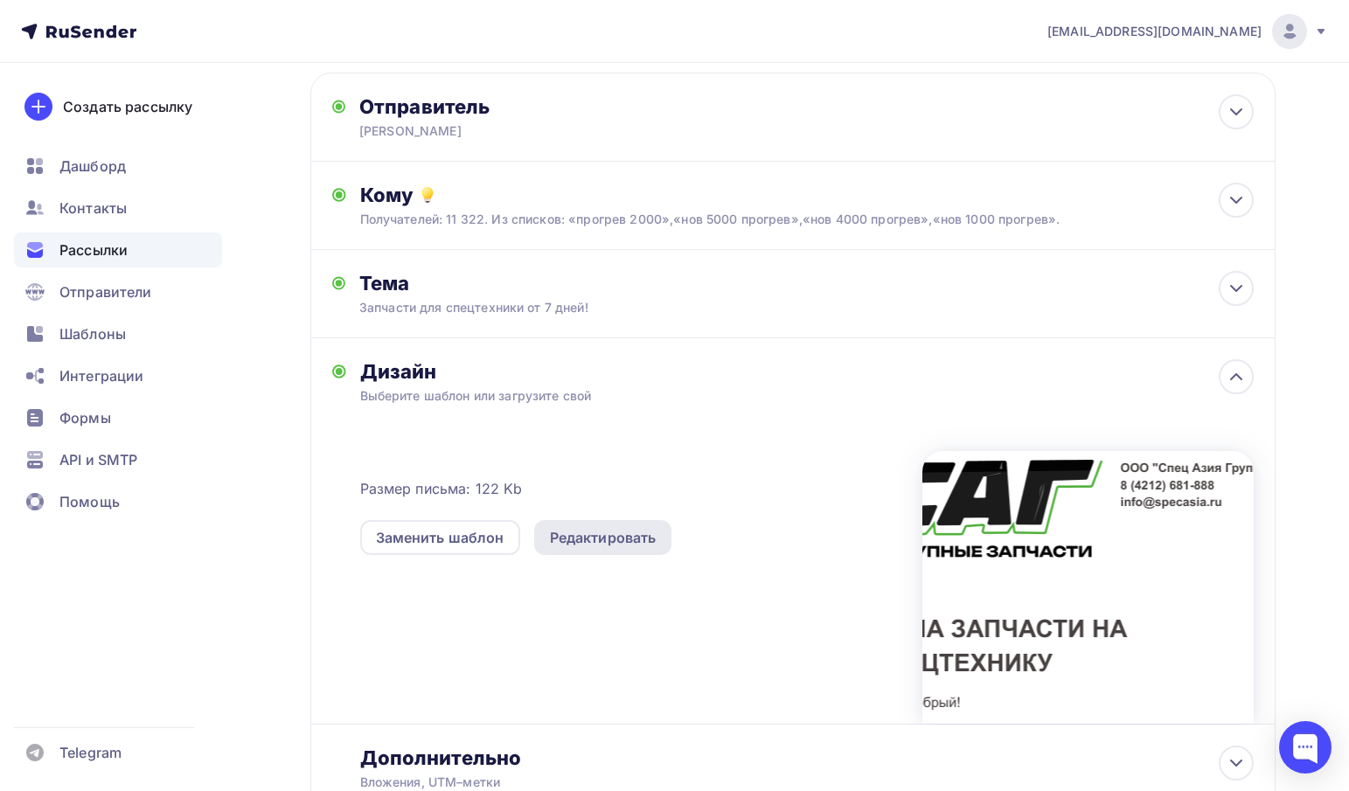
click at [594, 539] on div "Редактировать" at bounding box center [603, 537] width 107 height 21
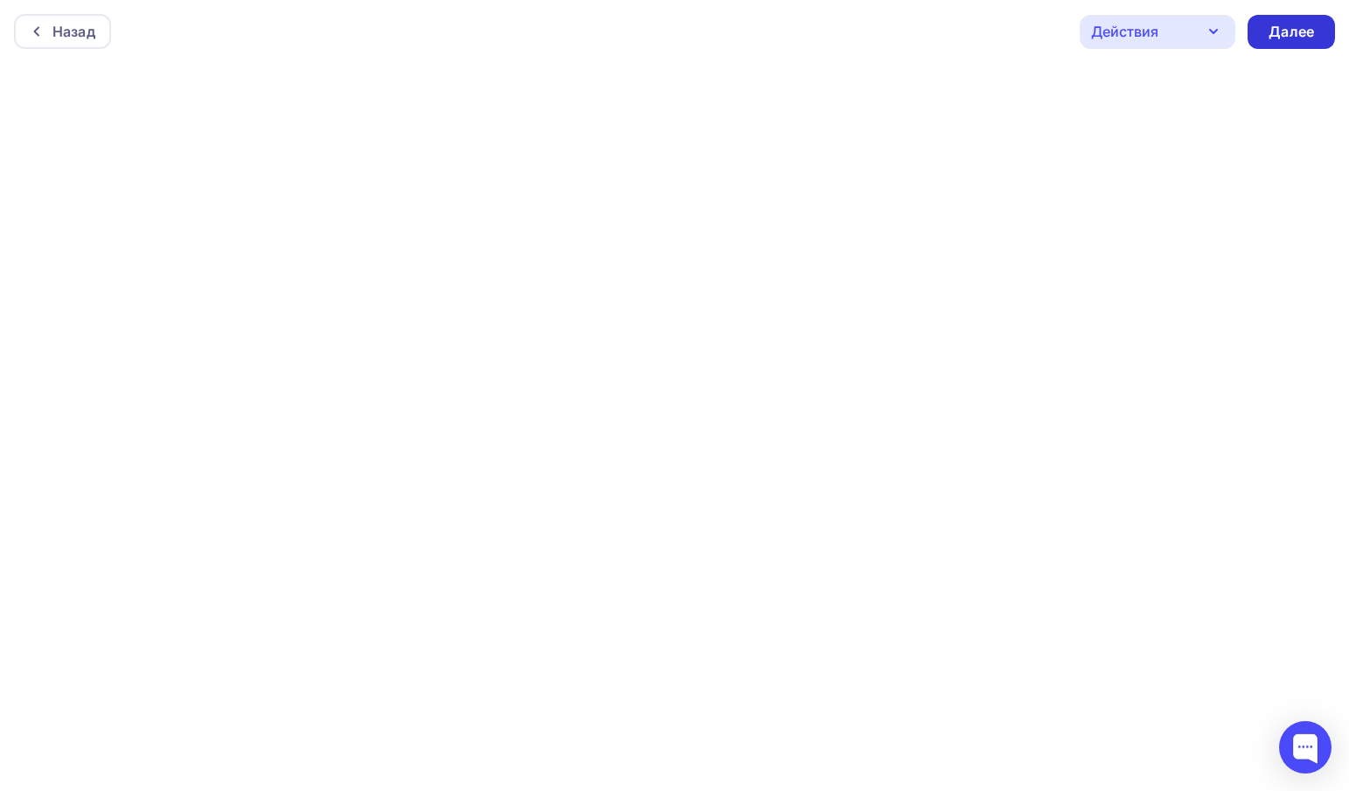
click at [1313, 31] on div "Далее" at bounding box center [1290, 32] width 45 height 20
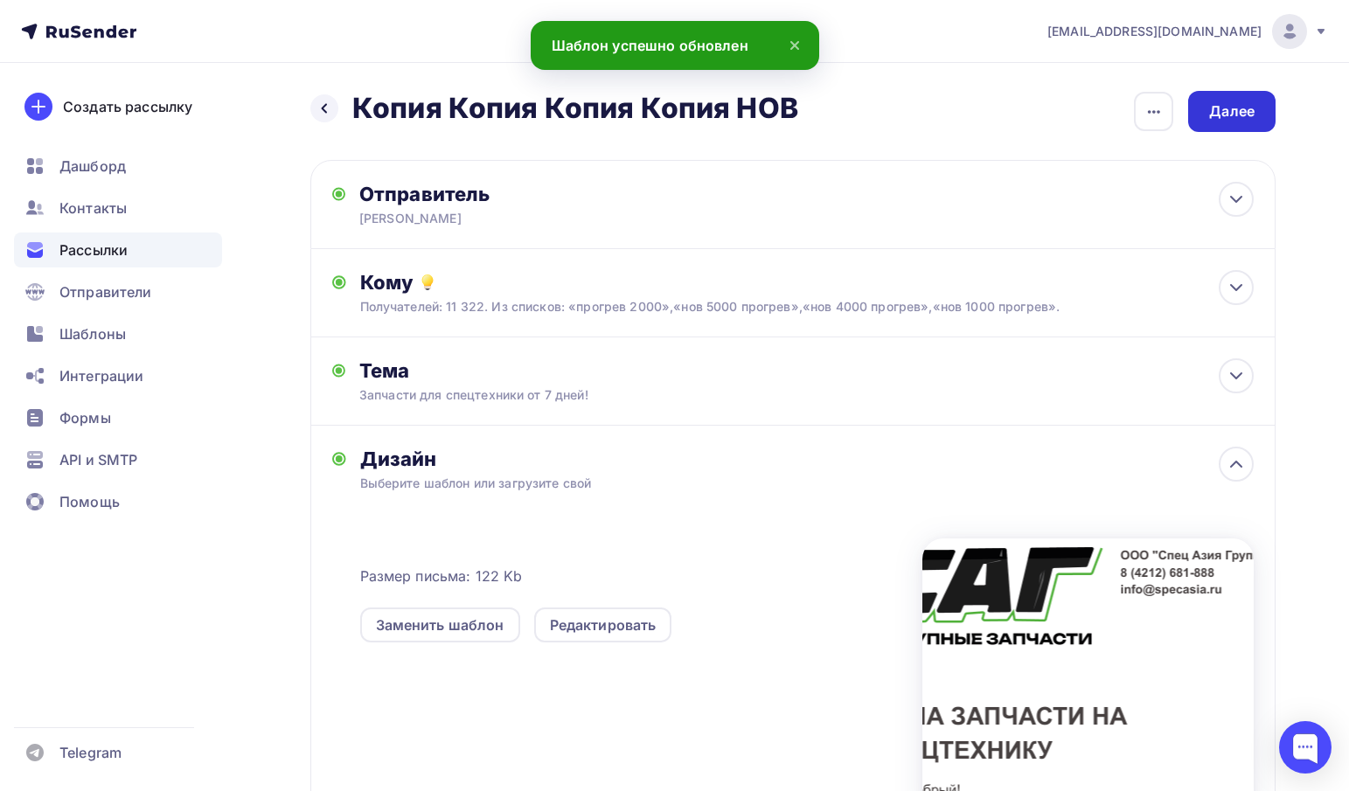
click at [1247, 93] on div "Далее" at bounding box center [1231, 111] width 87 height 41
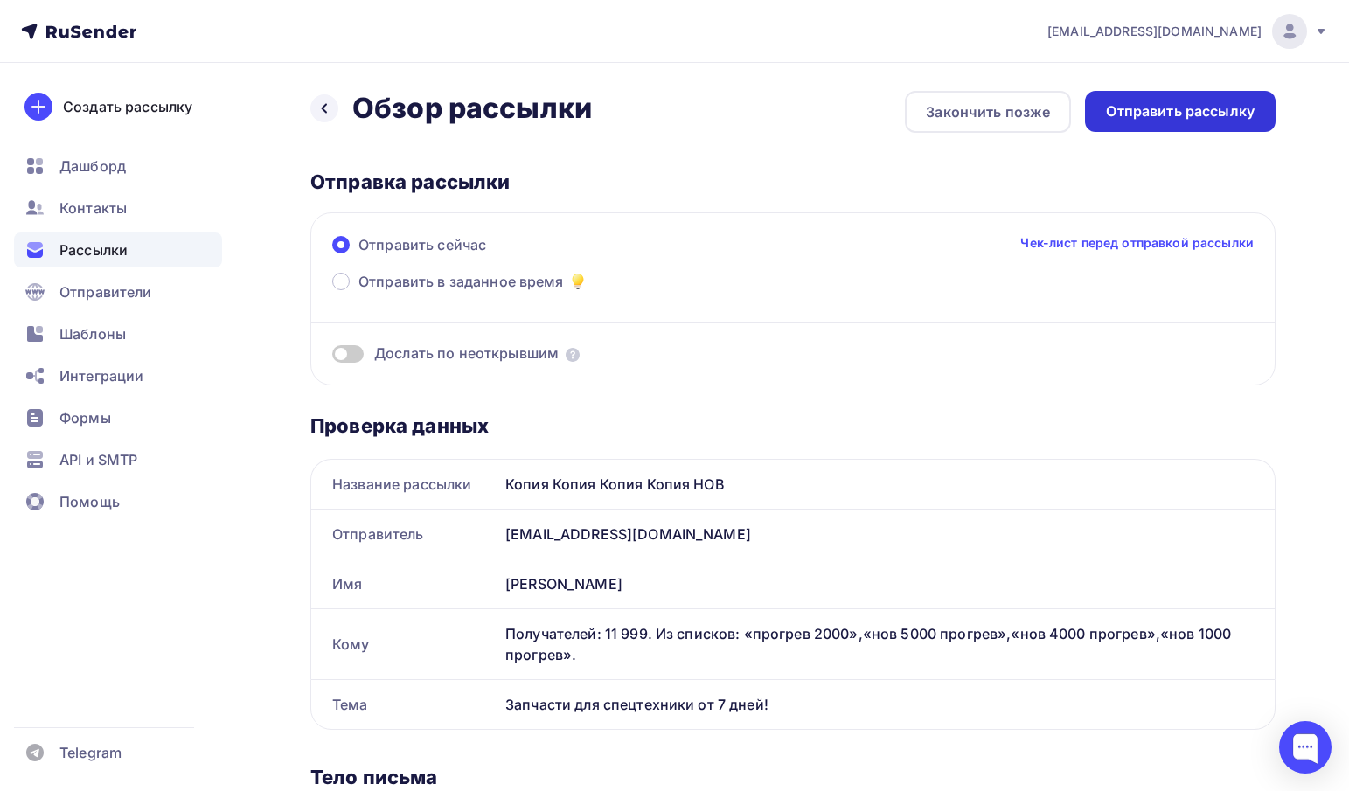
click at [1175, 103] on div "Отправить рассылку" at bounding box center [1180, 111] width 149 height 20
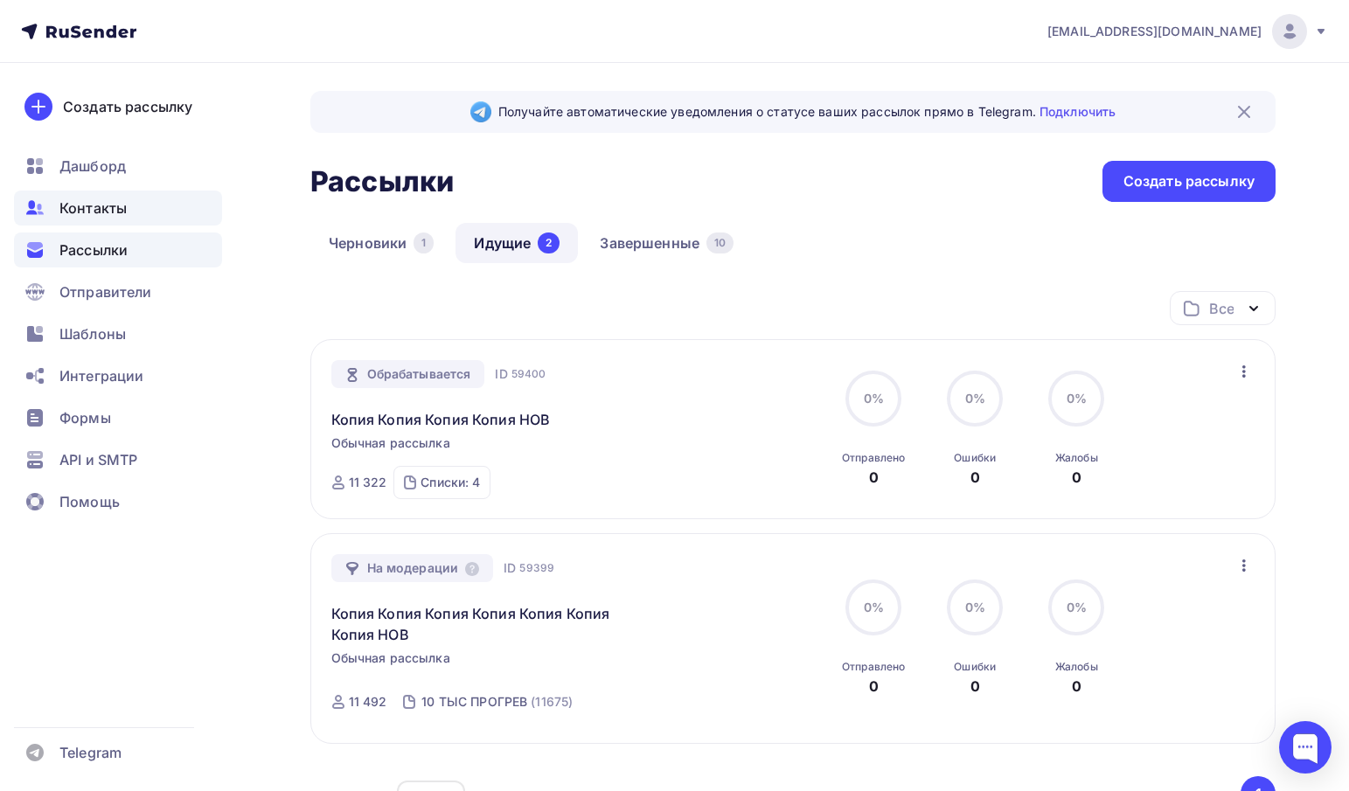
click at [107, 202] on span "Контакты" at bounding box center [92, 208] width 67 height 21
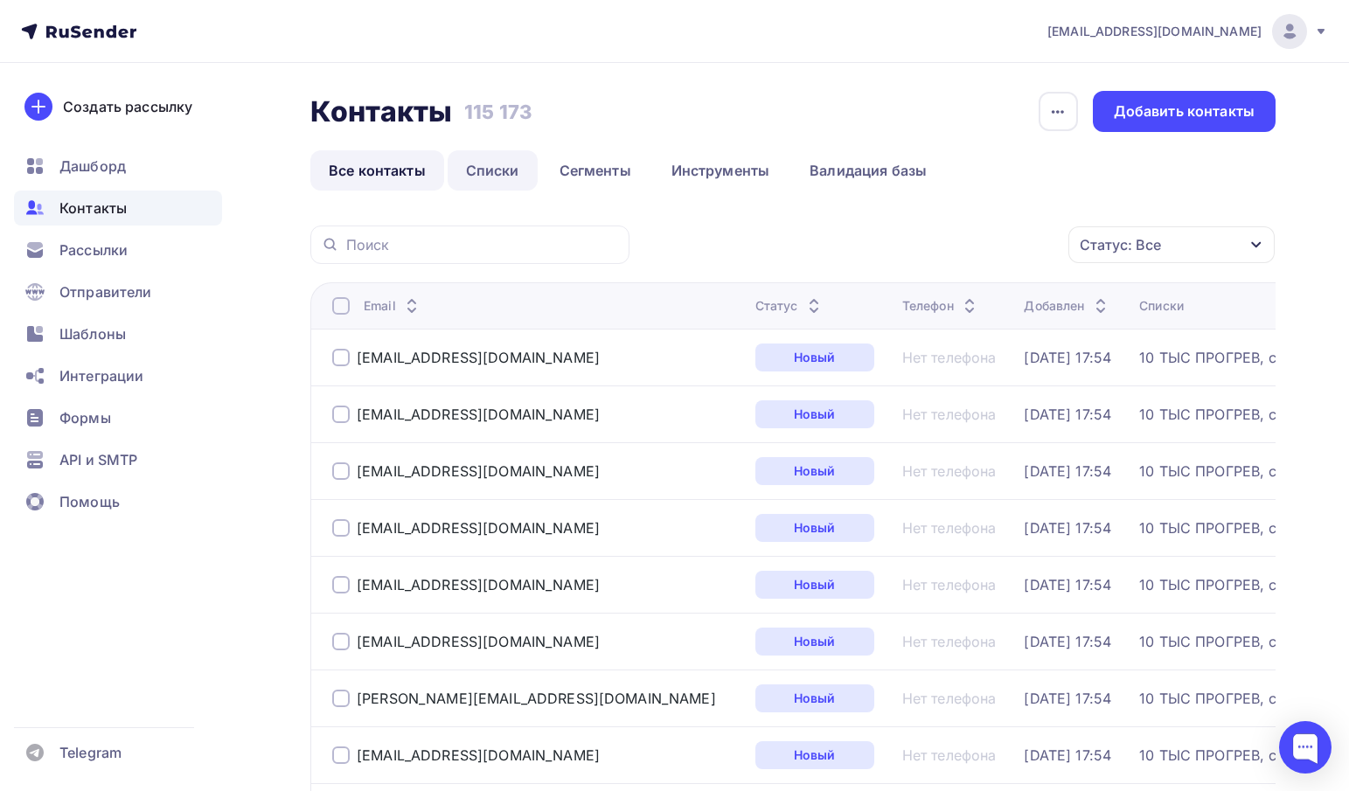
click at [488, 167] on link "Списки" at bounding box center [493, 170] width 90 height 40
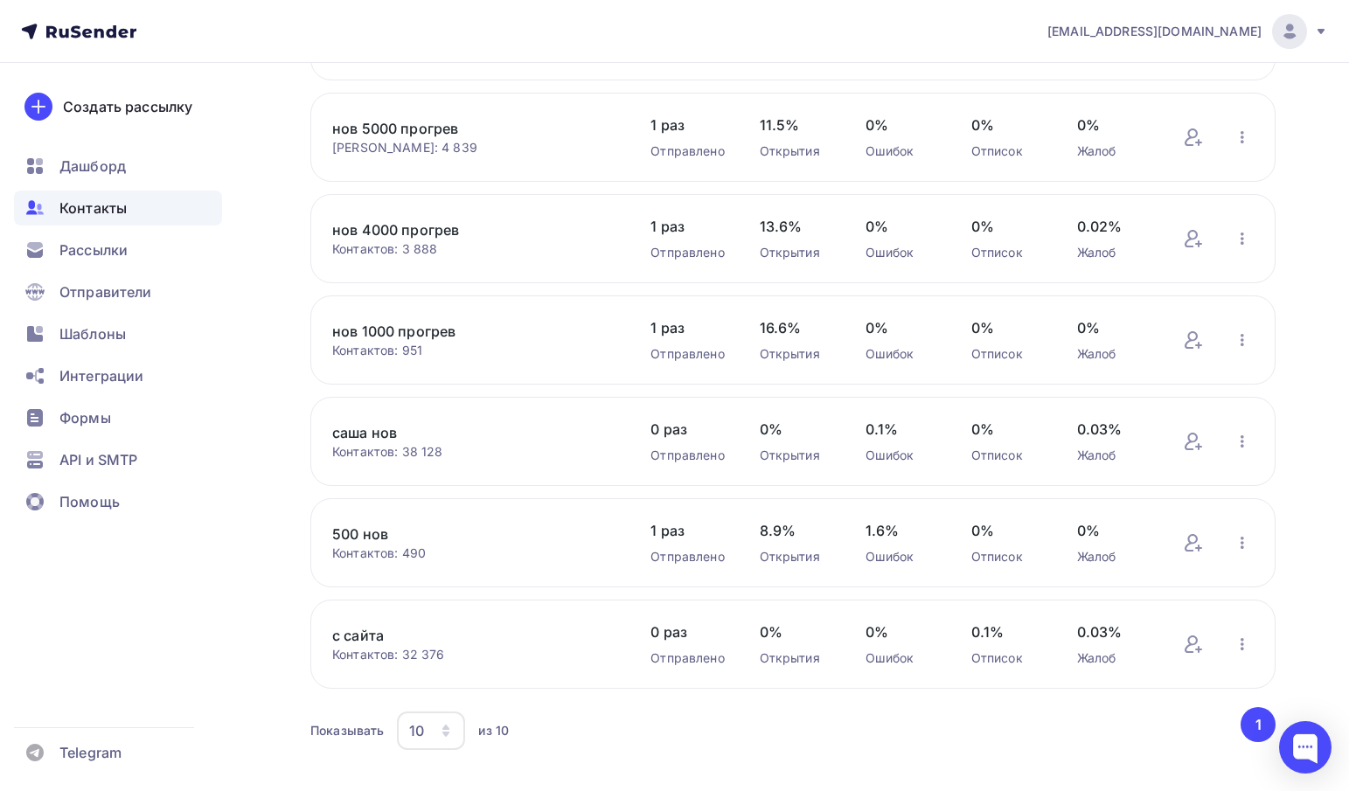
scroll to position [573, 0]
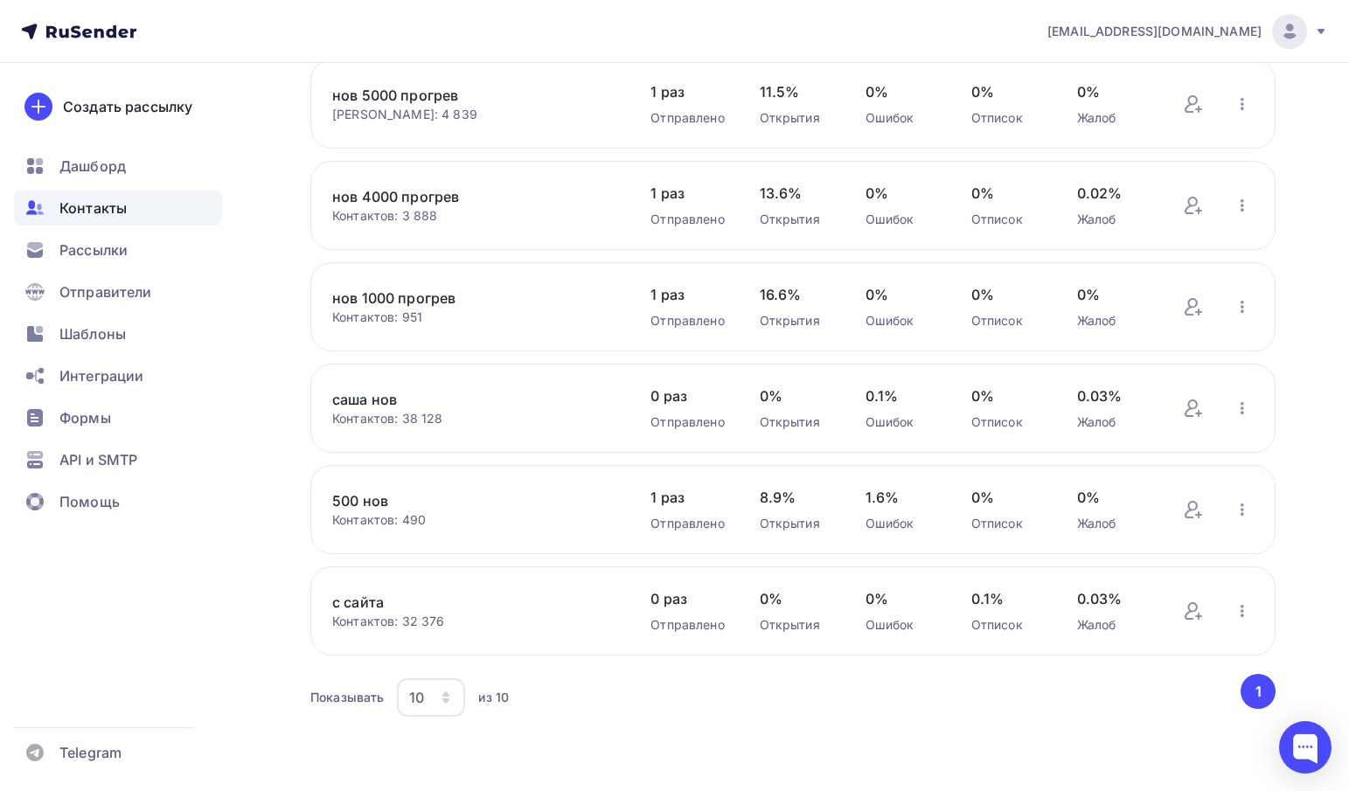
drag, startPoint x: 415, startPoint y: 418, endPoint x: 463, endPoint y: 418, distance: 48.1
click at [463, 418] on div "Контактов: 38 128" at bounding box center [473, 418] width 283 height 17
click at [468, 435] on div "саша нов Контактов: 38 128 Добавить контакты Переименовать список Скачать списо…" at bounding box center [792, 408] width 965 height 89
drag, startPoint x: 399, startPoint y: 414, endPoint x: 469, endPoint y: 420, distance: 70.2
click at [469, 420] on div "Контактов: 38 128" at bounding box center [473, 418] width 283 height 17
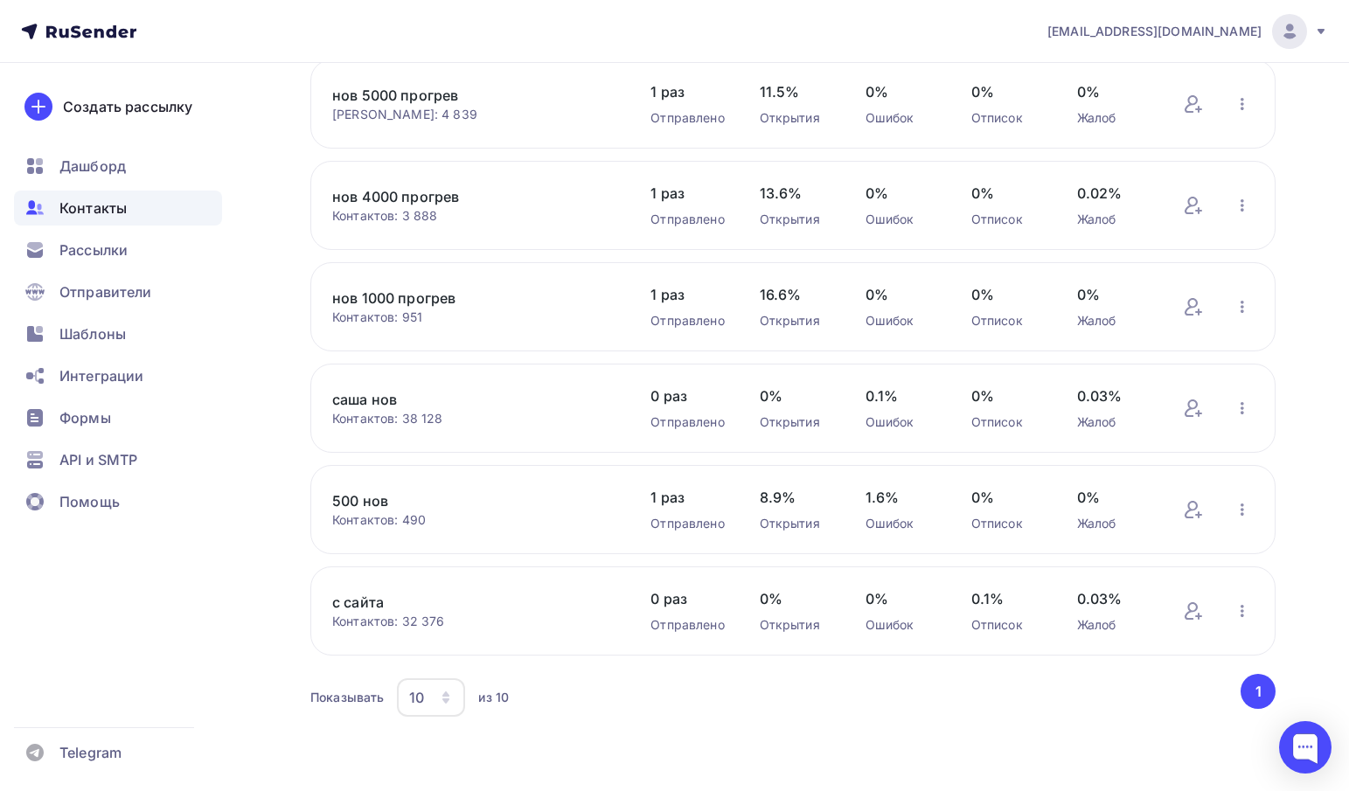
drag, startPoint x: 473, startPoint y: 427, endPoint x: 720, endPoint y: 418, distance: 247.5
click at [474, 427] on div "саша нов Контактов: 38 128 Добавить контакты Переименовать список Скачать списо…" at bounding box center [792, 408] width 965 height 89
click at [1230, 399] on div "Добавить контакты Переименовать список Скачать список Отписать адреса Актуализа…" at bounding box center [1218, 408] width 71 height 23
click at [1240, 406] on icon "button" at bounding box center [1242, 408] width 21 height 21
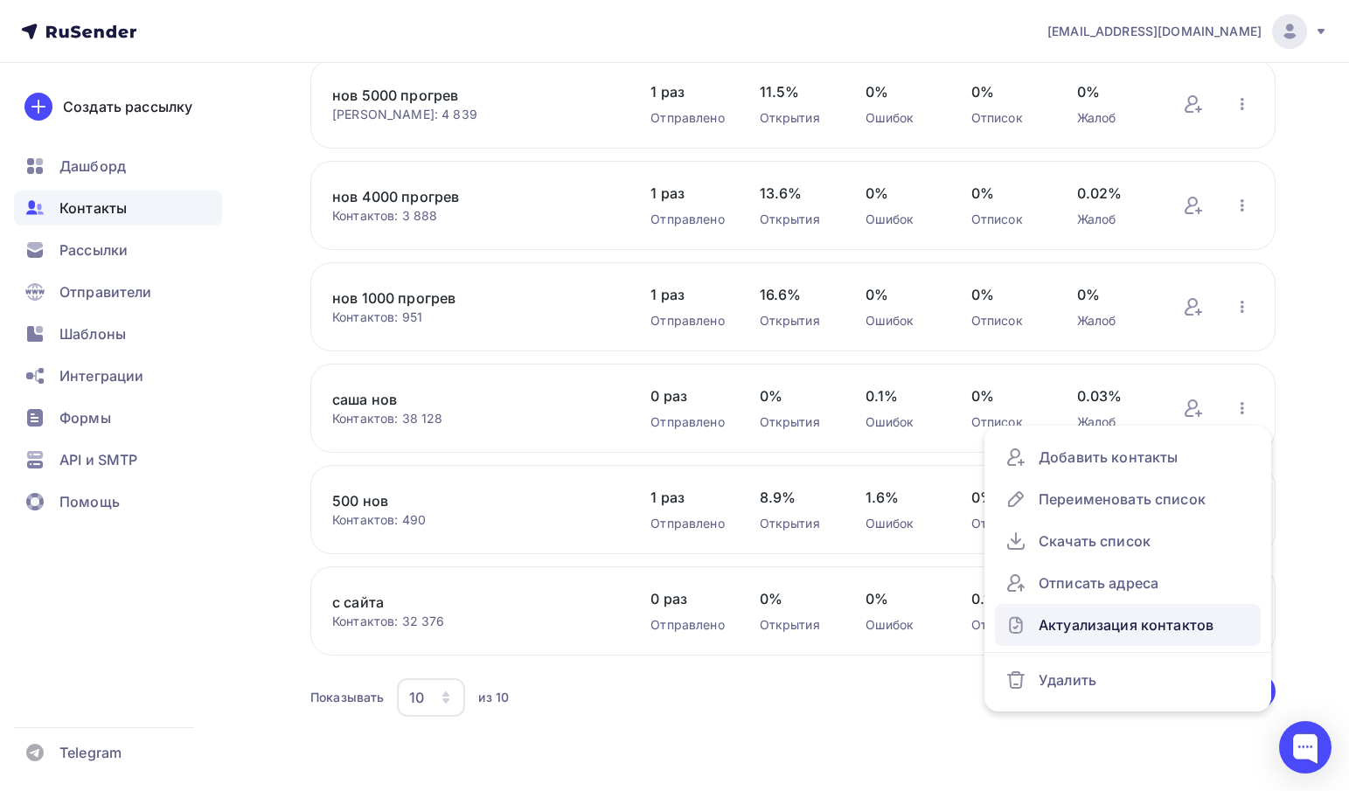
click at [1112, 625] on div "Актуализация контактов" at bounding box center [1127, 625] width 245 height 28
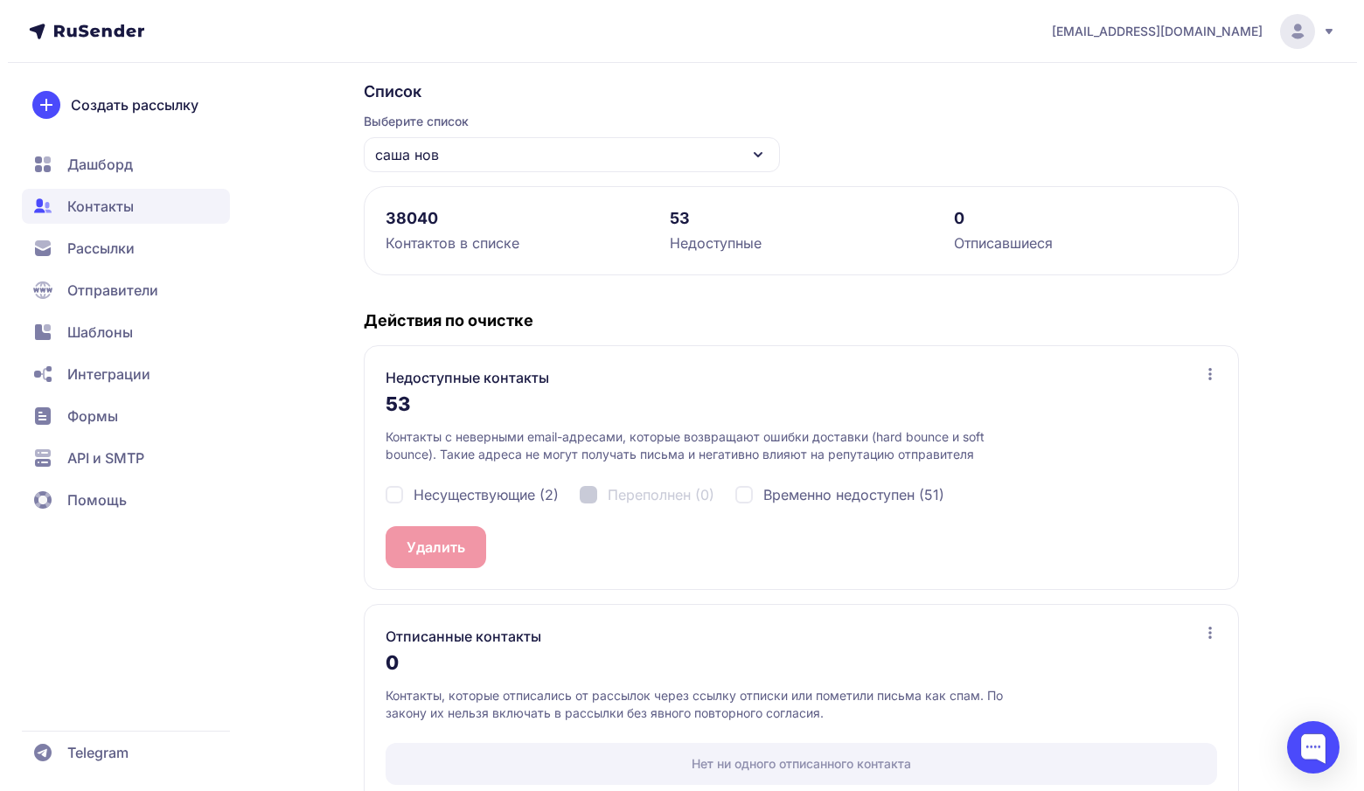
scroll to position [165, 0]
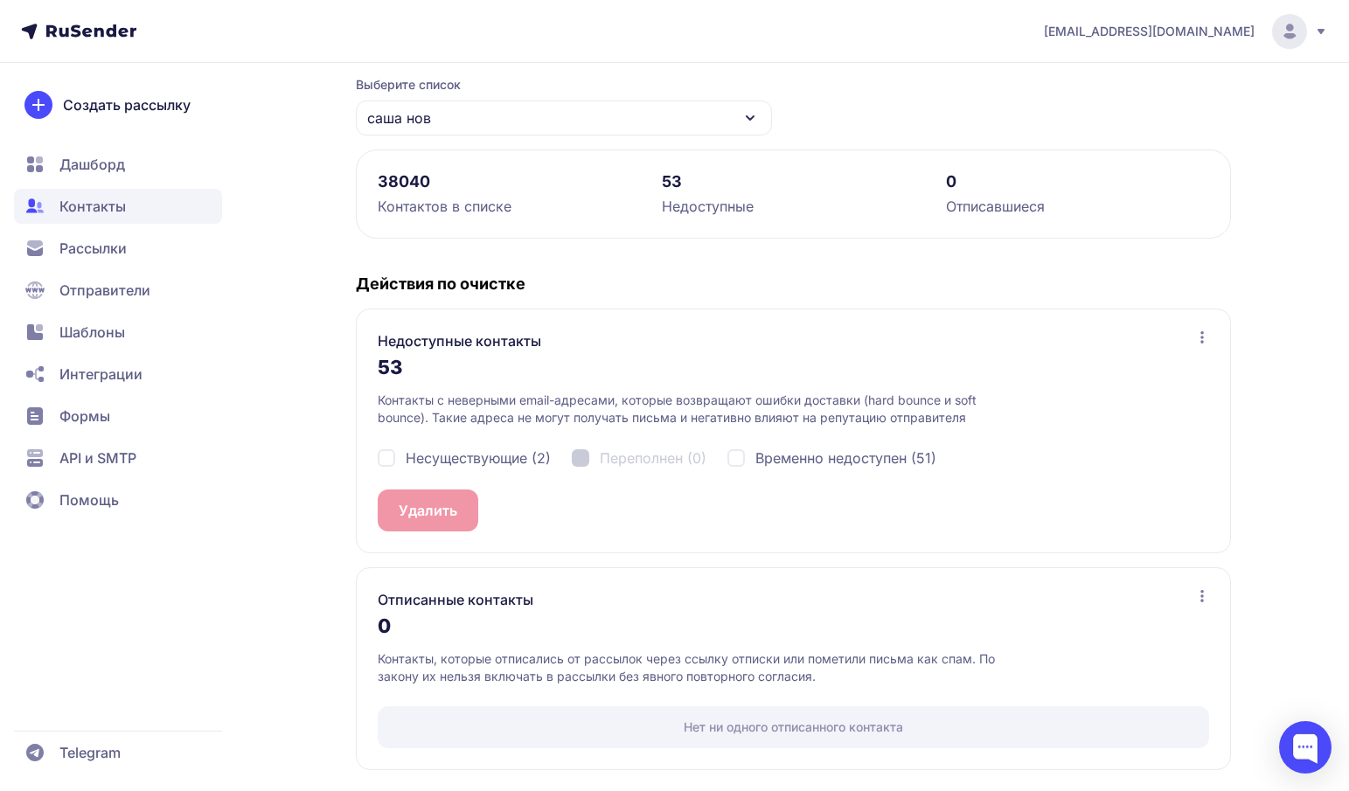
click at [465, 463] on span "Несуществующие (2)" at bounding box center [478, 458] width 145 height 21
checkbox input "true"
click at [841, 462] on span "Временно недоступен (51)" at bounding box center [845, 458] width 181 height 21
checkbox input "true"
click at [425, 504] on button "Удалить 53" at bounding box center [437, 511] width 118 height 42
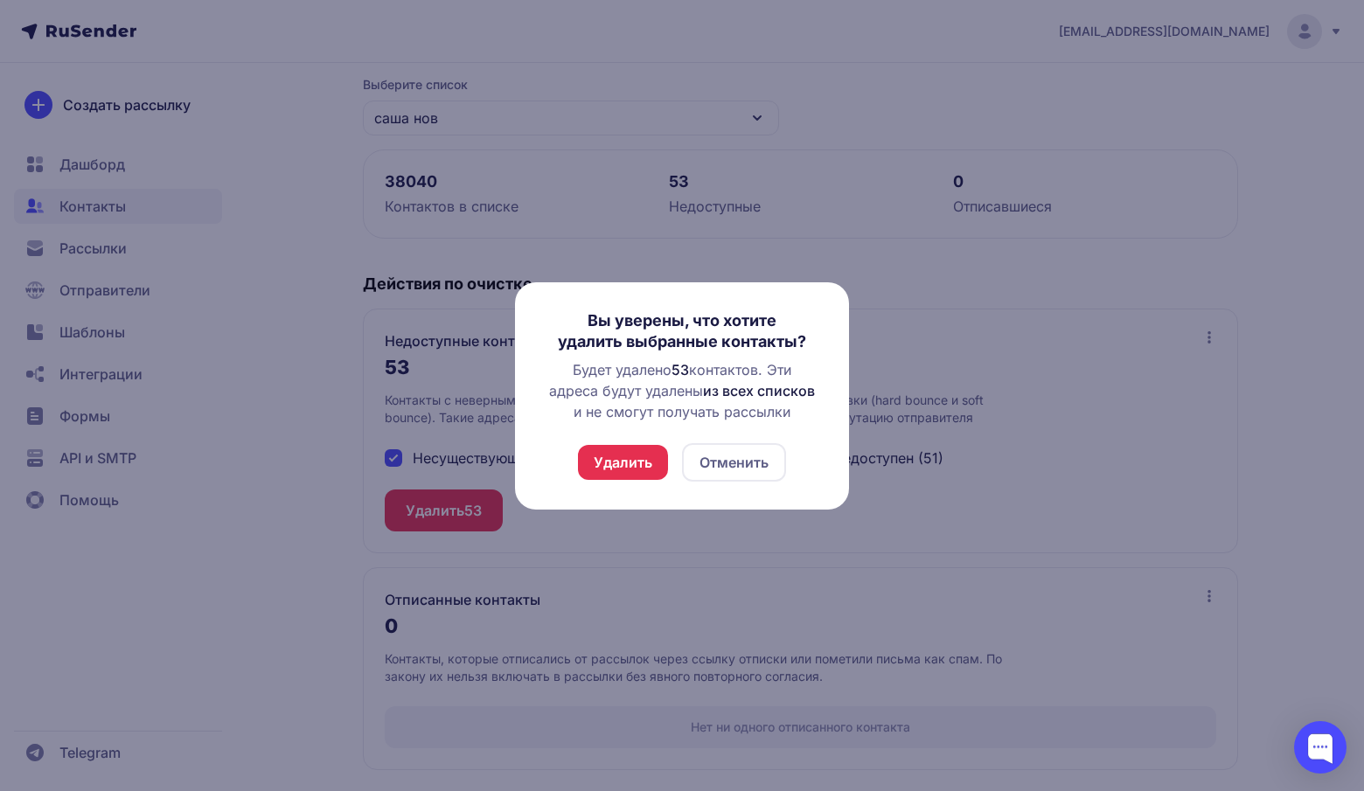
click at [659, 469] on button "Удалить" at bounding box center [623, 462] width 90 height 35
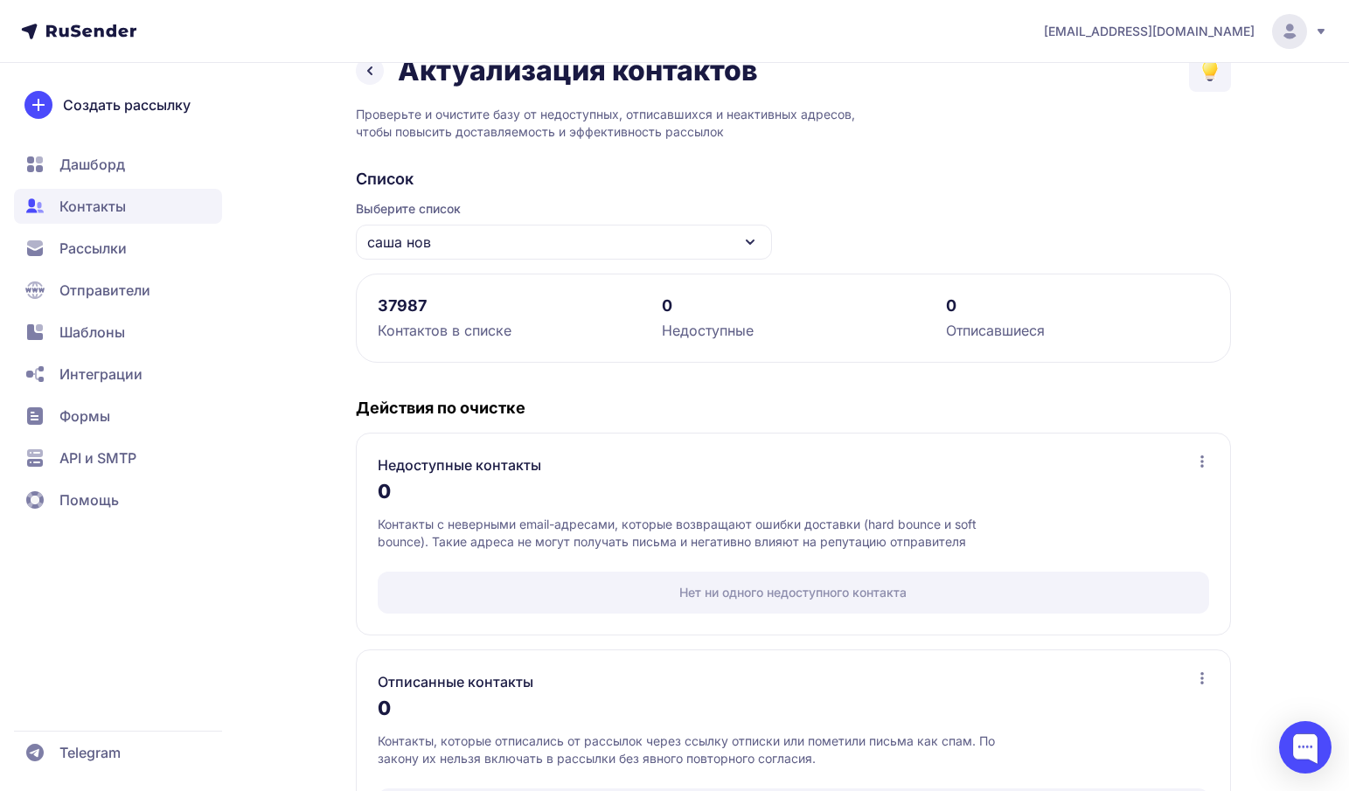
scroll to position [0, 0]
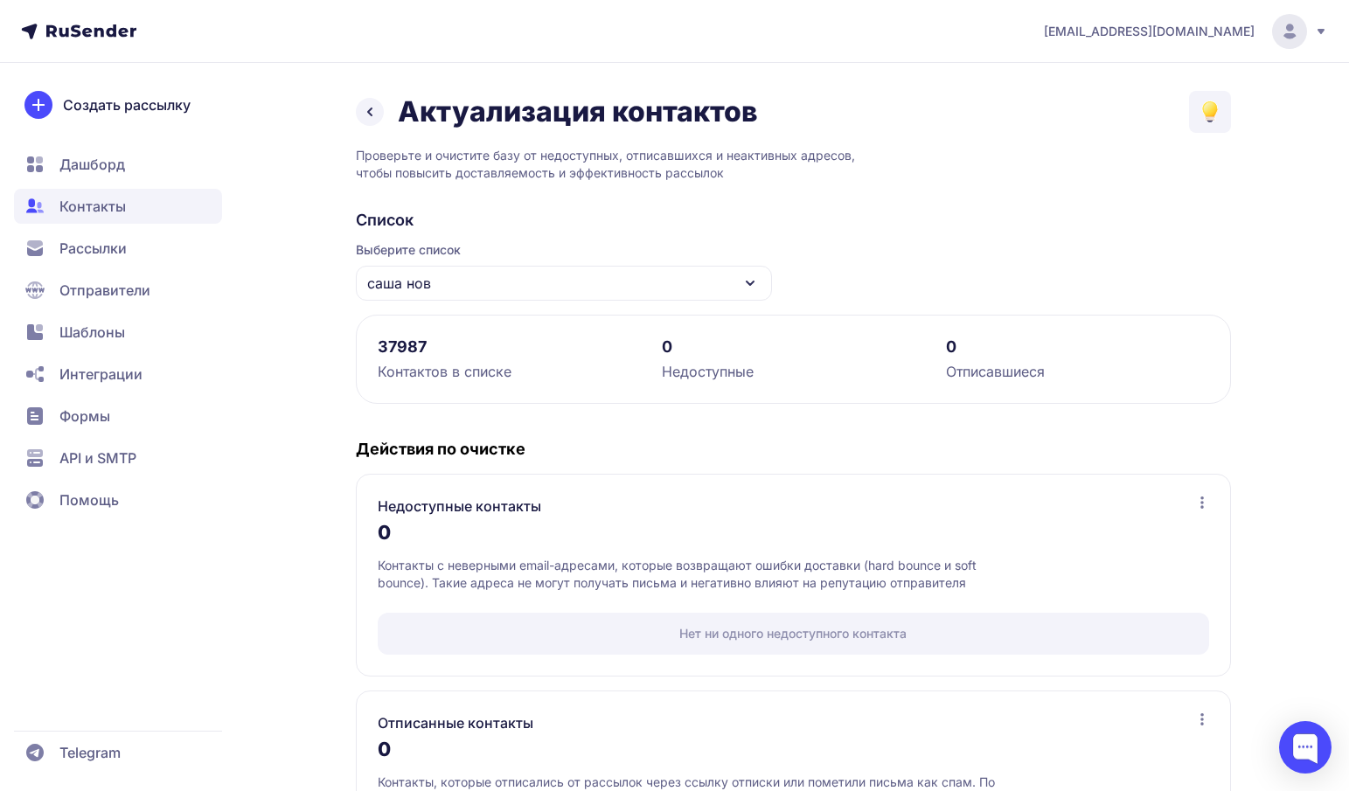
click at [366, 115] on icon at bounding box center [369, 111] width 21 height 21
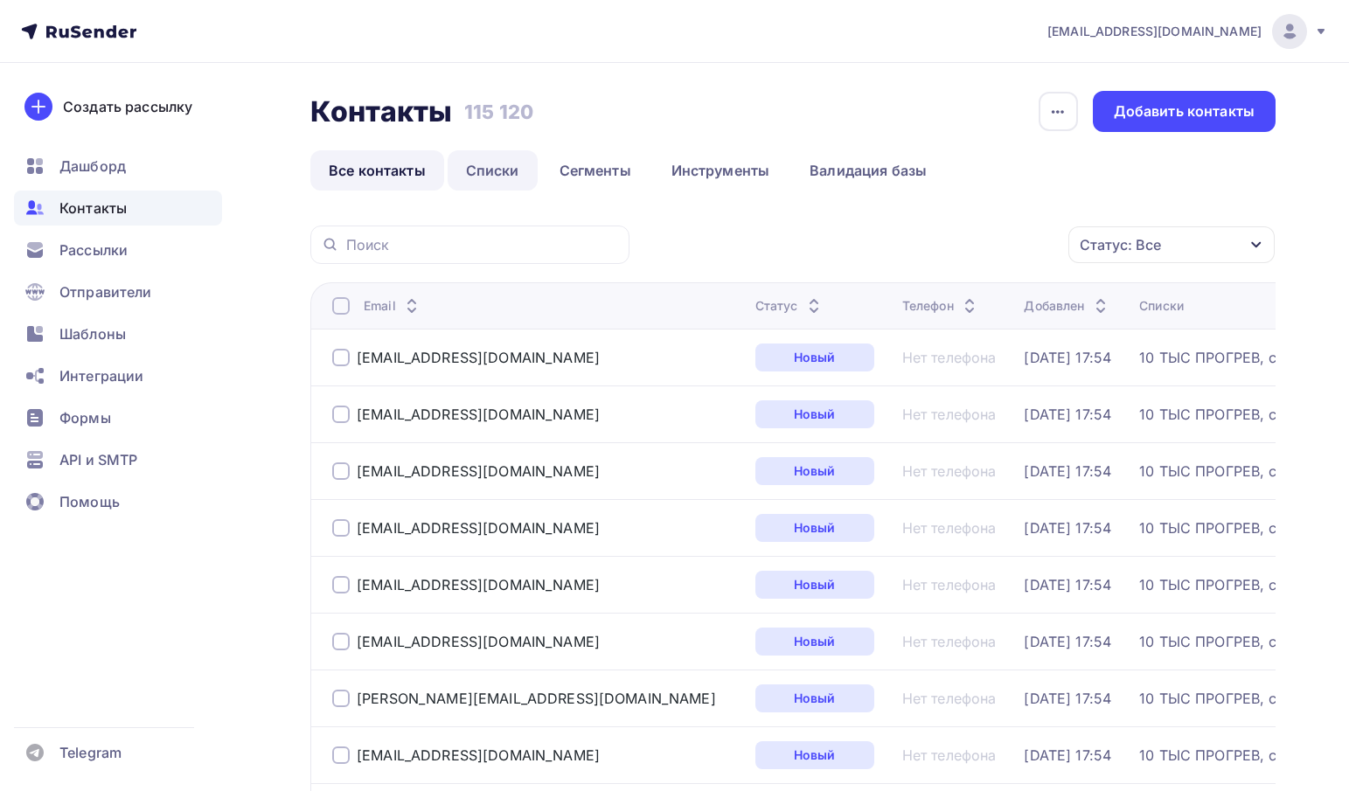
drag, startPoint x: 496, startPoint y: 191, endPoint x: 496, endPoint y: 181, distance: 9.6
click at [496, 169] on link "Списки" at bounding box center [493, 170] width 90 height 40
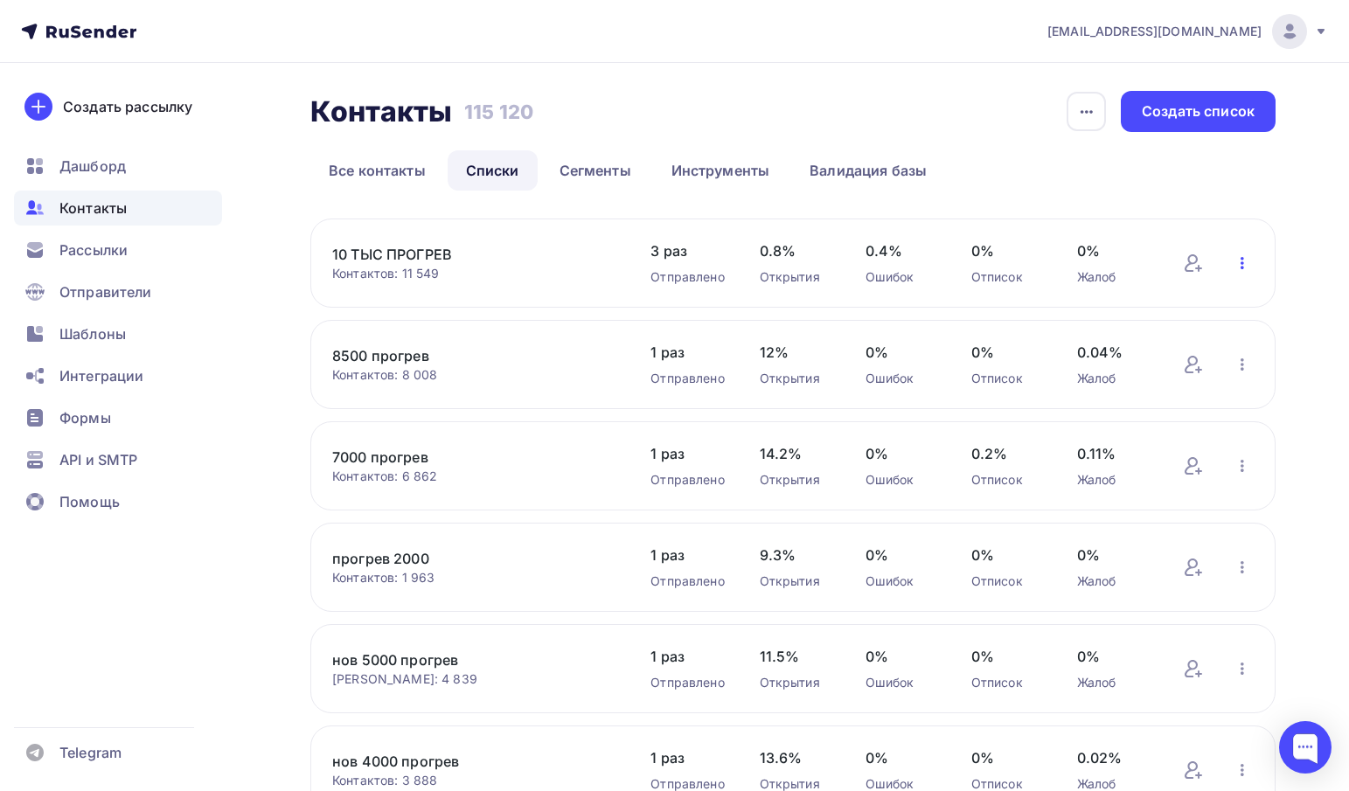
click at [1252, 262] on icon "button" at bounding box center [1242, 263] width 21 height 21
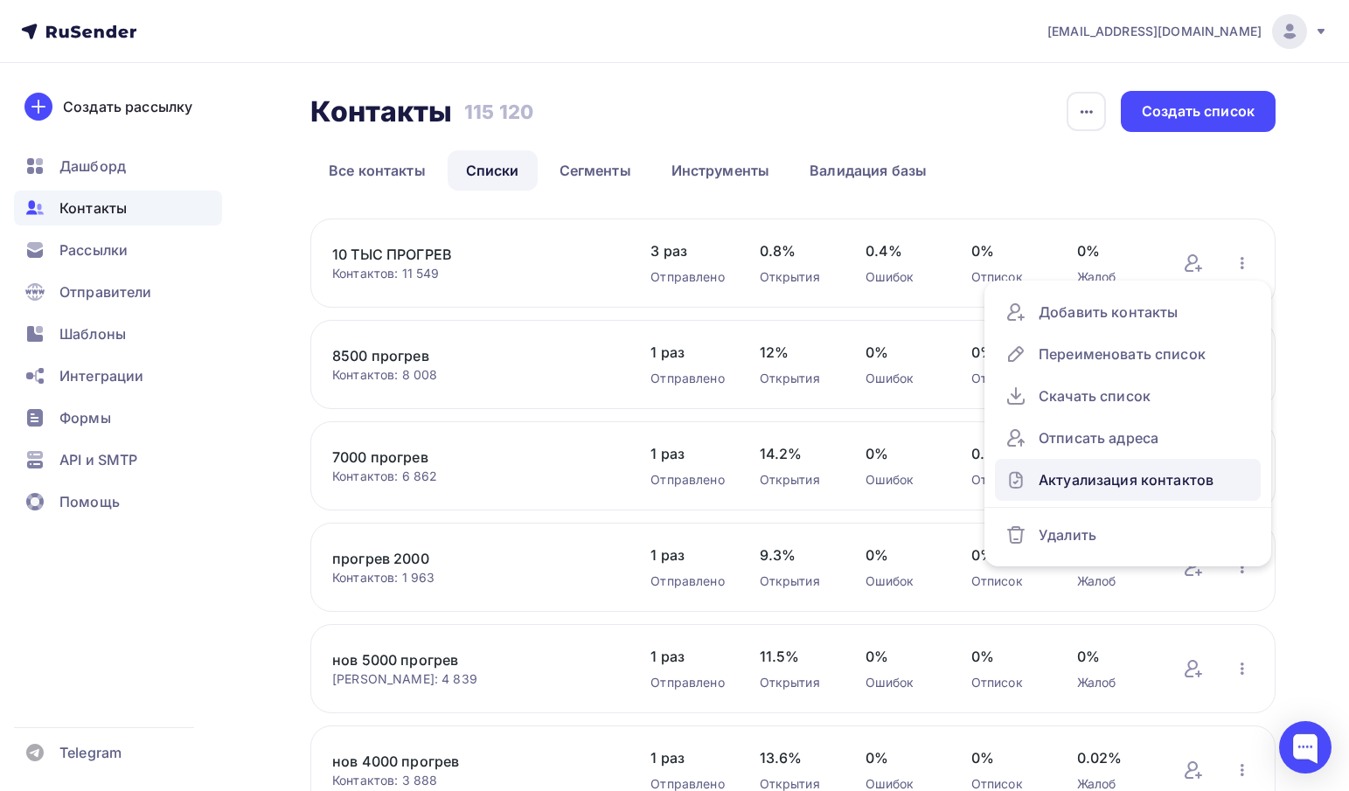
click at [1112, 475] on div "Актуализация контактов" at bounding box center [1127, 480] width 245 height 28
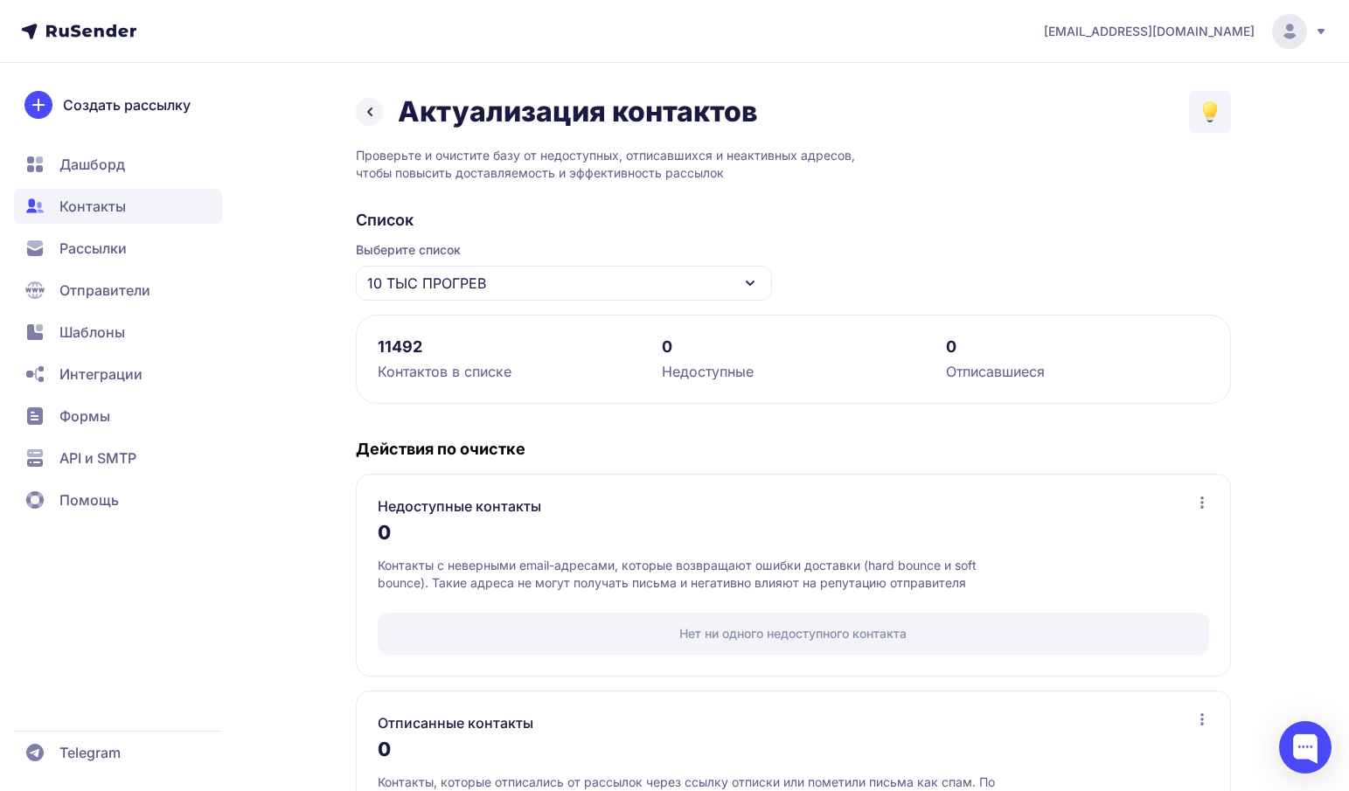
click at [369, 122] on link at bounding box center [370, 112] width 28 height 28
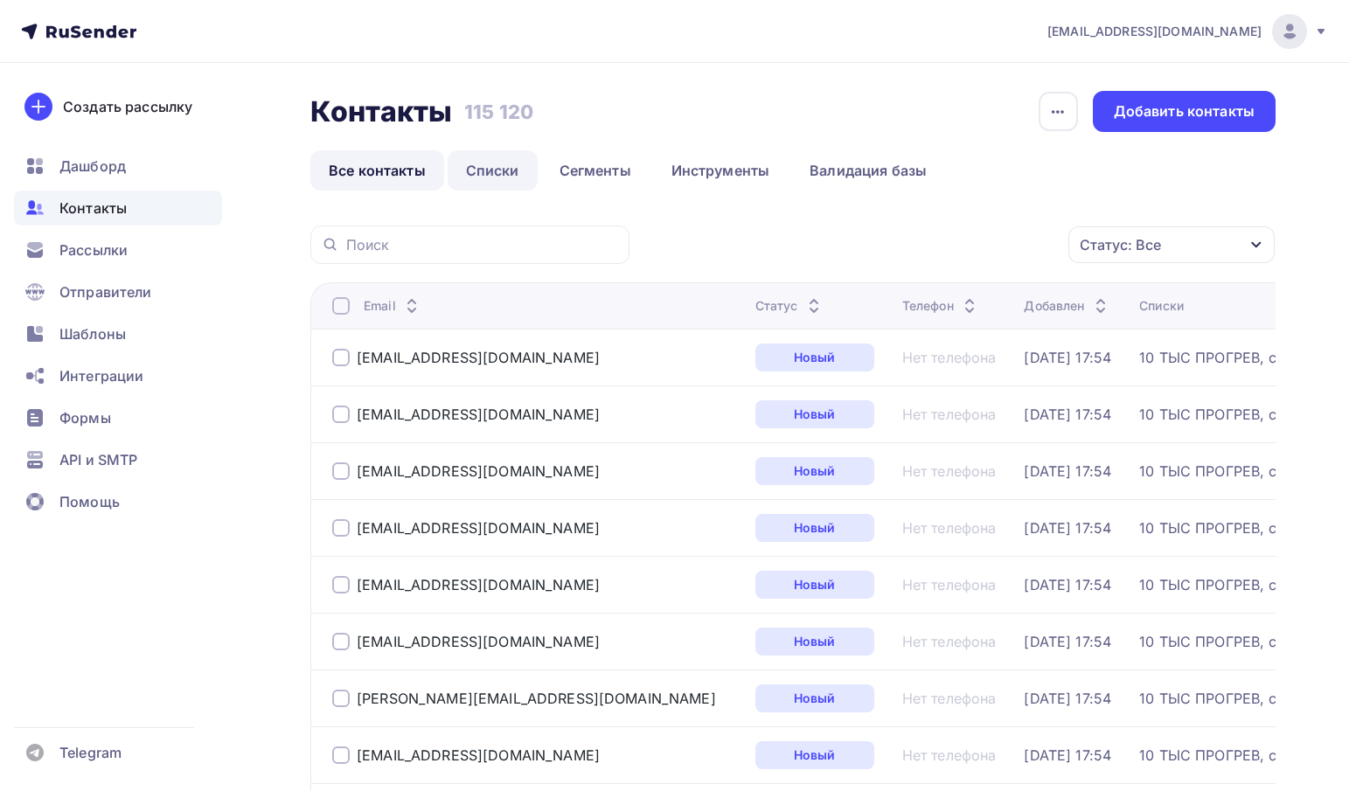
click at [518, 169] on link "Списки" at bounding box center [493, 170] width 90 height 40
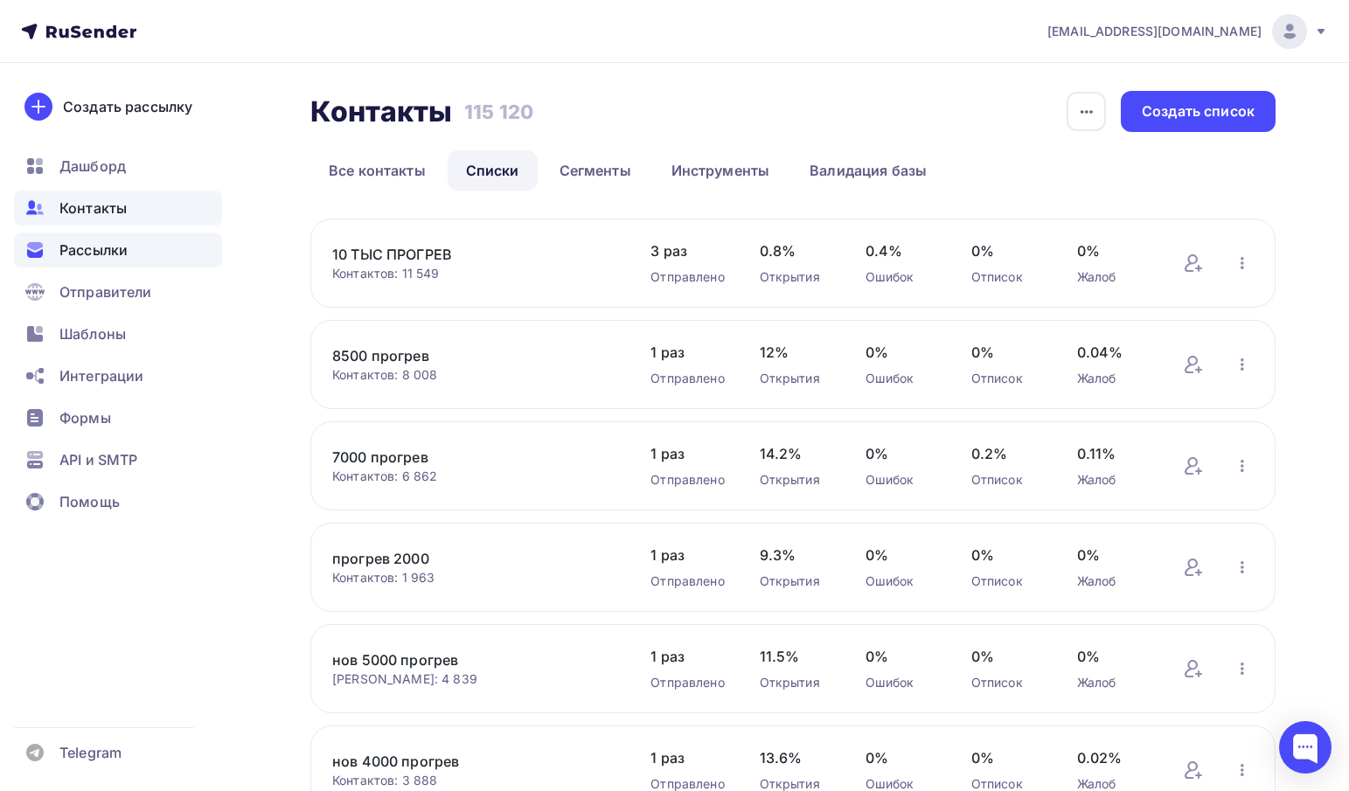
click at [132, 254] on div "Рассылки" at bounding box center [118, 250] width 208 height 35
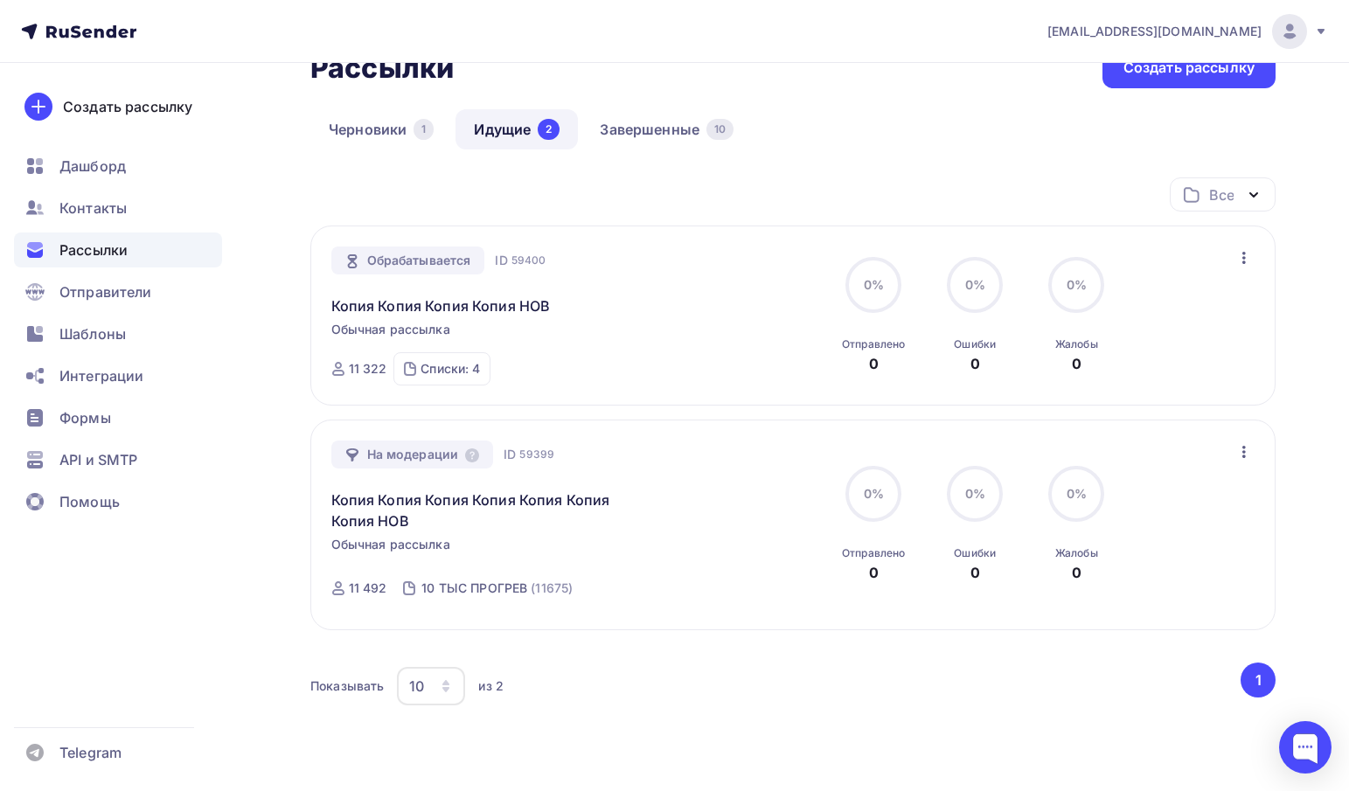
scroll to position [208, 0]
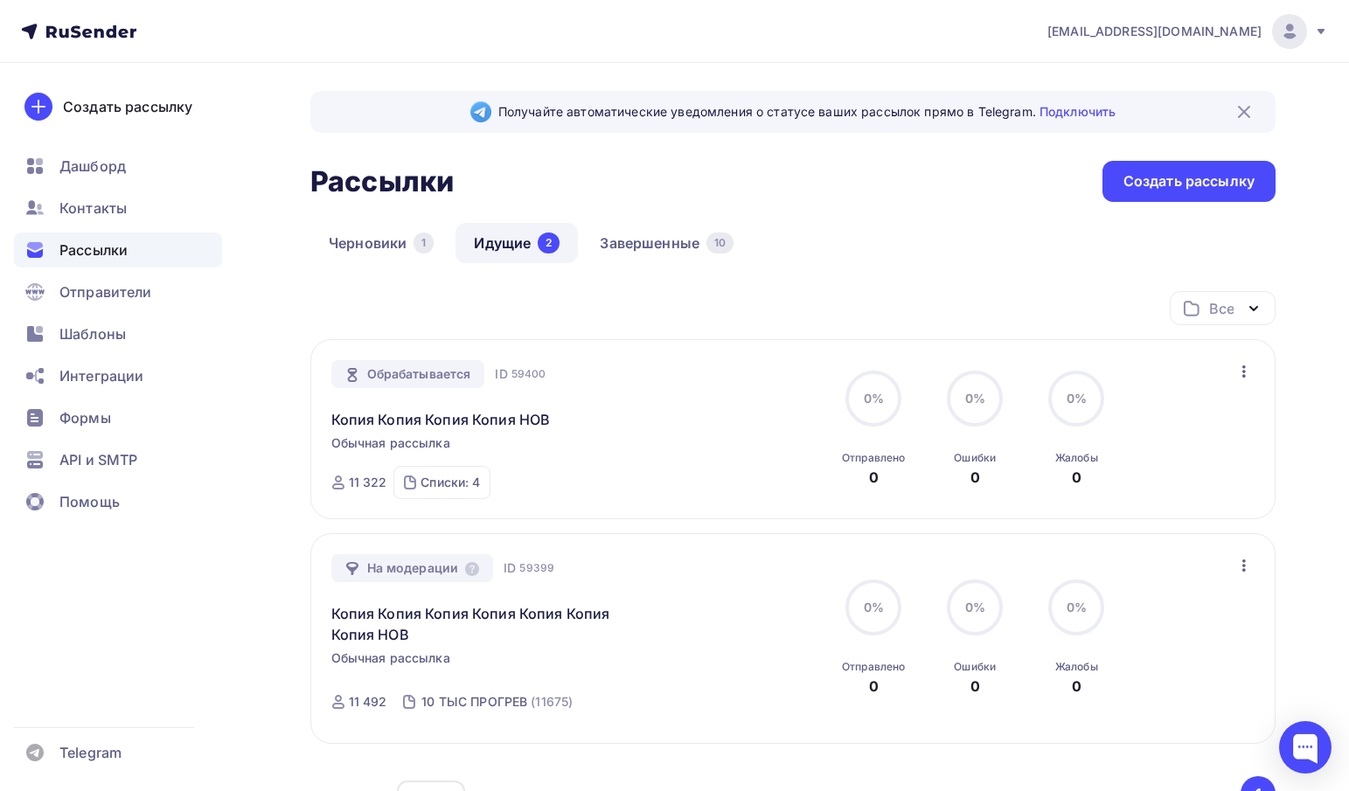
click at [406, 375] on div "Обрабатывается" at bounding box center [408, 374] width 154 height 28
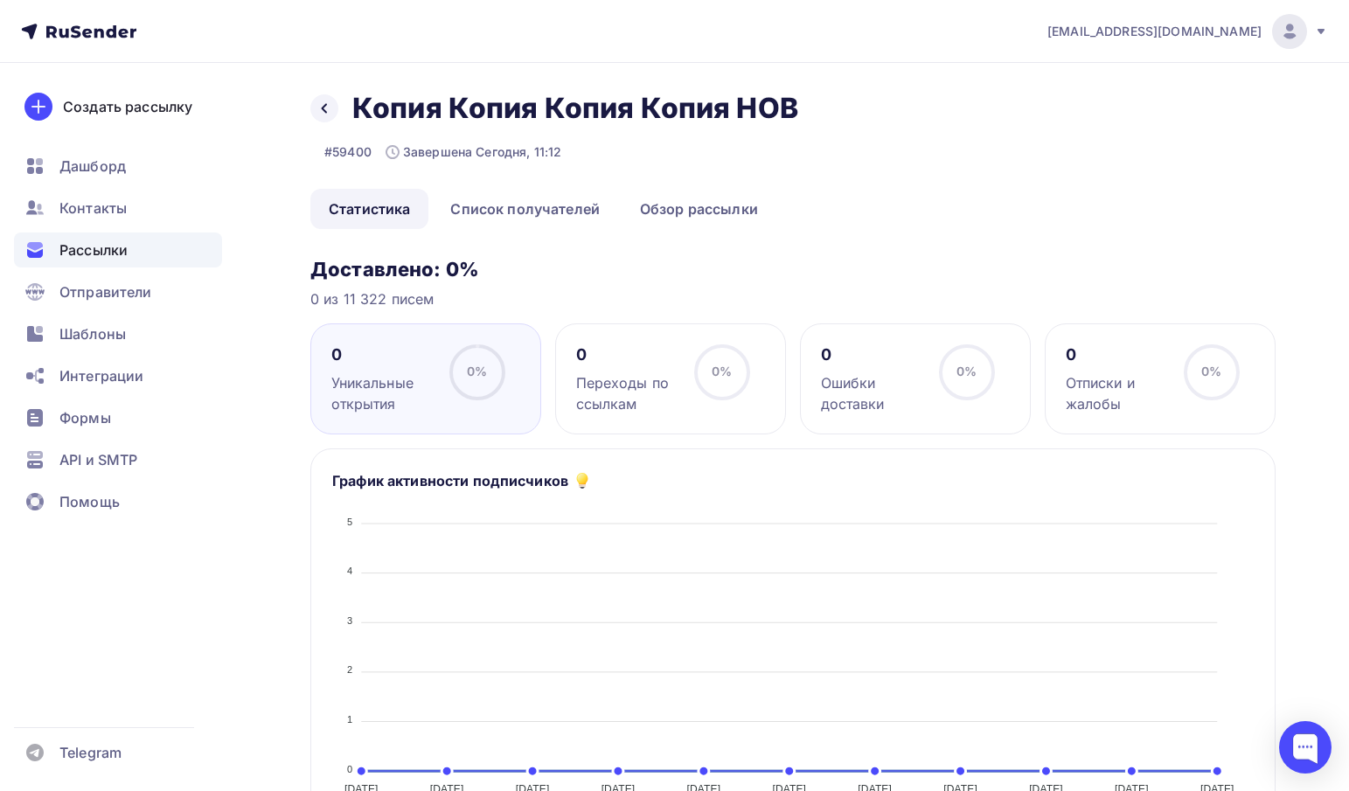
click at [325, 125] on div "Назад Копия Копия Копия Копия НОВ Копия Копия Копия Копия НОВ" at bounding box center [560, 108] width 500 height 35
click at [323, 106] on icon at bounding box center [324, 108] width 14 height 14
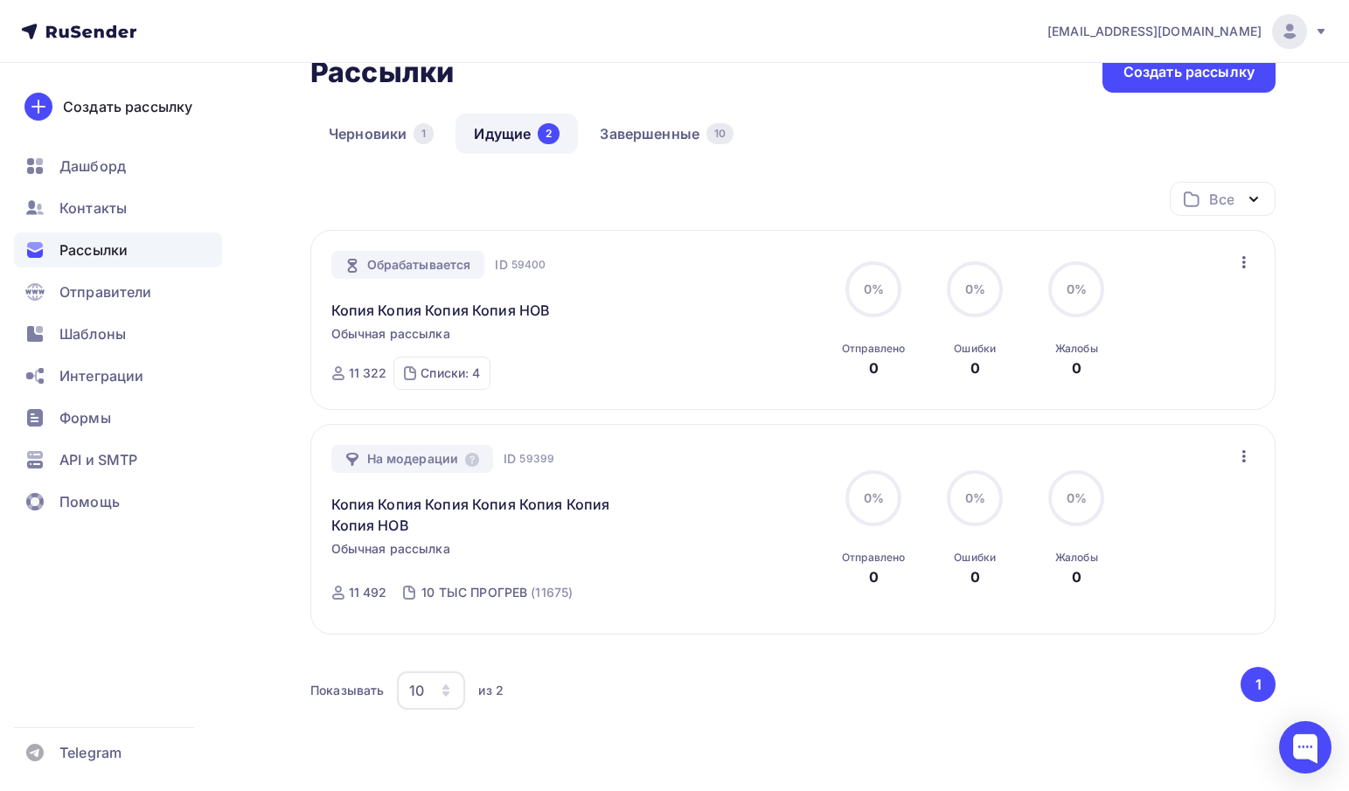
scroll to position [208, 0]
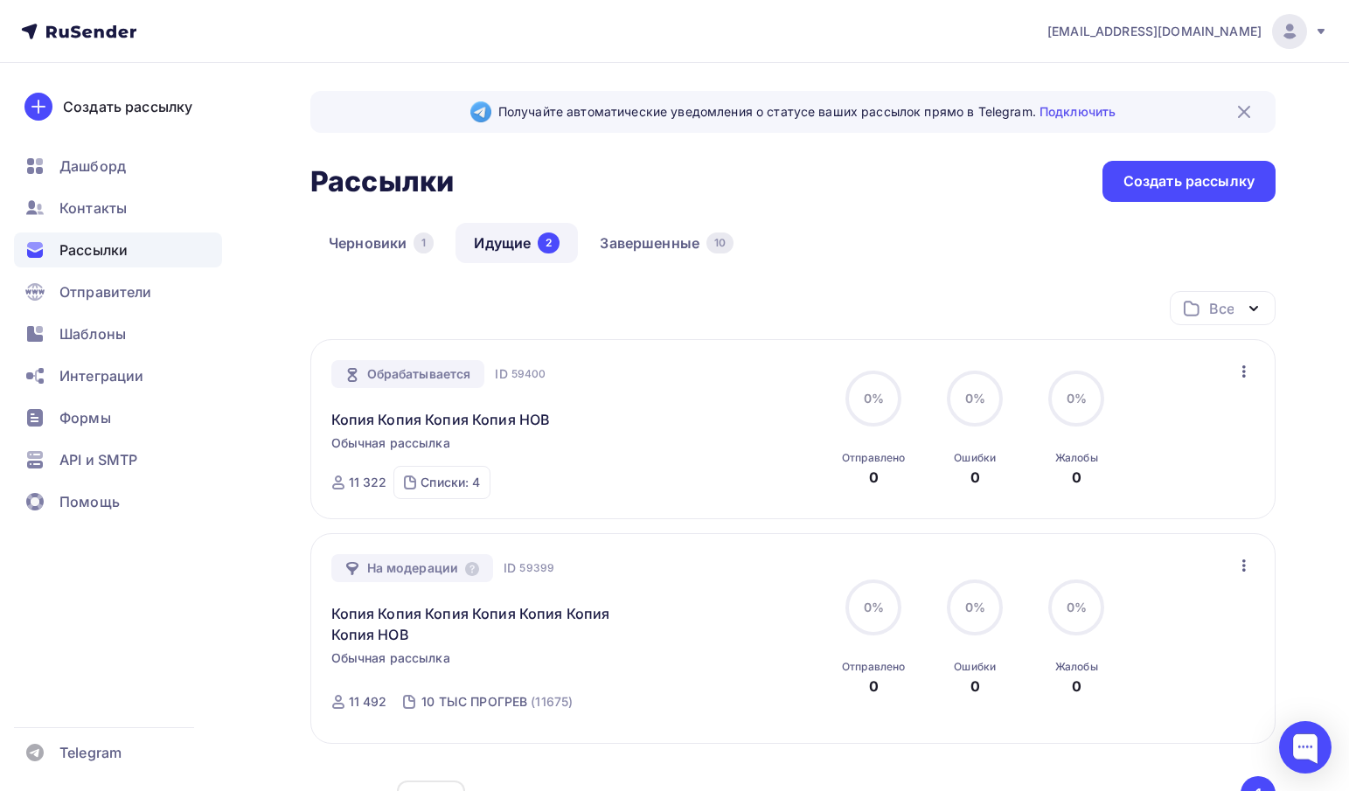
scroll to position [87, 0]
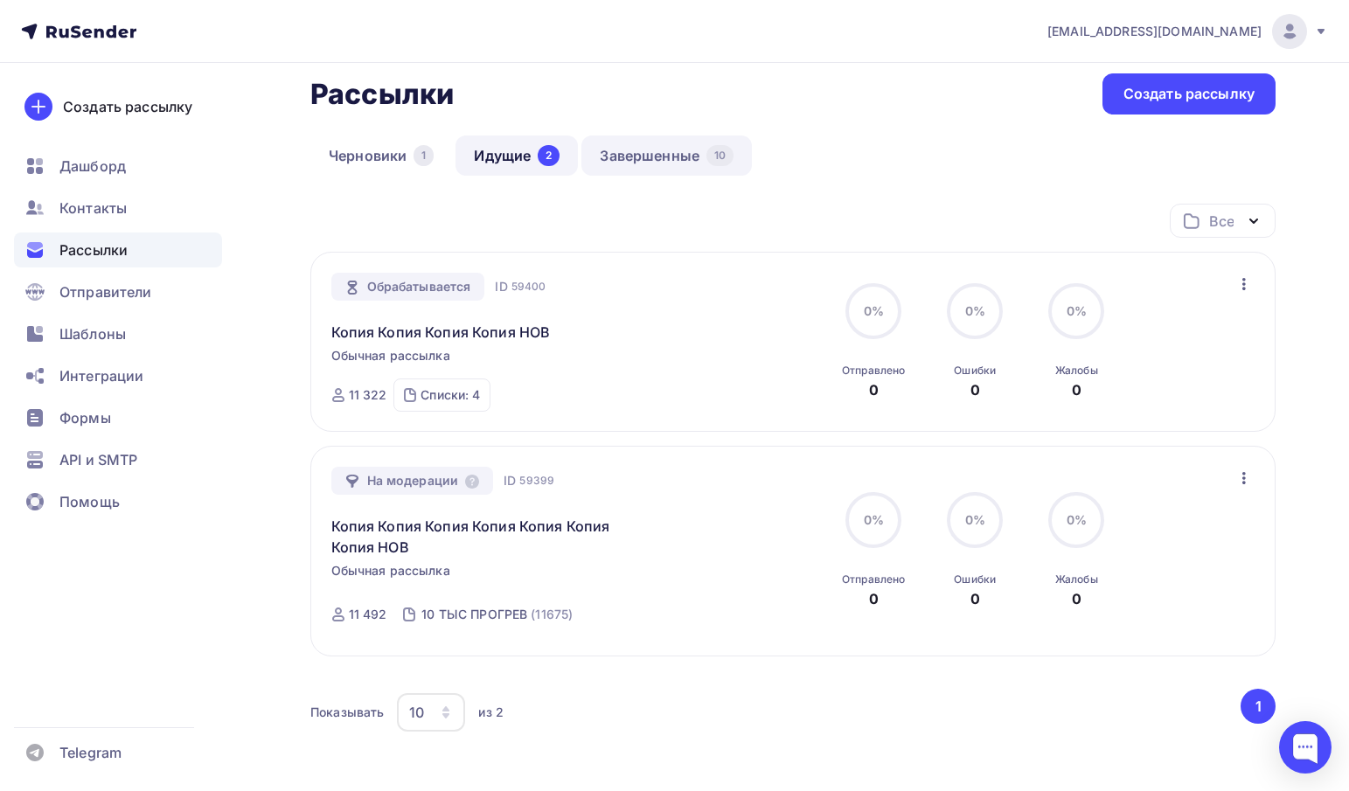
click at [658, 147] on link "Завершенные 10" at bounding box center [666, 155] width 170 height 40
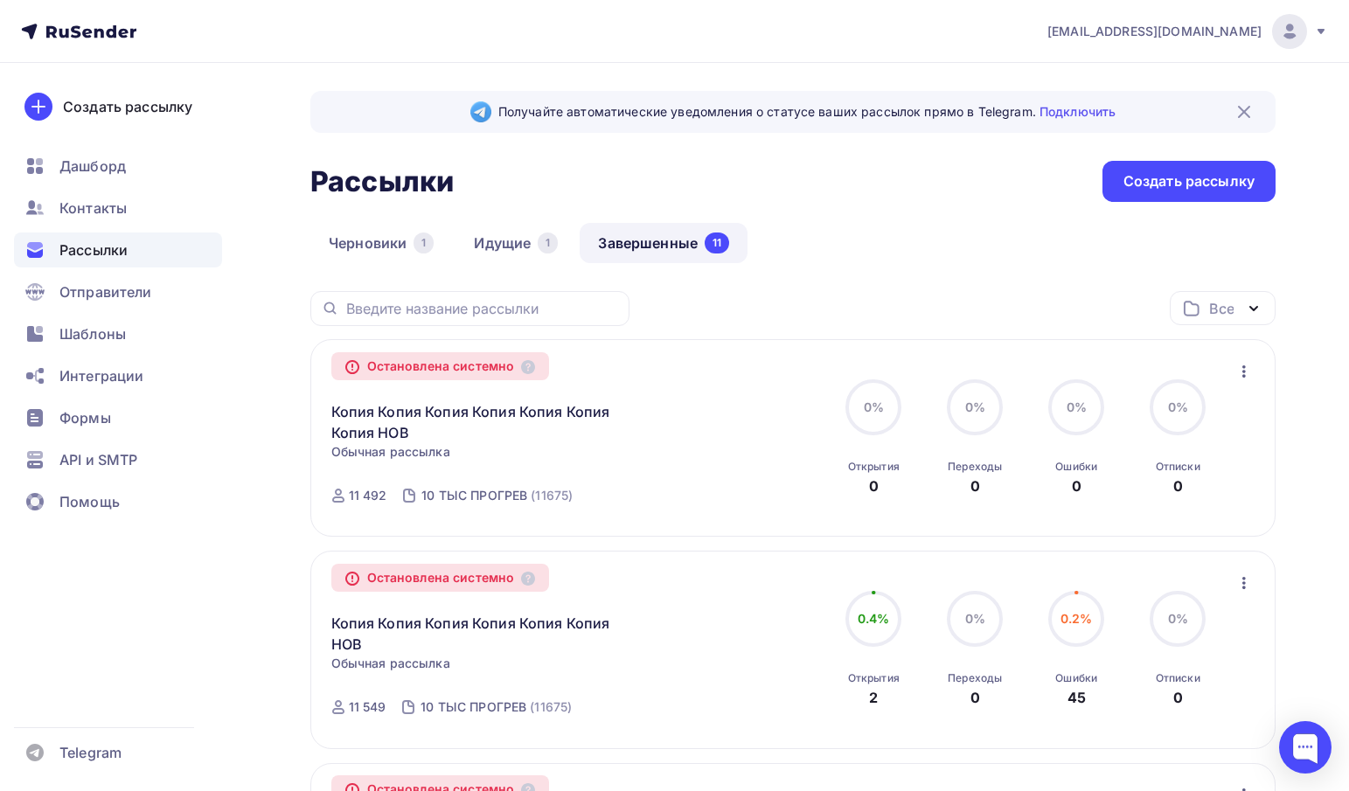
click at [542, 368] on div "Остановлена системно" at bounding box center [440, 366] width 219 height 28
click at [535, 366] on icon at bounding box center [528, 367] width 14 height 14
drag, startPoint x: 518, startPoint y: 338, endPoint x: 444, endPoint y: 281, distance: 93.5
click at [444, 281] on div "Рассылка превысила порог несуществующих адресов или жалоб от получателей и была…" at bounding box center [533, 317] width 192 height 77
copy div "Рассылка превысила порог несуществующих адресов или жалоб от получателей и была…"
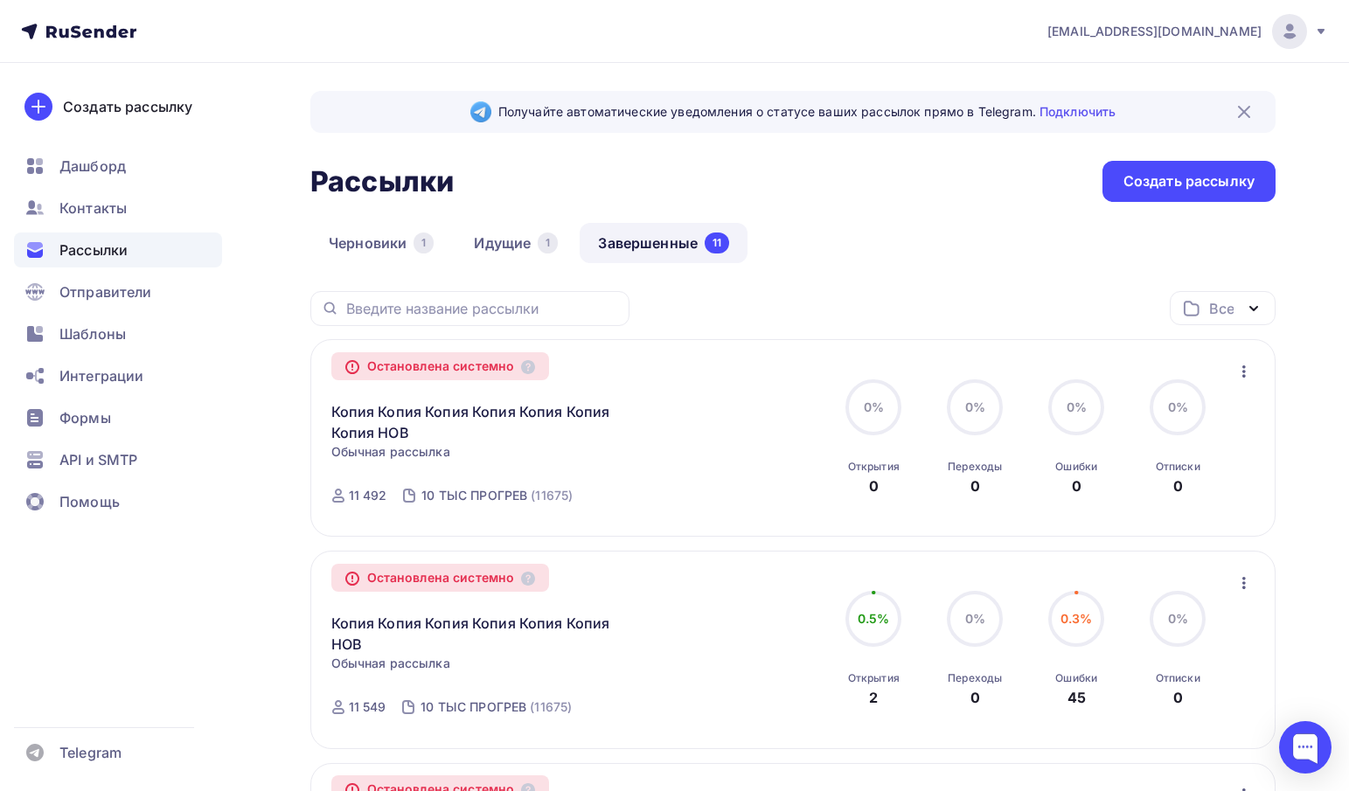
click at [677, 499] on div "Остановлена системно Копия Копия Копия Копия Копия Копия Копия НОВ Копировать в…" at bounding box center [530, 438] width 399 height 156
click at [498, 229] on link "Идущие 1" at bounding box center [515, 243] width 121 height 40
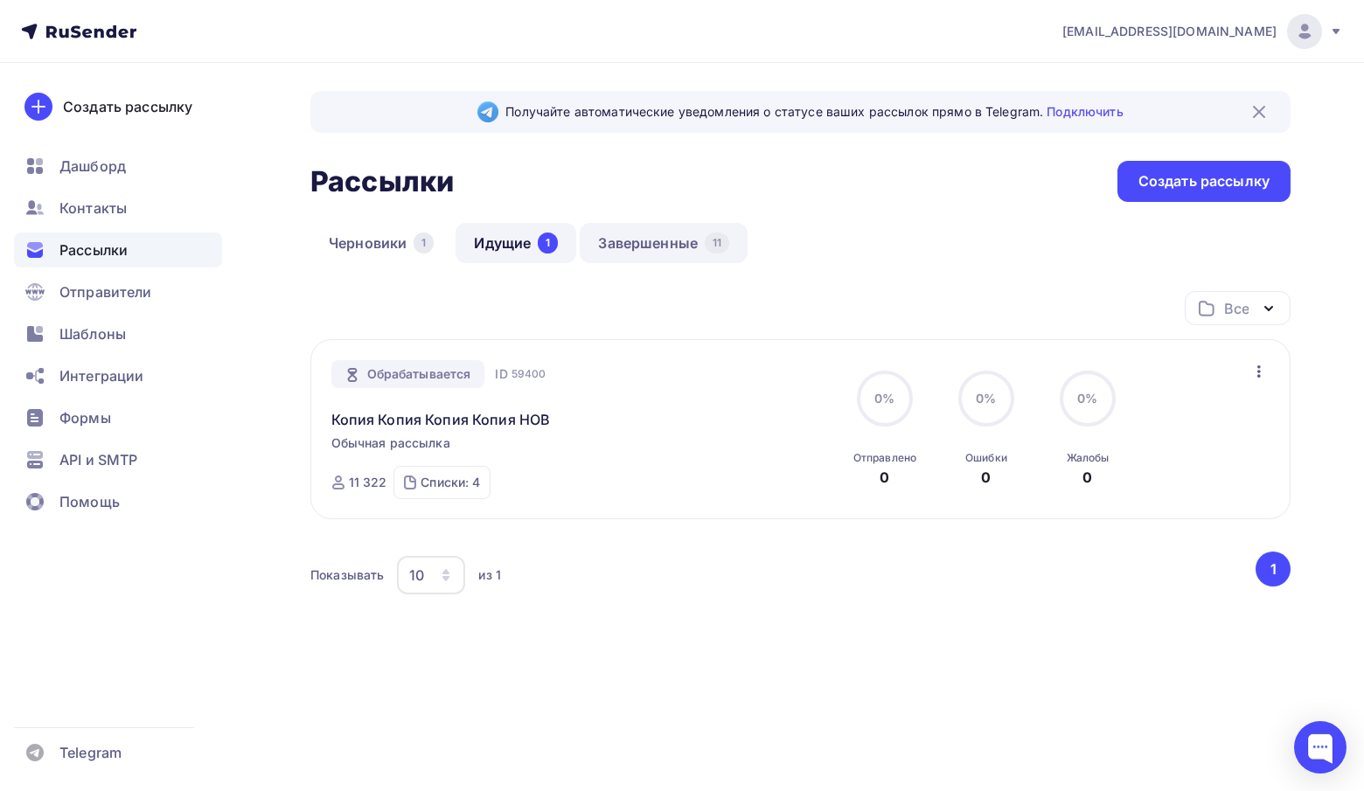
click at [628, 233] on link "Завершенные 11" at bounding box center [664, 243] width 168 height 40
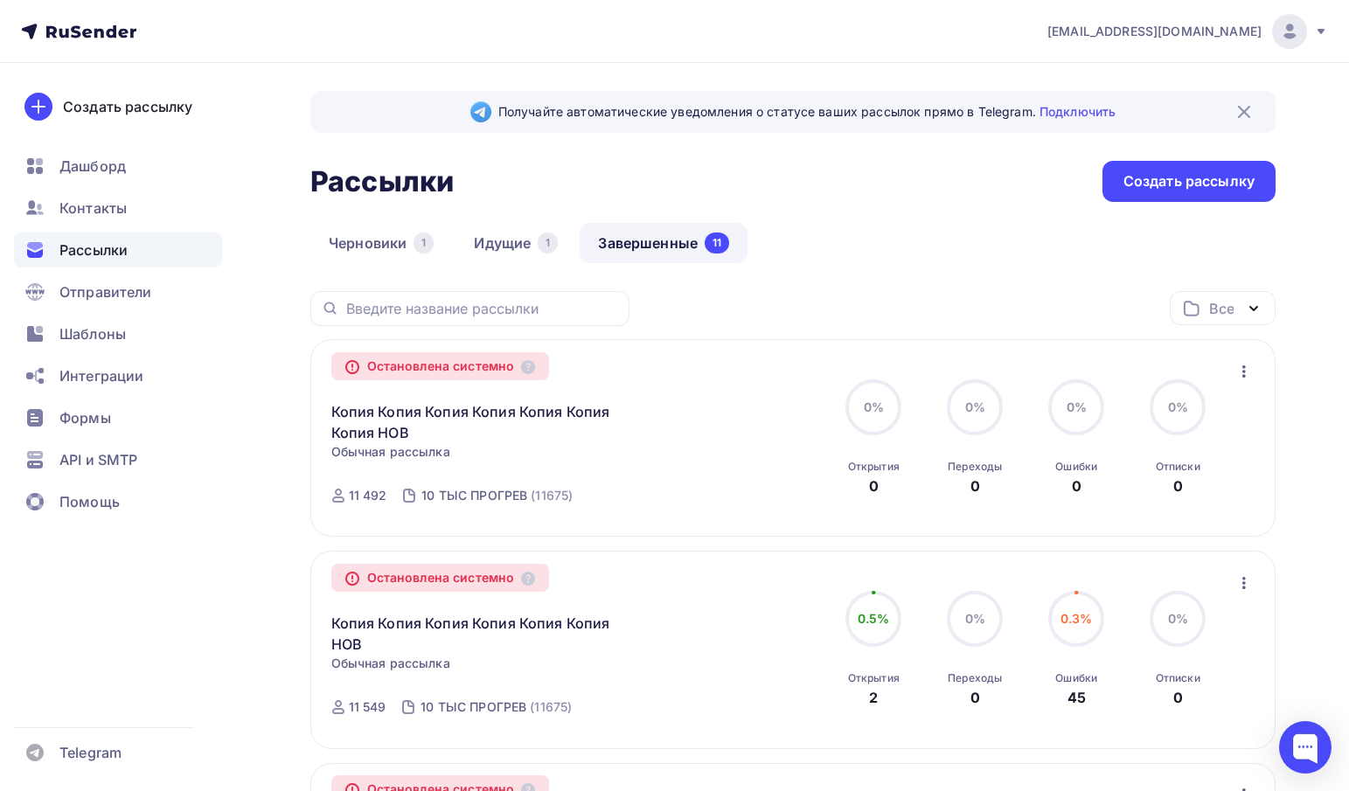
click at [461, 373] on div "Остановлена системно" at bounding box center [440, 366] width 219 height 28
click at [535, 372] on icon at bounding box center [528, 367] width 14 height 14
click at [92, 210] on span "Контакты" at bounding box center [92, 208] width 67 height 21
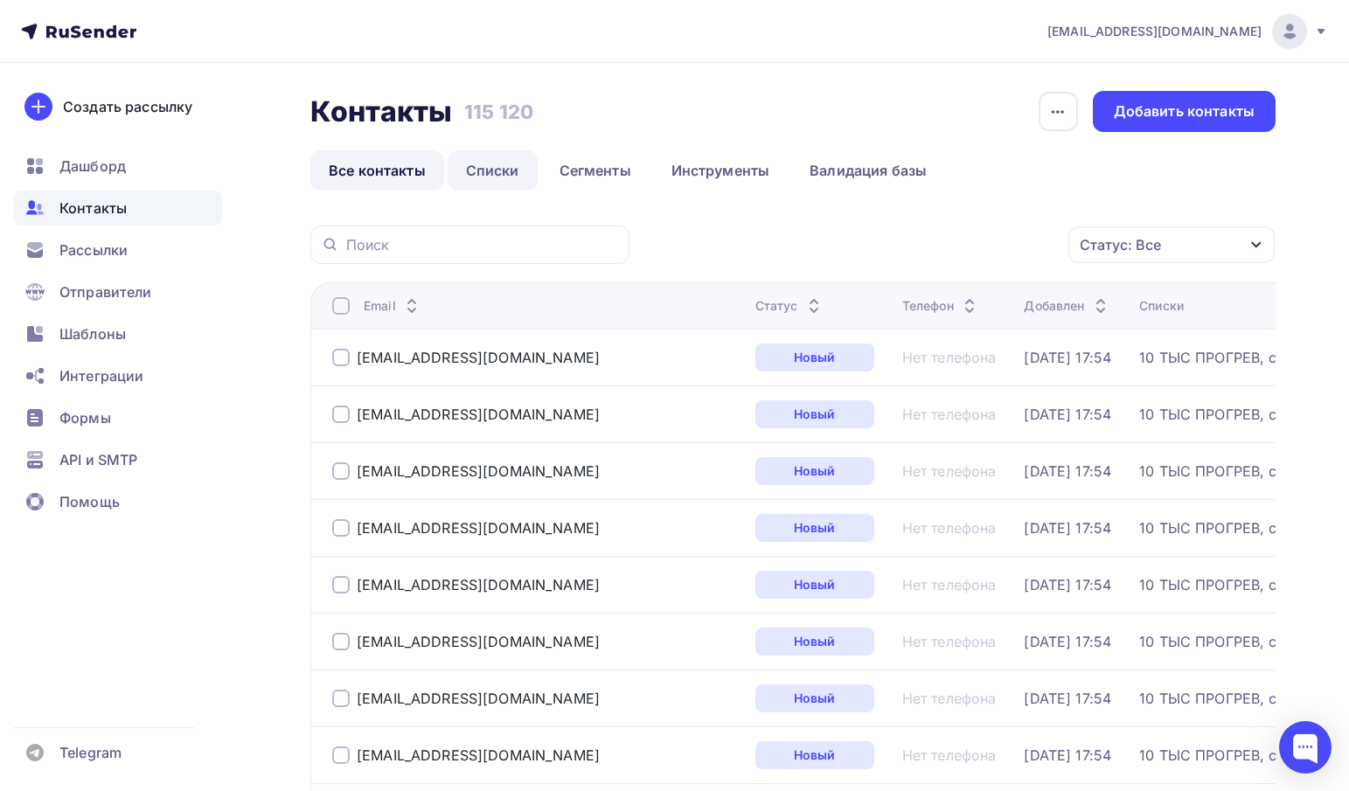
click at [483, 161] on link "Списки" at bounding box center [493, 170] width 90 height 40
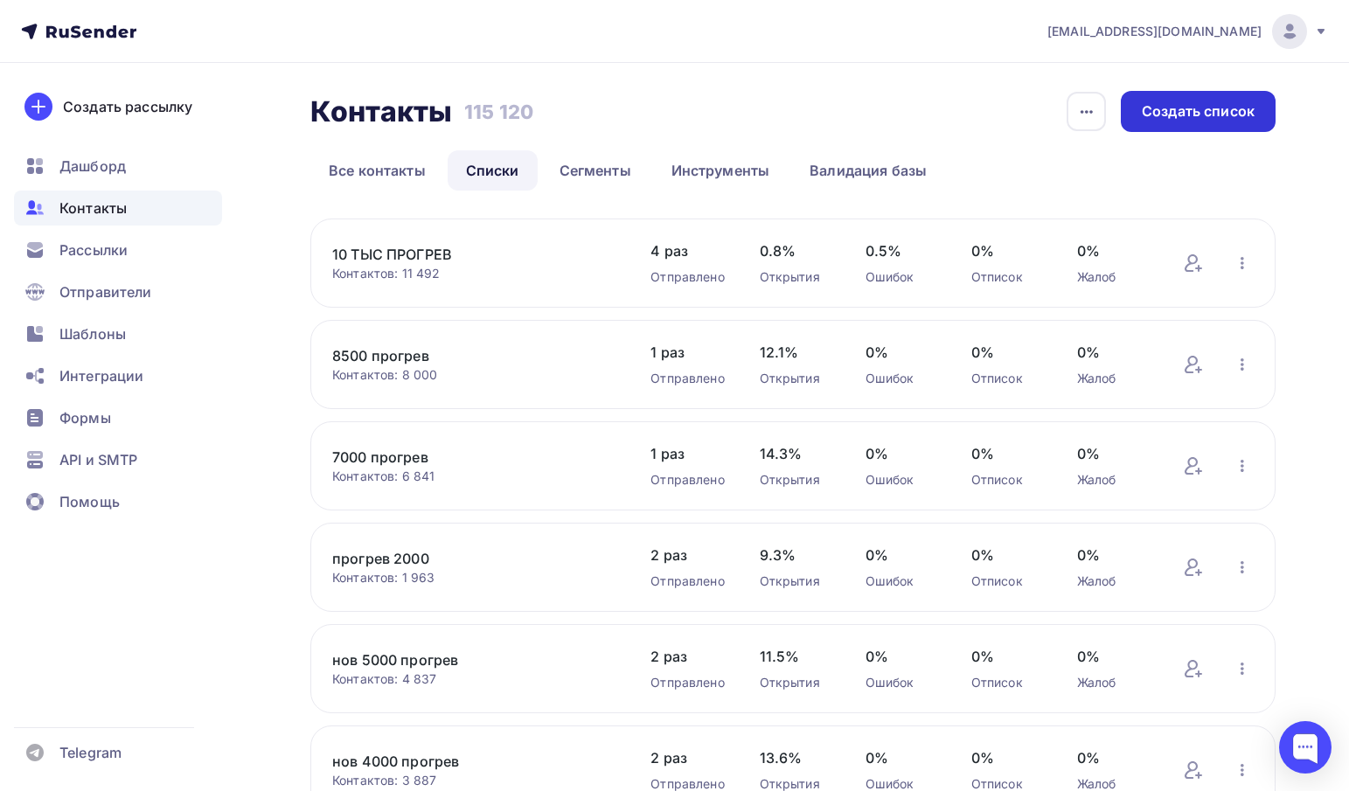
click at [1150, 115] on div "Создать список" at bounding box center [1198, 111] width 113 height 20
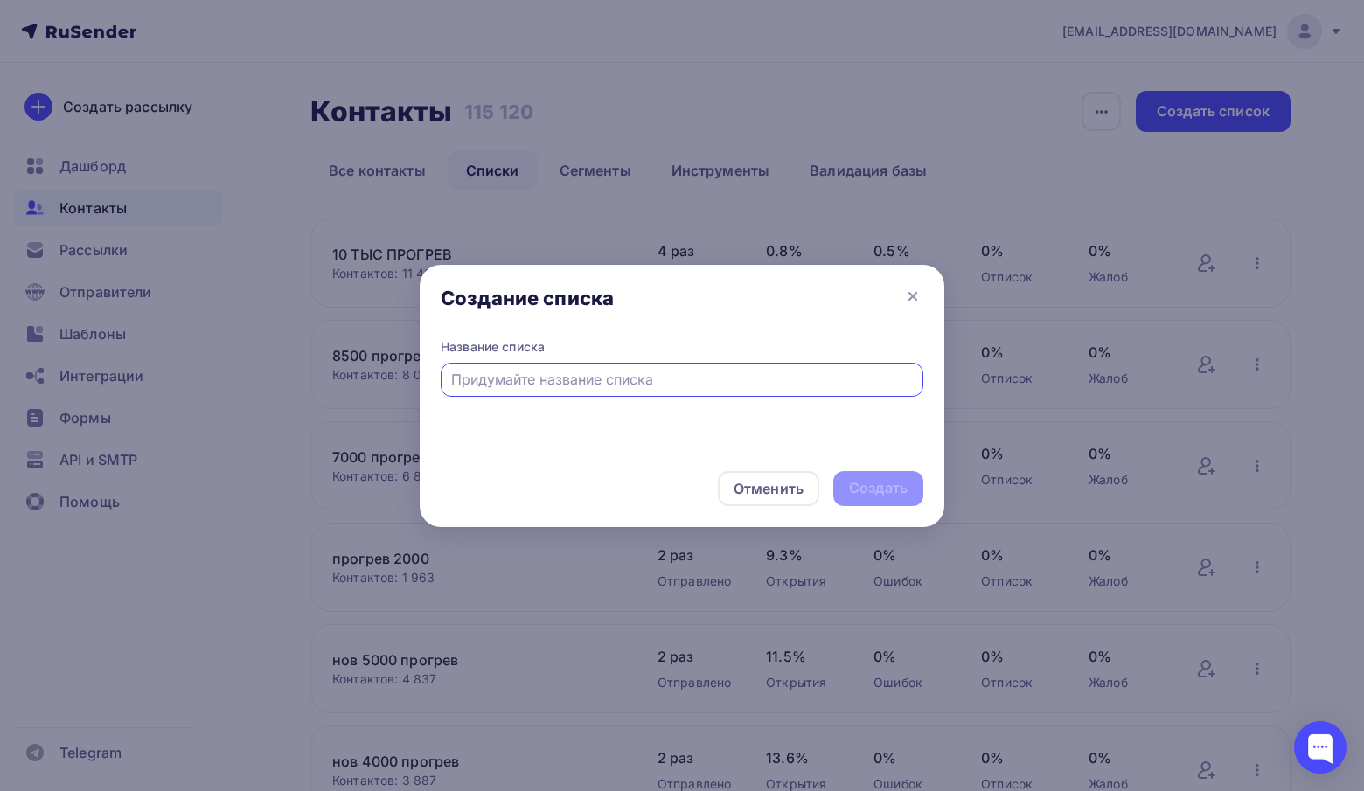
click at [726, 381] on input "text" at bounding box center [682, 379] width 462 height 21
type input "прогрев остаток 5 к"
click at [887, 491] on div "Создать" at bounding box center [878, 488] width 59 height 20
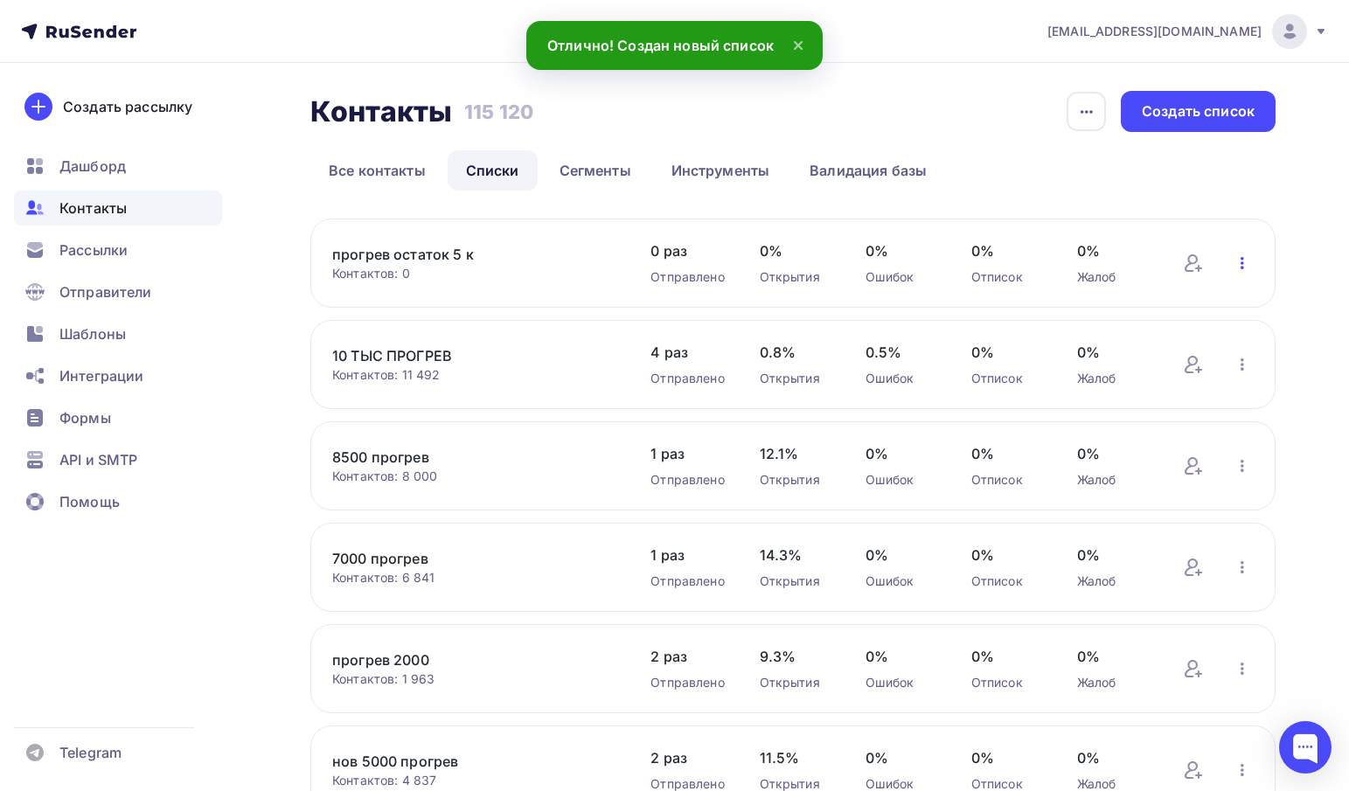
click at [1246, 261] on icon "button" at bounding box center [1242, 263] width 21 height 21
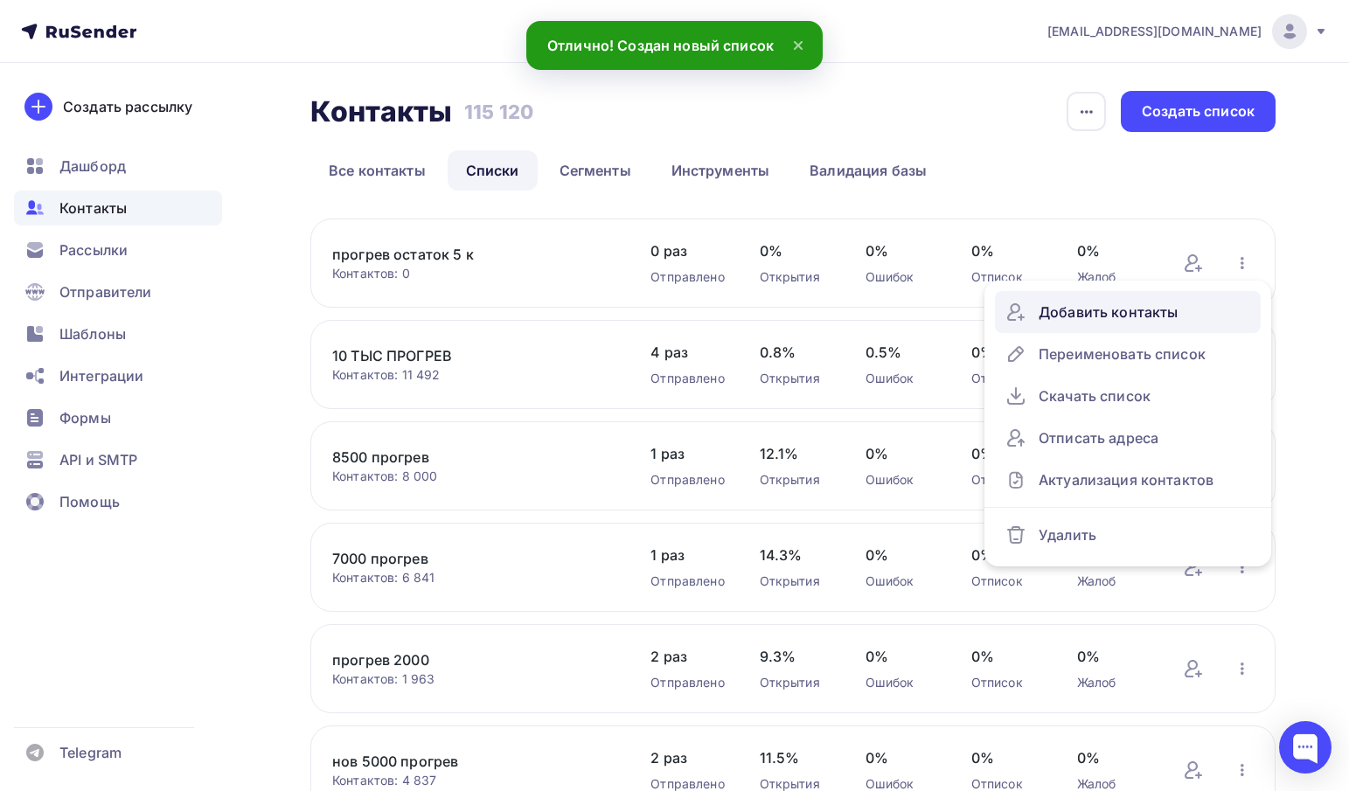
click at [1141, 310] on div "Добавить контакты" at bounding box center [1127, 312] width 245 height 28
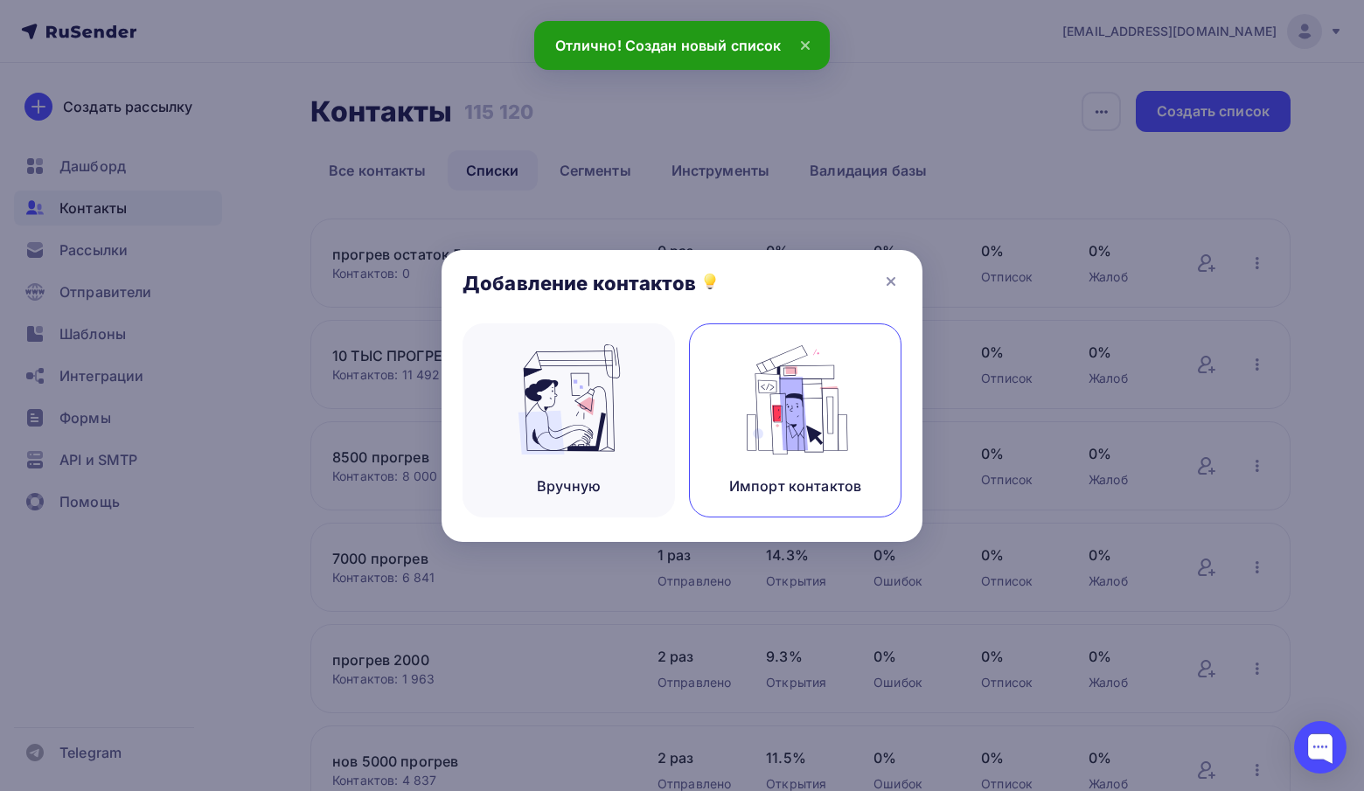
click at [845, 421] on img at bounding box center [795, 399] width 117 height 110
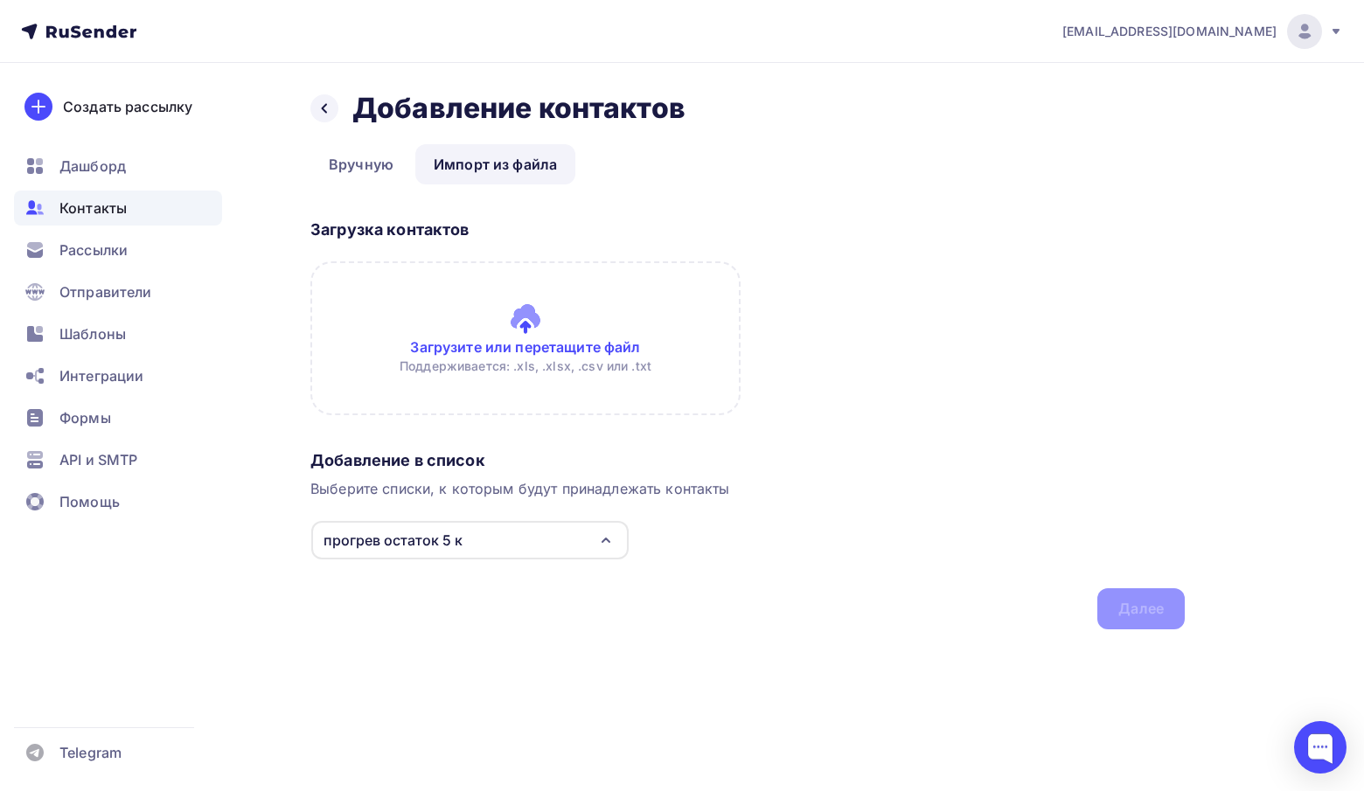
click at [499, 344] on input "file" at bounding box center [525, 338] width 430 height 154
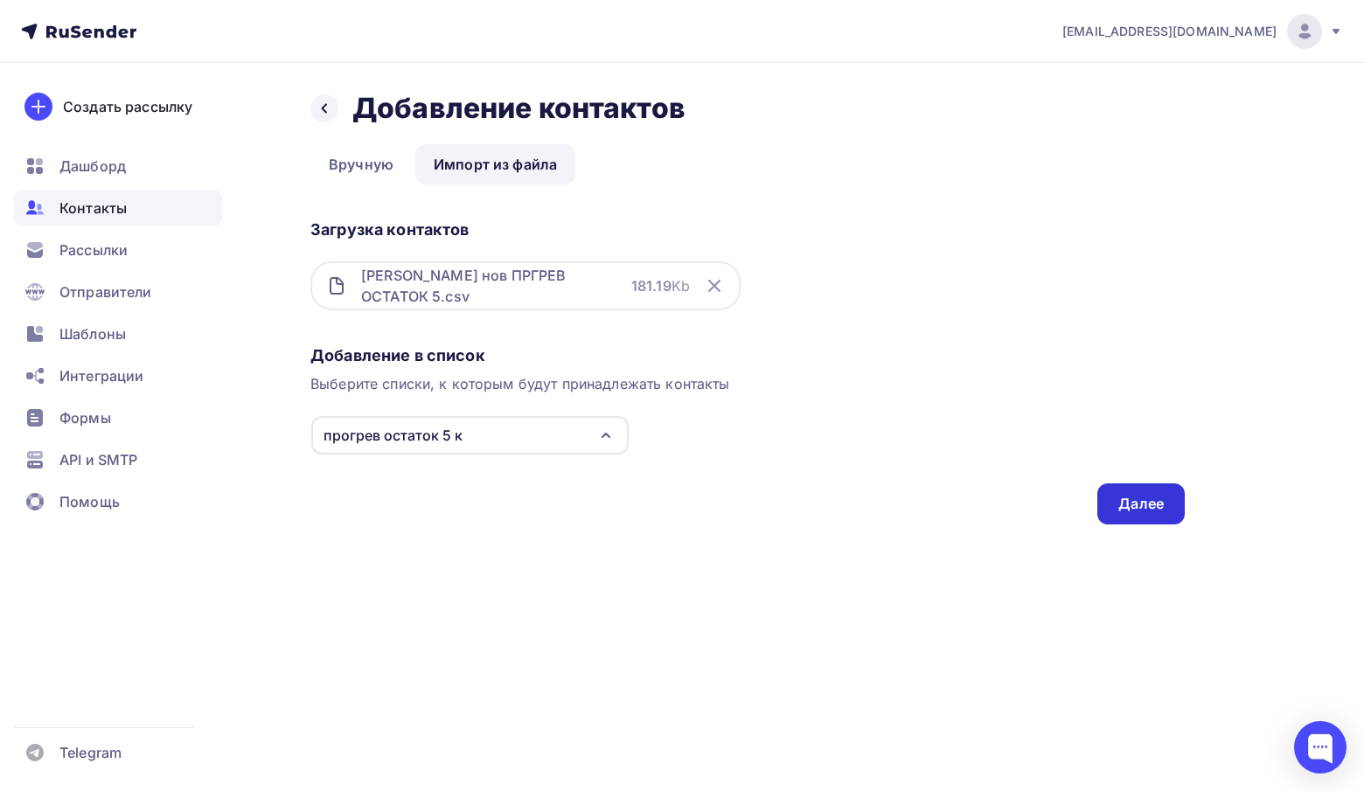
click at [1157, 509] on div "Далее" at bounding box center [1140, 504] width 45 height 20
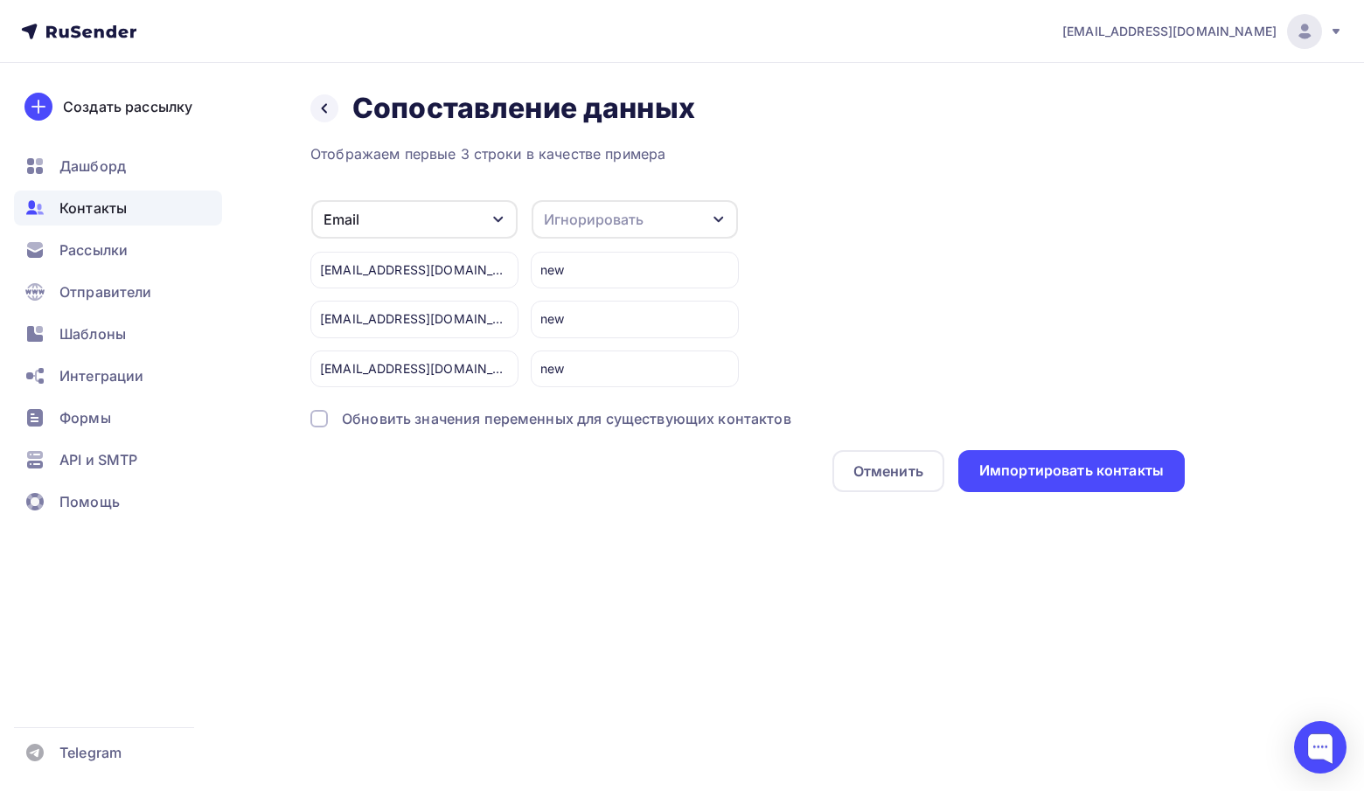
click at [328, 419] on div "Обновить значения переменных для существующих контактов" at bounding box center [747, 418] width 874 height 21
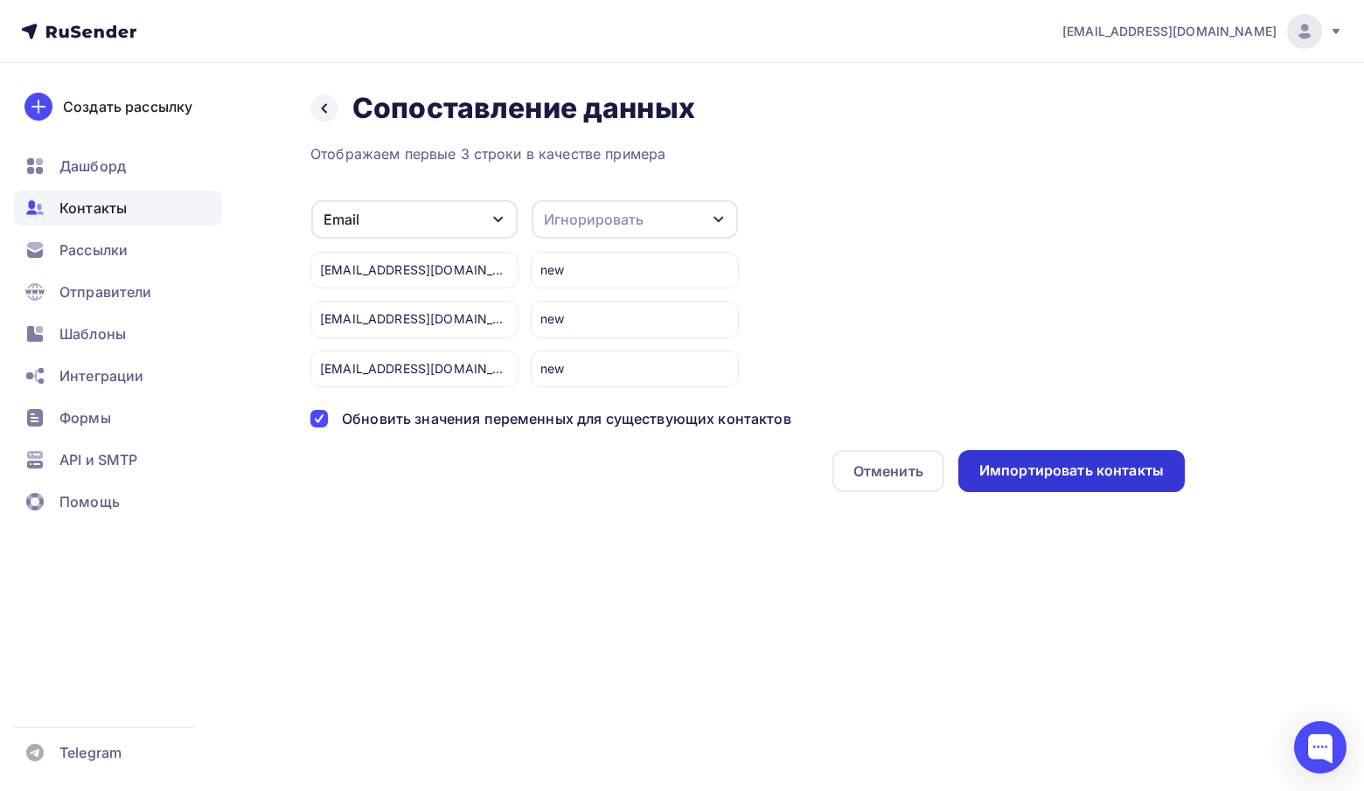
click at [1094, 463] on div "Импортировать контакты" at bounding box center [1071, 471] width 184 height 20
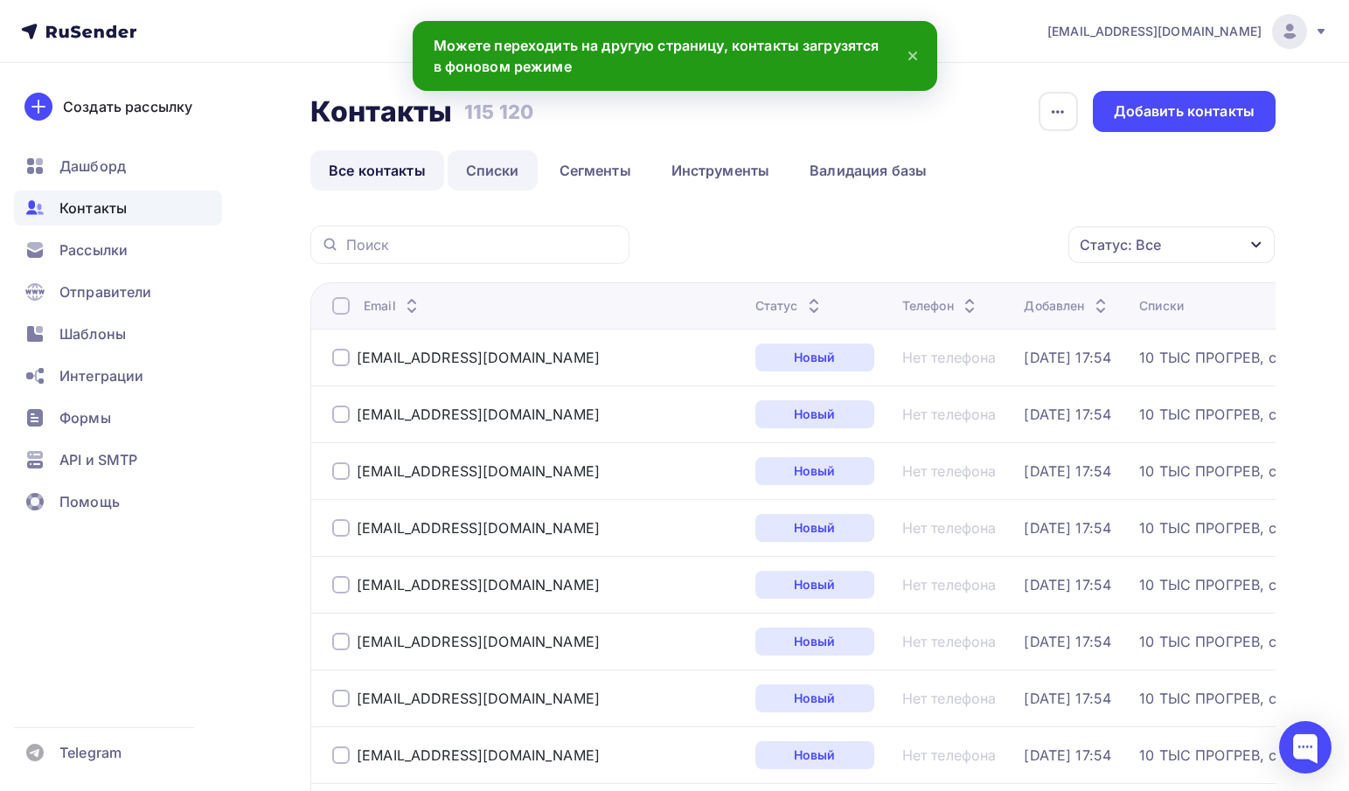
click at [513, 163] on link "Списки" at bounding box center [493, 170] width 90 height 40
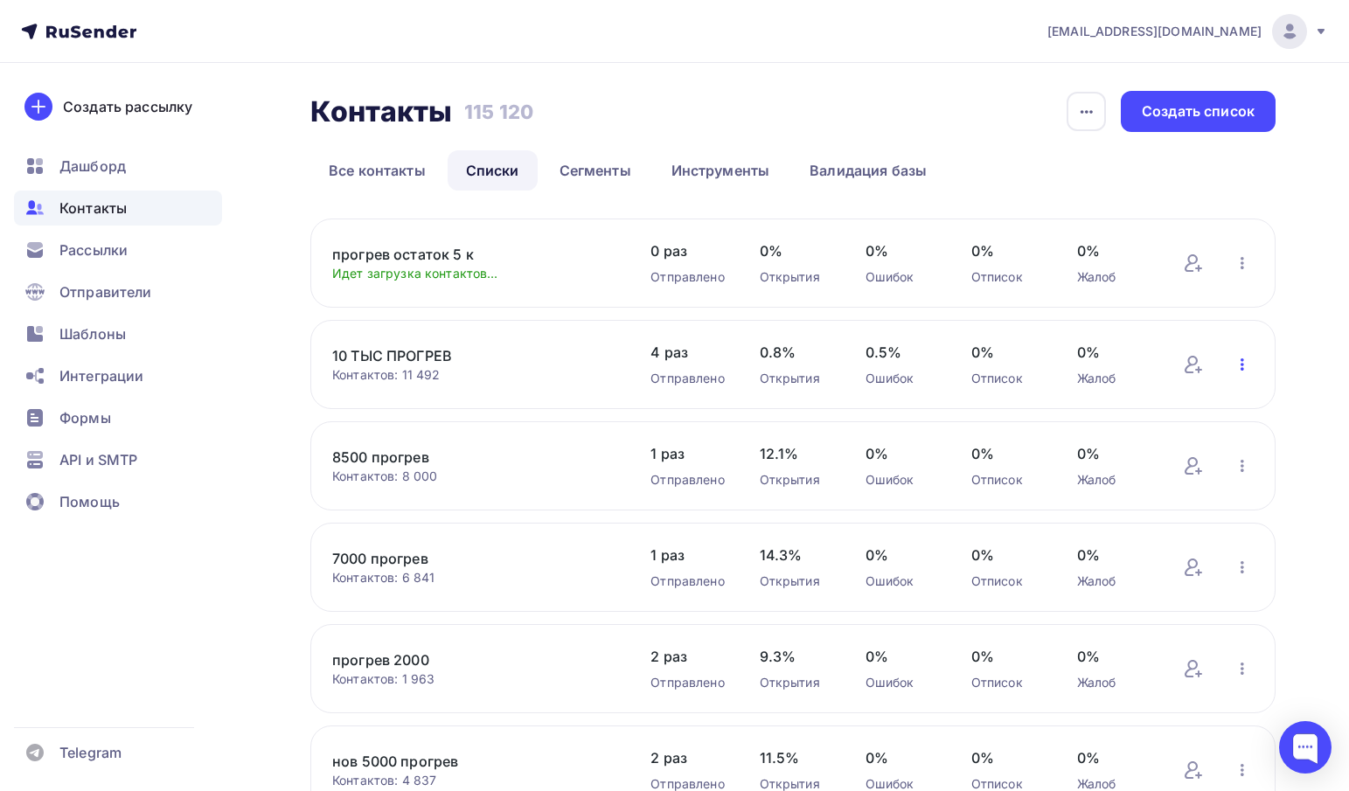
click at [1242, 363] on icon "button" at bounding box center [1242, 364] width 21 height 21
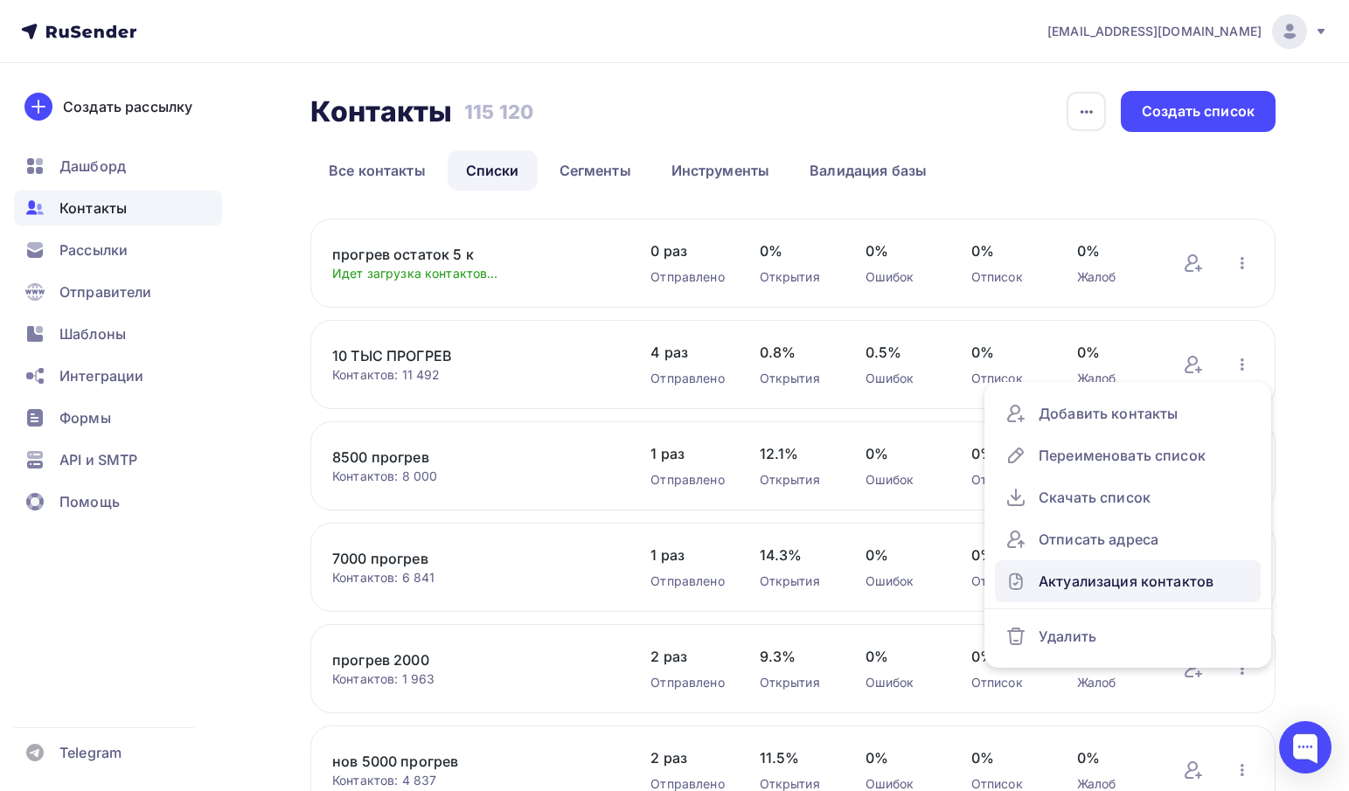
click at [1106, 581] on div "Актуализация контактов" at bounding box center [1127, 581] width 245 height 28
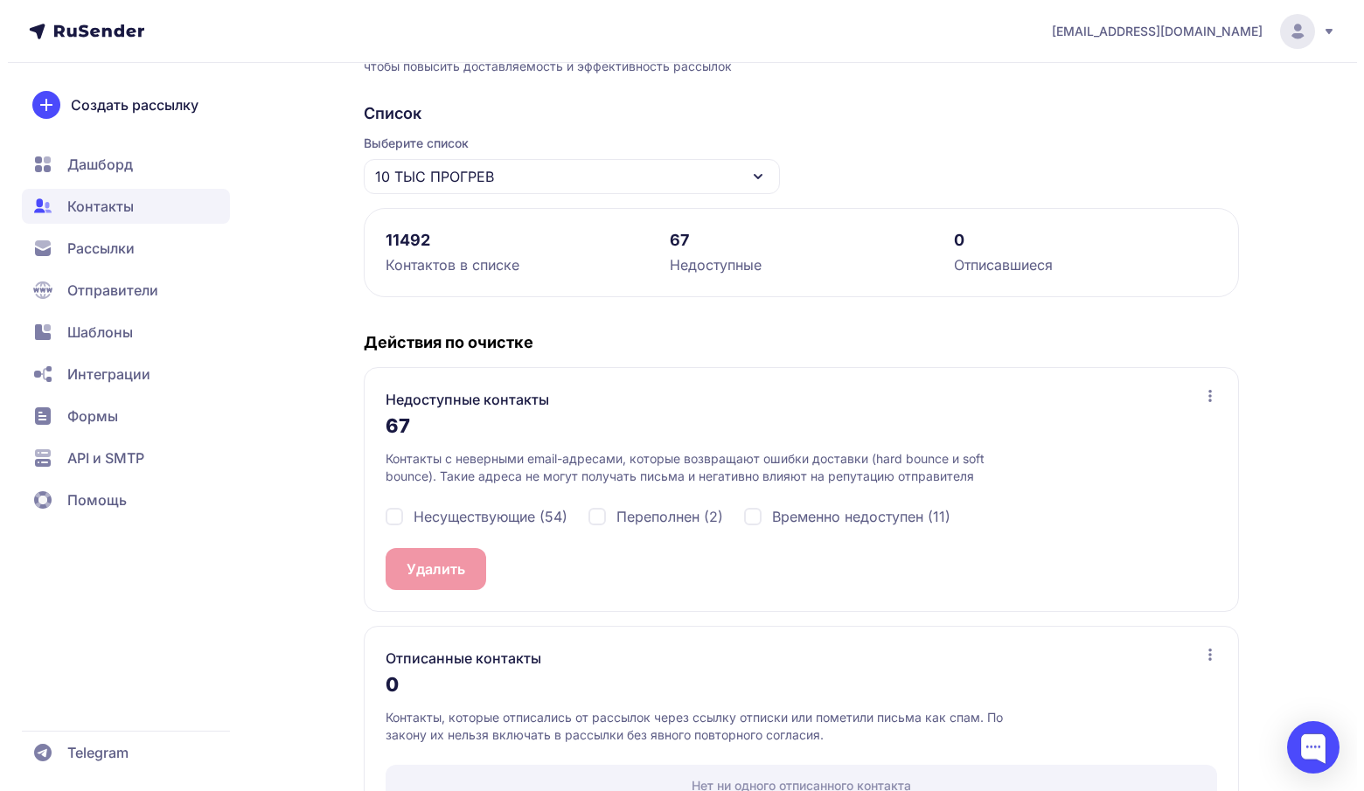
scroll to position [165, 0]
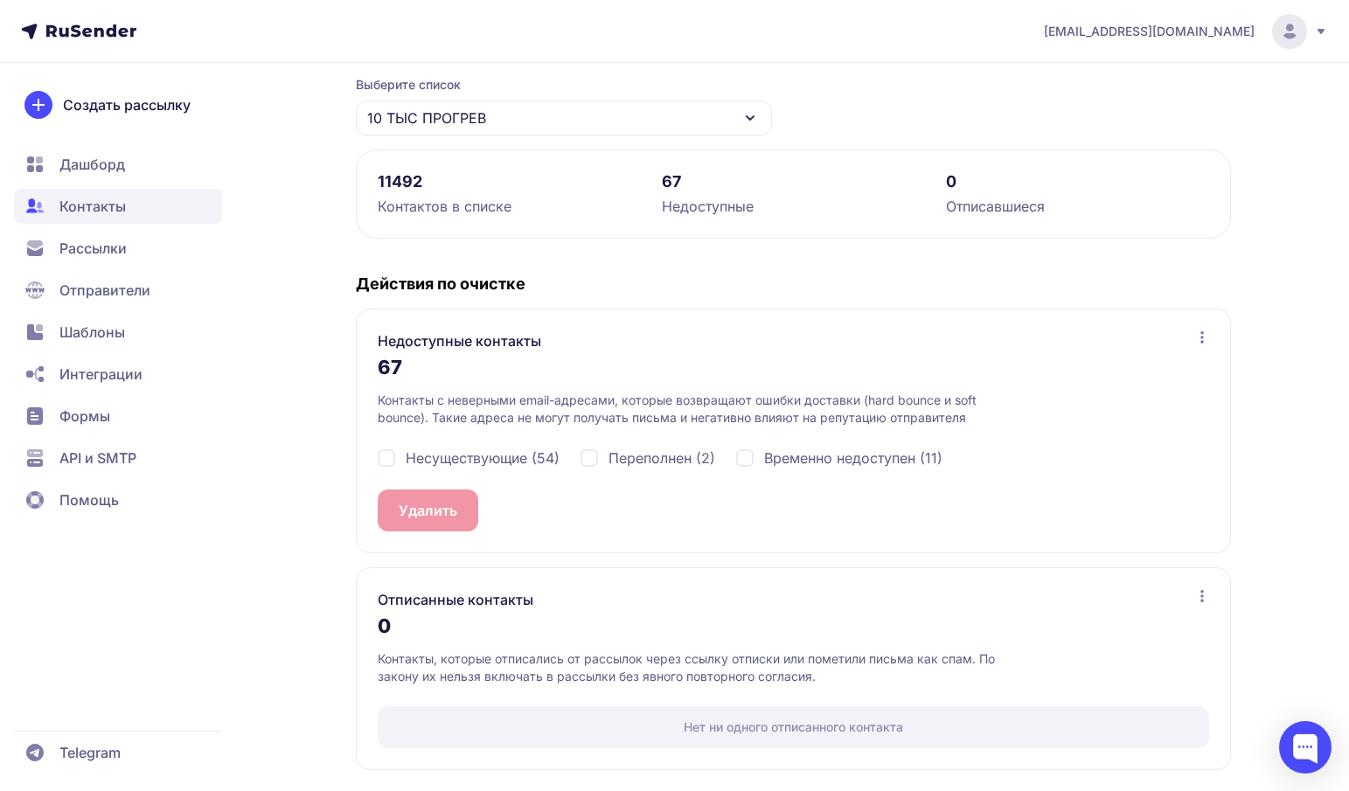
click at [455, 454] on span "Несуществующие (54)" at bounding box center [483, 458] width 154 height 21
checkbox input "true"
click at [674, 461] on span "Переполнен (2)" at bounding box center [661, 458] width 107 height 21
checkbox input "true"
click at [872, 457] on span "Временно недоступен (11)" at bounding box center [853, 458] width 178 height 21
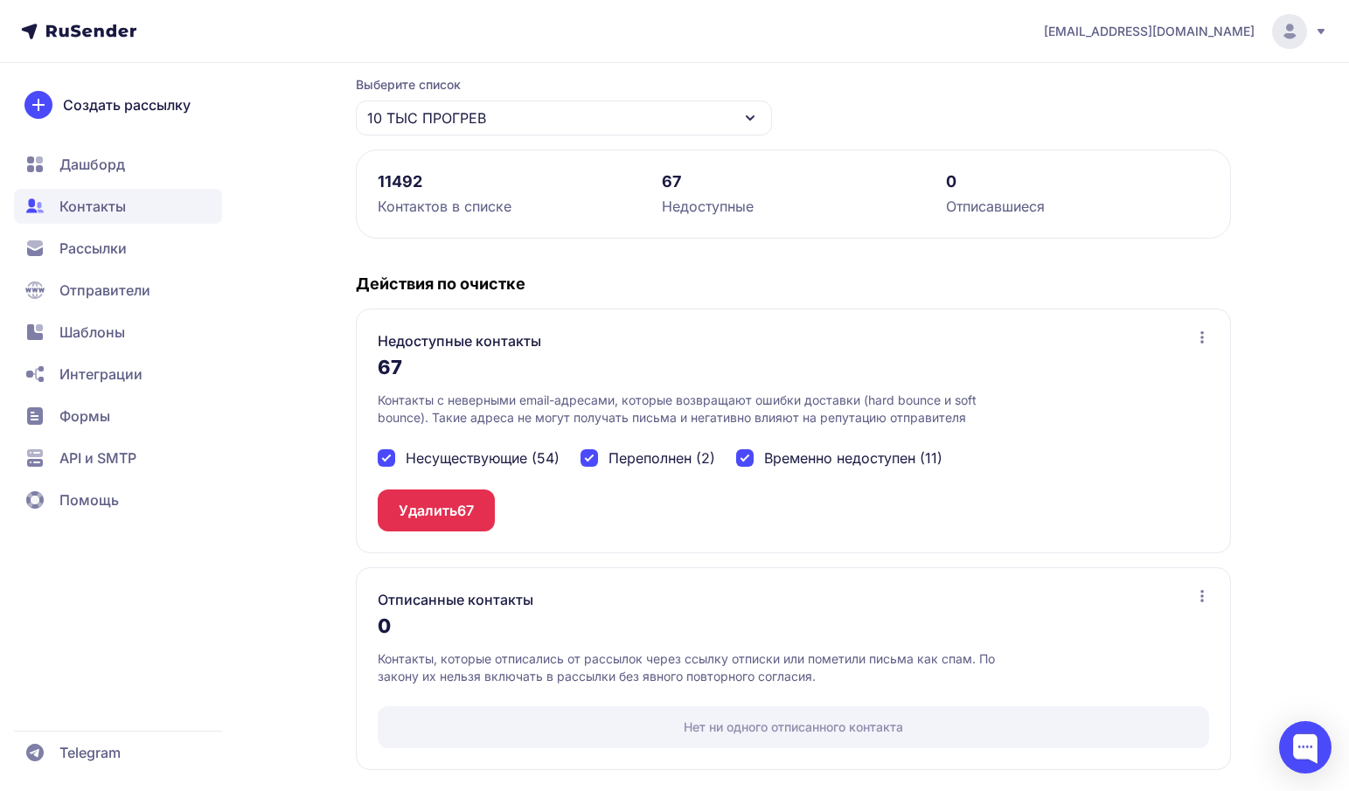
checkbox input "true"
click at [456, 497] on button "Удалить 67" at bounding box center [436, 511] width 117 height 42
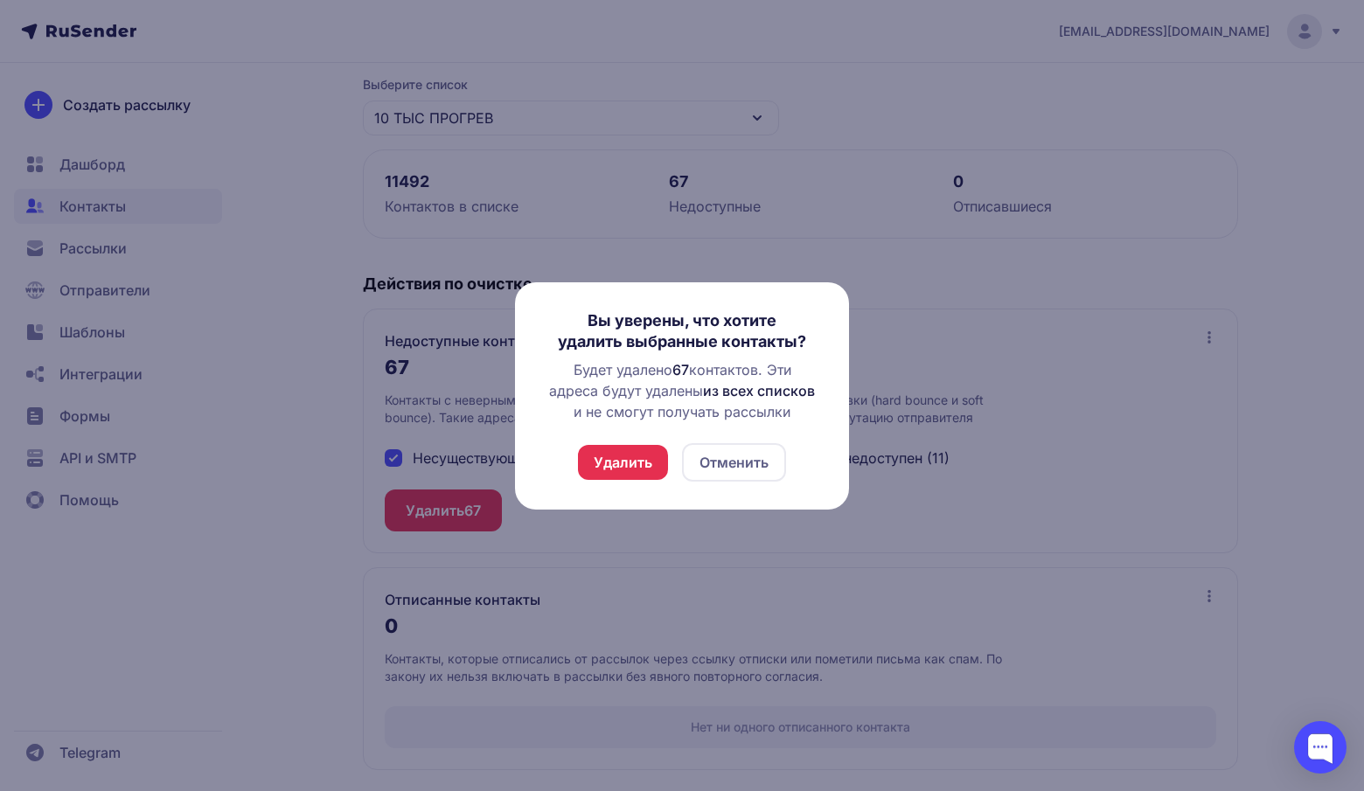
click at [612, 461] on button "Удалить" at bounding box center [623, 462] width 90 height 35
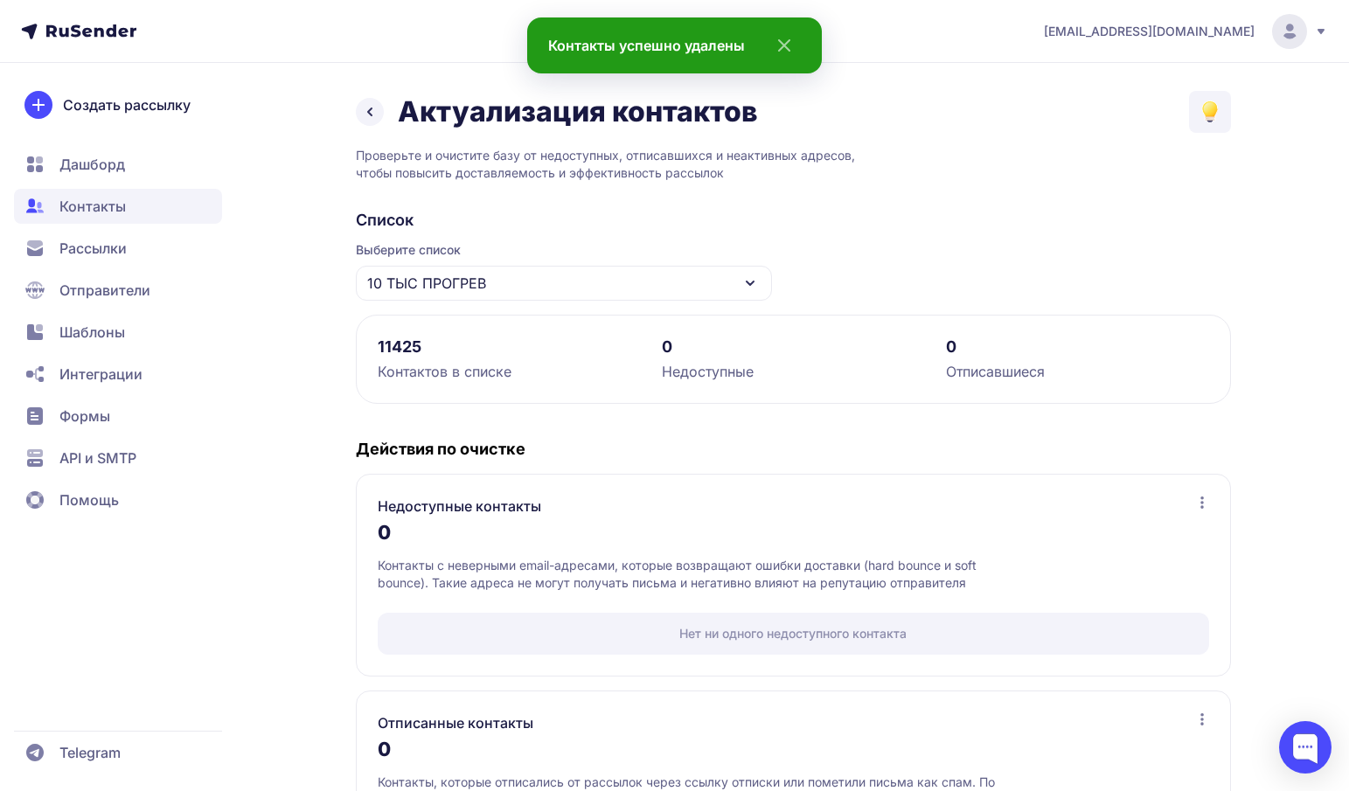
scroll to position [123, 0]
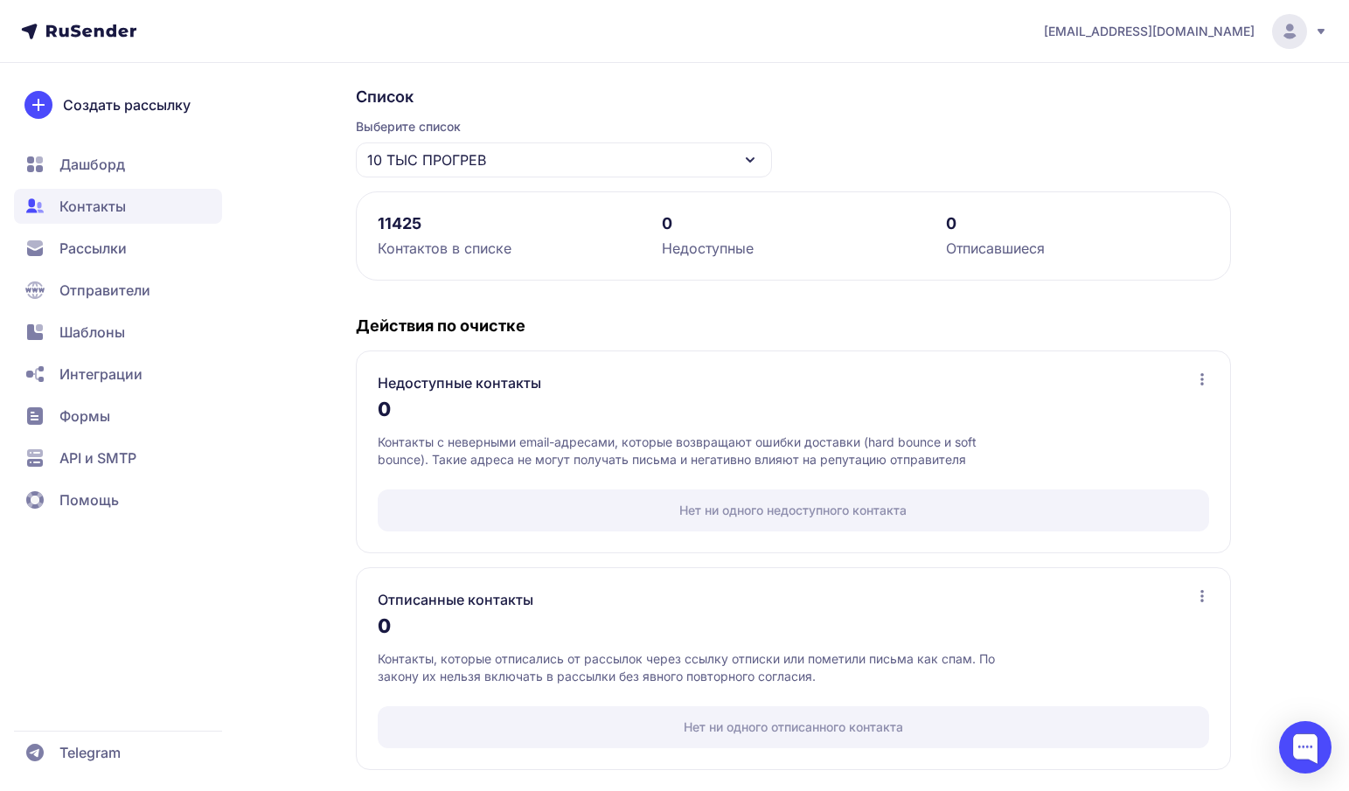
click at [149, 210] on span "Контакты" at bounding box center [118, 206] width 208 height 35
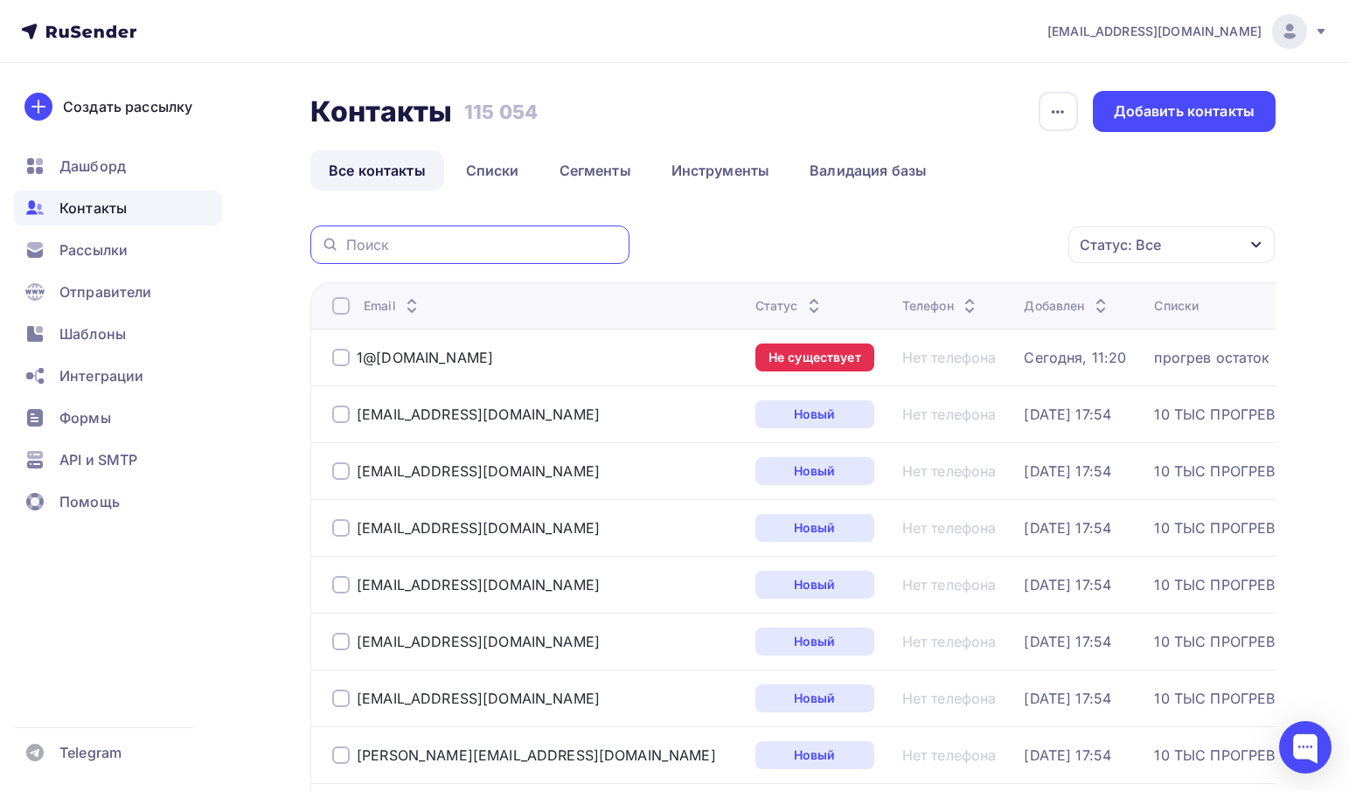
click at [443, 250] on input "text" at bounding box center [482, 244] width 273 height 19
click at [588, 167] on link "Сегменты" at bounding box center [595, 170] width 108 height 40
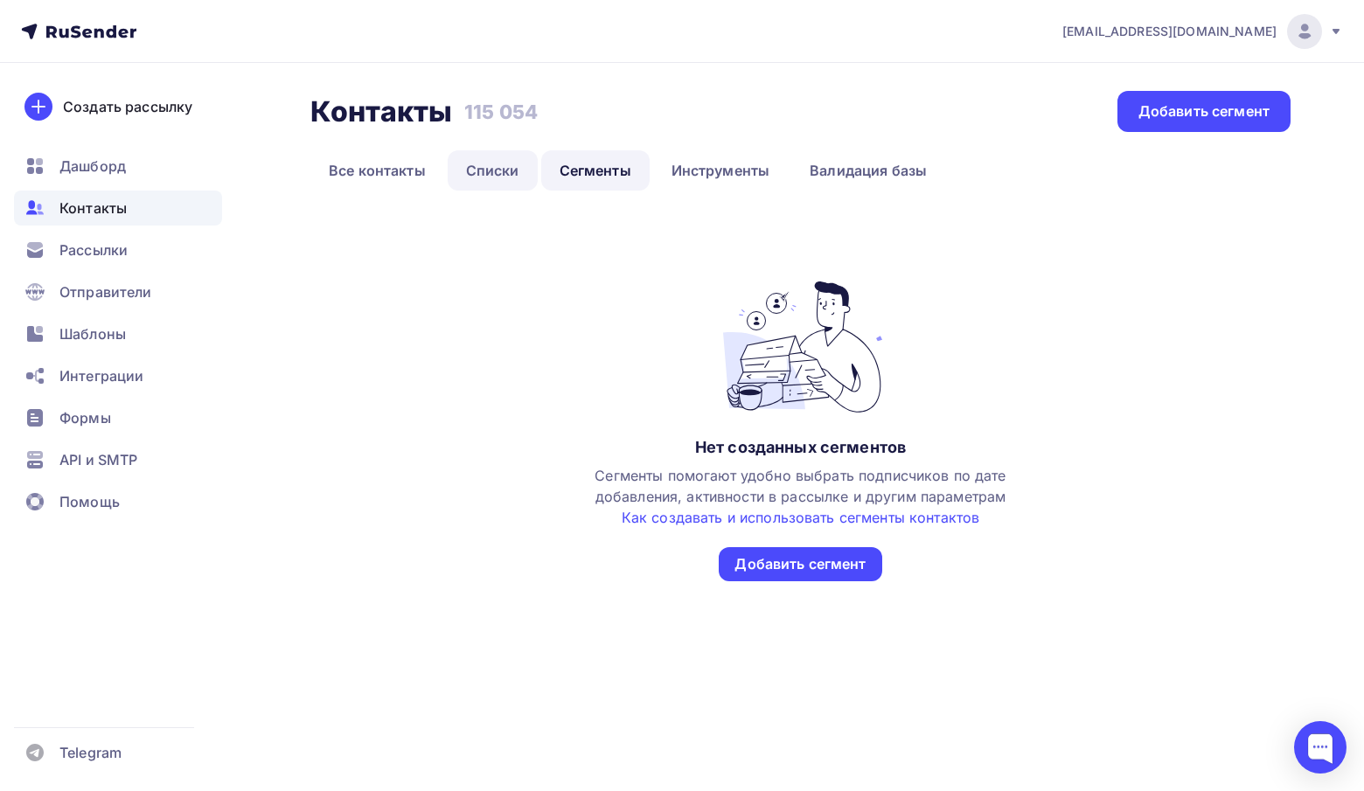
click at [490, 167] on link "Списки" at bounding box center [493, 170] width 90 height 40
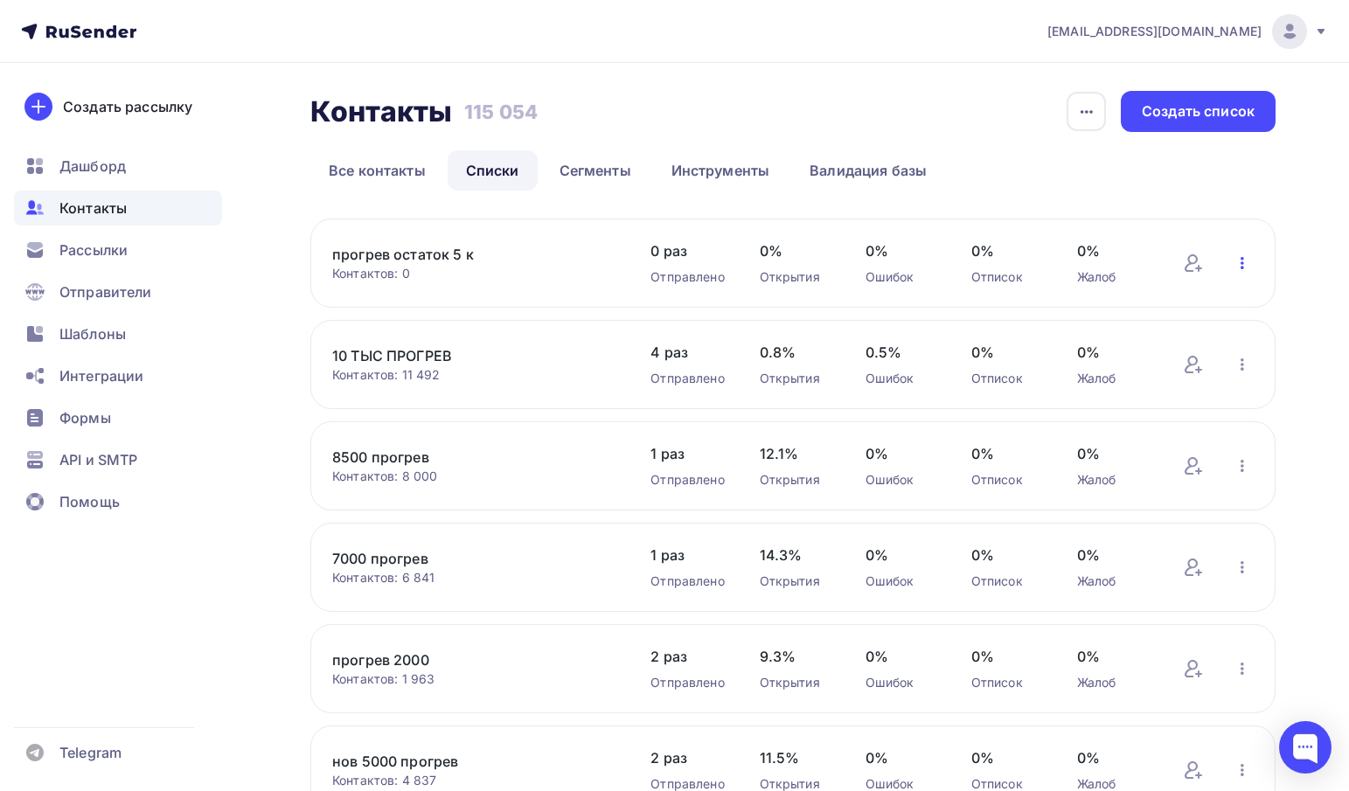
click at [1234, 270] on icon "button" at bounding box center [1242, 263] width 21 height 21
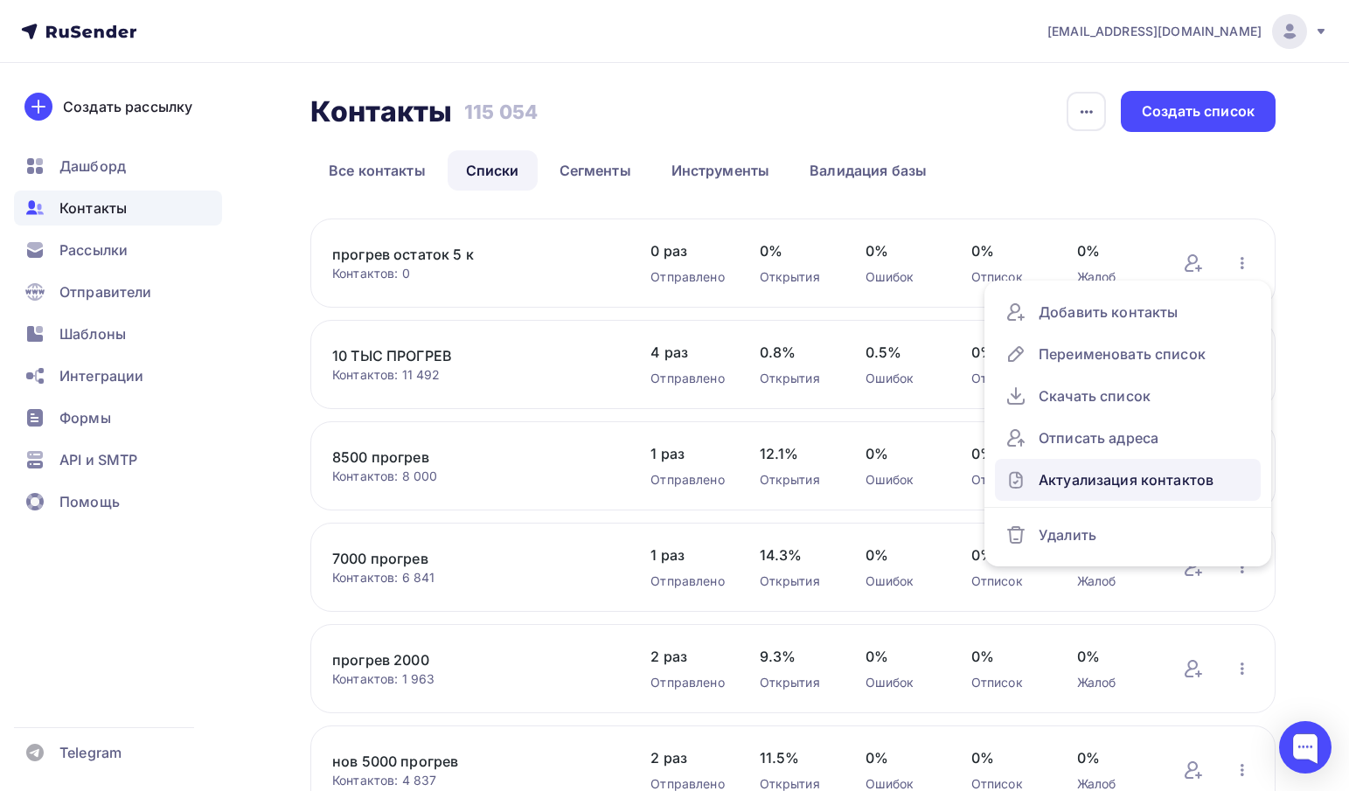
click at [1145, 476] on div "Актуализация контактов" at bounding box center [1127, 480] width 245 height 28
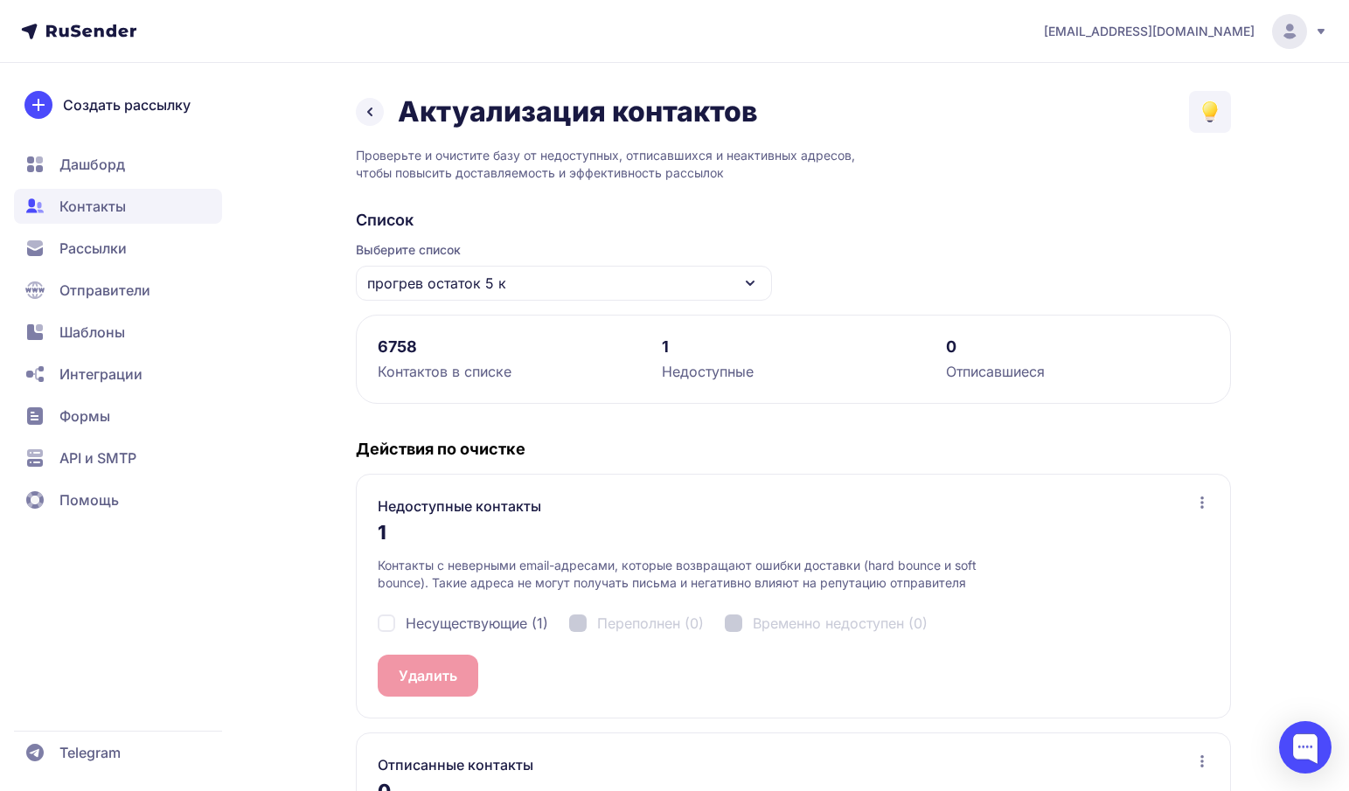
click at [444, 627] on span "Несуществующие (1)" at bounding box center [477, 623] width 142 height 21
checkbox input "true"
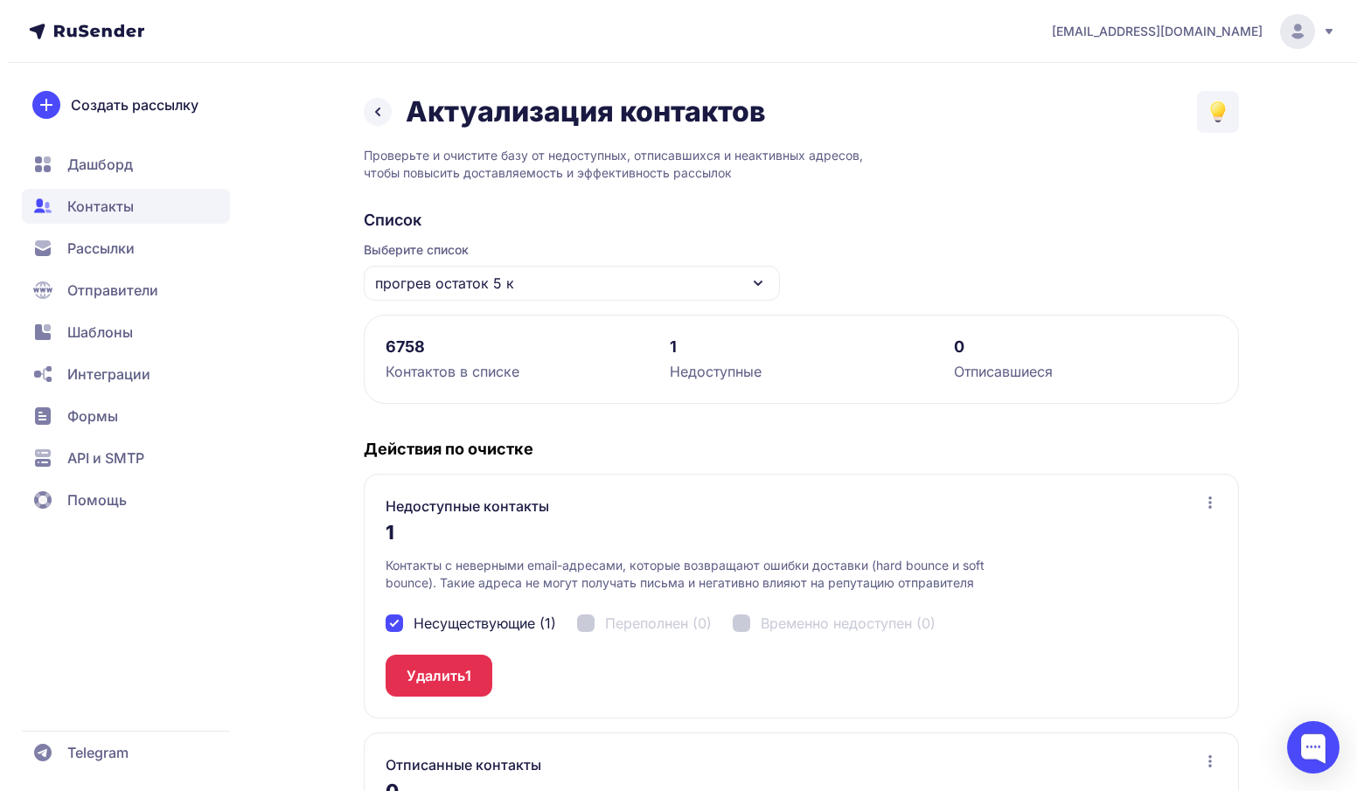
scroll to position [165, 0]
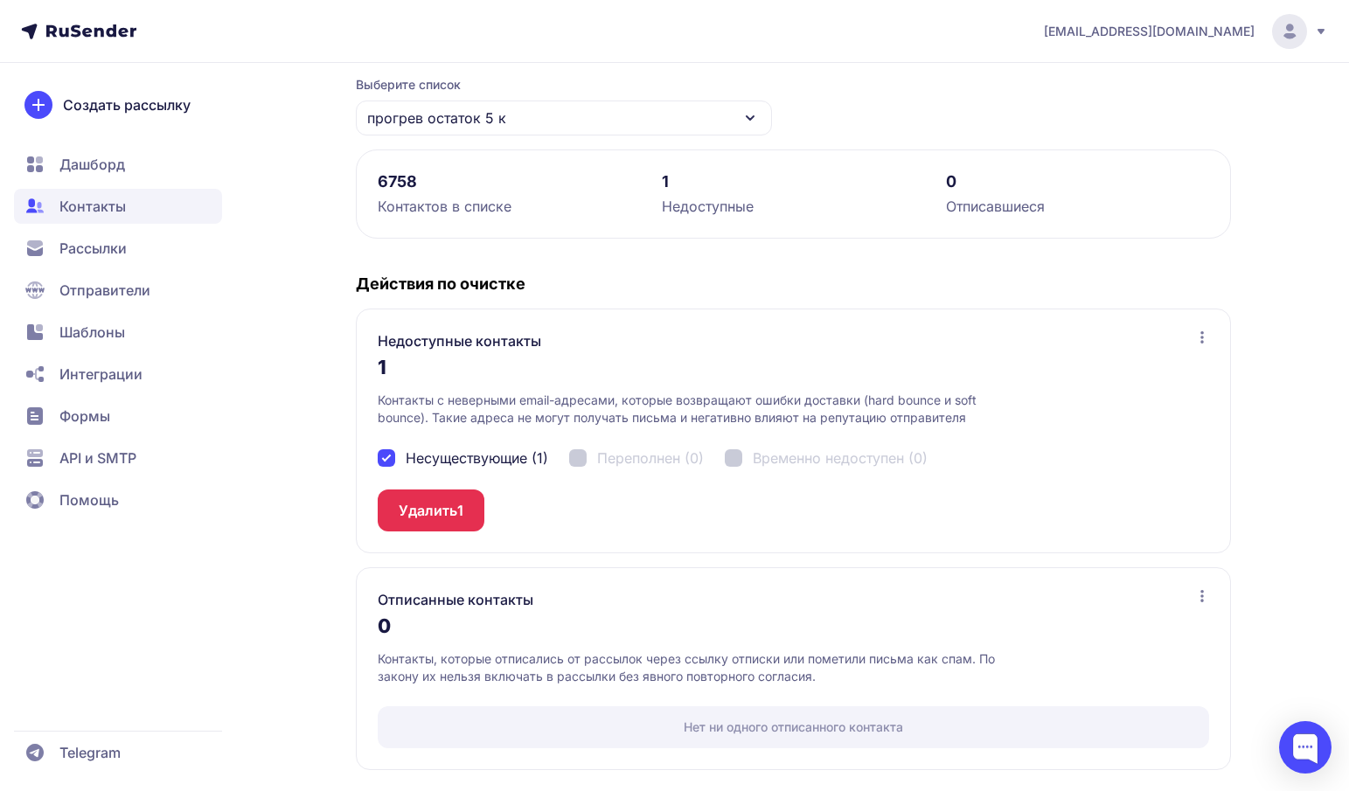
click at [431, 522] on button "Удалить 1" at bounding box center [431, 511] width 107 height 42
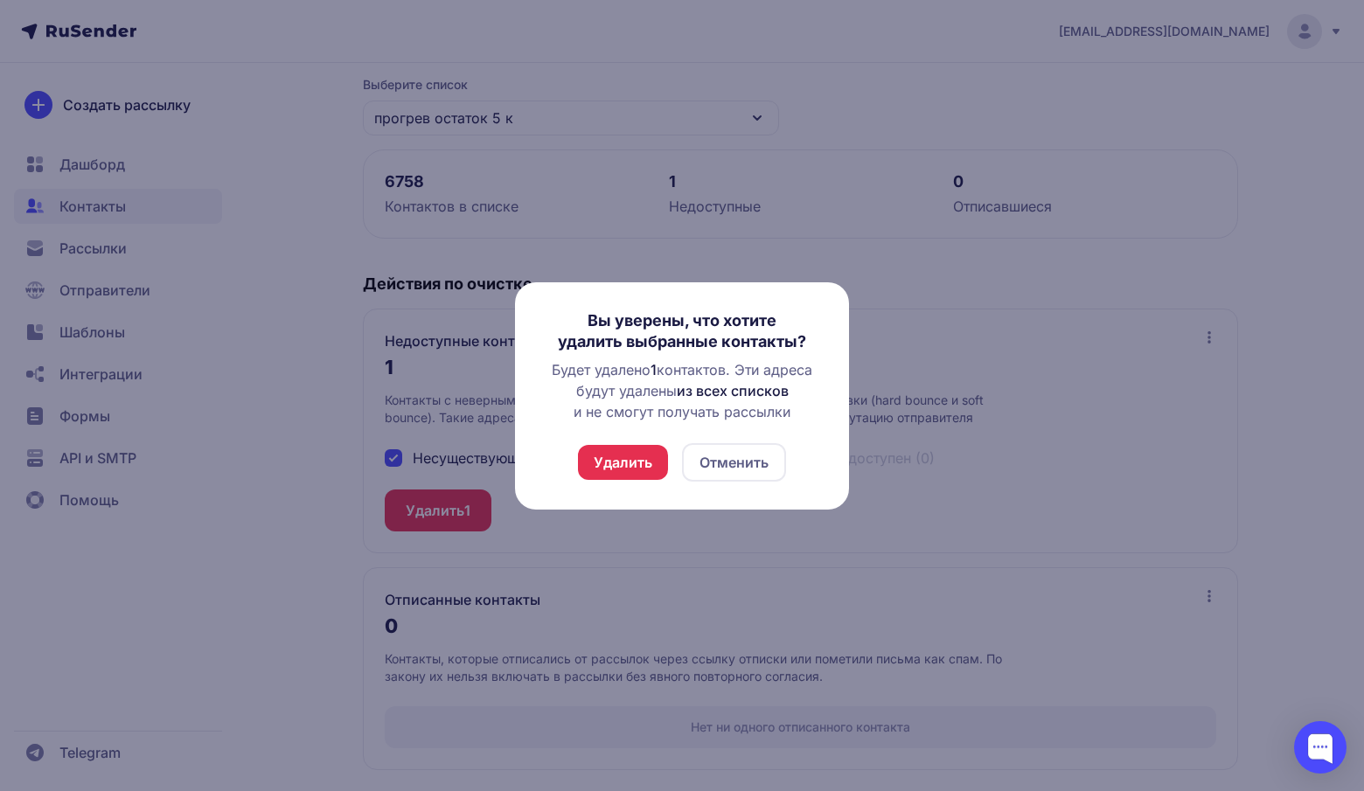
click at [644, 465] on button "Удалить" at bounding box center [623, 462] width 90 height 35
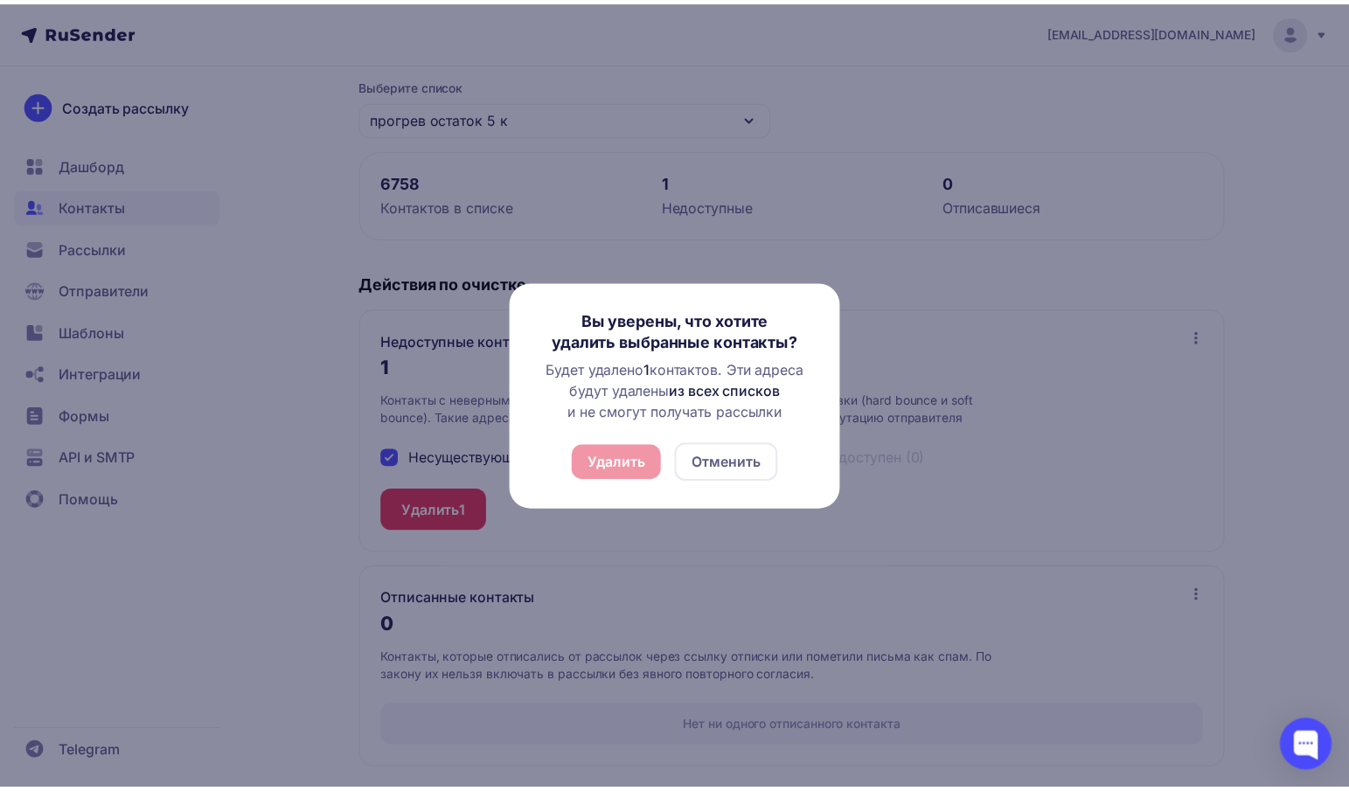
scroll to position [0, 0]
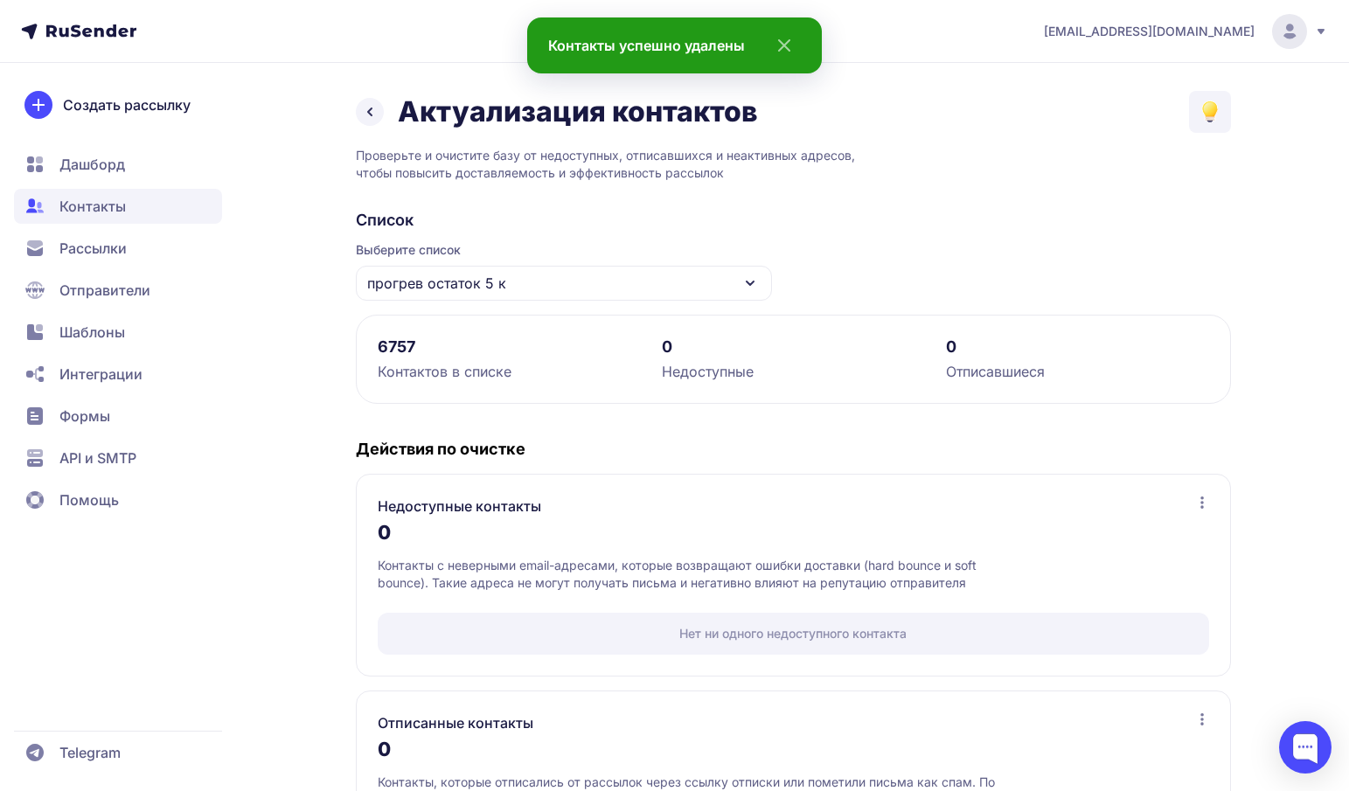
click at [365, 102] on icon at bounding box center [369, 111] width 21 height 21
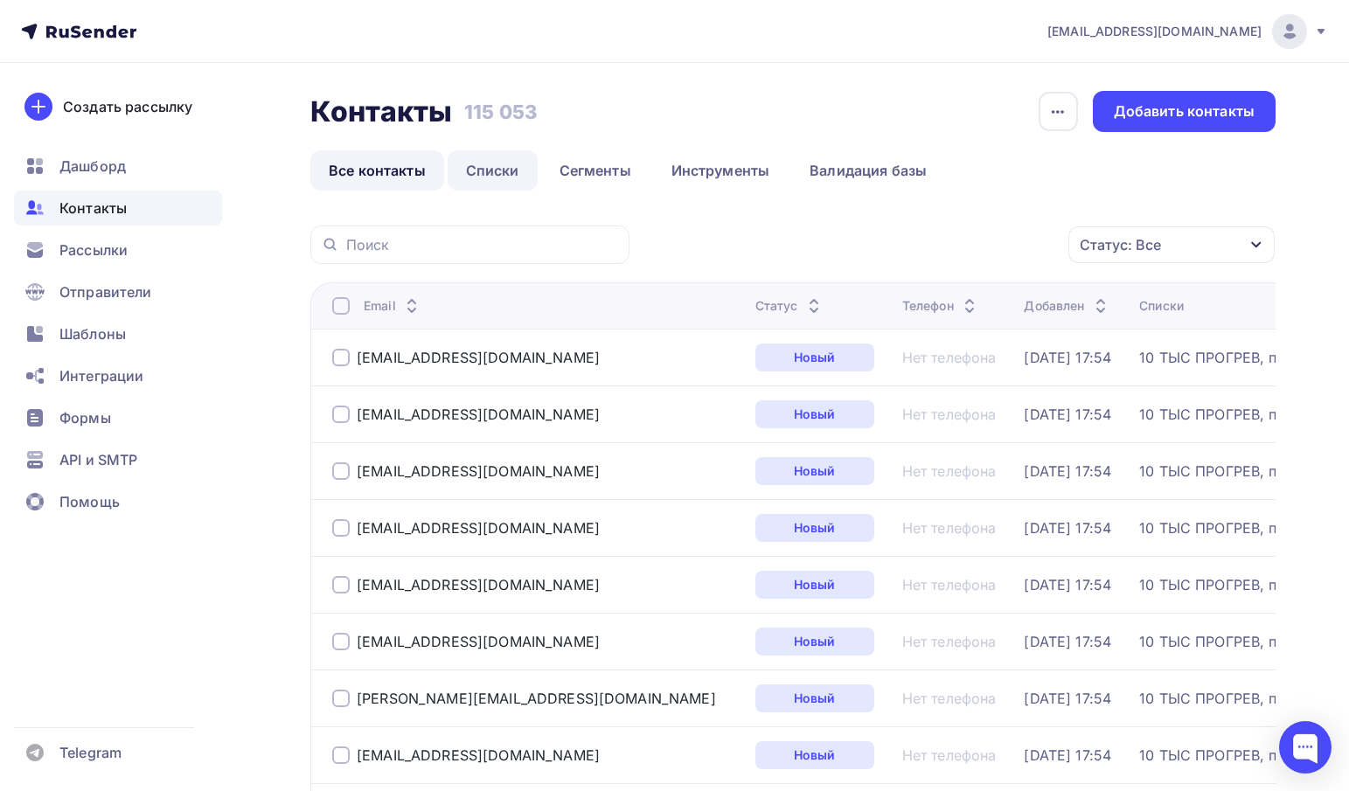
click at [503, 177] on link "Списки" at bounding box center [493, 170] width 90 height 40
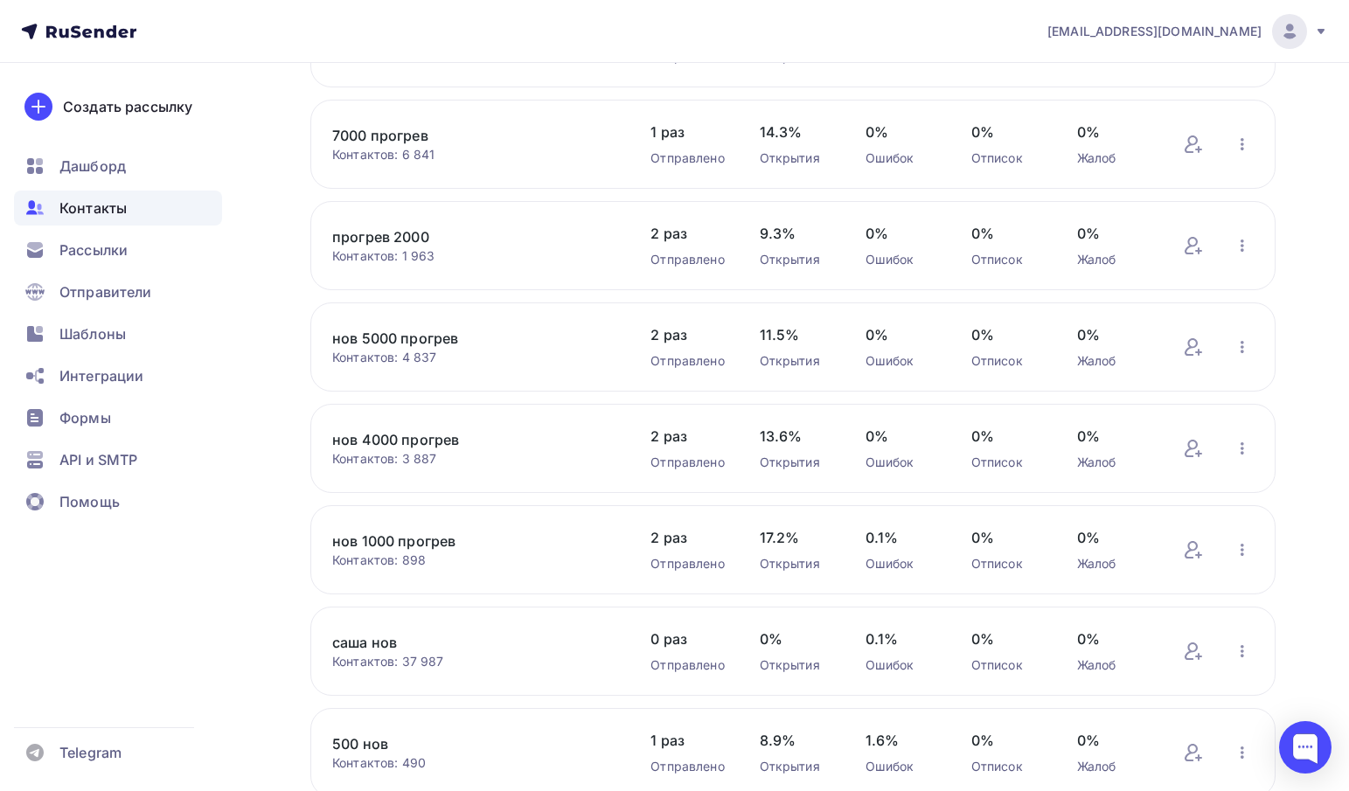
scroll to position [437, 0]
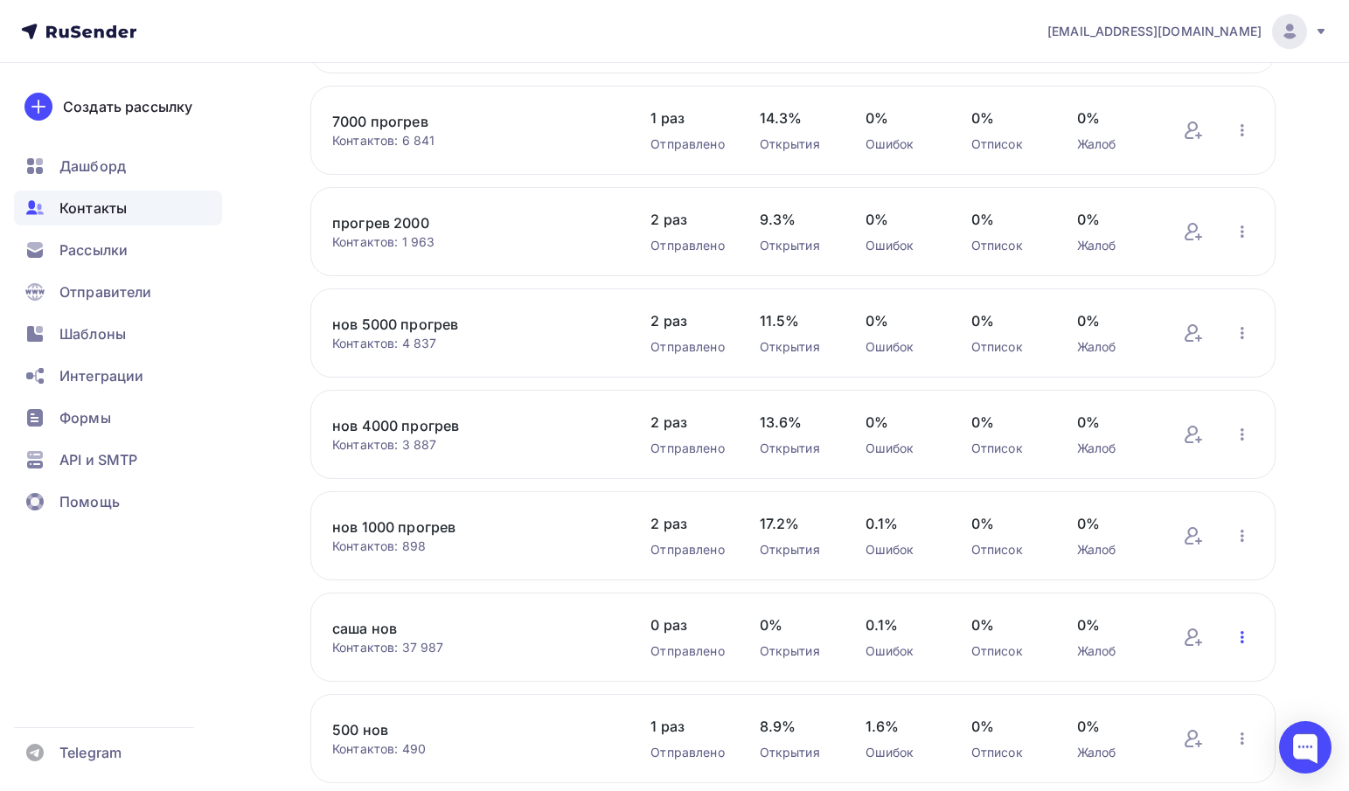
click at [1244, 640] on icon "button" at bounding box center [1242, 637] width 21 height 21
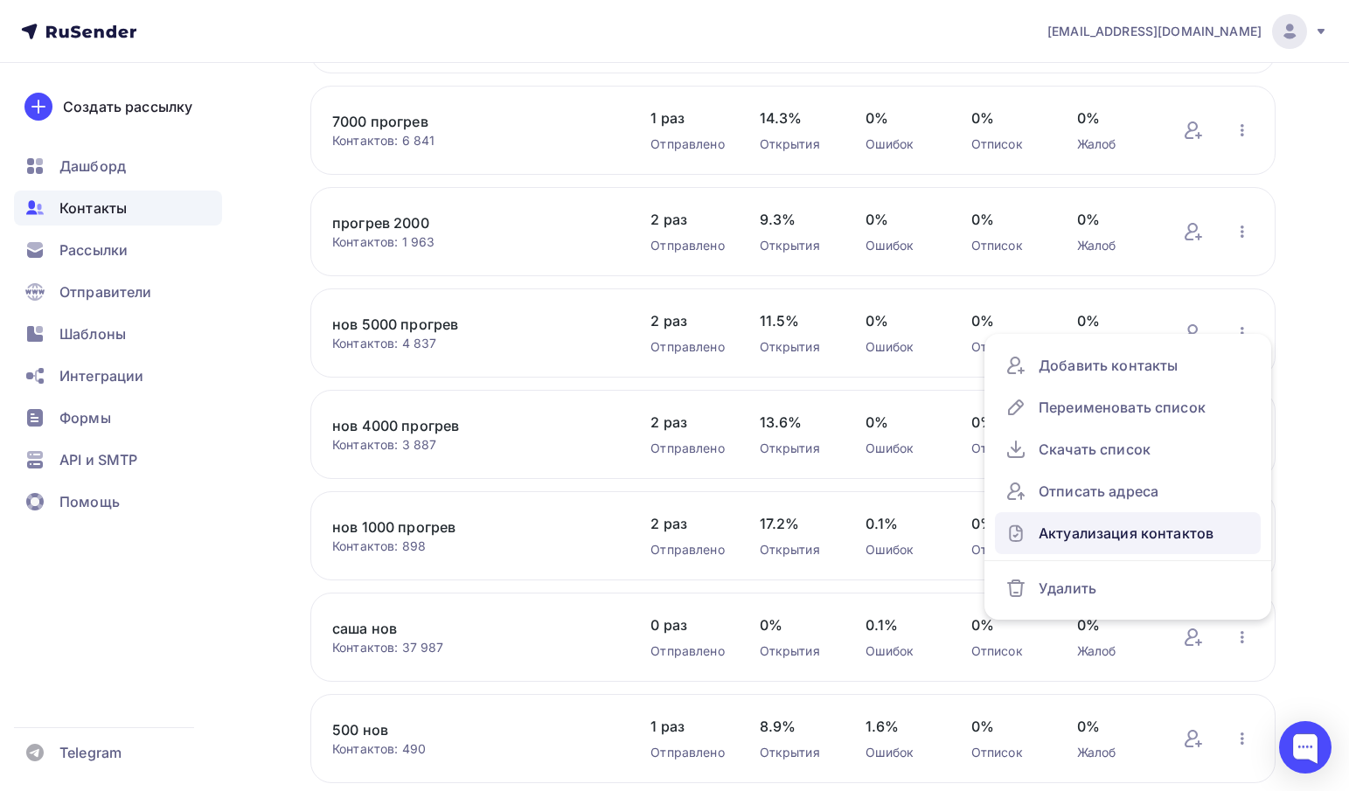
click at [1116, 546] on div "Актуализация контактов" at bounding box center [1127, 533] width 245 height 28
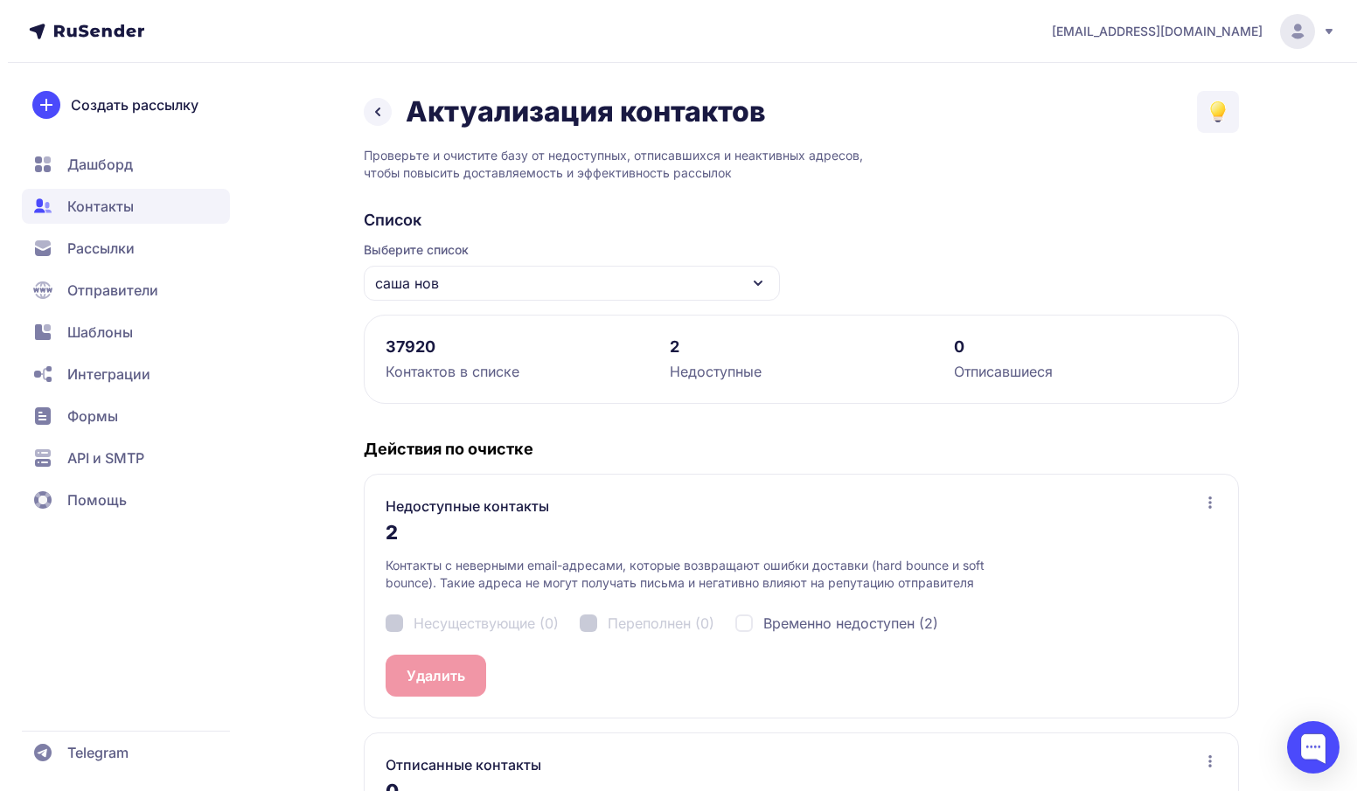
scroll to position [165, 0]
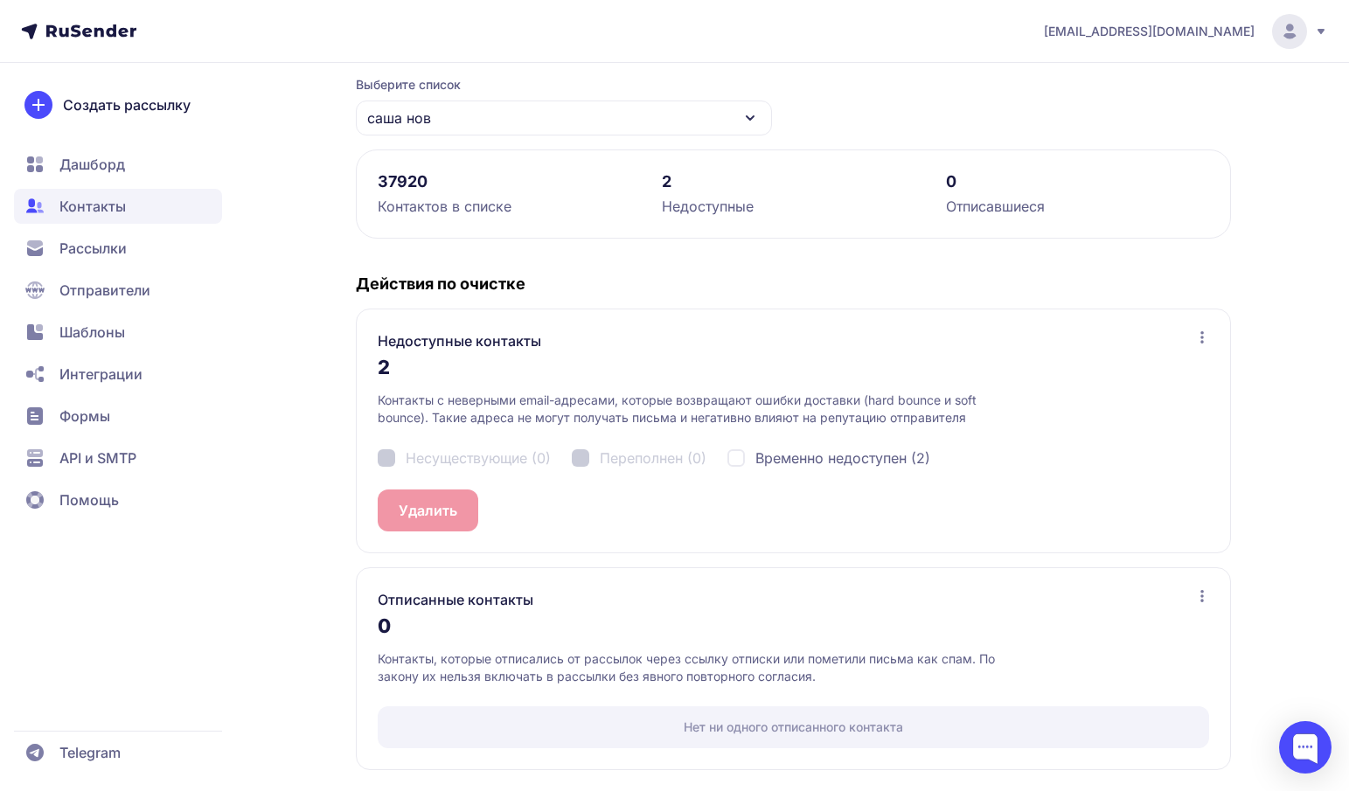
click at [782, 466] on span "Временно недоступен (2)" at bounding box center [842, 458] width 175 height 21
checkbox input "true"
click at [497, 504] on div "Недоступные контакты 2 Контакты с неверными email-адресами, которые возвращают …" at bounding box center [793, 431] width 875 height 245
click at [455, 509] on button "Удалить 2" at bounding box center [432, 511] width 109 height 42
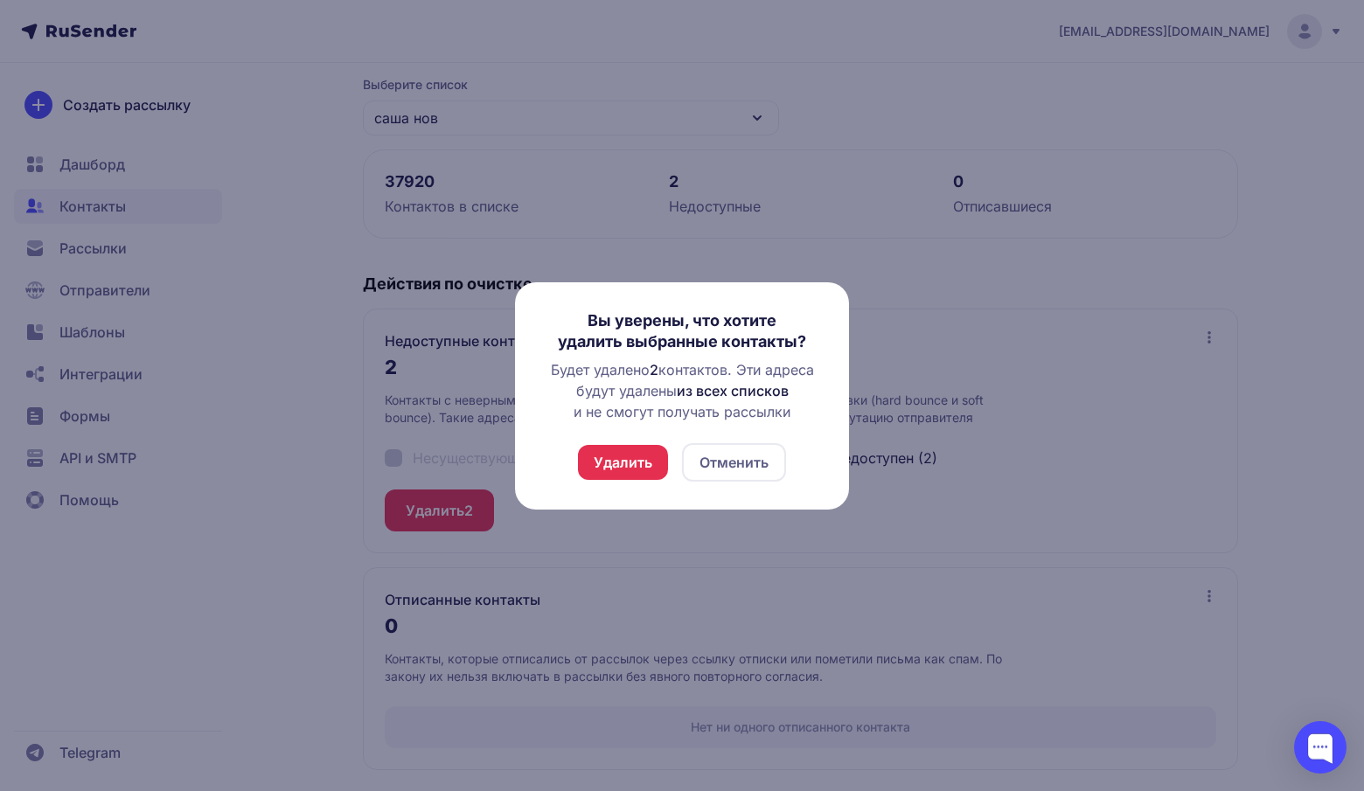
click at [663, 475] on button "Удалить" at bounding box center [623, 462] width 90 height 35
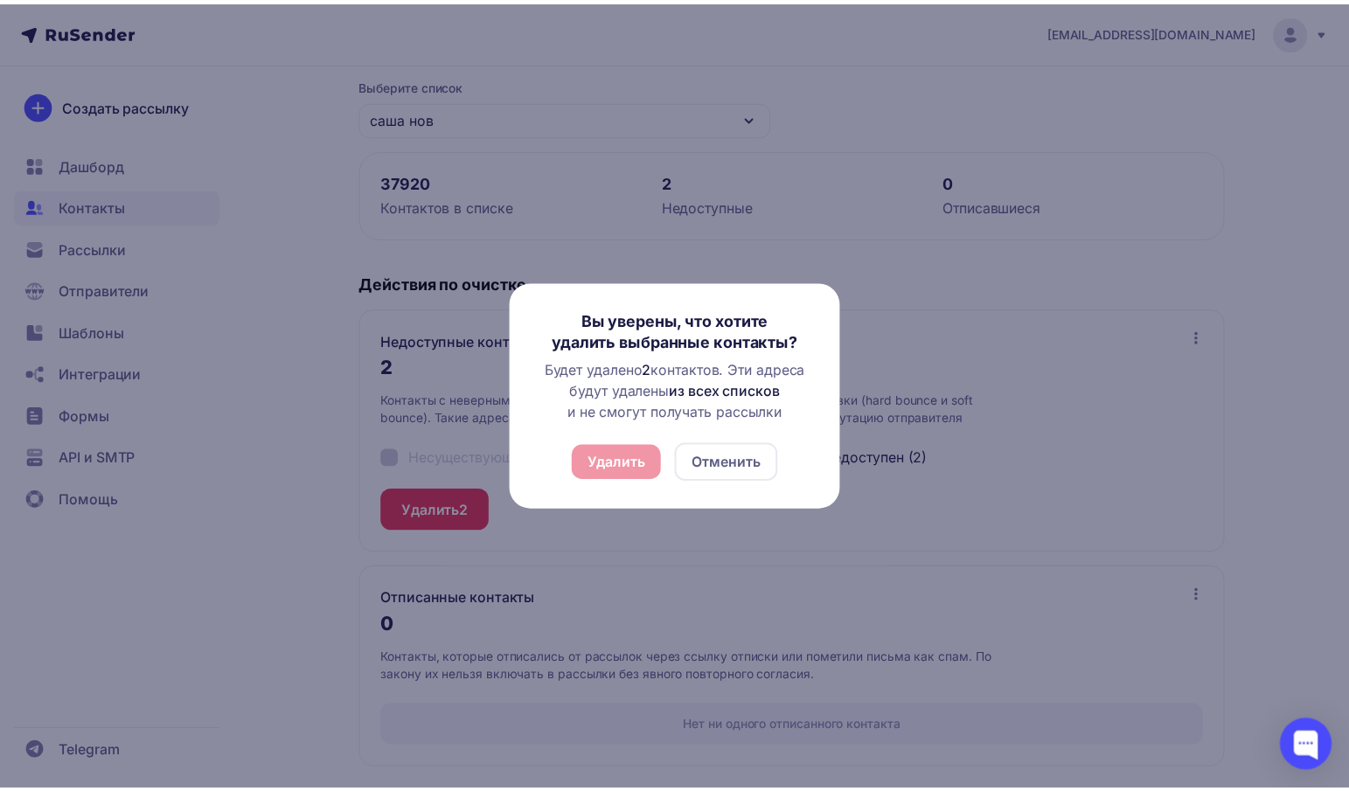
scroll to position [0, 0]
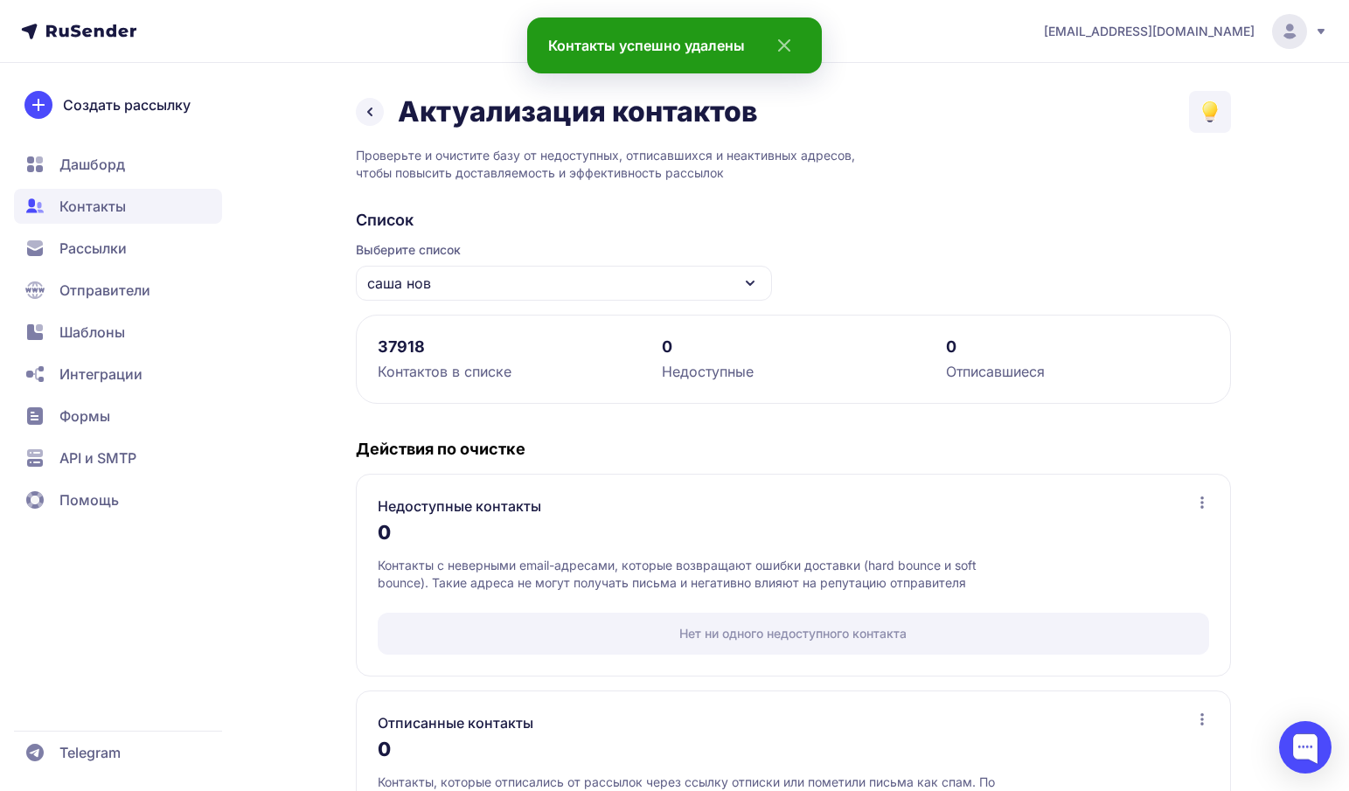
click at [376, 115] on icon at bounding box center [369, 111] width 21 height 21
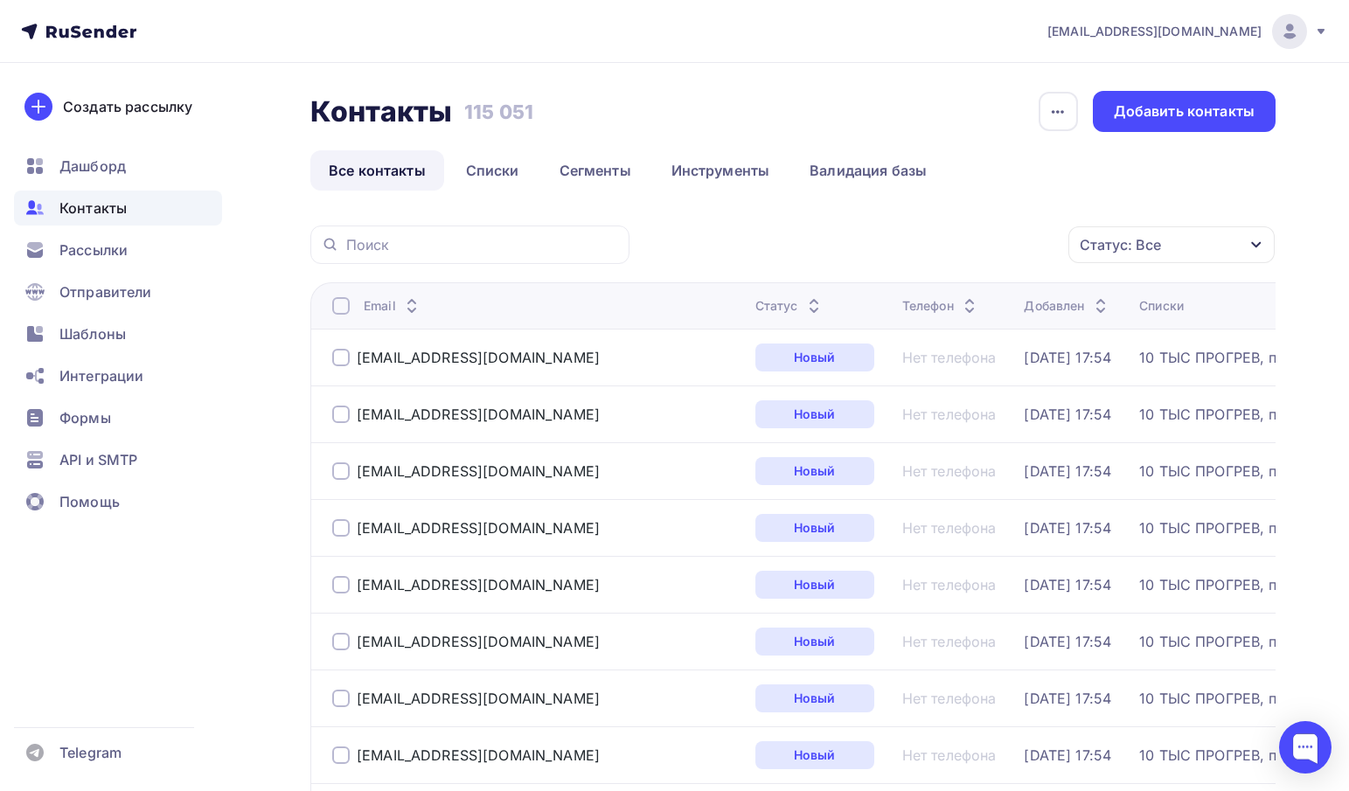
click at [88, 247] on span "Рассылки" at bounding box center [93, 250] width 68 height 21
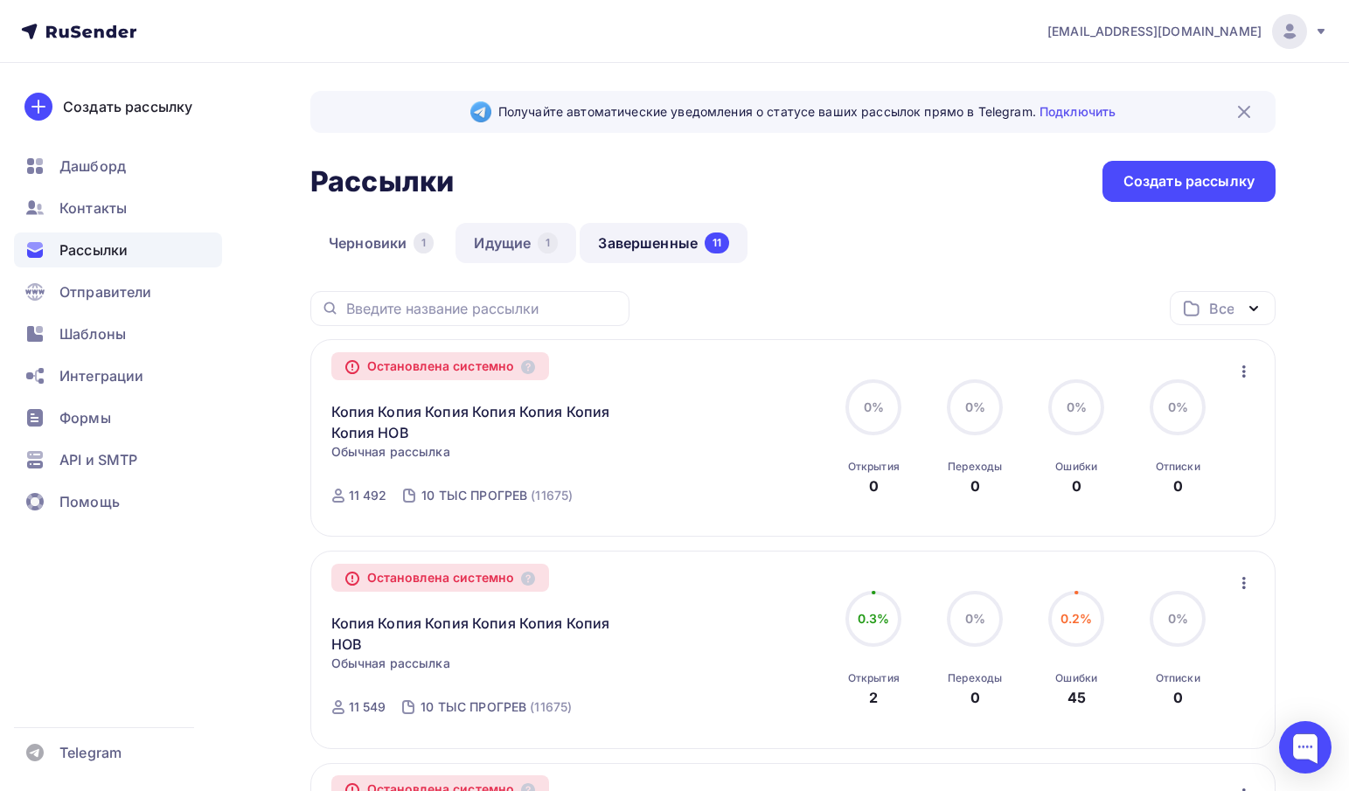
click at [545, 238] on div "1" at bounding box center [548, 243] width 20 height 21
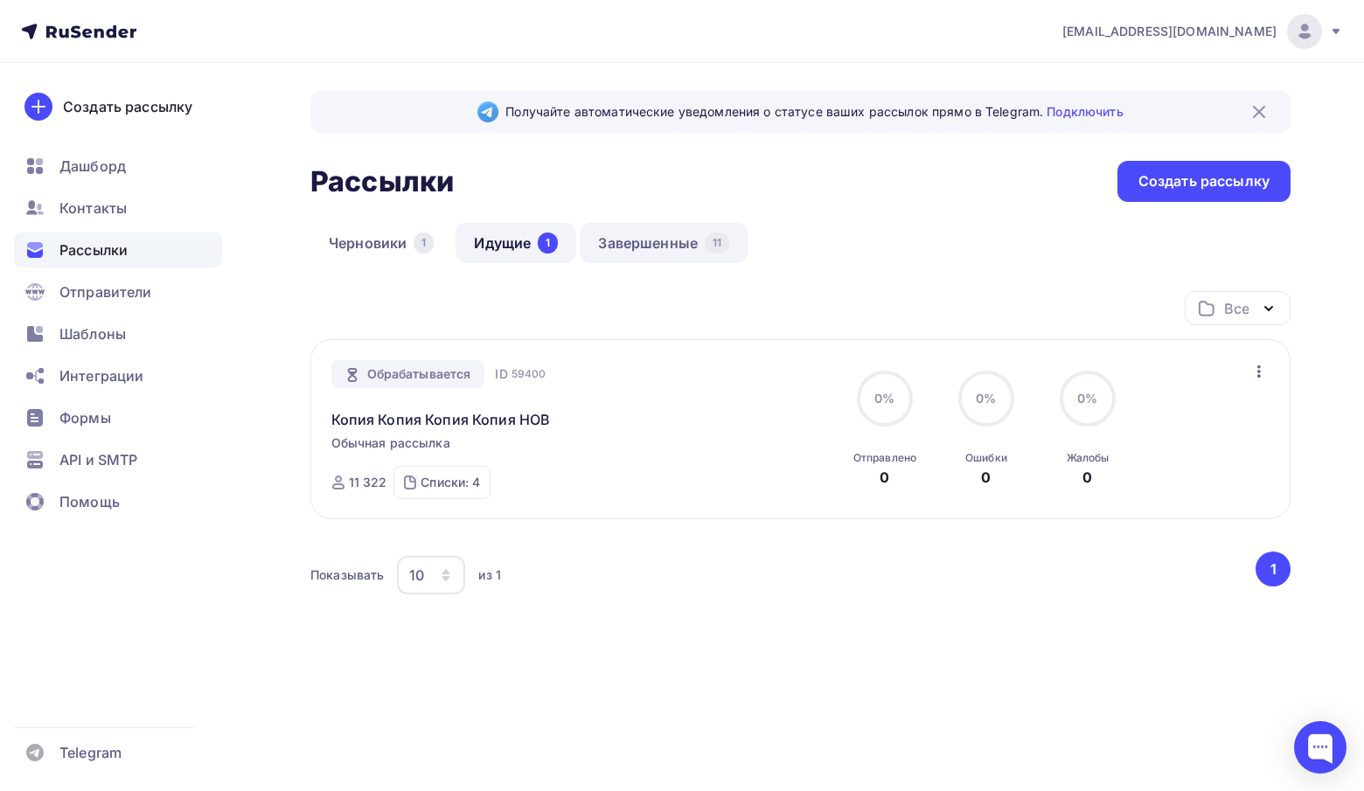
click at [678, 241] on link "Завершенные 11" at bounding box center [664, 243] width 168 height 40
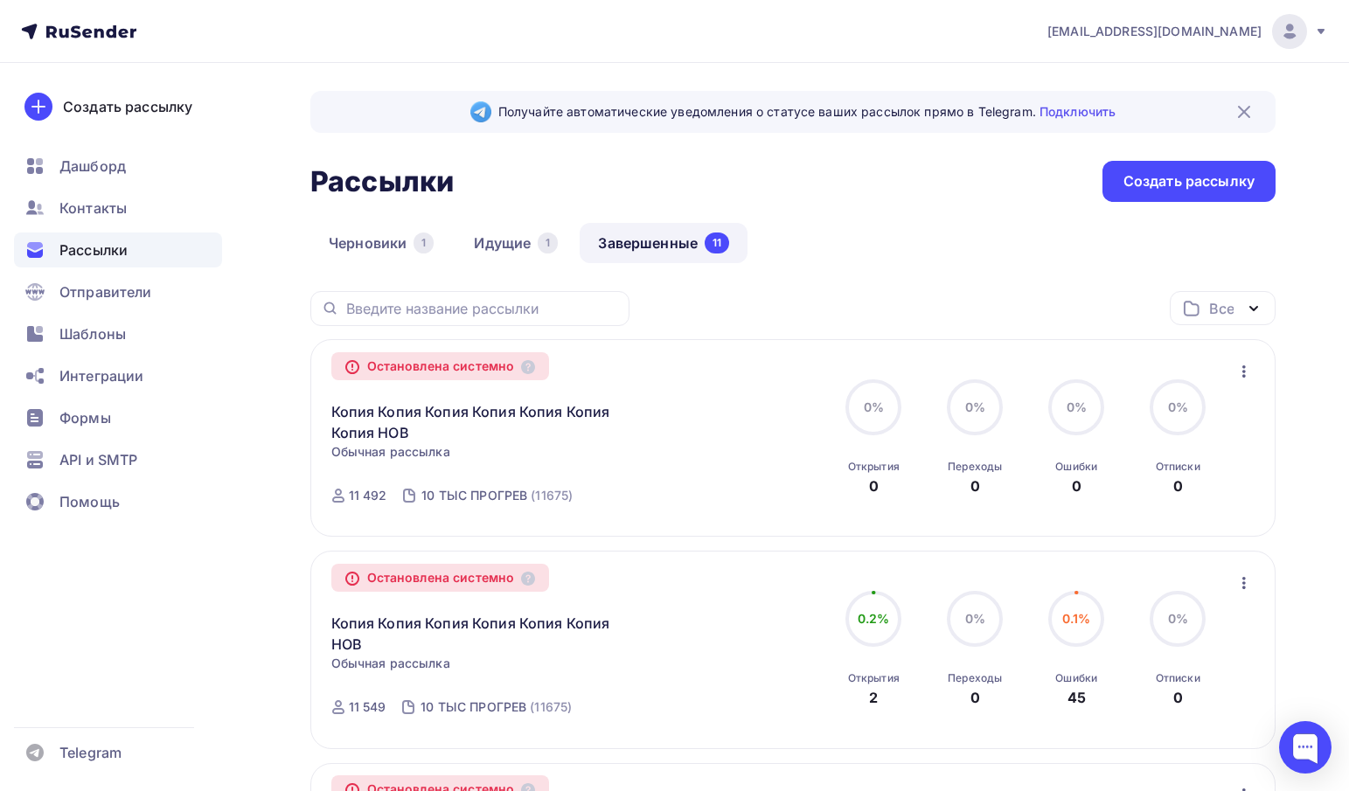
click at [1247, 364] on icon "button" at bounding box center [1243, 371] width 21 height 21
click at [1188, 417] on div "Копировать в новую" at bounding box center [1163, 416] width 179 height 21
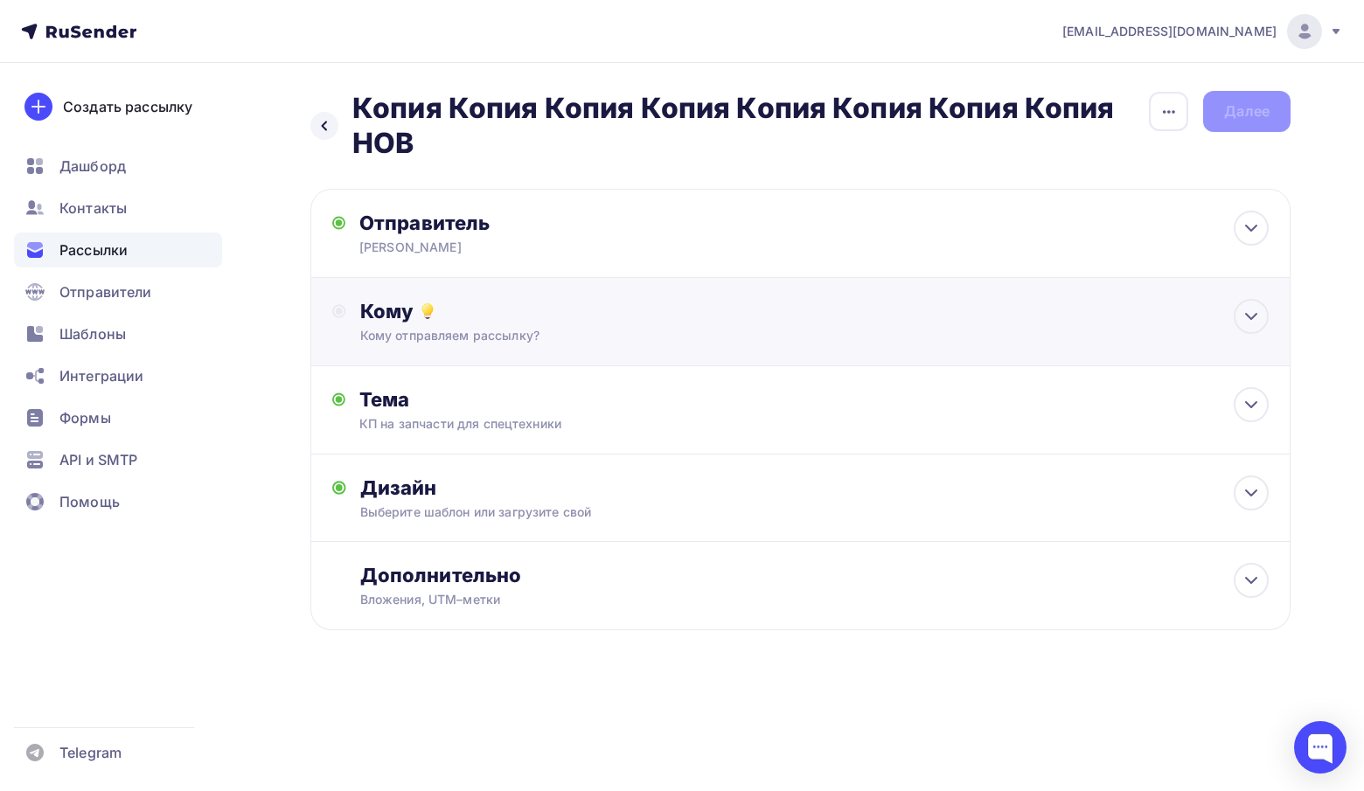
click at [459, 316] on div "Кому" at bounding box center [814, 311] width 908 height 24
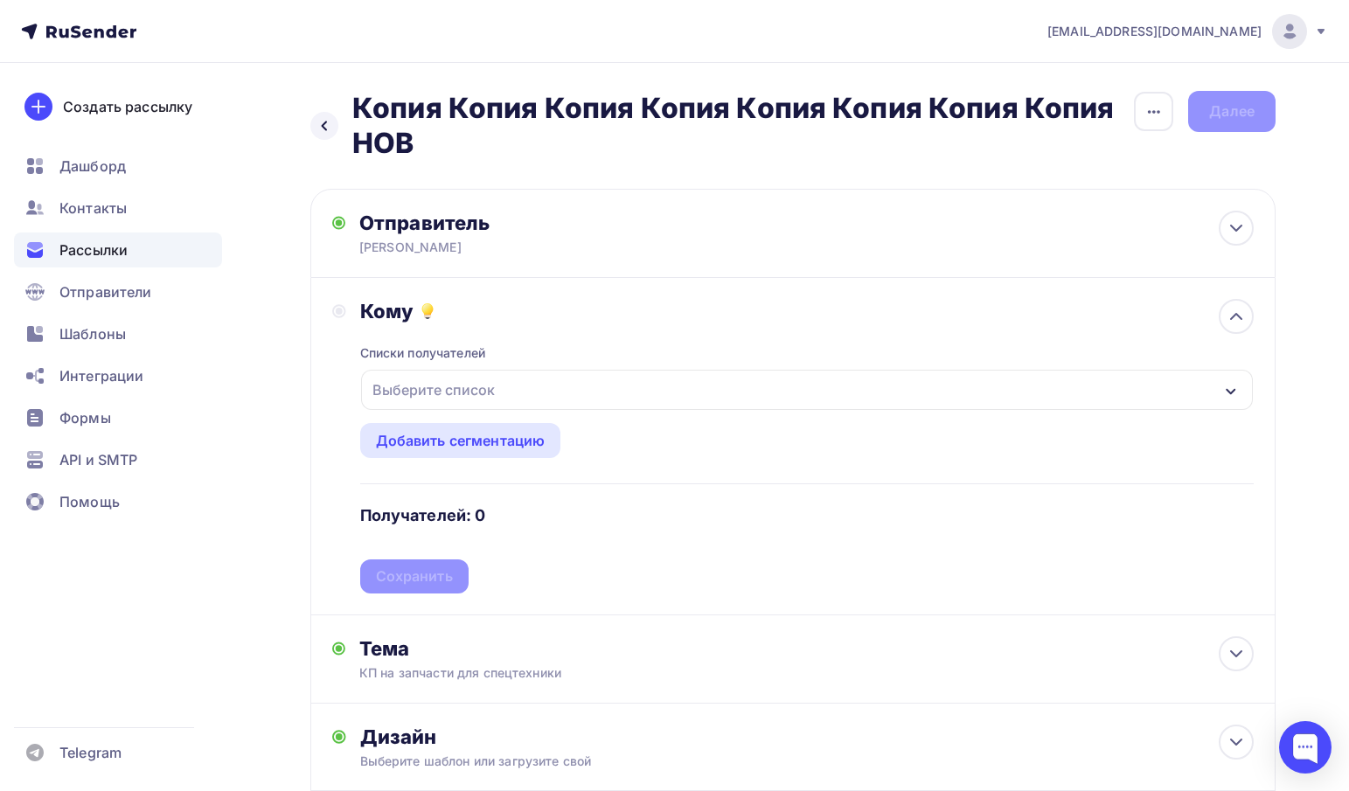
click at [457, 372] on div "Выберите список" at bounding box center [807, 390] width 892 height 40
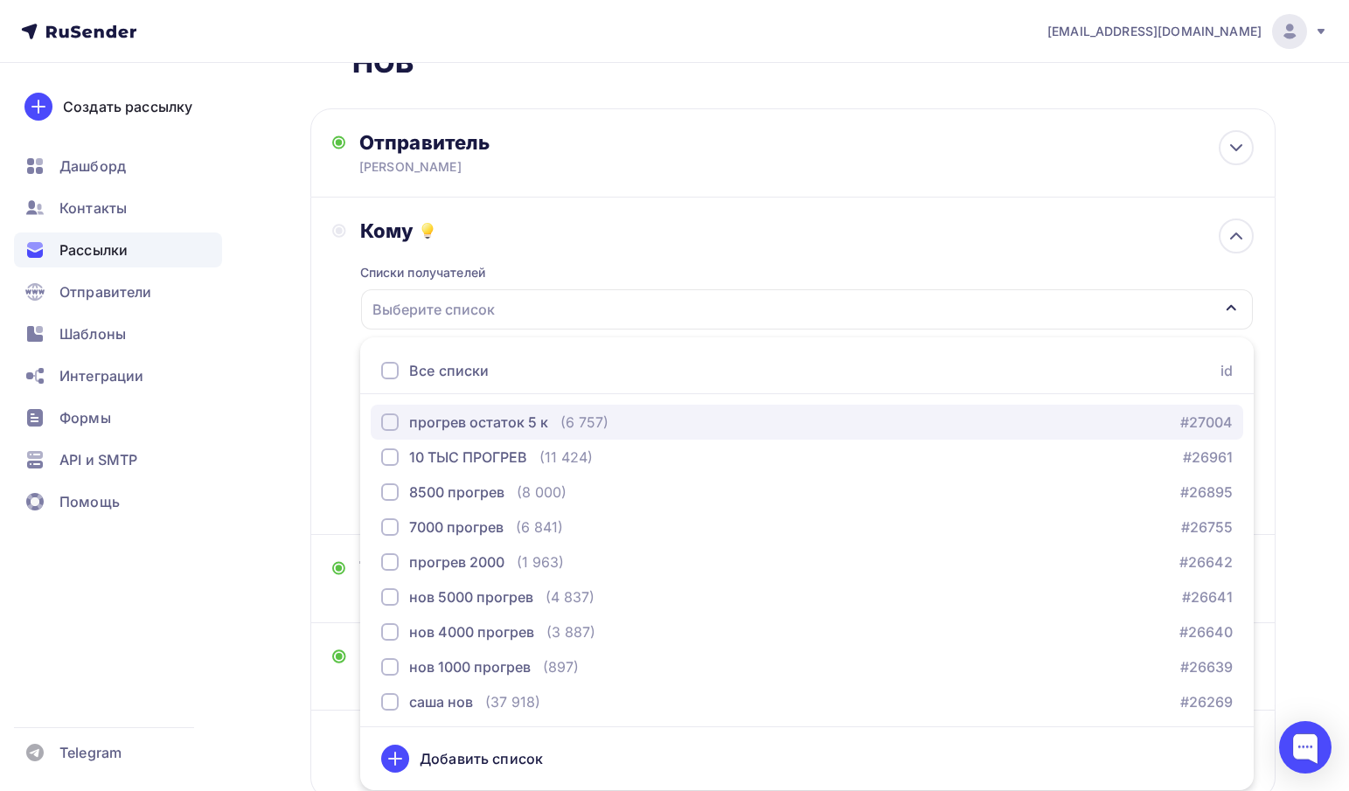
click at [469, 423] on div "прогрев остаток 5 к" at bounding box center [478, 422] width 139 height 21
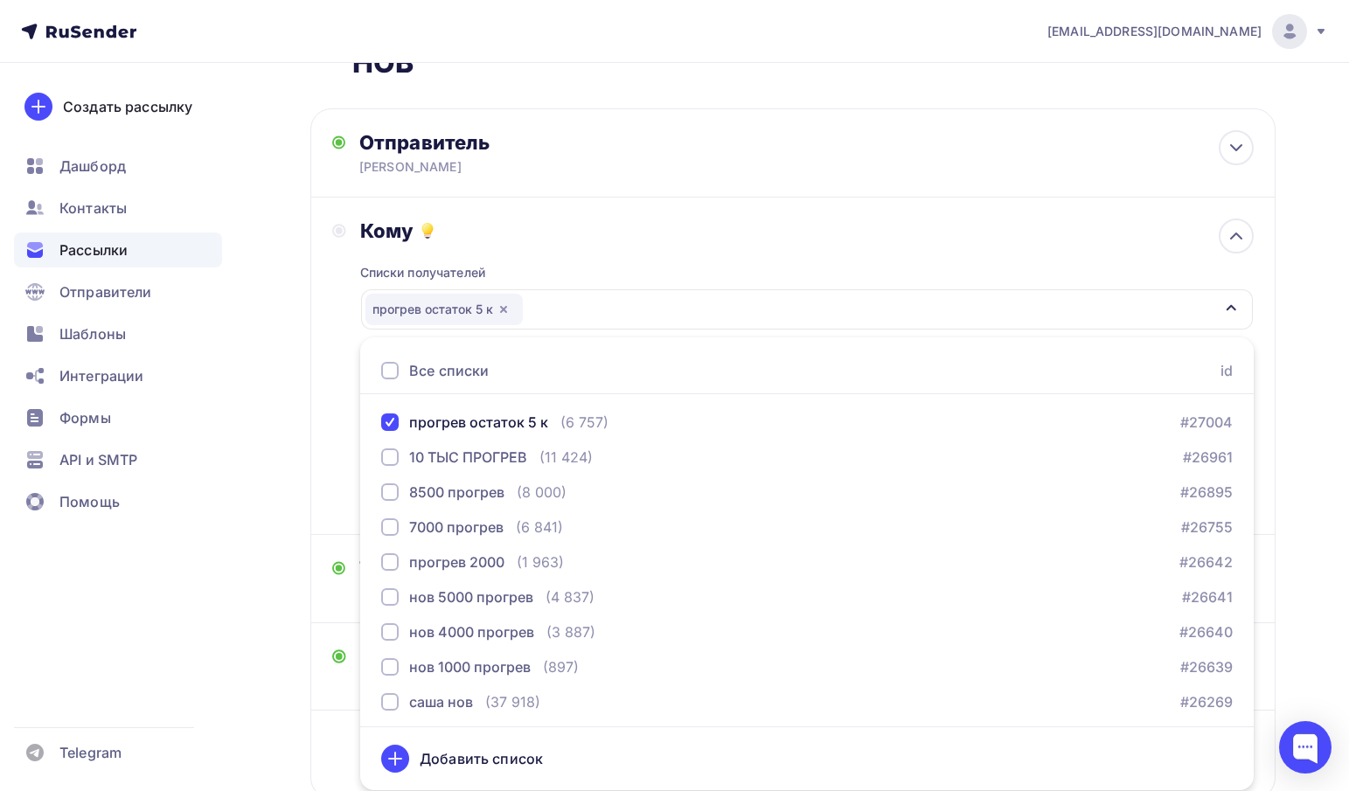
click at [528, 249] on div "Списки получателей прогрев остаток 5 к Все списки id прогрев остаток 5 к (6 757…" at bounding box center [806, 378] width 893 height 270
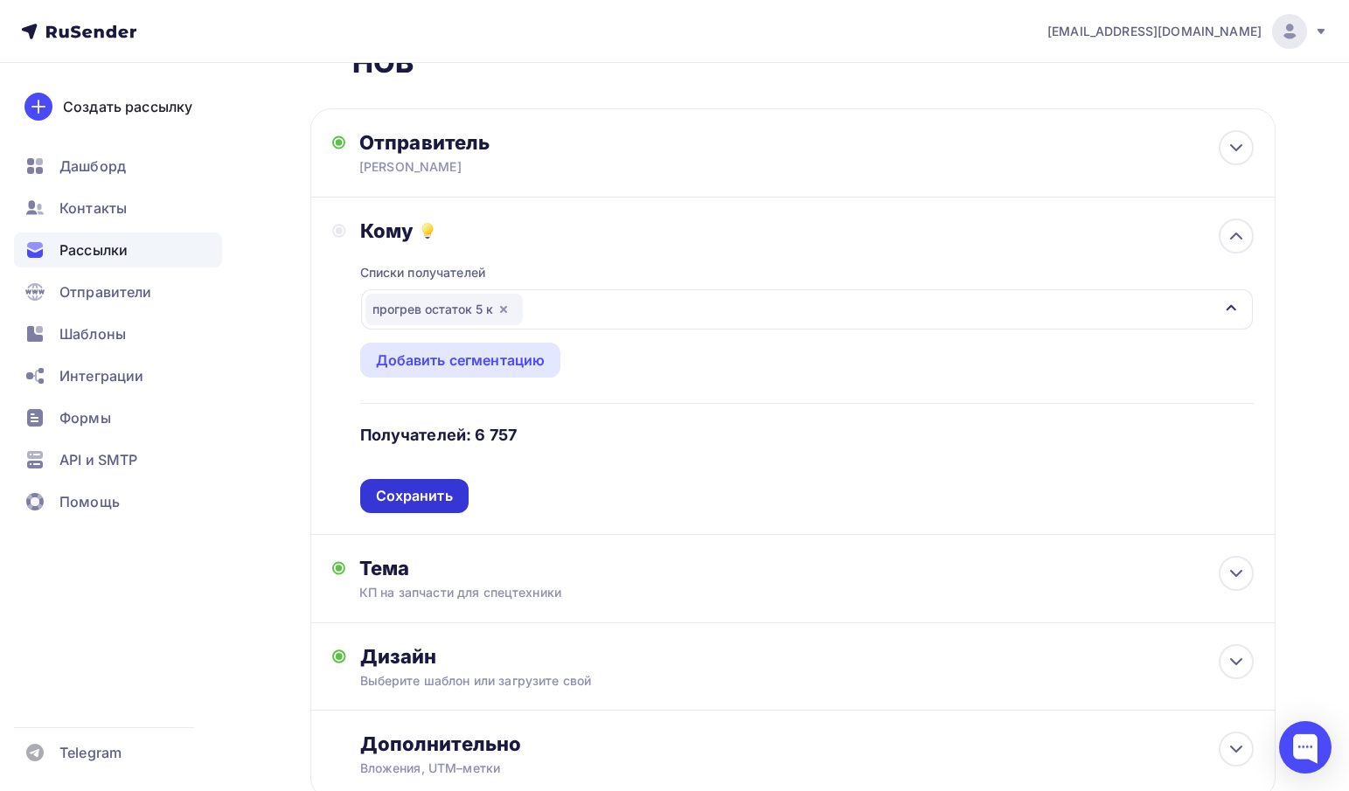
click at [438, 499] on div "Сохранить" at bounding box center [414, 496] width 77 height 20
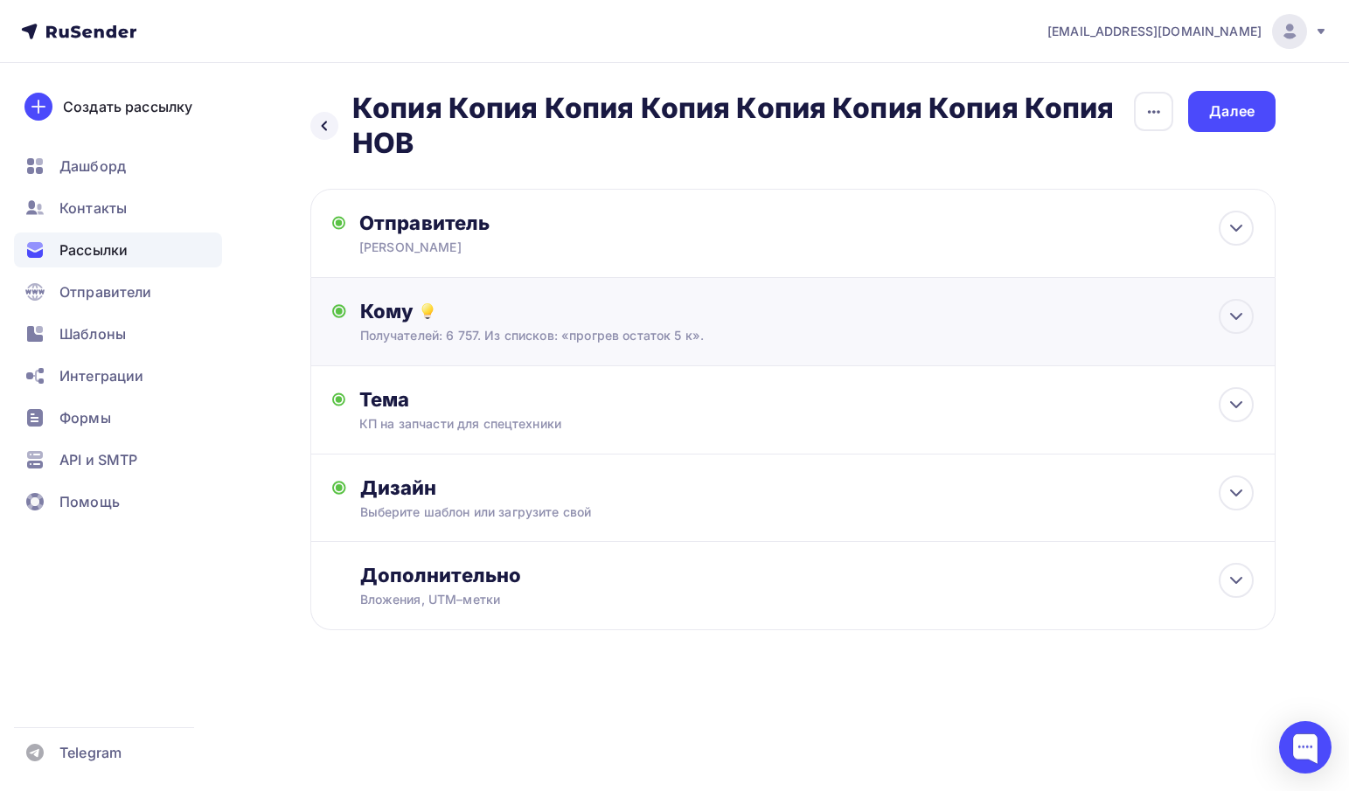
scroll to position [0, 0]
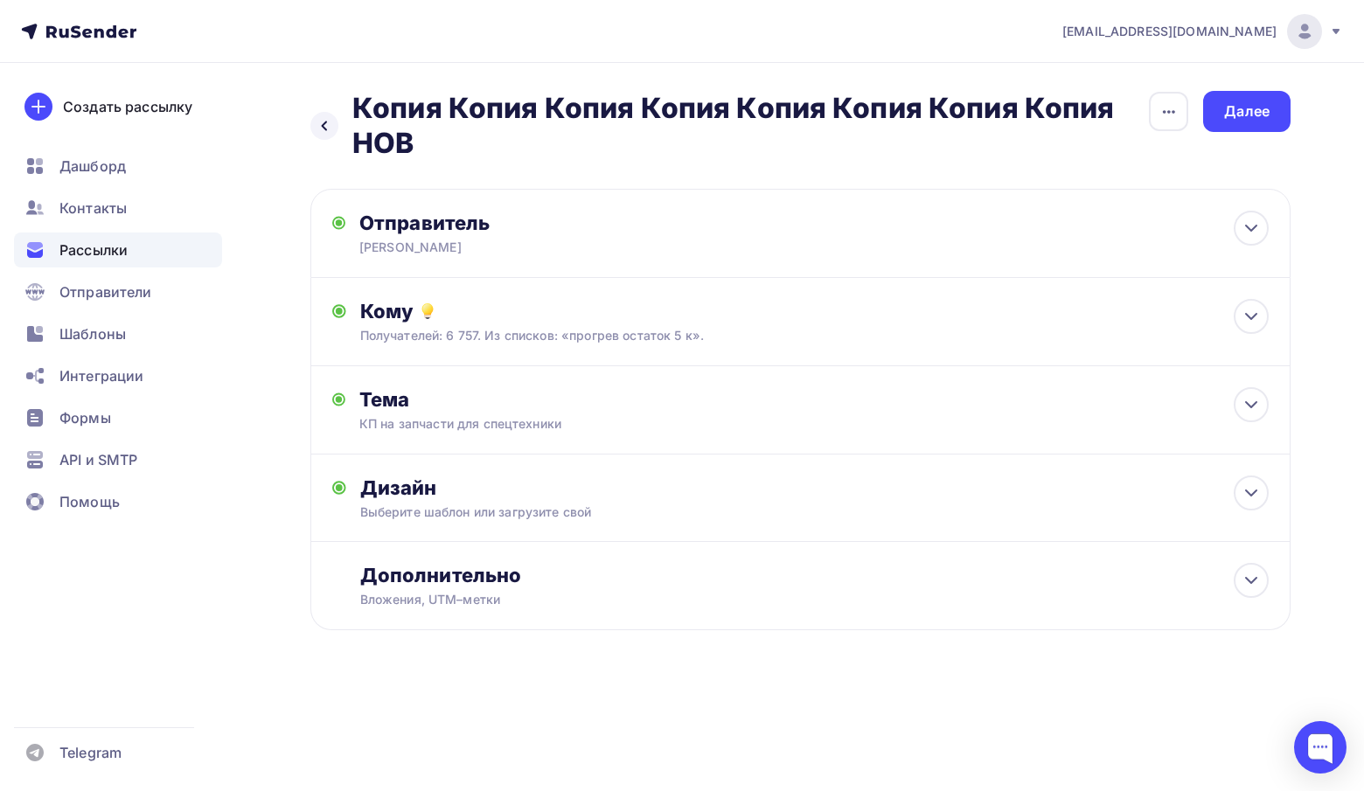
click at [1250, 134] on div "Назад Копия Копия Копия Копия Копия Копия Копия Копия НОВ Копия Копия Копия Коп…" at bounding box center [800, 126] width 980 height 70
click at [1247, 115] on div "Далее" at bounding box center [1246, 111] width 45 height 20
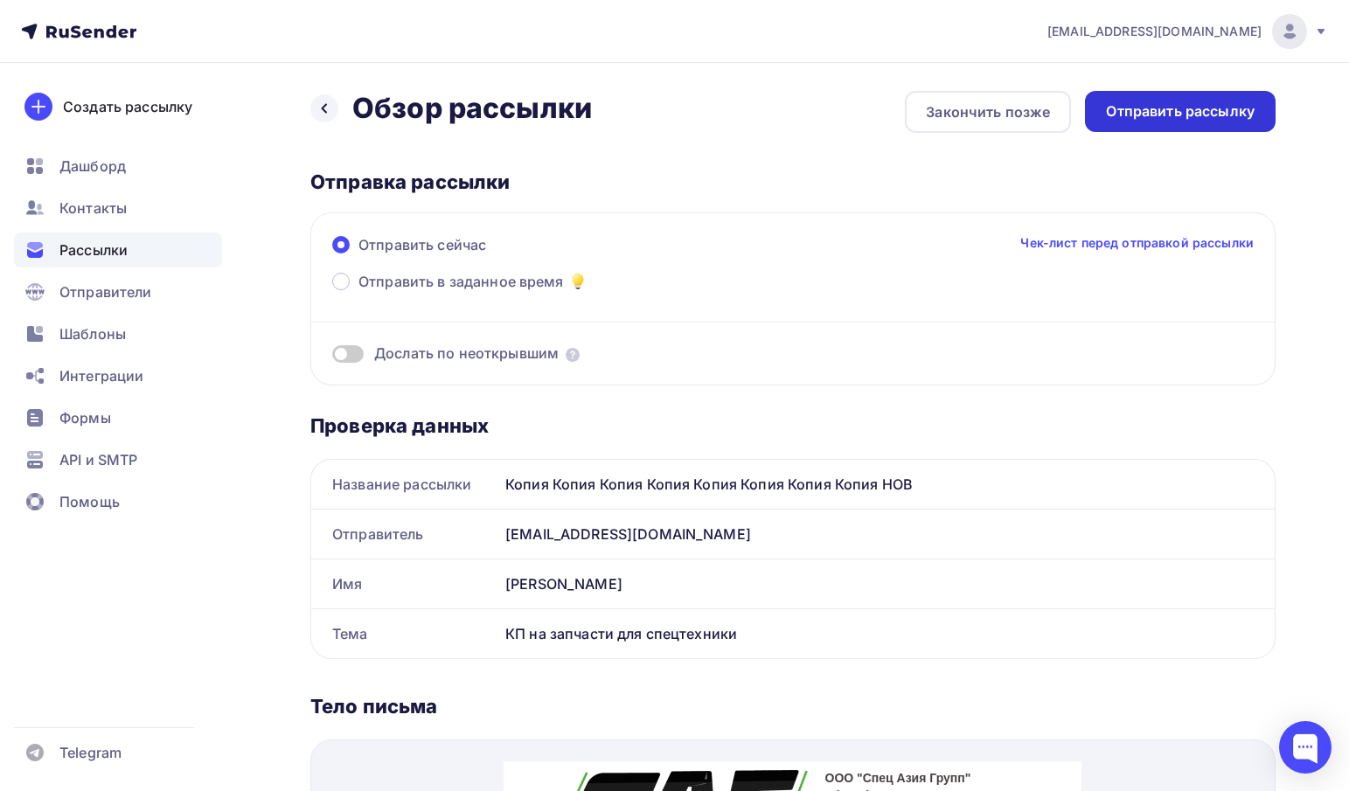
click at [1222, 113] on div "Отправить рассылку" at bounding box center [1180, 111] width 149 height 20
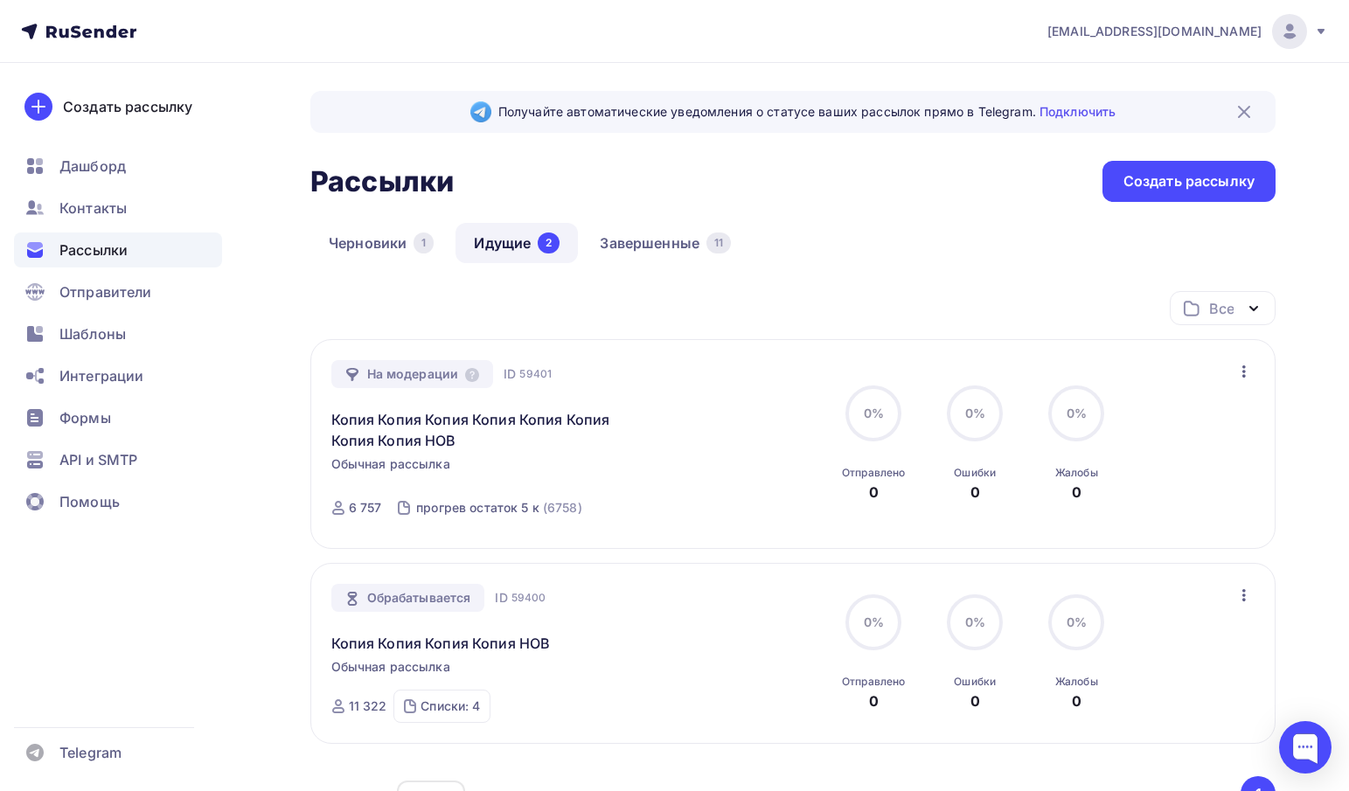
click at [373, 602] on div "Обрабатывается" at bounding box center [408, 598] width 154 height 28
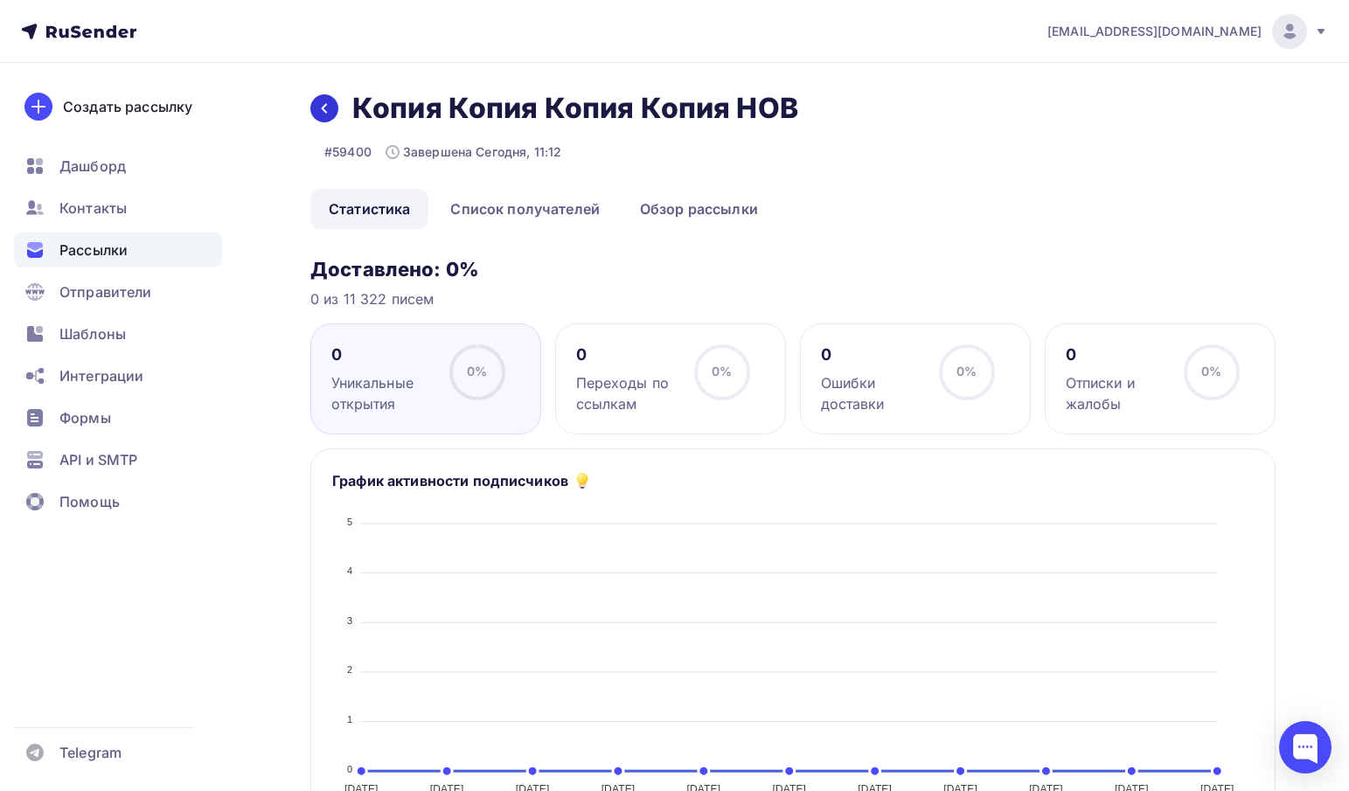
click at [318, 112] on icon at bounding box center [324, 108] width 14 height 14
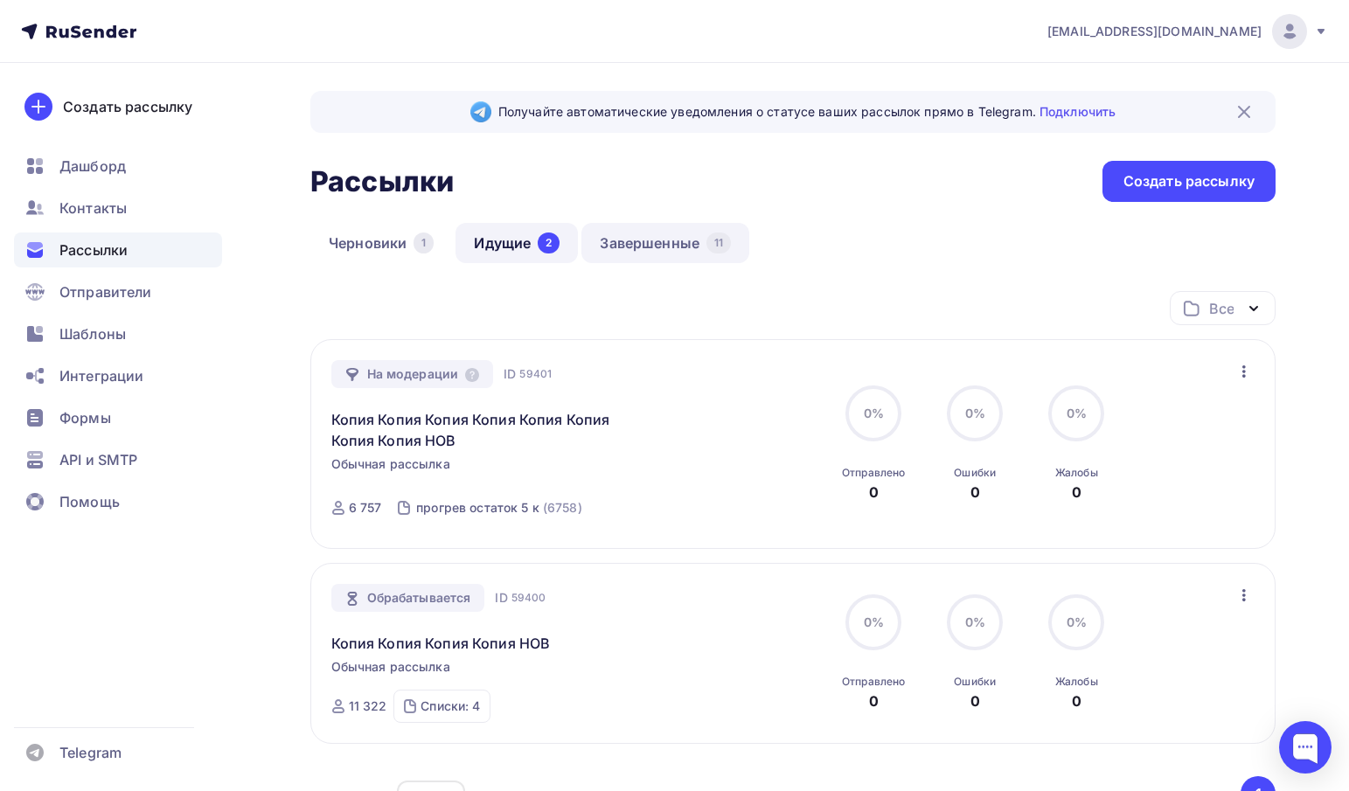
click at [627, 252] on link "Завершенные 11" at bounding box center [665, 243] width 168 height 40
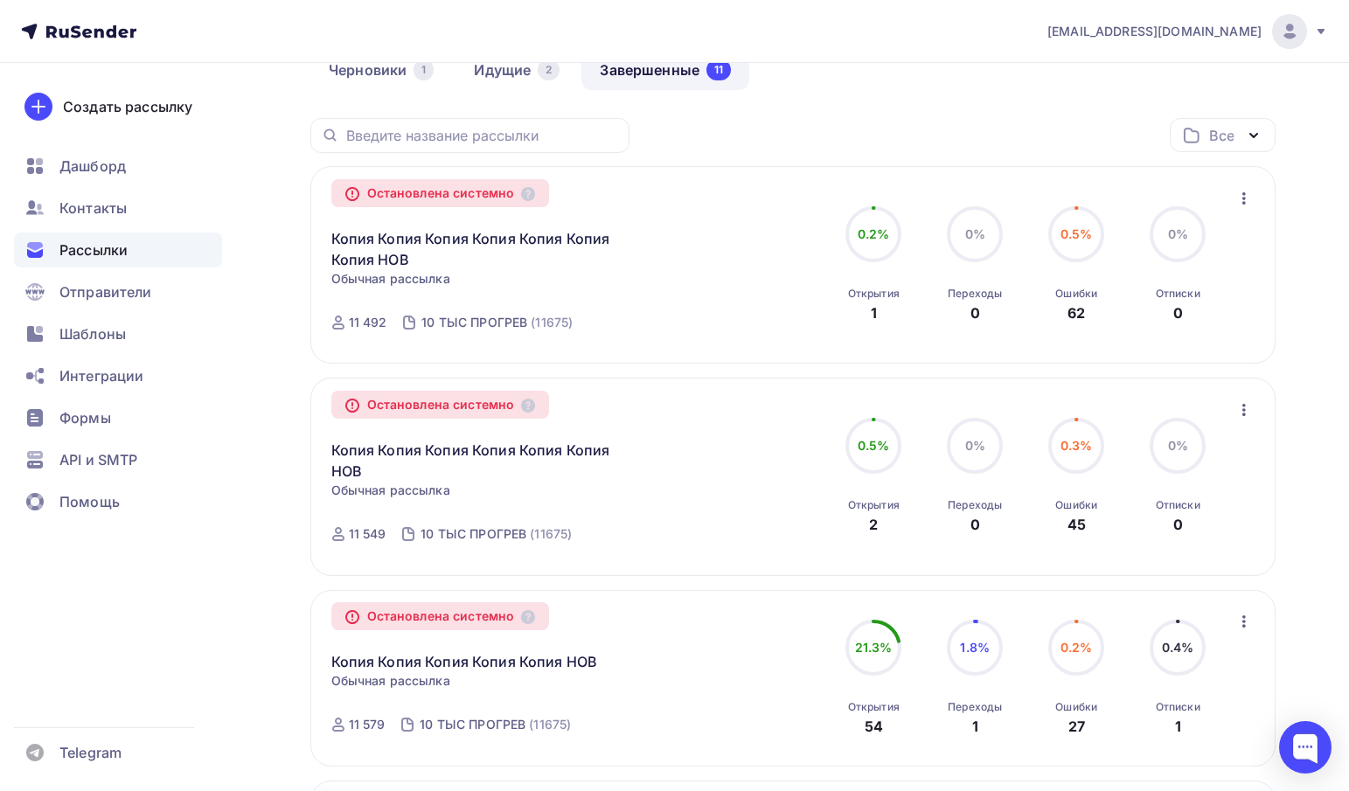
scroll to position [175, 0]
click at [358, 327] on div "11 492" at bounding box center [368, 320] width 38 height 17
click at [356, 261] on link "Копия Копия Копия Копия Копия Копия Копия НОВ" at bounding box center [481, 247] width 300 height 42
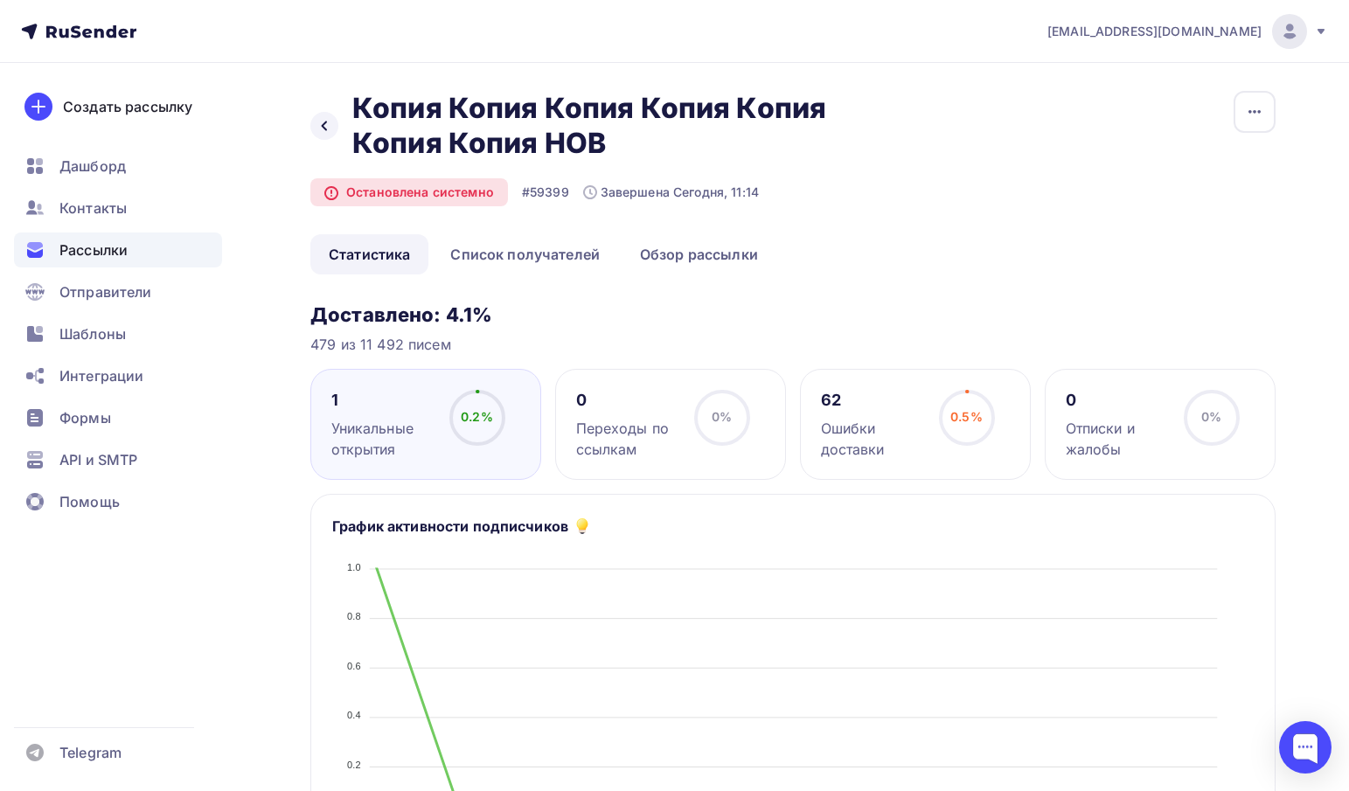
click at [855, 418] on div "Ошибки доставки" at bounding box center [872, 439] width 102 height 42
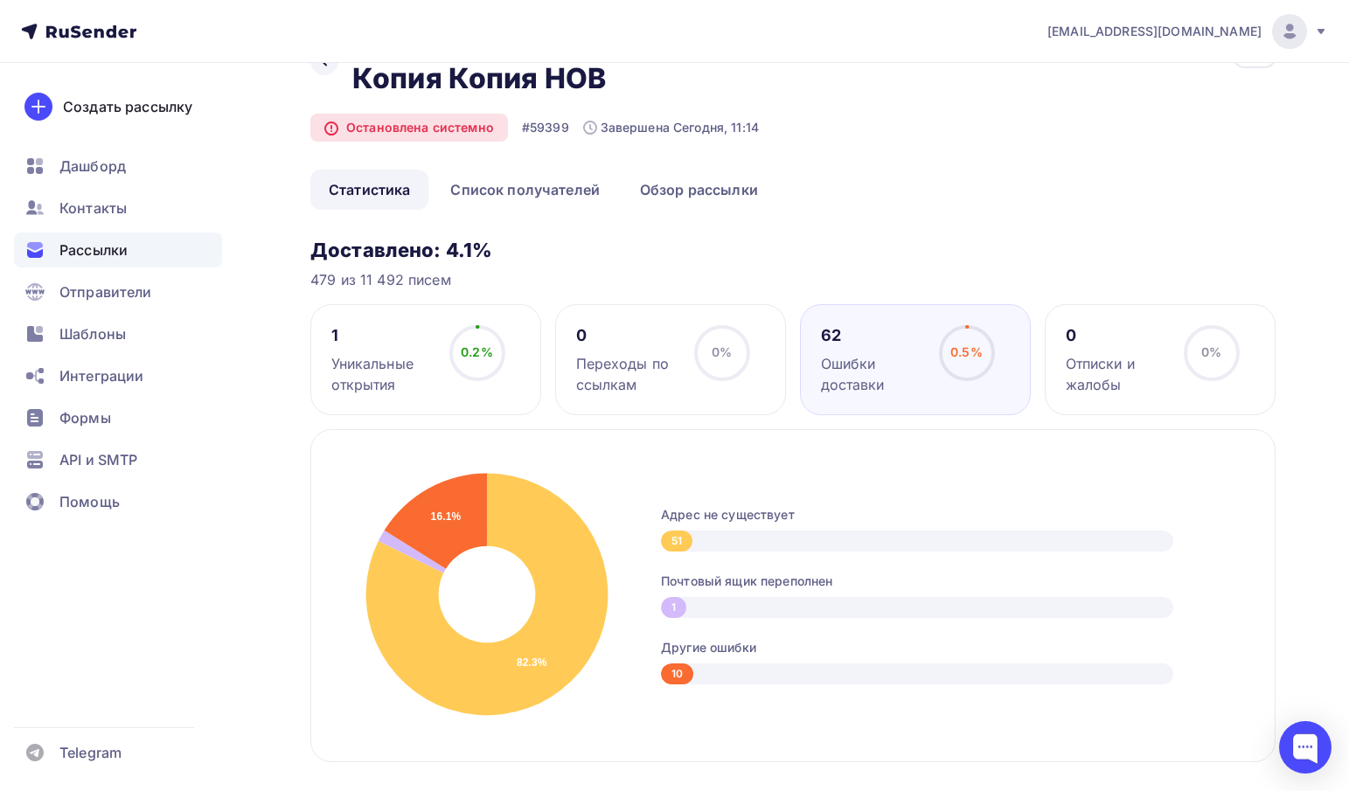
scroll to position [45, 0]
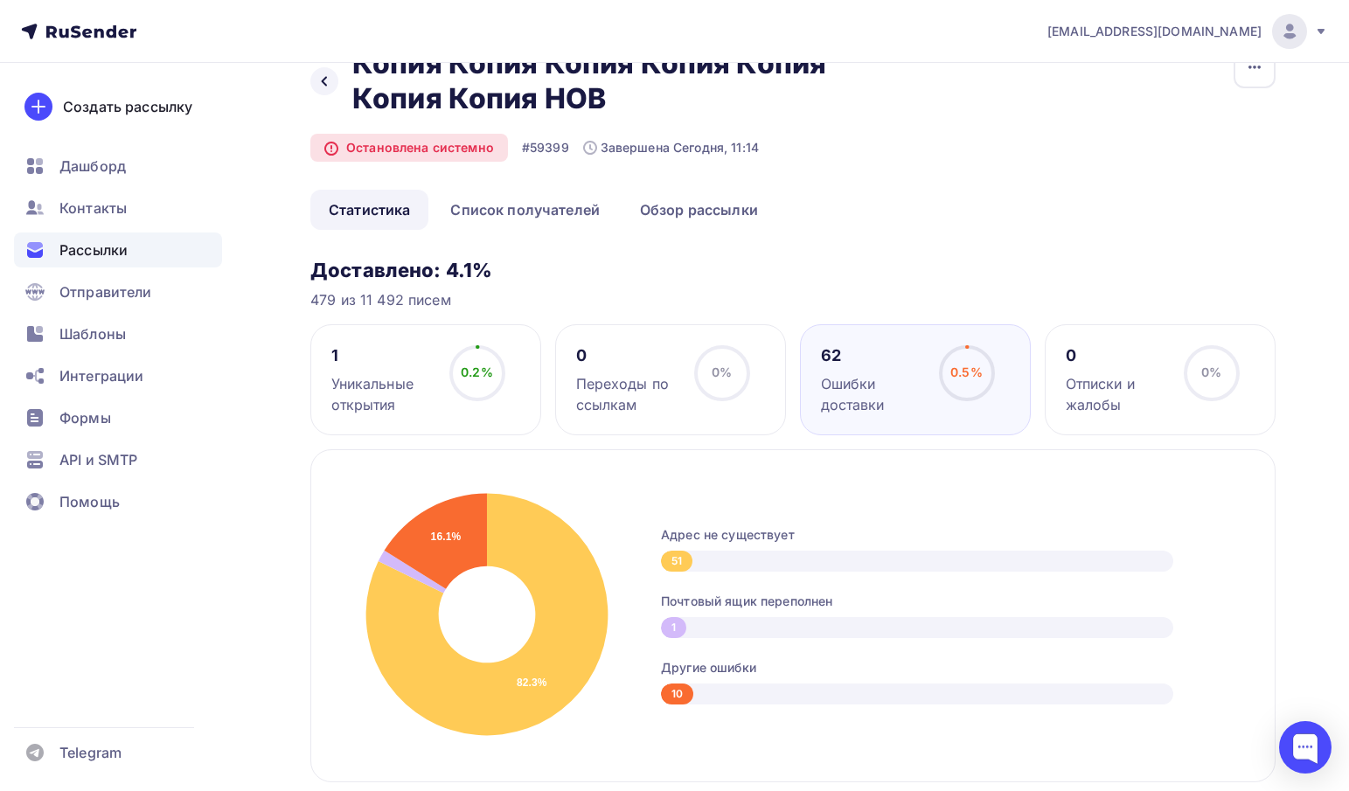
click at [404, 386] on div "Уникальные открытия" at bounding box center [382, 394] width 102 height 42
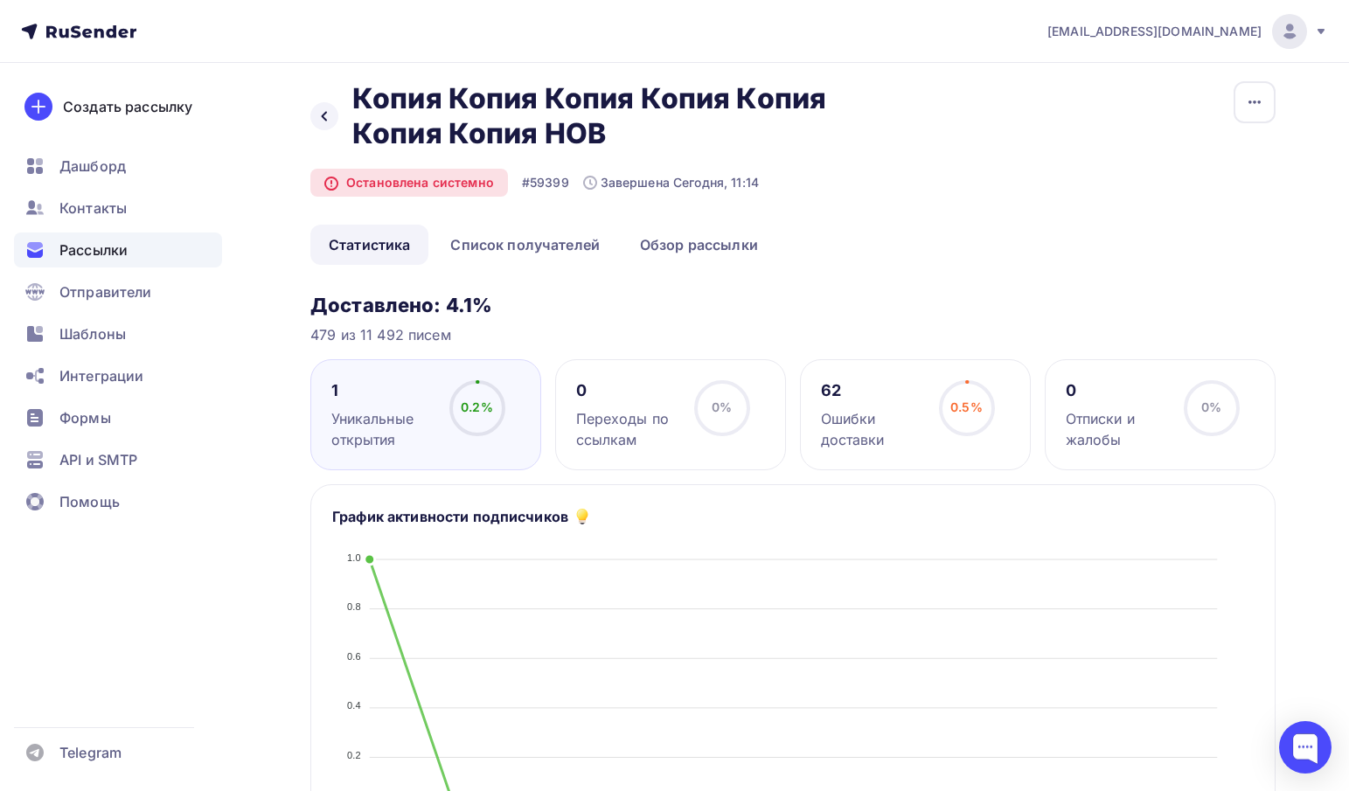
scroll to position [0, 0]
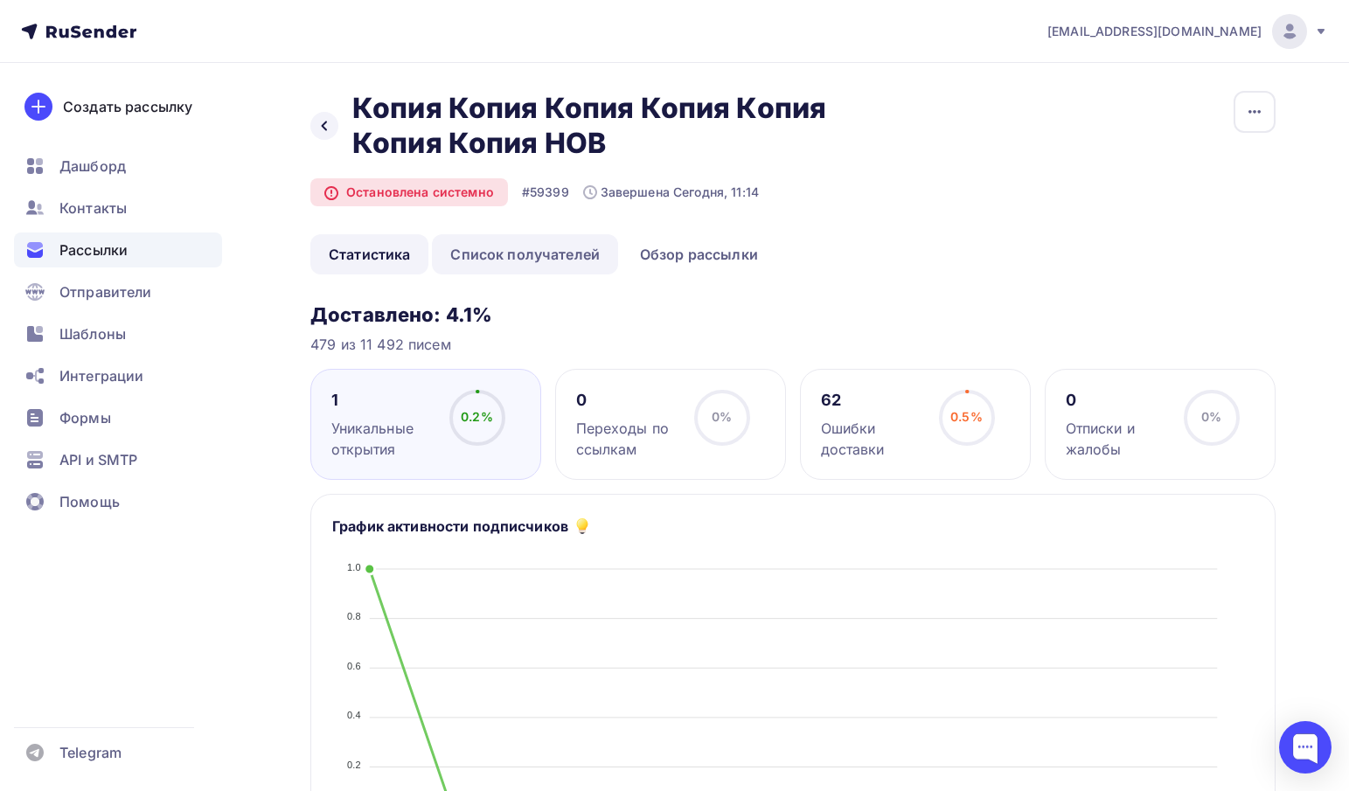
click at [497, 241] on link "Список получателей" at bounding box center [525, 254] width 186 height 40
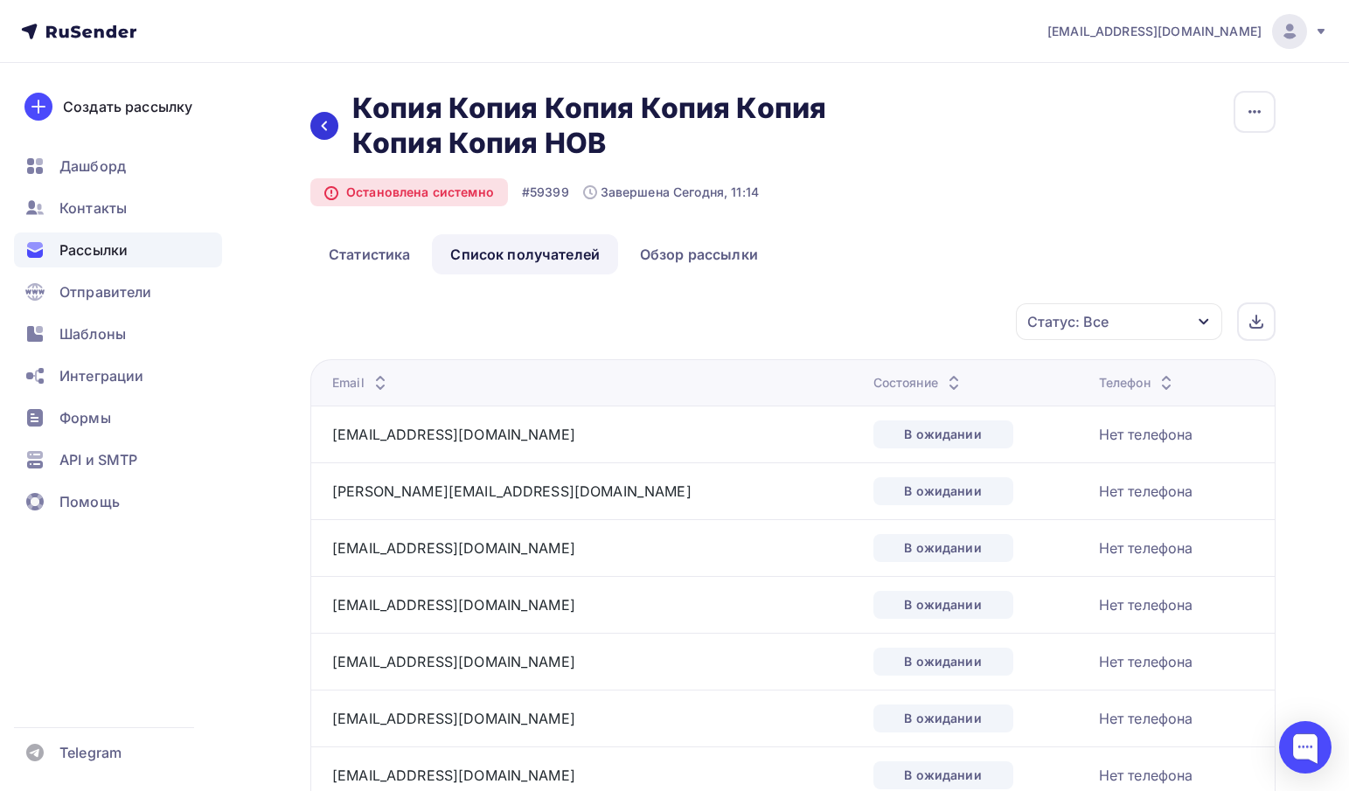
click at [330, 117] on div at bounding box center [324, 126] width 28 height 28
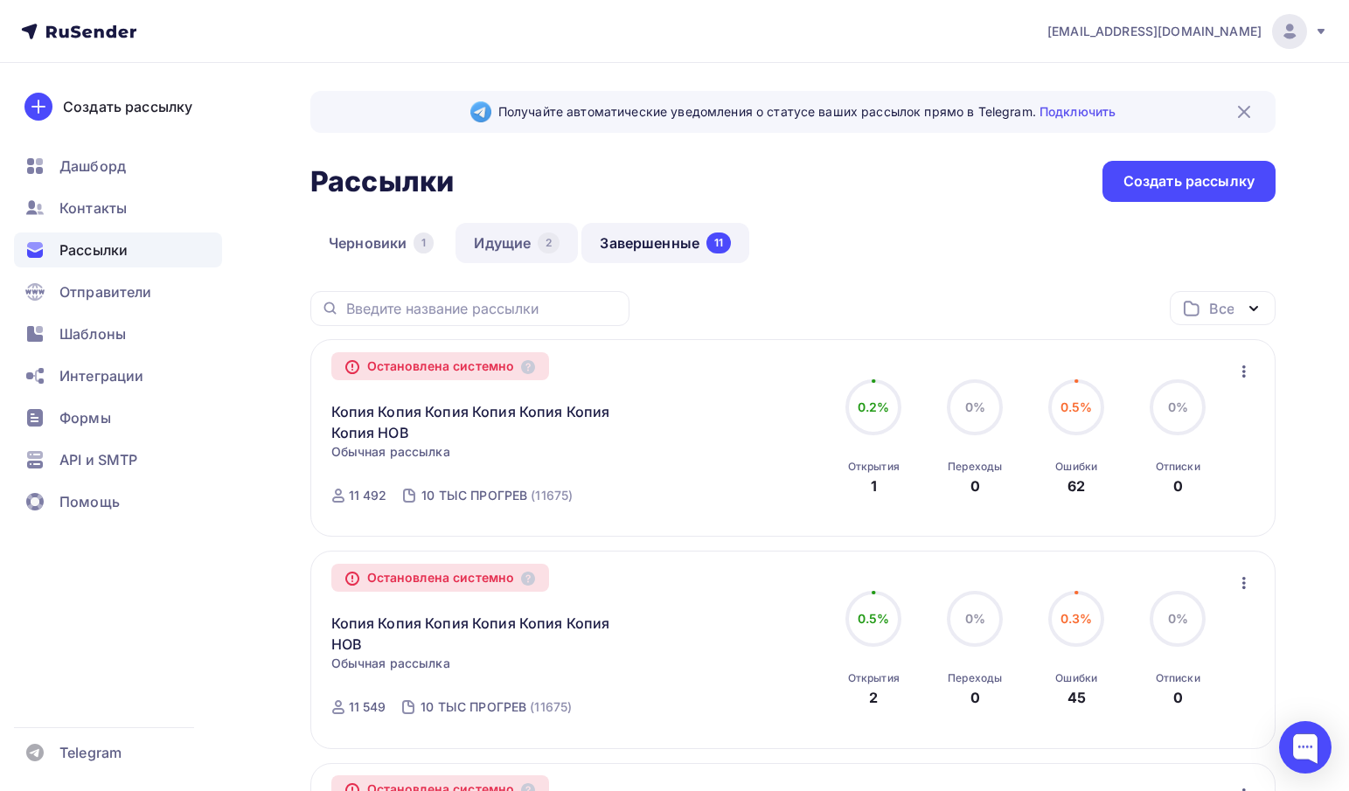
click at [507, 249] on link "Идущие 2" at bounding box center [516, 243] width 122 height 40
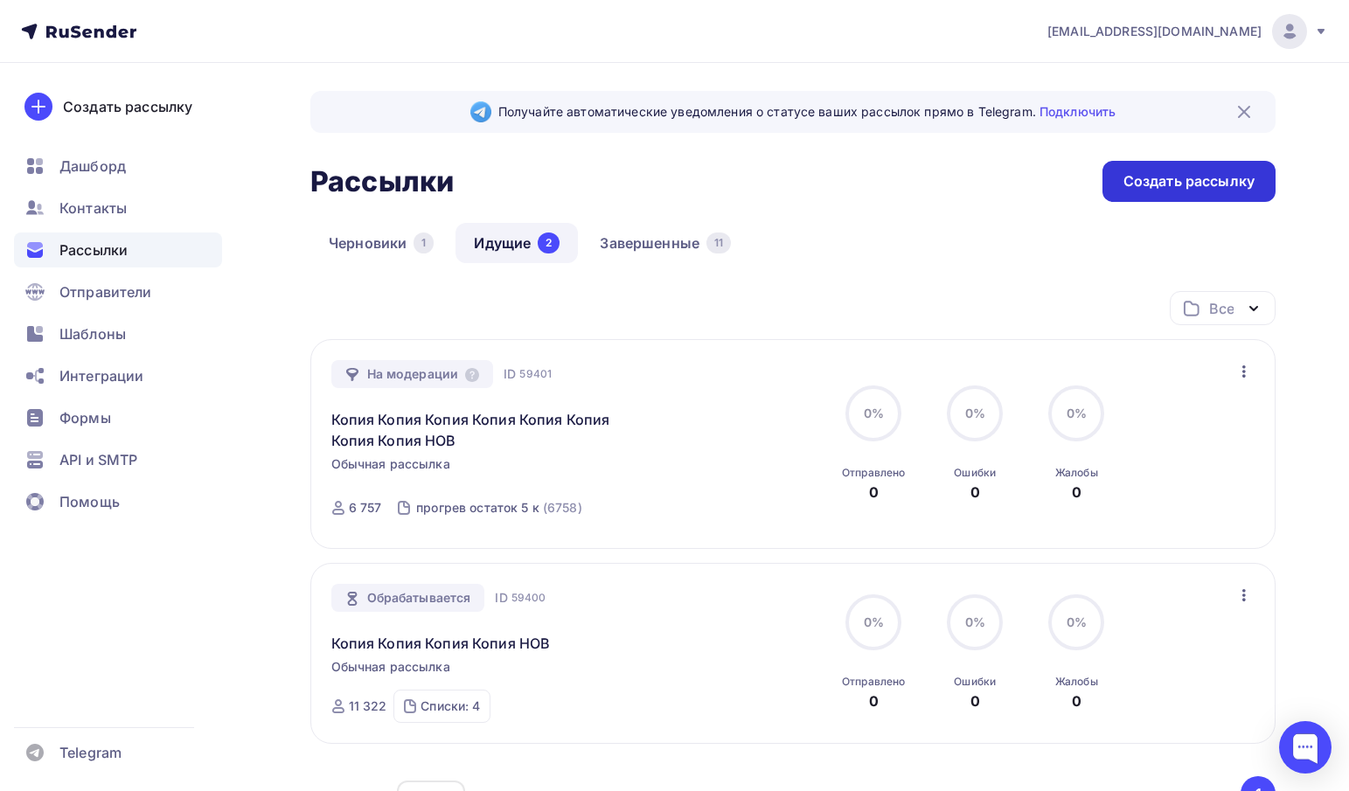
click at [1129, 183] on div "Создать рассылку" at bounding box center [1188, 181] width 131 height 20
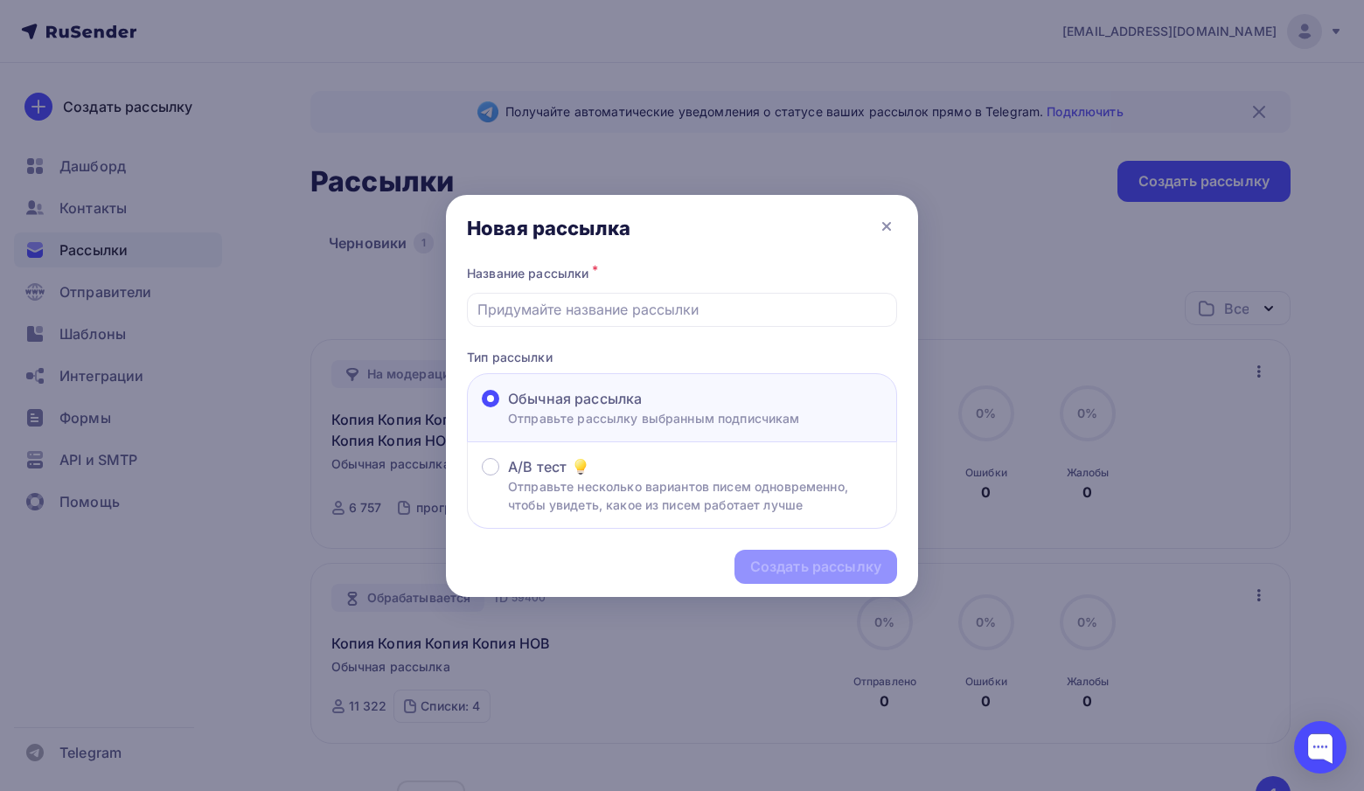
click at [875, 222] on div "Новая рассылка" at bounding box center [682, 228] width 472 height 66
click at [769, 304] on input "text" at bounding box center [682, 309] width 410 height 21
click at [888, 223] on icon at bounding box center [886, 226] width 21 height 21
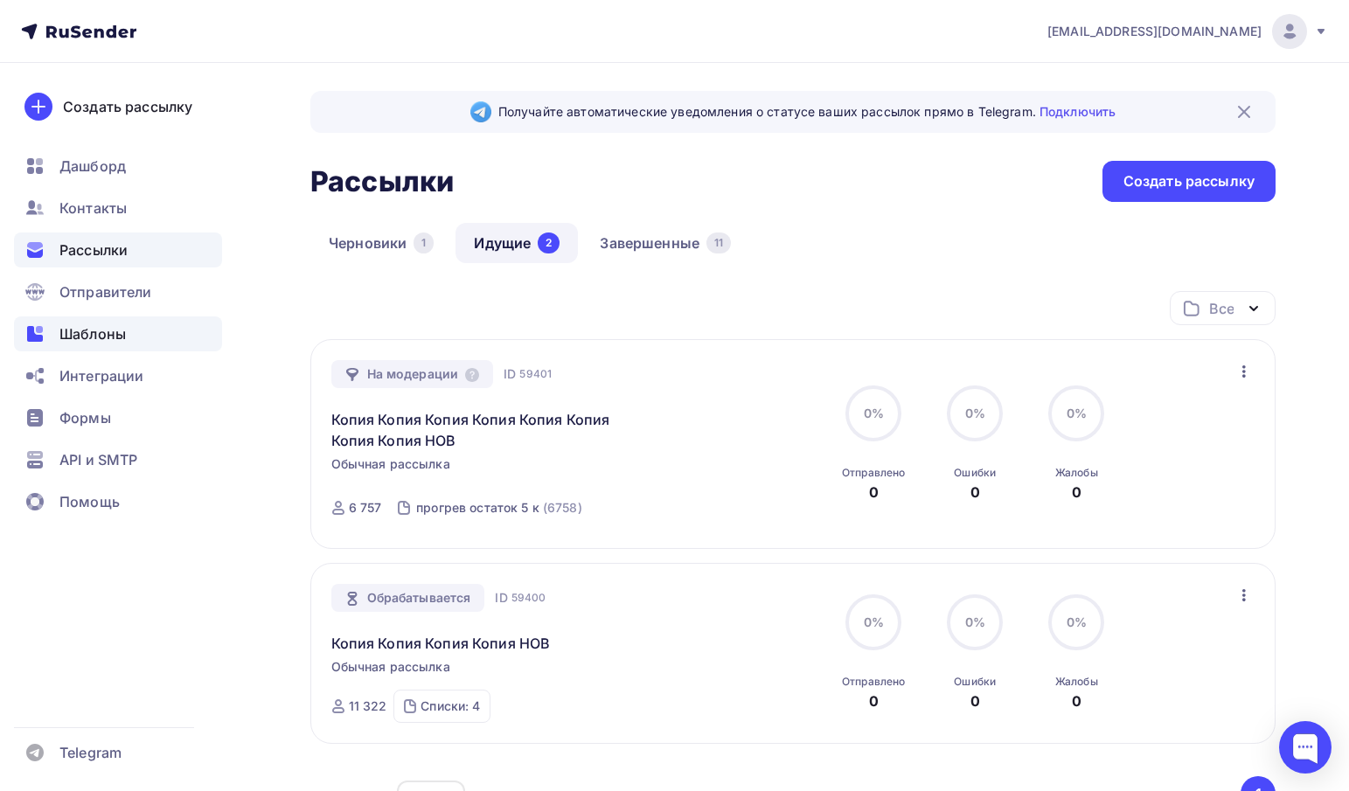
click at [103, 340] on span "Шаблоны" at bounding box center [92, 333] width 66 height 21
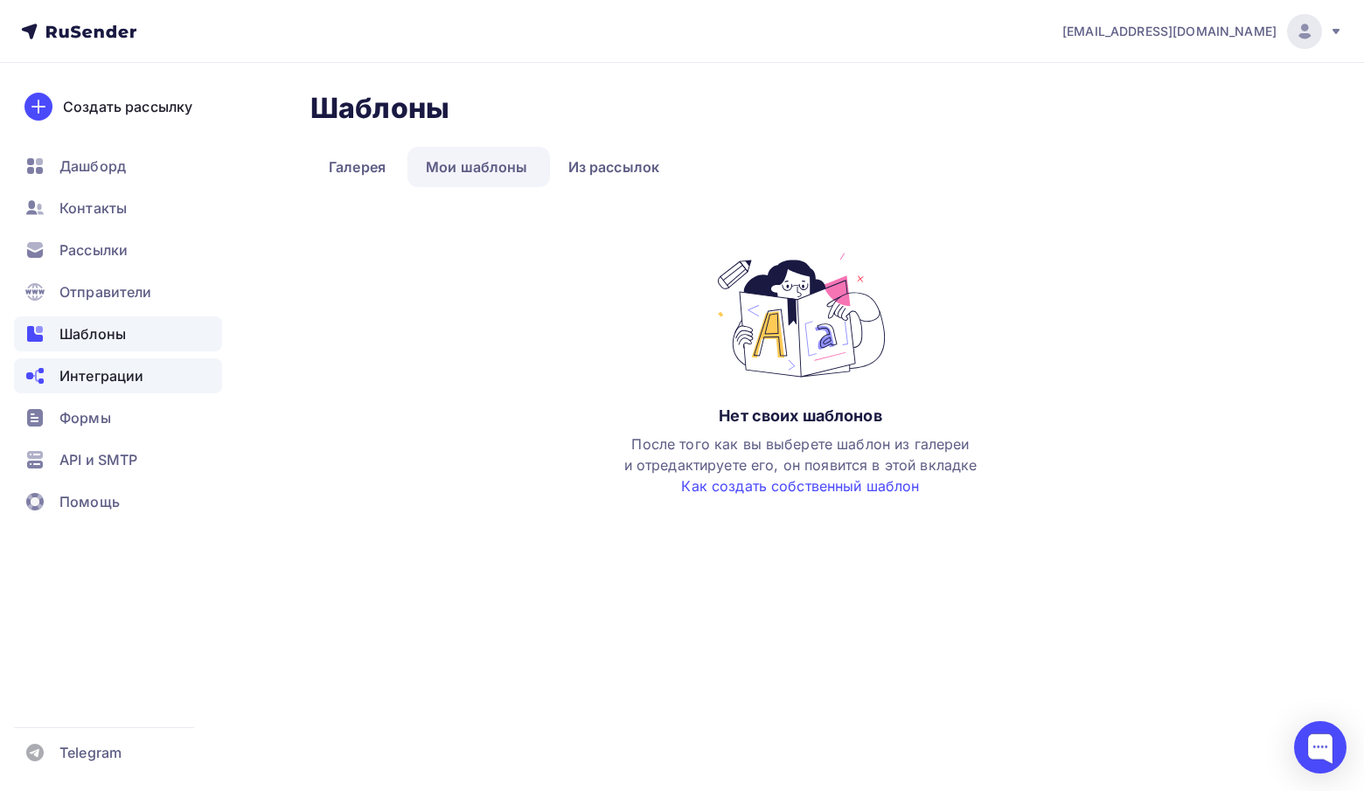
click at [122, 370] on span "Интеграции" at bounding box center [101, 375] width 84 height 21
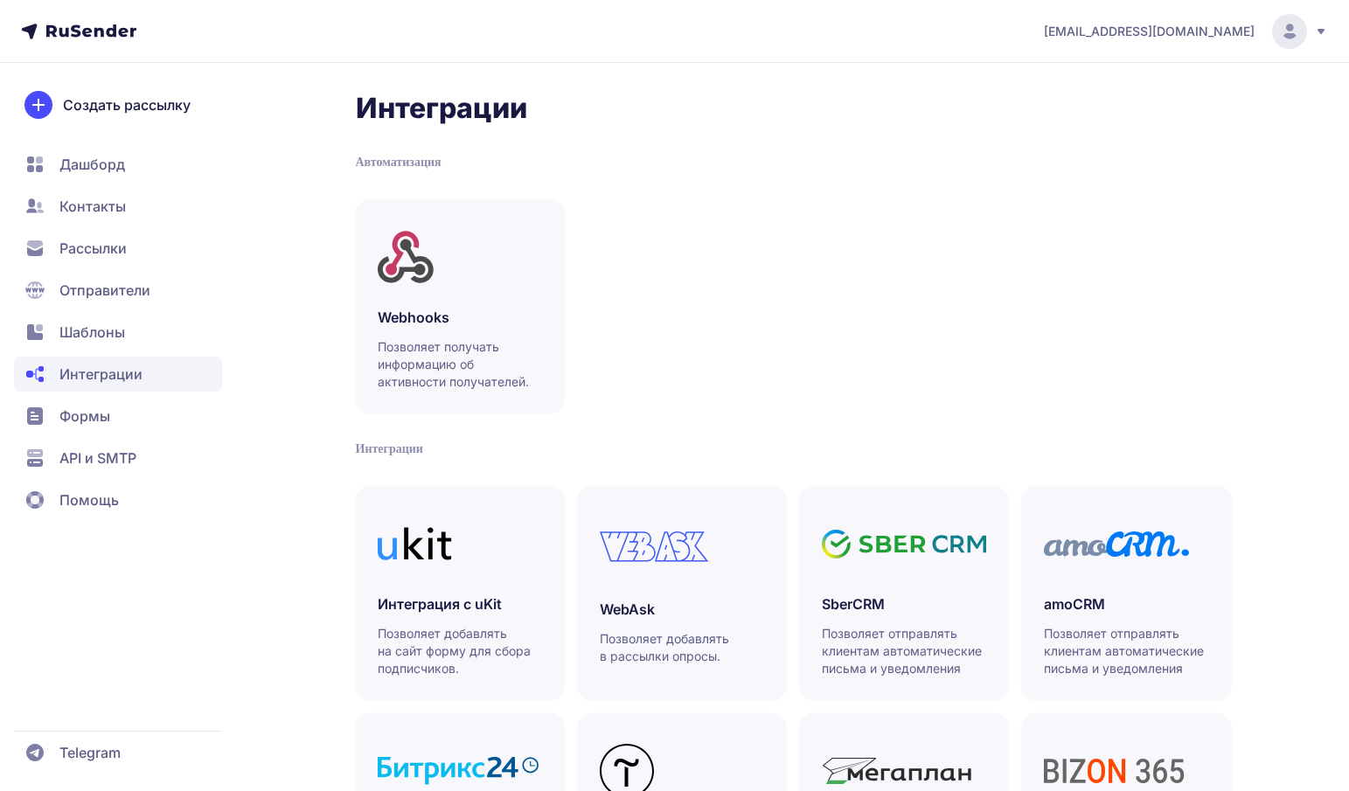
click at [121, 324] on span "Шаблоны" at bounding box center [92, 332] width 66 height 21
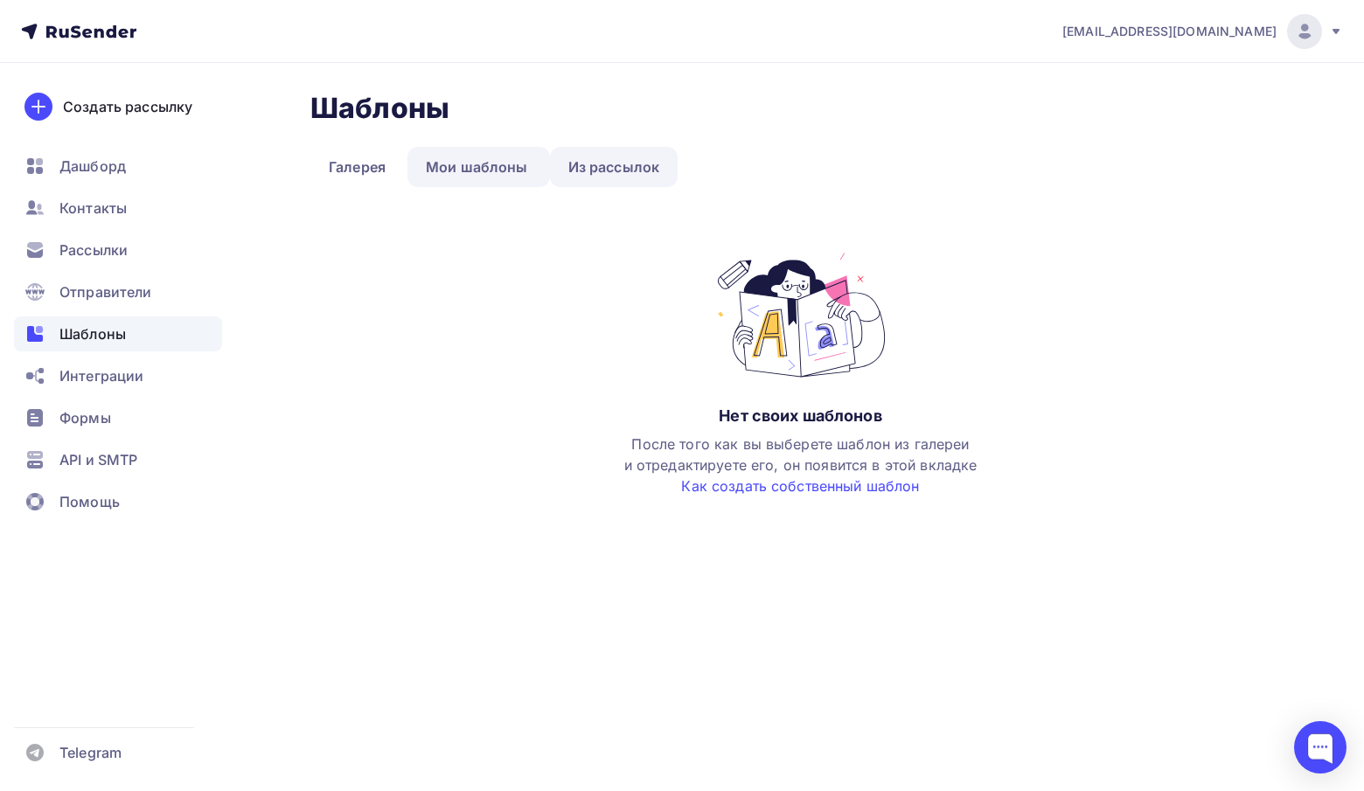
click at [614, 177] on link "Из рассылок" at bounding box center [614, 167] width 129 height 40
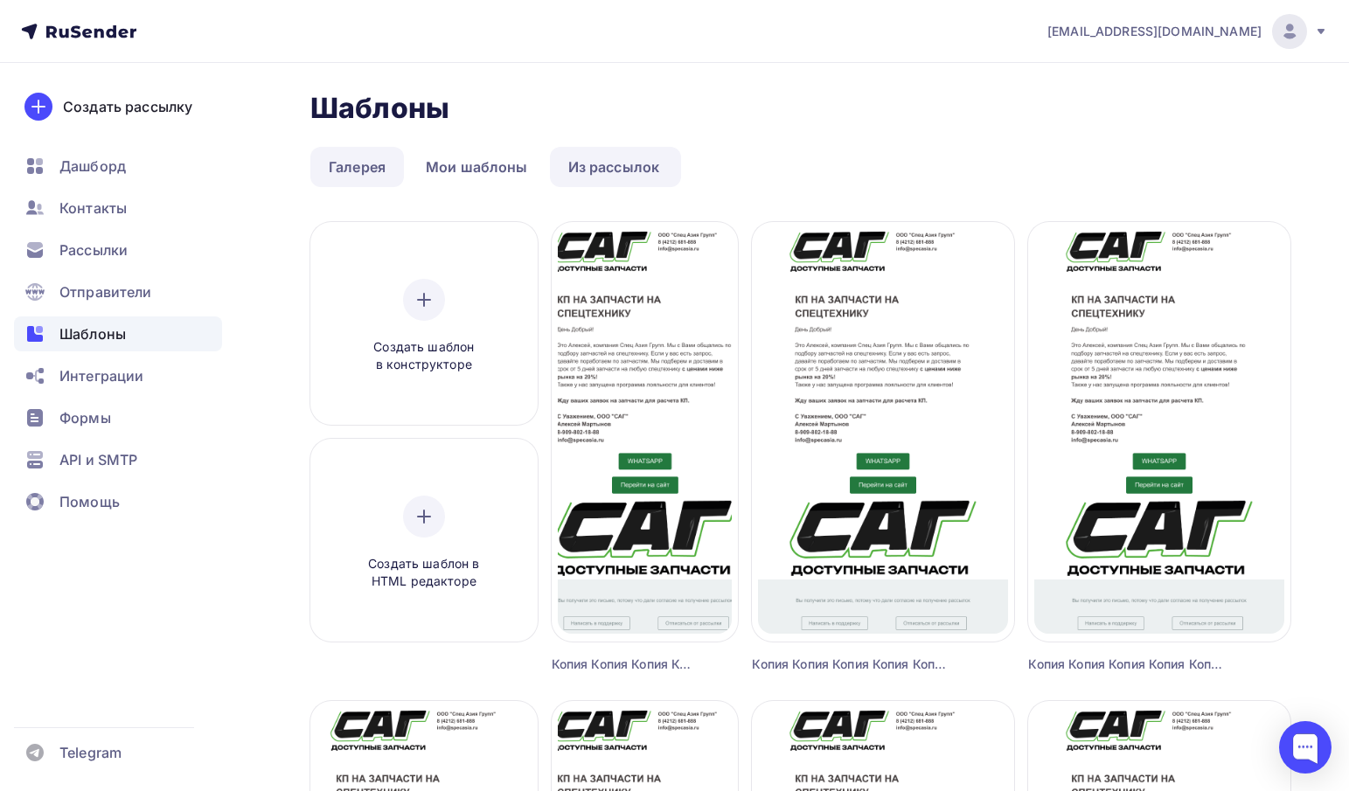
click at [378, 175] on link "Галерея" at bounding box center [357, 167] width 94 height 40
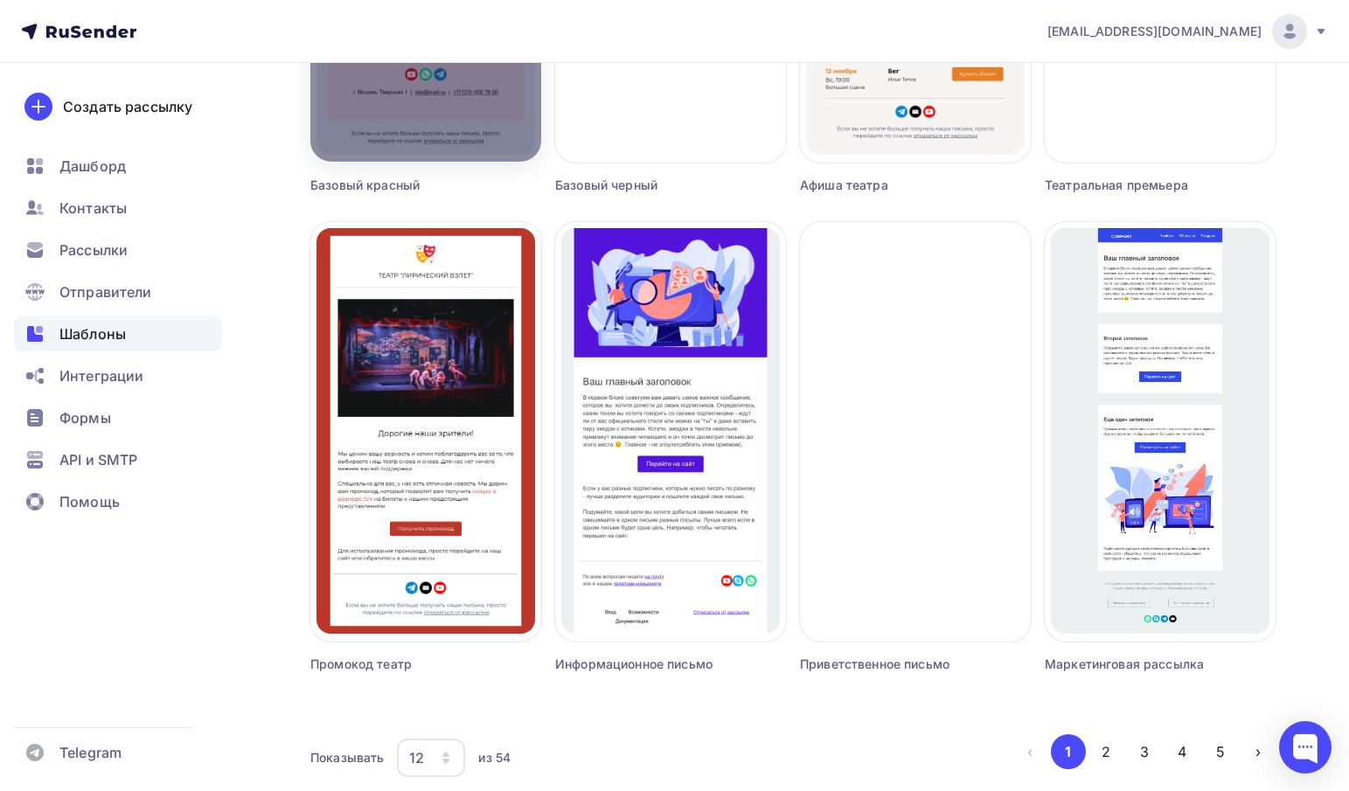
scroll to position [1037, 0]
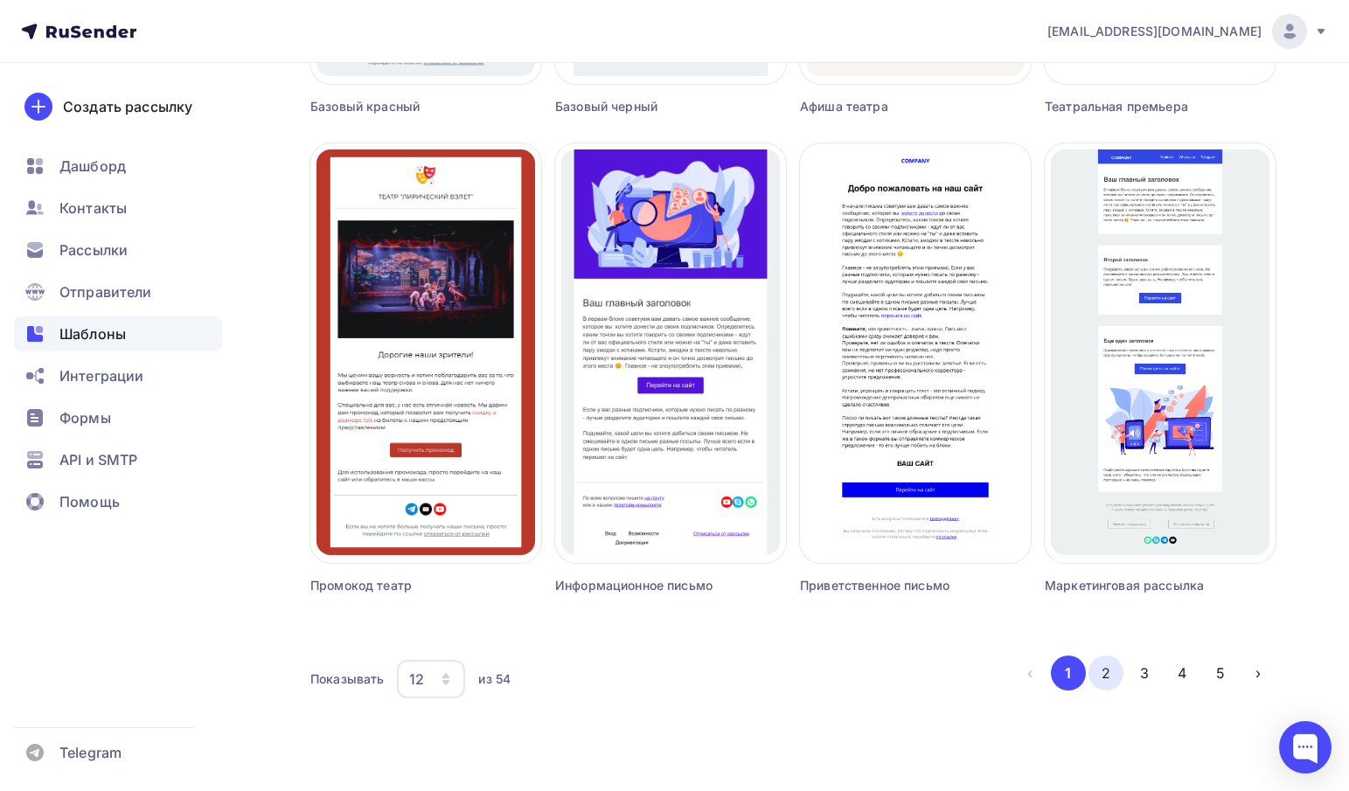
click at [1109, 669] on button "2" at bounding box center [1105, 673] width 35 height 35
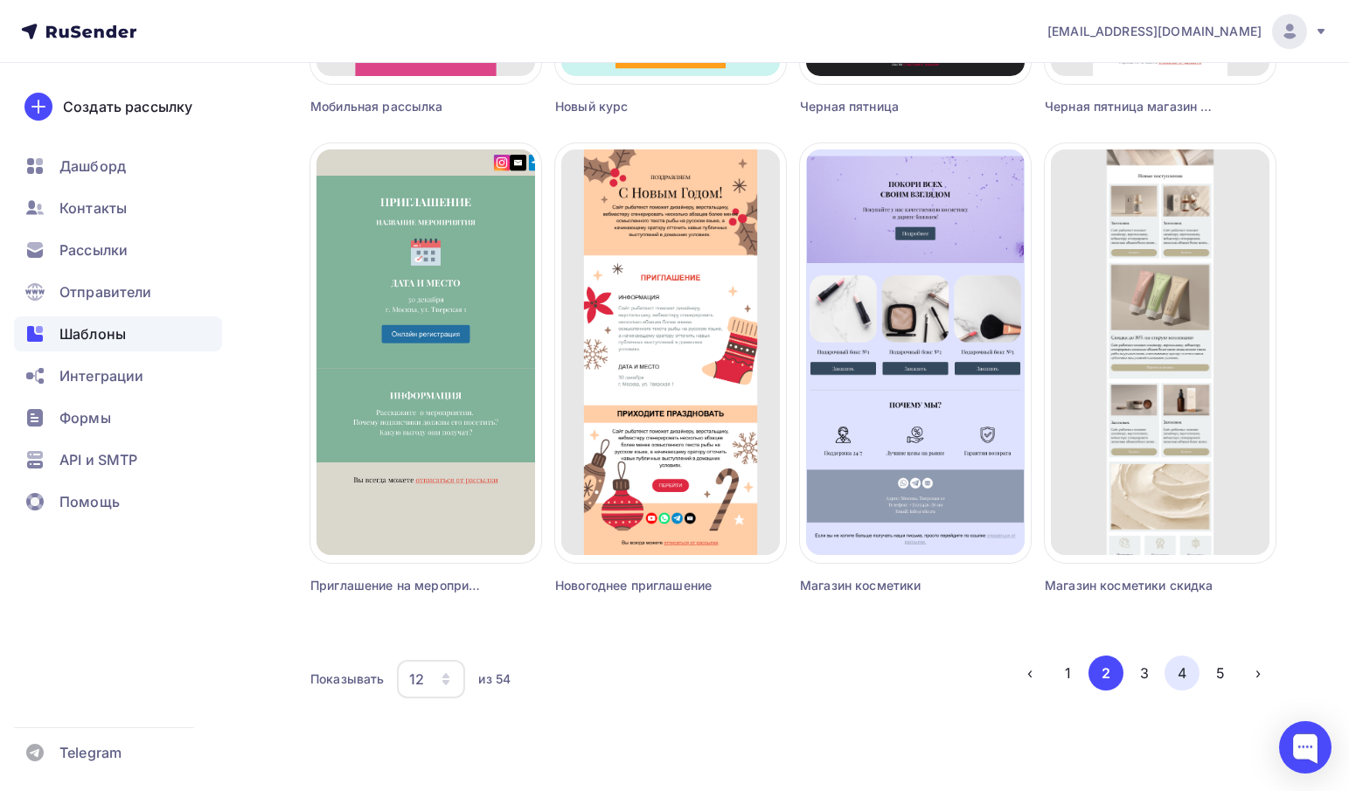
click at [1183, 667] on button "4" at bounding box center [1181, 673] width 35 height 35
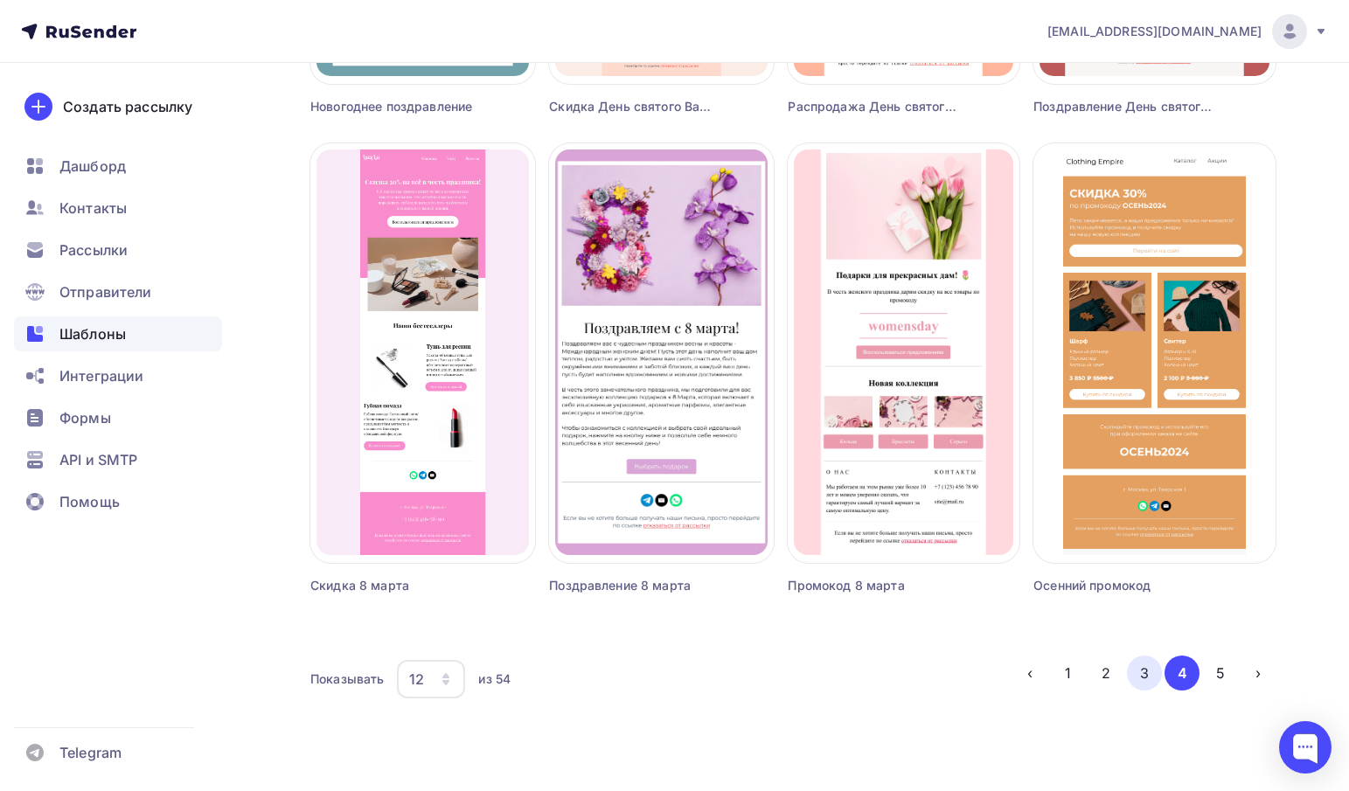
click at [1152, 676] on button "3" at bounding box center [1144, 673] width 35 height 35
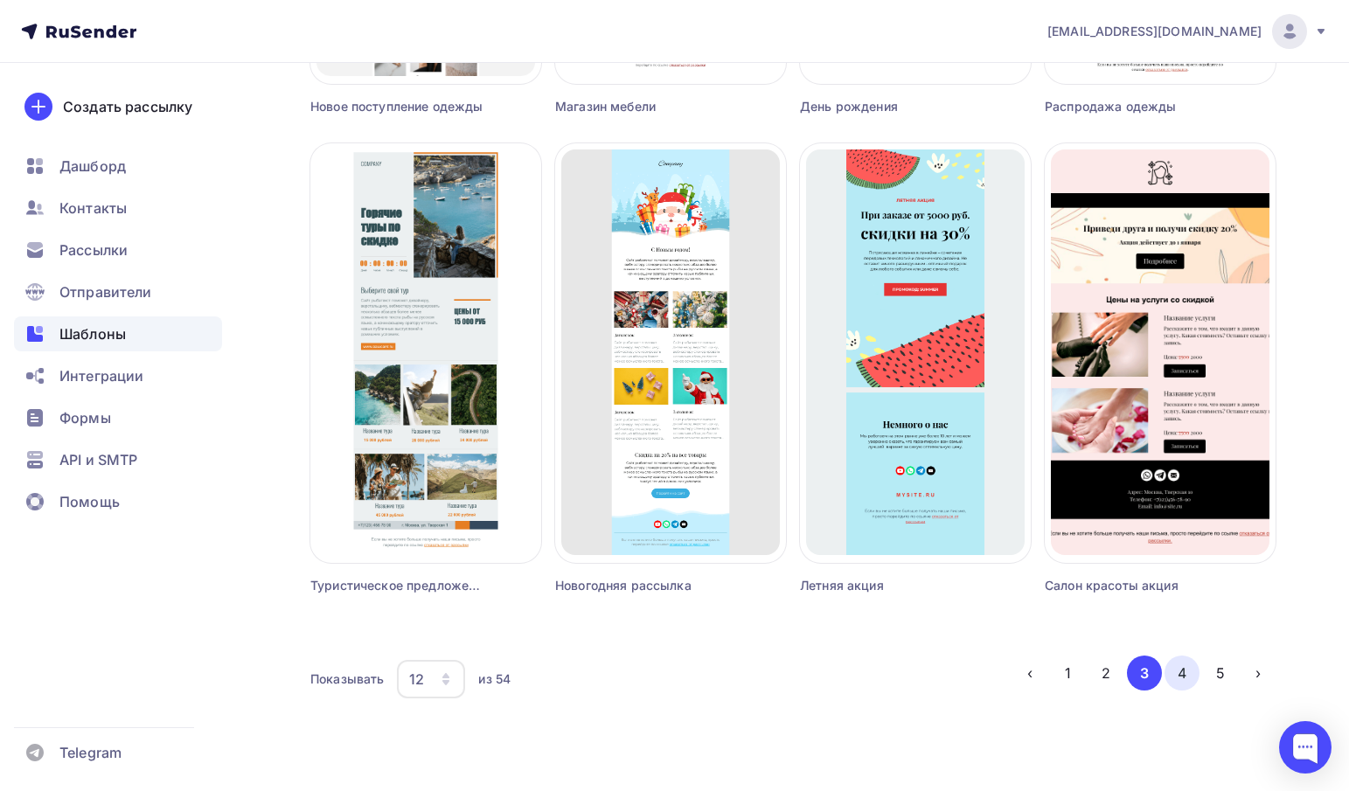
click at [1184, 674] on button "4" at bounding box center [1181, 673] width 35 height 35
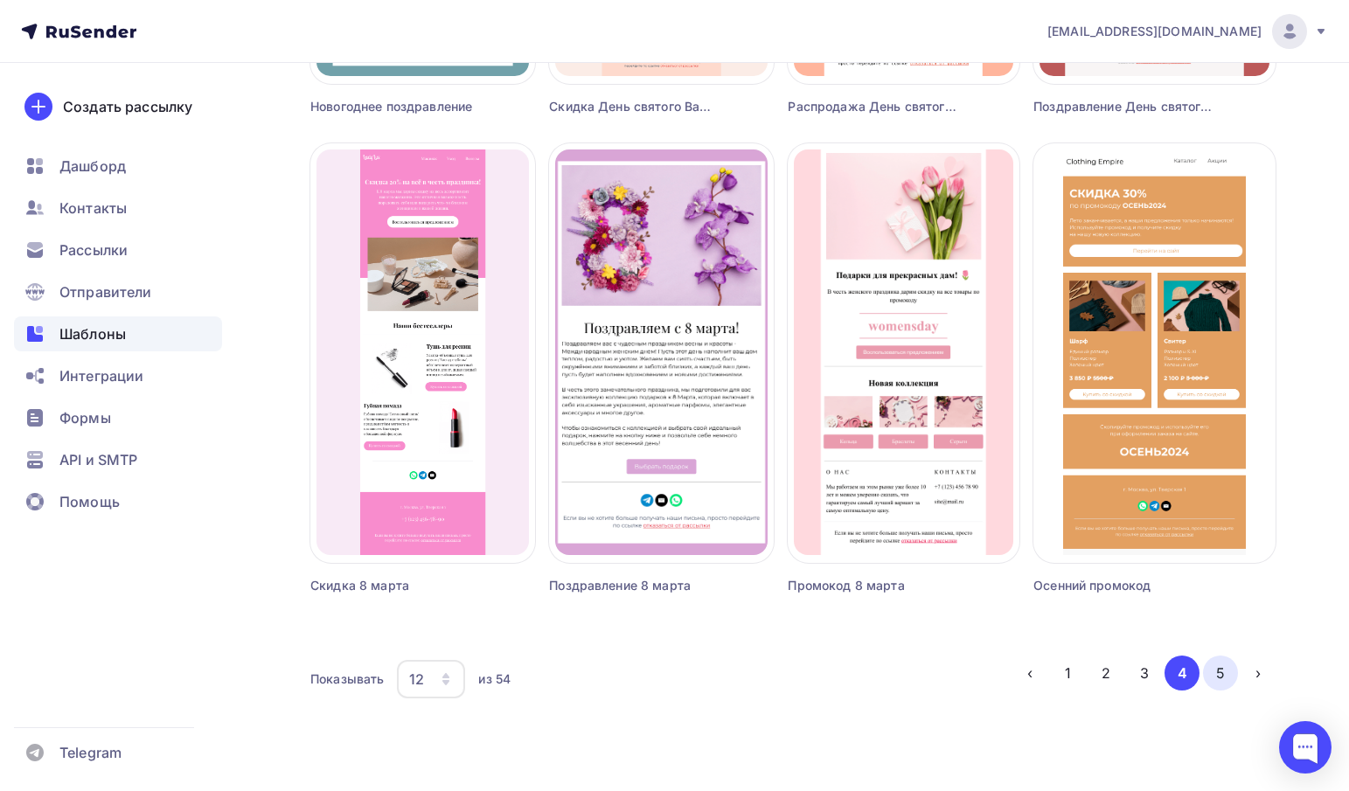
click at [1235, 667] on button "5" at bounding box center [1220, 673] width 35 height 35
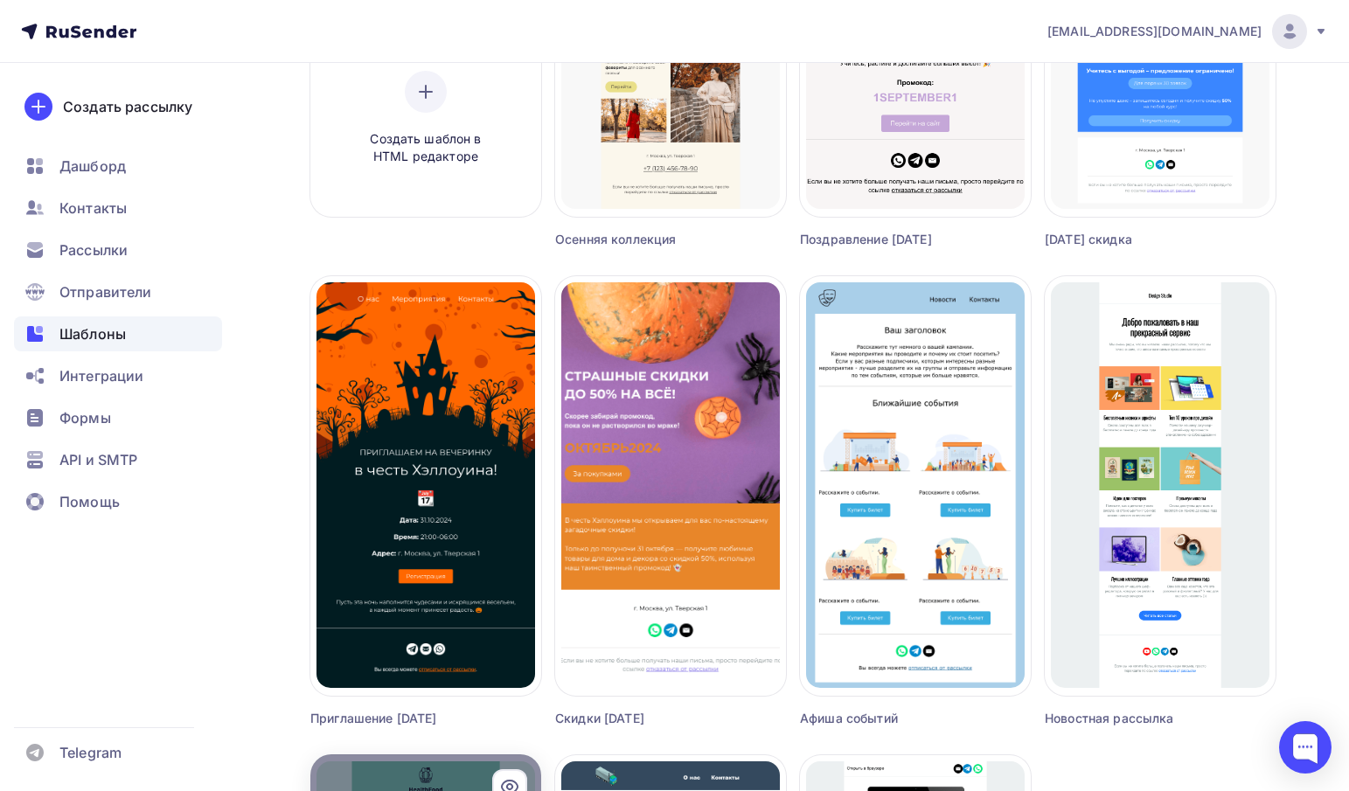
scroll to position [0, 0]
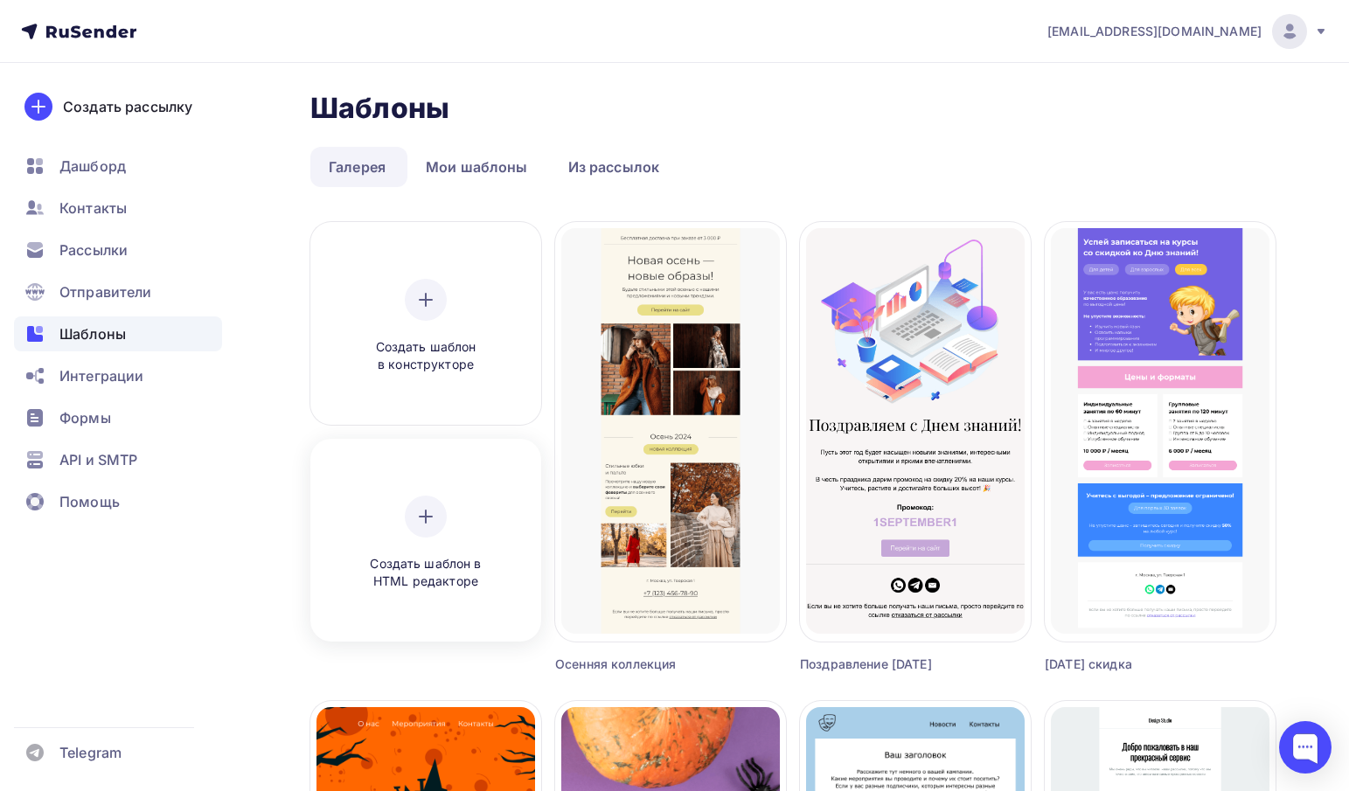
click at [421, 531] on div at bounding box center [426, 517] width 42 height 42
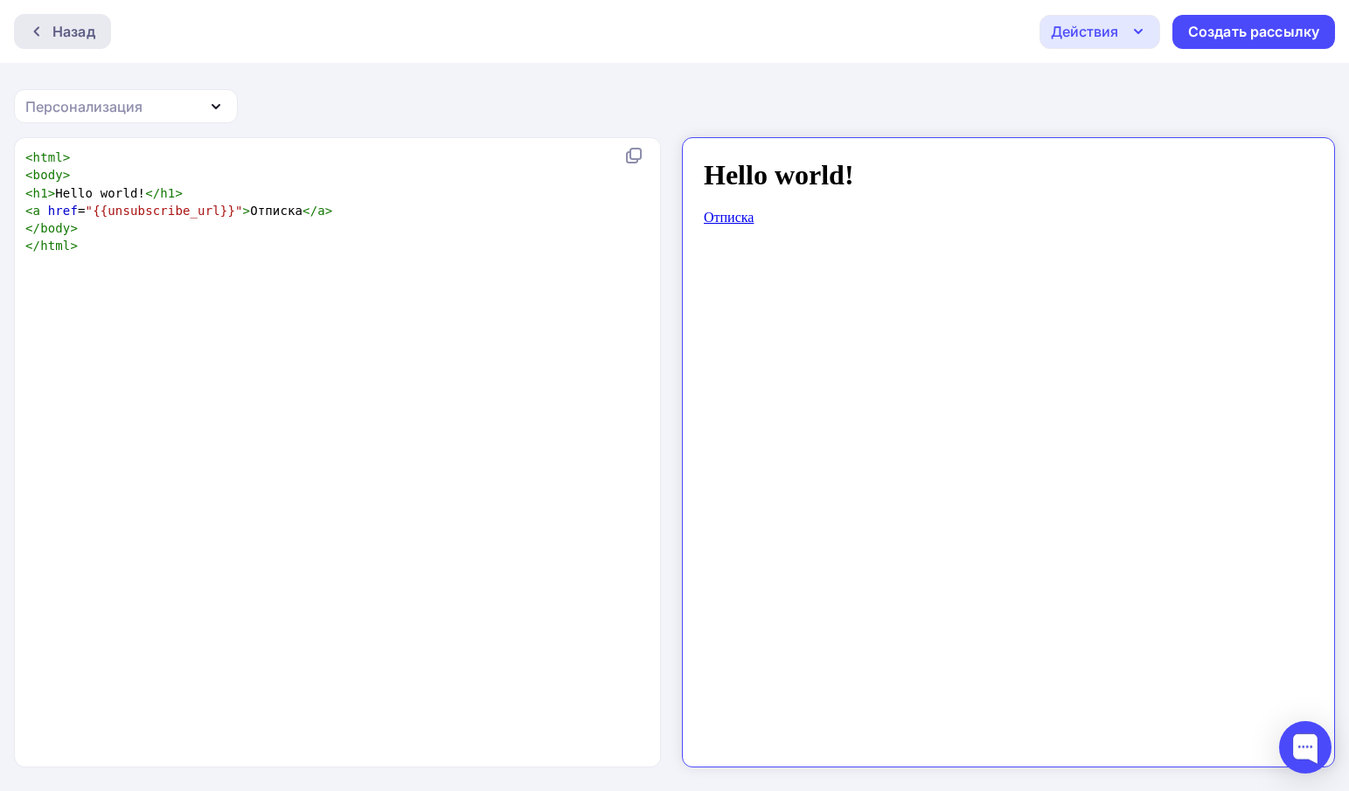
click at [50, 31] on div at bounding box center [41, 31] width 23 height 14
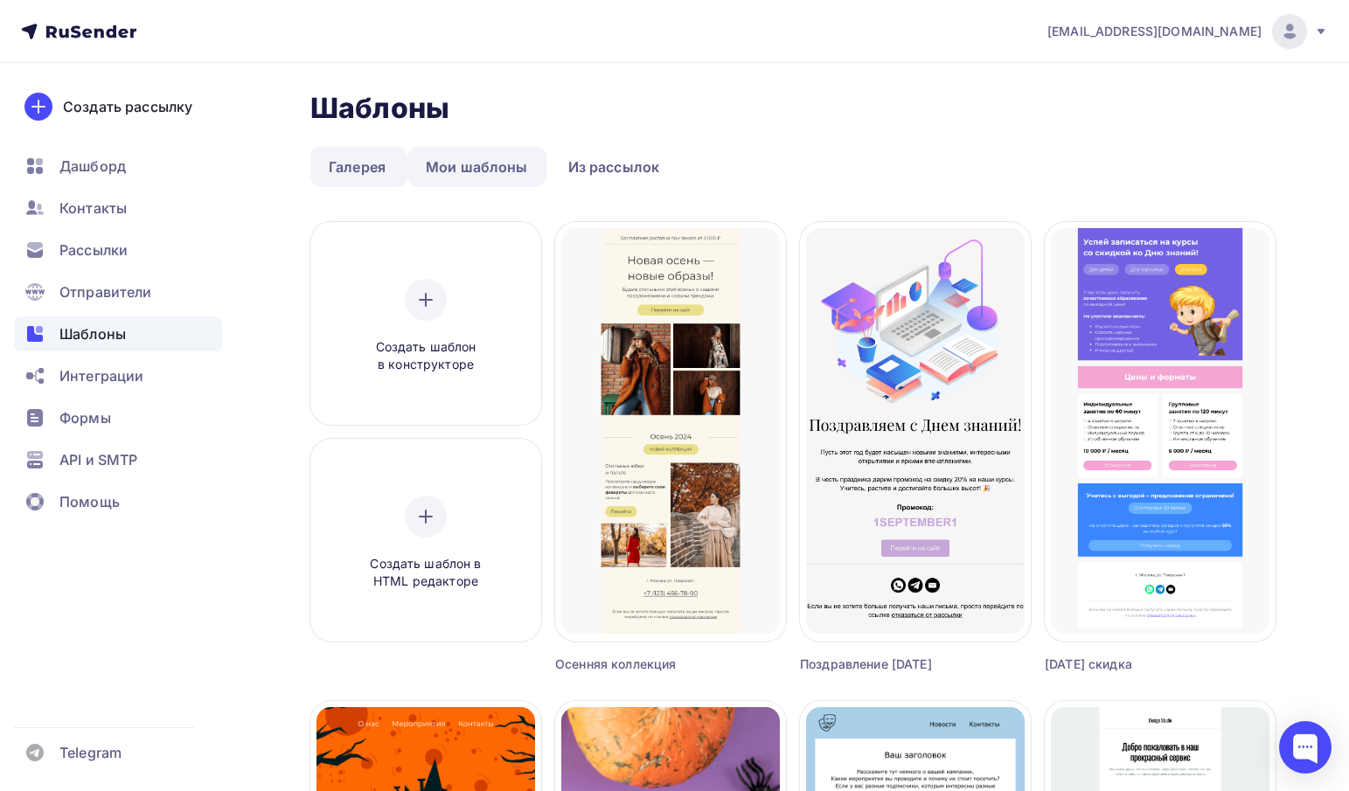
click at [497, 175] on link "Мои шаблоны" at bounding box center [476, 167] width 139 height 40
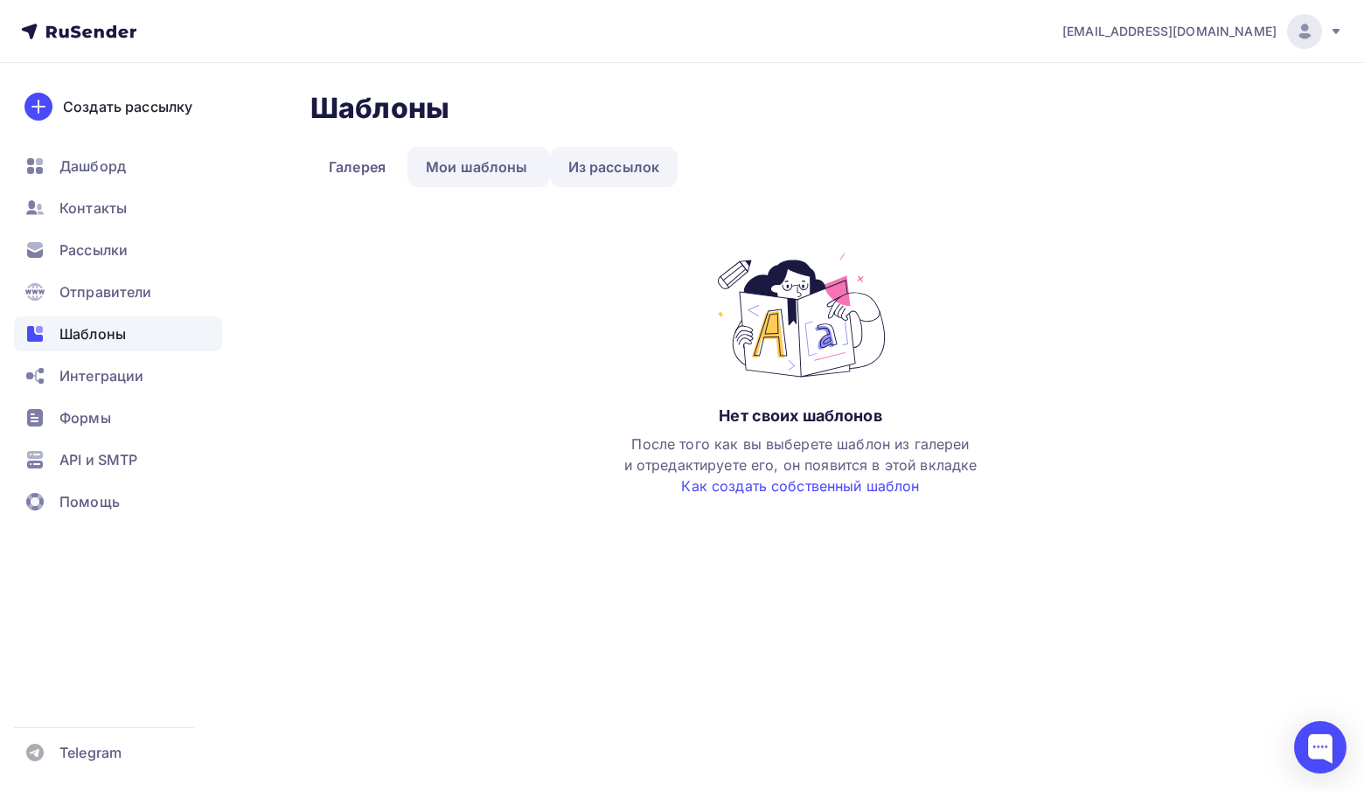
click at [630, 167] on link "Из рассылок" at bounding box center [614, 167] width 129 height 40
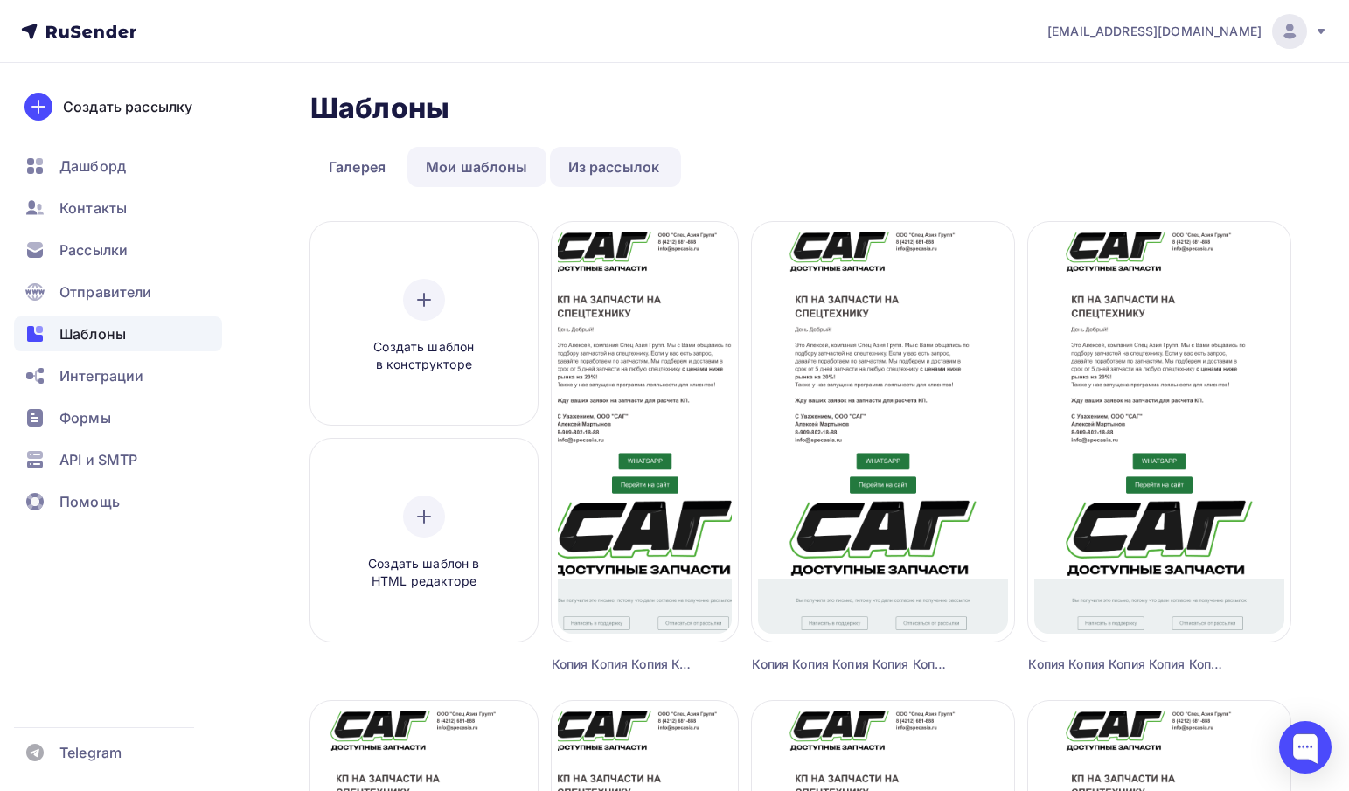
click at [479, 163] on link "Мои шаблоны" at bounding box center [476, 167] width 139 height 40
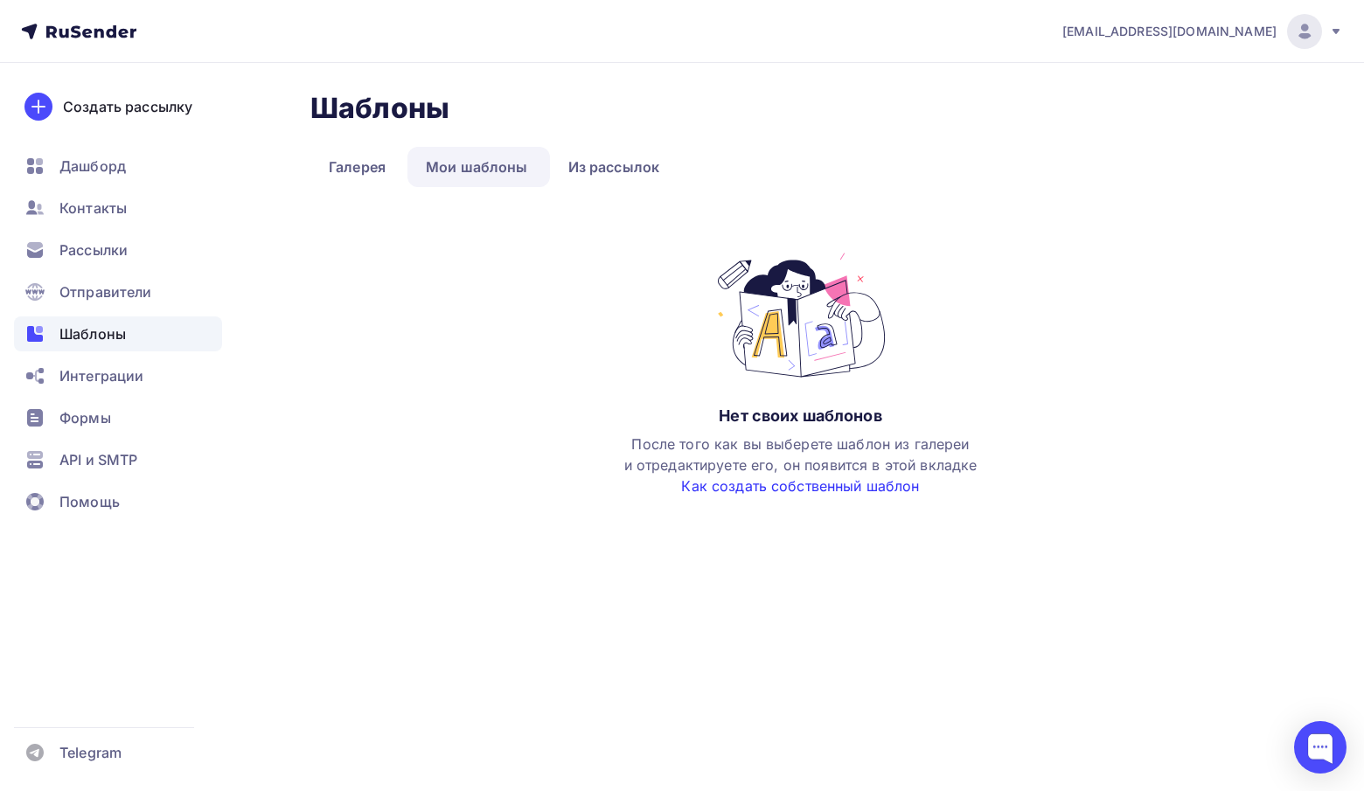
click at [788, 490] on link "Как создать собственный шаблон" at bounding box center [800, 485] width 238 height 17
click at [123, 252] on span "Рассылки" at bounding box center [93, 250] width 68 height 21
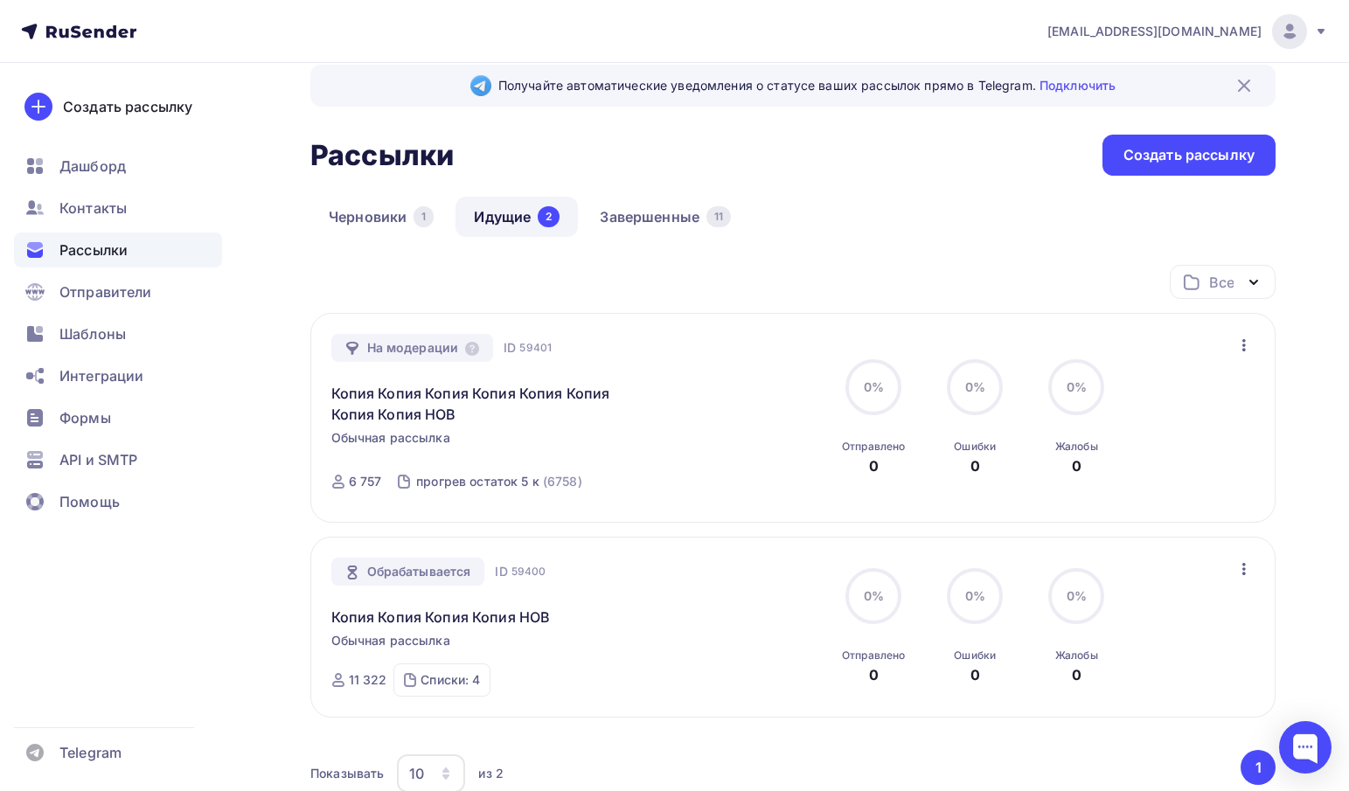
scroll to position [87, 0]
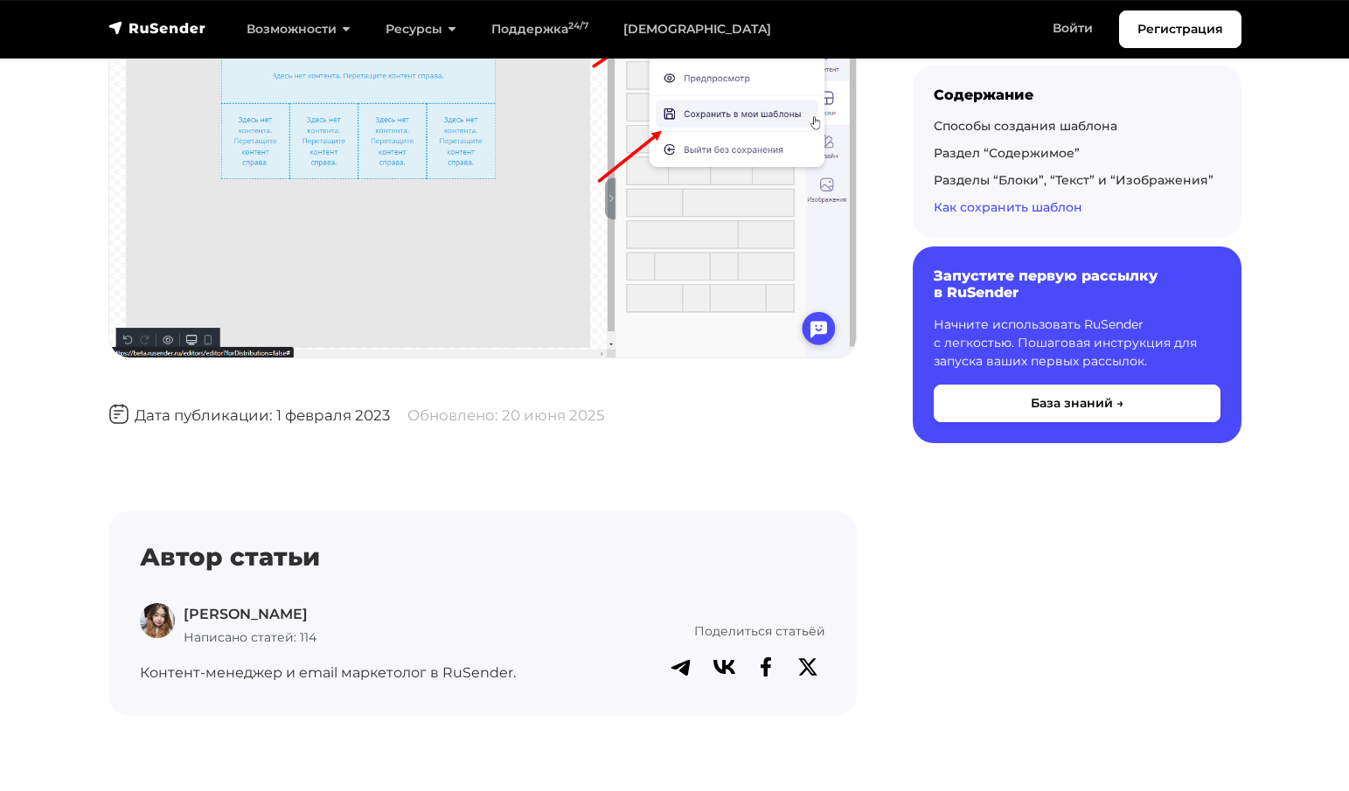
scroll to position [5245, 0]
